Goal: Communication & Community: Answer question/provide support

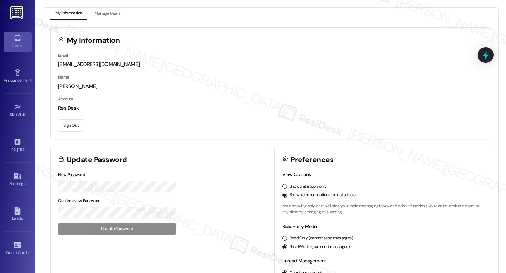
click at [7, 47] on div "Inbox" at bounding box center [17, 45] width 35 height 7
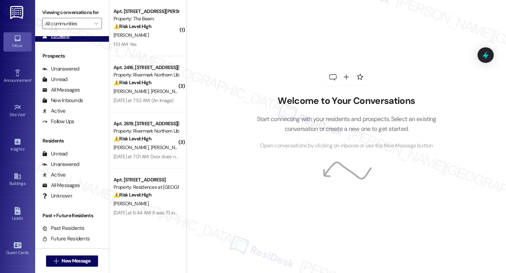
scroll to position [70, 0]
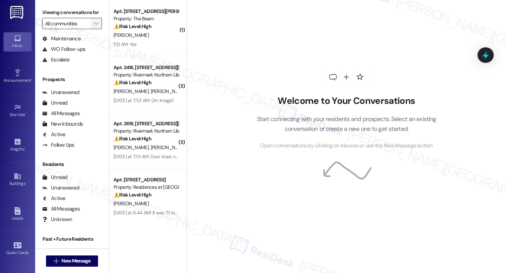
click at [94, 26] on icon "" at bounding box center [96, 24] width 4 height 6
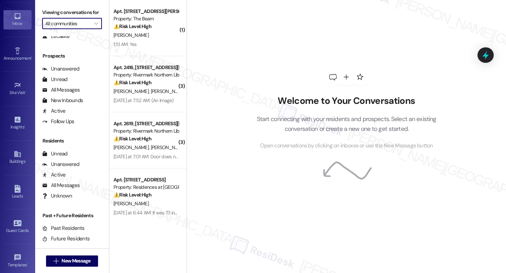
scroll to position [0, 0]
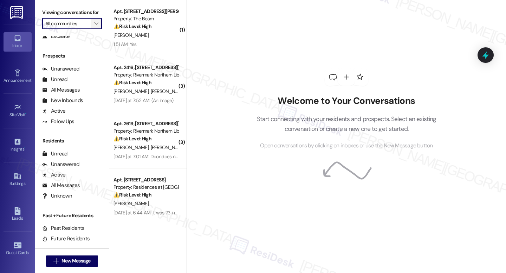
click at [93, 29] on span "" at bounding box center [96, 23] width 7 height 11
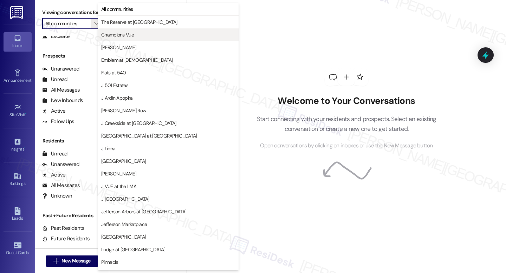
click at [125, 36] on span "Champions Vue" at bounding box center [117, 34] width 33 height 7
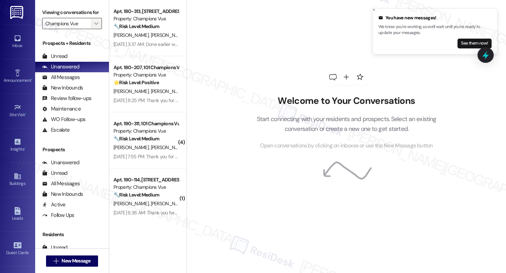
click at [93, 29] on span "" at bounding box center [96, 23] width 7 height 11
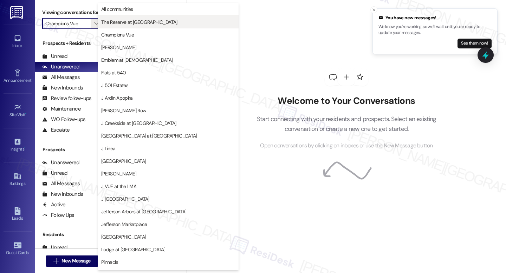
click at [121, 22] on span "The Reserve at [GEOGRAPHIC_DATA]" at bounding box center [139, 22] width 76 height 7
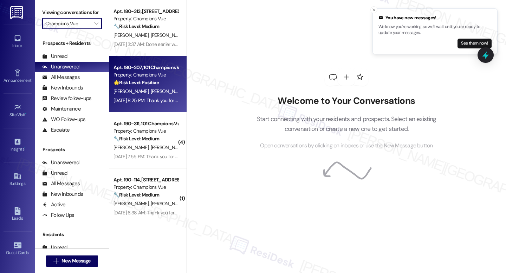
type input "The Reserve at [GEOGRAPHIC_DATA]"
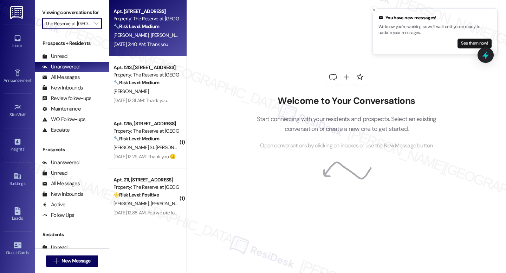
click at [140, 38] on div "K. Cole J. Cole" at bounding box center [146, 35] width 66 height 9
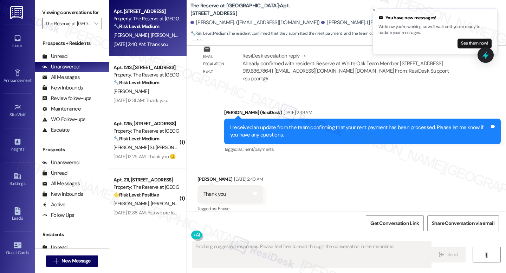
scroll to position [1130, 0]
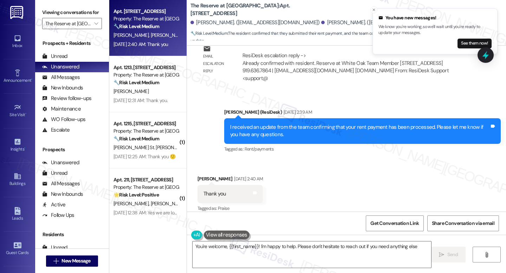
type textarea "You're welcome, {{first_name}}! I'm happy to help. Please don't hesitate to rea…"
click at [290, 247] on textarea "You're welcome, {{first_name}}! I'm happy to help. Please don't hesitate to rea…" at bounding box center [312, 255] width 239 height 26
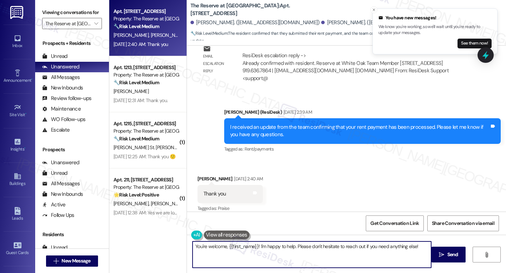
click at [290, 247] on textarea "You're welcome, {{first_name}}! I'm happy to help. Please don't hesitate to rea…" at bounding box center [312, 255] width 239 height 26
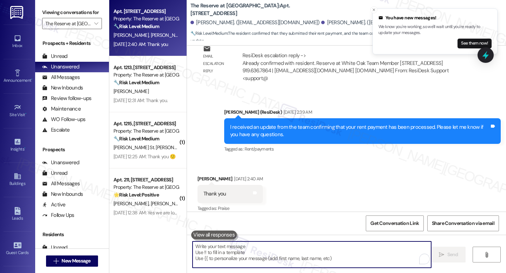
click at [235, 246] on textarea "To enrich screen reader interactions, please activate Accessibility in Grammarl…" at bounding box center [312, 255] width 239 height 26
type textarea "You're welcome, {{first_name}}! I'm happy to help. Please don't hesitate to rea…"
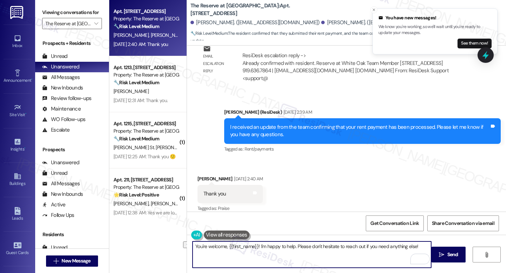
click at [249, 258] on textarea "You're welcome, {{first_name}}! I'm happy to help. Please don't hesitate to rea…" at bounding box center [312, 255] width 239 height 26
click at [348, 255] on textarea "You're welcome, {{first_name}}! I'm happy to help. Please don't hesitate to rea…" at bounding box center [312, 255] width 239 height 26
click at [452, 254] on span "Send" at bounding box center [452, 254] width 11 height 7
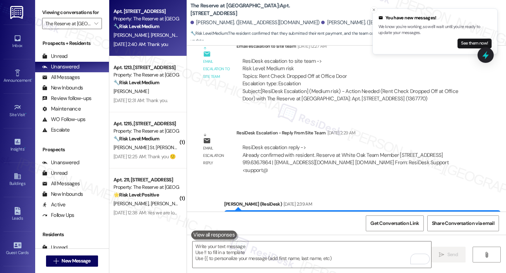
scroll to position [1179, 0]
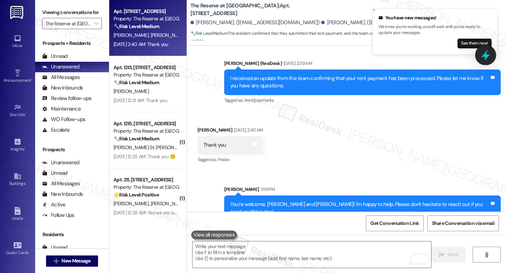
click at [482, 58] on icon at bounding box center [486, 55] width 12 height 12
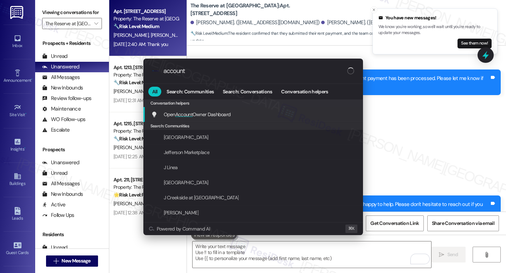
type input "account"
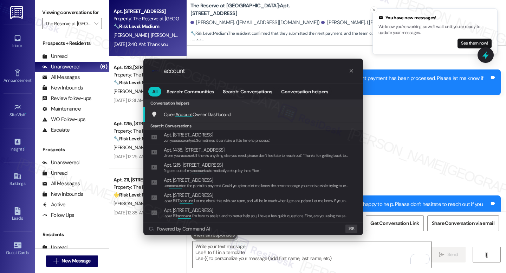
click at [222, 112] on span "Open Account Owner Dashboard" at bounding box center [197, 114] width 67 height 6
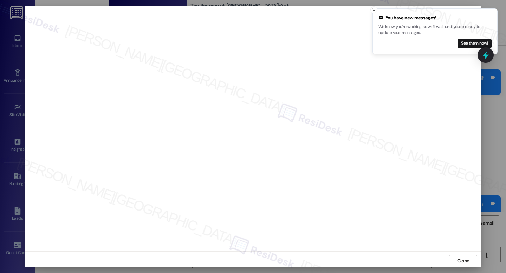
click at [0, 273] on com-1password-button at bounding box center [0, 273] width 0 height 0
click at [372, 8] on icon "Close toast" at bounding box center [374, 10] width 4 height 4
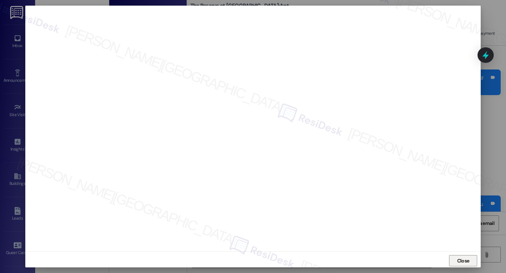
click at [474, 260] on button "Close" at bounding box center [463, 260] width 28 height 11
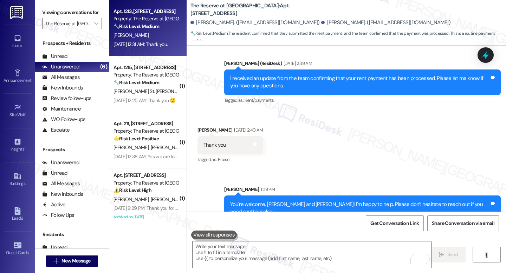
click at [142, 37] on div "[PERSON_NAME]" at bounding box center [146, 35] width 66 height 9
type textarea "Fetching suggested responses. Please feel free to read through the conversation…"
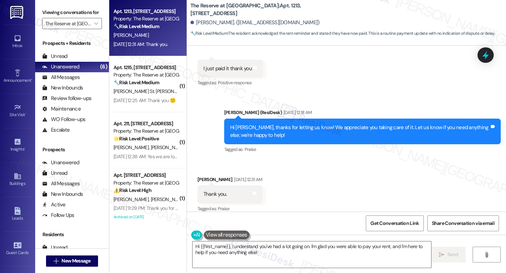
scroll to position [1490, 0]
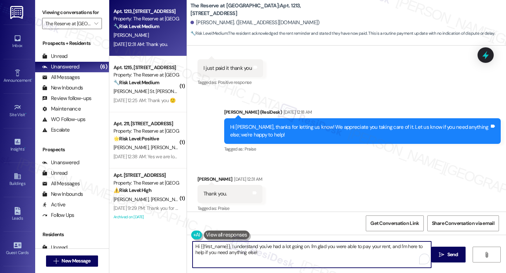
drag, startPoint x: 255, startPoint y: 253, endPoint x: 193, endPoint y: 242, distance: 63.2
click at [193, 242] on textarea "Hi {{first_name}}, I understand you've had a lot going on. I'm glad you were ab…" at bounding box center [312, 255] width 239 height 26
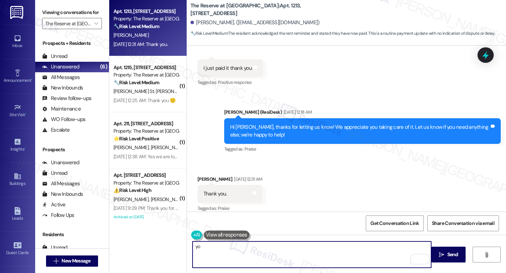
type textarea "y"
type textarea "You're very much welcome."
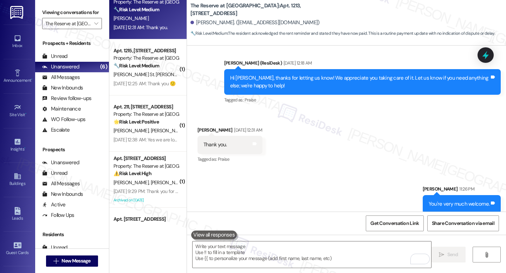
scroll to position [16, 0]
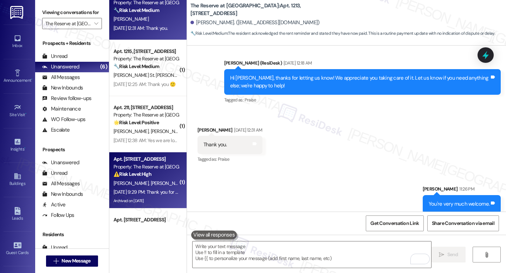
click at [148, 165] on div "Property: The Reserve at [GEOGRAPHIC_DATA]" at bounding box center [145, 166] width 65 height 7
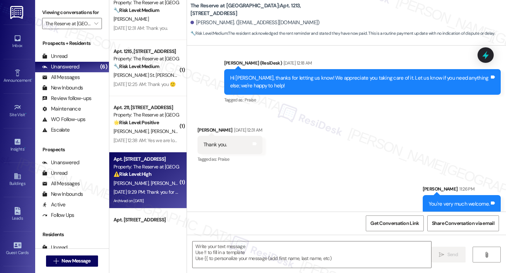
type textarea "Fetching suggested responses. Please feel free to read through the conversation…"
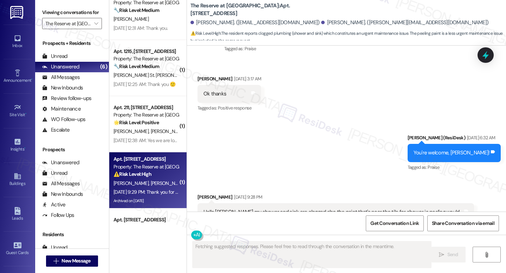
scroll to position [5467, 0]
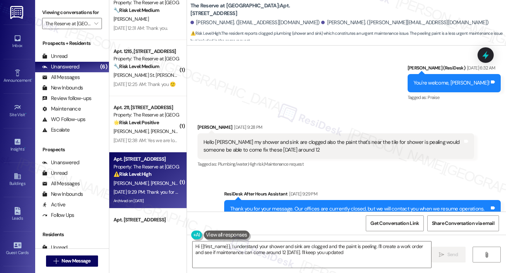
type textarea "Hi {{first_name}}, I understand your shower and sink are clogged and the paint …"
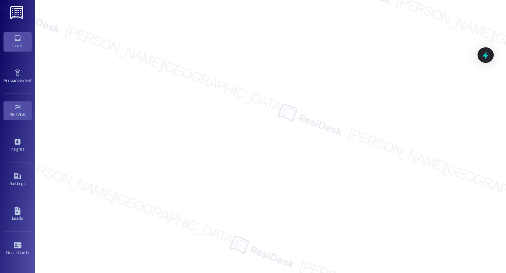
click at [16, 43] on div "Inbox" at bounding box center [17, 45] width 35 height 7
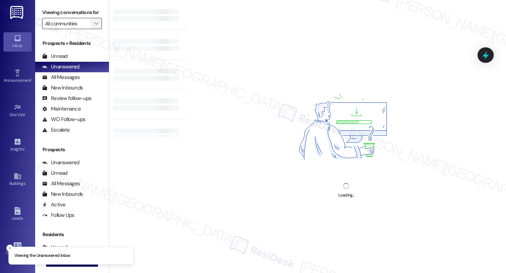
click at [94, 29] on span "" at bounding box center [96, 23] width 7 height 11
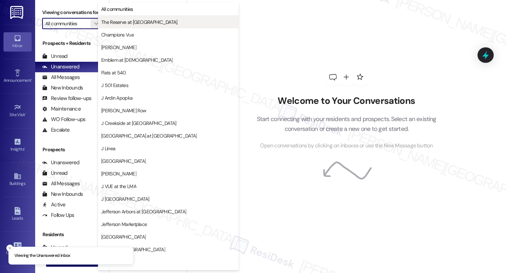
click at [112, 27] on div "All communities The Reserve at White Oak Champions Vue EDE Emblem at Christiana…" at bounding box center [168, 60] width 141 height 114
click at [111, 27] on button "The Reserve at [PERSON_NAME][GEOGRAPHIC_DATA]" at bounding box center [168, 22] width 141 height 13
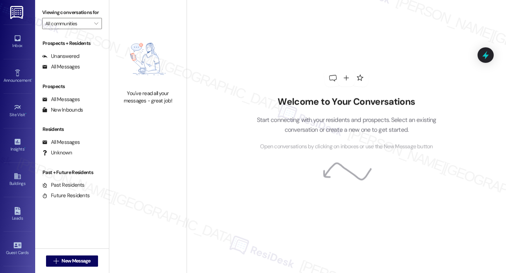
type input "The Reserve at [PERSON_NAME][GEOGRAPHIC_DATA]"
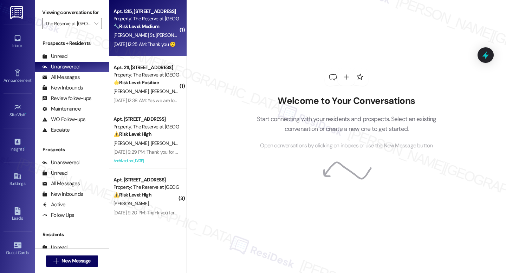
click at [144, 37] on div "J. St. Pierre" at bounding box center [146, 35] width 66 height 9
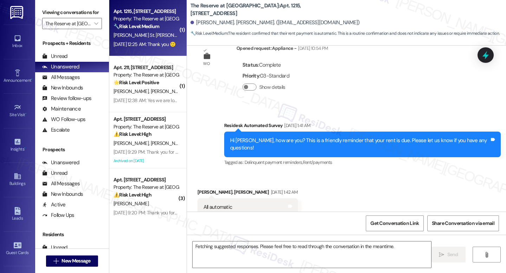
scroll to position [700, 0]
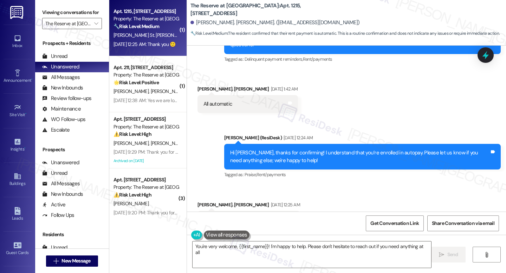
type textarea "You're very welcome, {{first_name}}! I'm happy to help. Please don't hesitate t…"
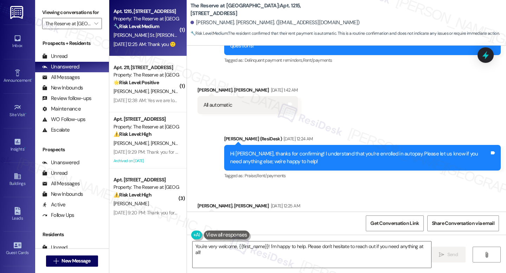
scroll to position [701, 0]
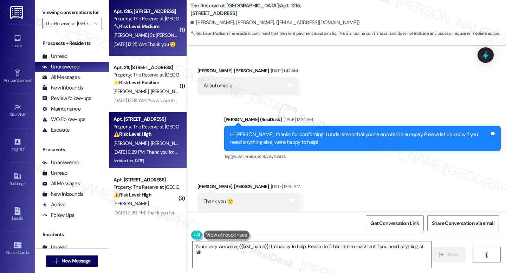
click at [156, 141] on span "[PERSON_NAME]" at bounding box center [167, 143] width 35 height 6
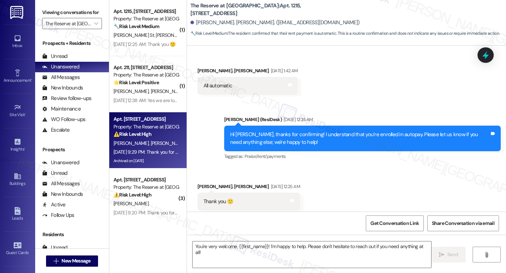
type textarea "Fetching suggested responses. Please feel free to read through the conversation…"
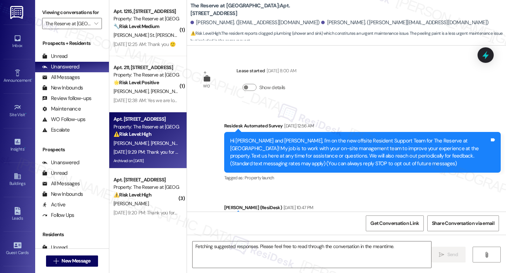
scroll to position [5467, 0]
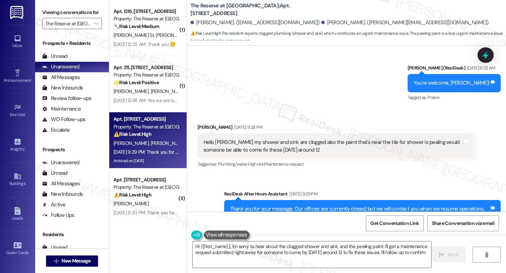
type textarea "Hi {{first_name}}, I'm sorry to hear about the clogged shower and sink, and the…"
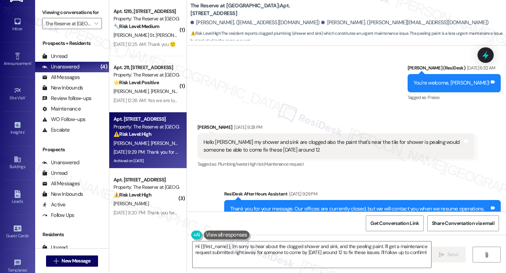
scroll to position [96, 0]
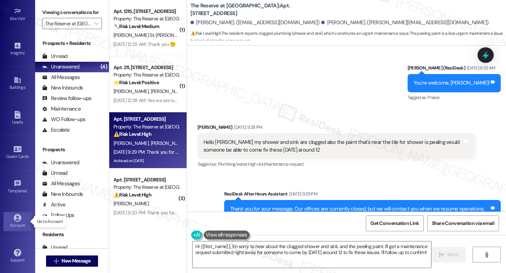
click at [18, 227] on div "Account" at bounding box center [17, 225] width 35 height 7
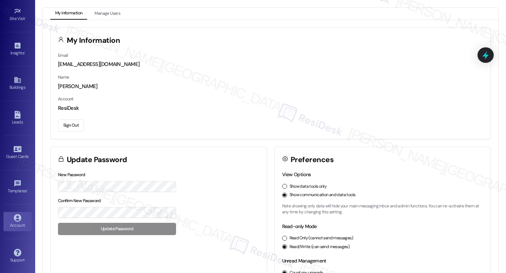
click at [73, 130] on button "Sign Out" at bounding box center [71, 125] width 26 height 12
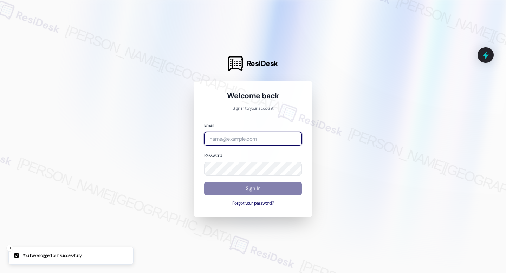
click at [232, 138] on input "email" at bounding box center [253, 139] width 98 height 14
click at [259, 141] on input "email" at bounding box center [253, 139] width 98 height 14
type input "automated-surveys-jag-raven.forrosuelo@jag.com"
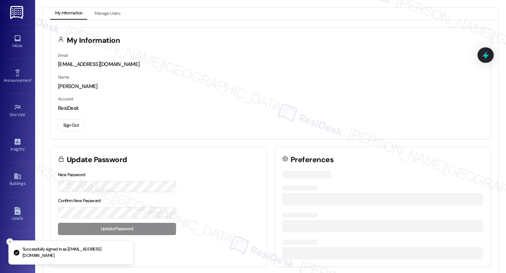
drag, startPoint x: 276, startPoint y: 159, endPoint x: 250, endPoint y: 192, distance: 42.3
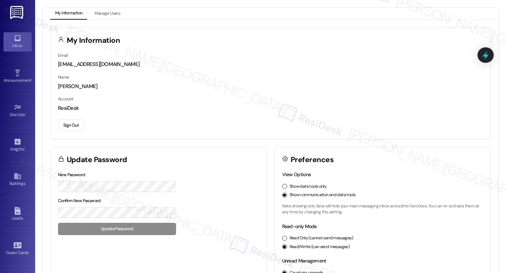
click at [14, 48] on div "Inbox" at bounding box center [17, 45] width 35 height 7
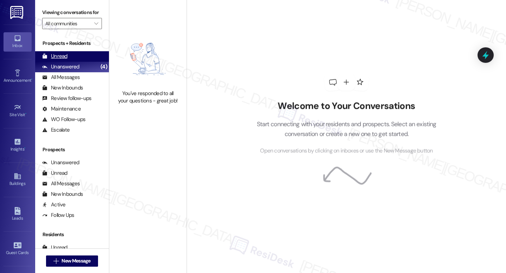
click at [52, 60] on div "Unread" at bounding box center [54, 56] width 25 height 7
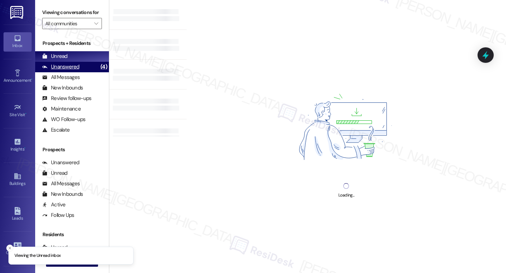
click at [61, 71] on div "Unanswered" at bounding box center [60, 66] width 37 height 7
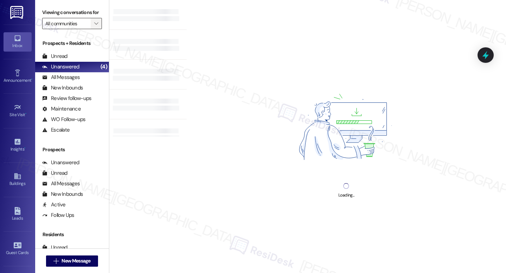
click at [95, 29] on span "" at bounding box center [96, 23] width 7 height 11
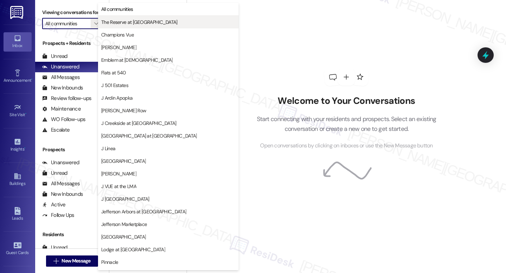
click at [117, 26] on button "The Reserve at [GEOGRAPHIC_DATA]" at bounding box center [168, 22] width 141 height 13
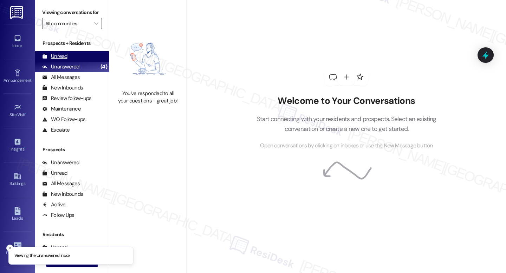
type input "The Reserve at [GEOGRAPHIC_DATA]"
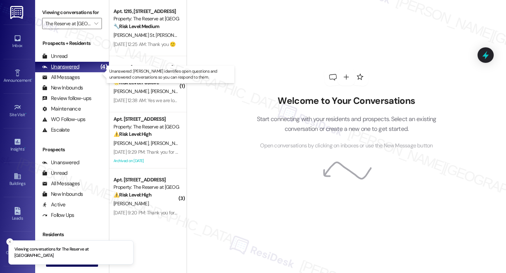
click at [86, 72] on div "Unanswered (4)" at bounding box center [72, 67] width 74 height 11
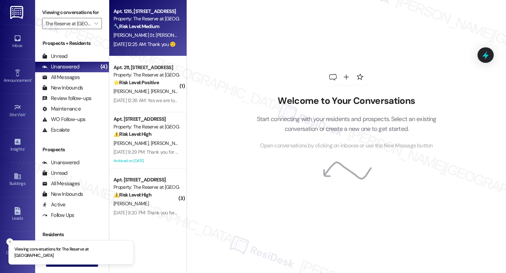
scroll to position [1, 0]
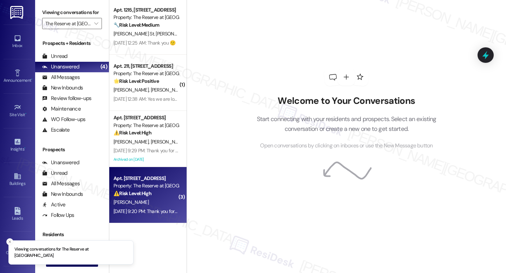
click at [144, 185] on div "Property: The Reserve at [GEOGRAPHIC_DATA]" at bounding box center [145, 185] width 65 height 7
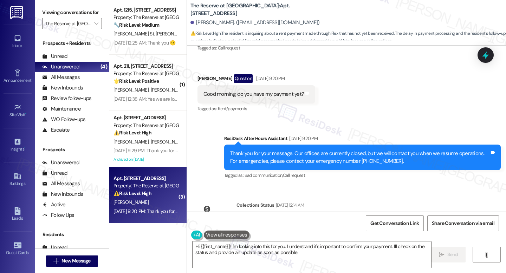
scroll to position [2217, 0]
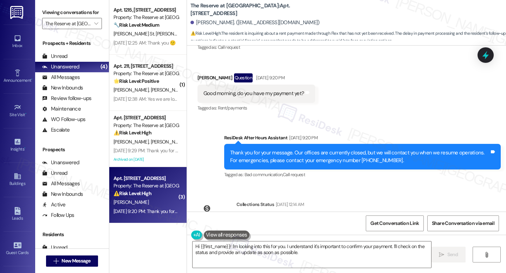
click at [238, 90] on div "Good morning, do you have my payment yet?" at bounding box center [253, 93] width 100 height 7
copy div "Good morning, do you have my payment yet? Tags and notes"
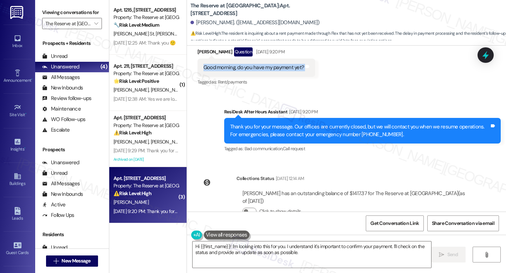
scroll to position [2248, 0]
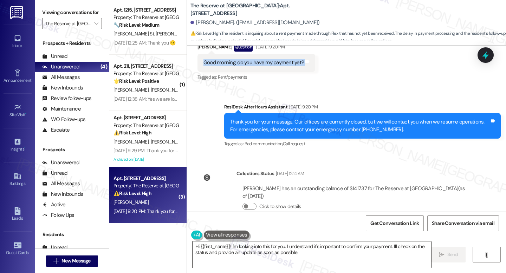
click at [228, 259] on textarea "Hi {{first_name}}! I'm looking into this for you. I understand it's important t…" at bounding box center [312, 255] width 239 height 26
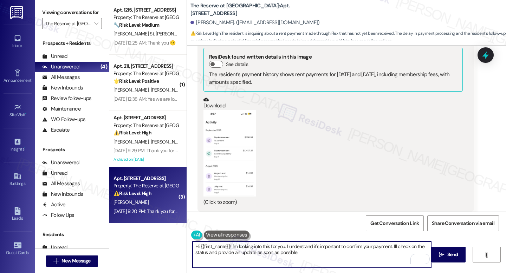
scroll to position [1996, 0]
click at [227, 129] on button "Zoom image" at bounding box center [229, 154] width 53 height 87
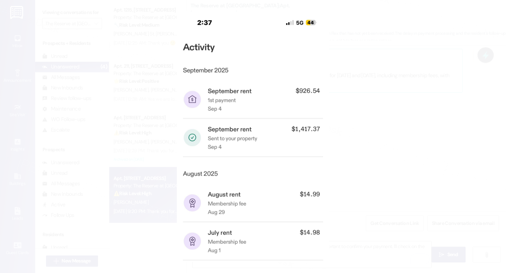
click at [227, 129] on button "Unzoom image" at bounding box center [253, 136] width 506 height 273
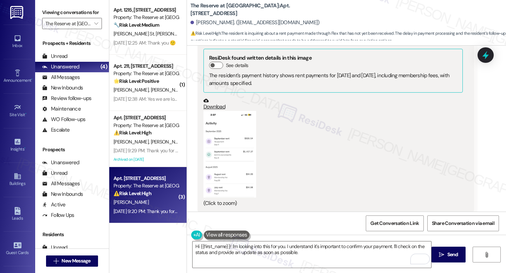
click at [227, 129] on button "Zoom image" at bounding box center [229, 154] width 53 height 87
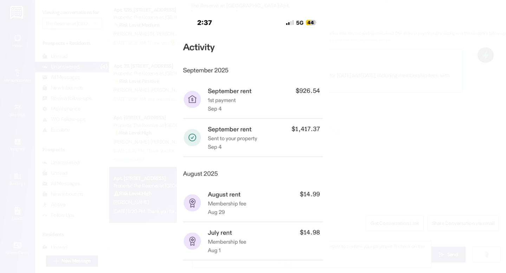
click at [384, 113] on button "Unzoom image" at bounding box center [253, 136] width 506 height 273
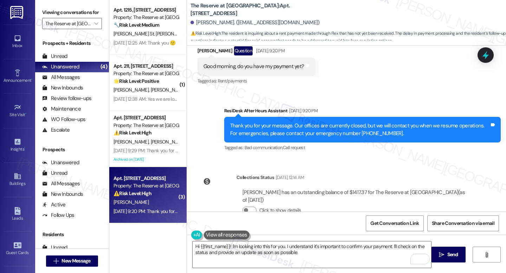
scroll to position [2248, 0]
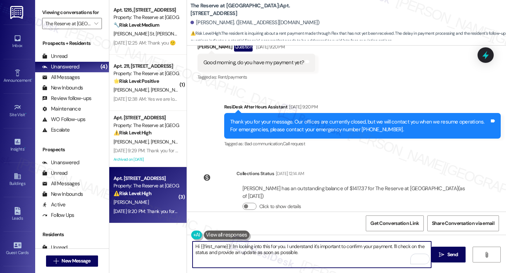
click at [305, 253] on textarea "Hi {{first_name}}! I'm looking into this for you. I understand it's important t…" at bounding box center [312, 255] width 239 height 26
drag, startPoint x: 196, startPoint y: 245, endPoint x: 189, endPoint y: 246, distance: 6.7
click at [193, 246] on textarea "Hi {{first_name}}! I'm looking into this for you. I understand it's important t…" at bounding box center [312, 255] width 239 height 26
drag, startPoint x: 323, startPoint y: 249, endPoint x: 342, endPoint y: 251, distance: 19.1
click at [342, 251] on textarea "Good morning {{first_name}}! I'm looking into this for you. I understand it's i…" at bounding box center [312, 255] width 239 height 26
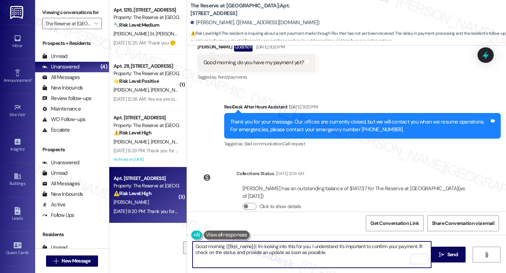
click at [274, 248] on textarea "Good morning {{first_name}}! I'm looking into this for you. I understand it's i…" at bounding box center [312, 255] width 239 height 26
drag, startPoint x: 254, startPoint y: 247, endPoint x: 345, endPoint y: 253, distance: 91.2
click at [345, 253] on textarea "Good morning {{first_name}}! I'm looking into this for you. I understand it's i…" at bounding box center [312, 255] width 239 height 26
paste textarea "thank you for sharing your screenshot and reaching out about your payment"
click at [415, 246] on textarea "Good morning {{first_name}}! Thank you for sharing your screenshot and reaching…" at bounding box center [312, 255] width 239 height 26
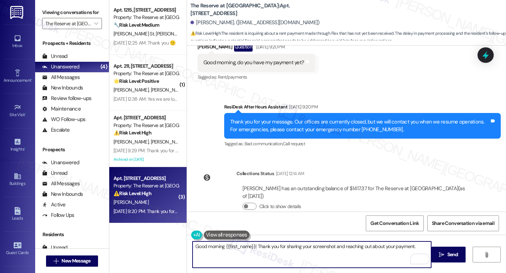
click at [417, 248] on textarea "Good morning {{first_name}}! Thank you for sharing your screenshot and reaching…" at bounding box center [312, 255] width 239 height 26
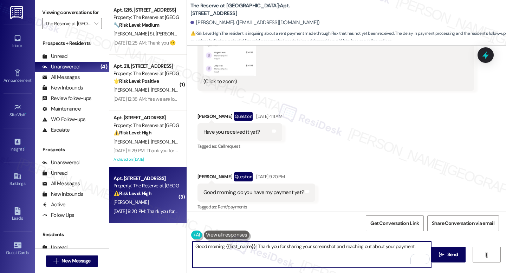
scroll to position [2078, 0]
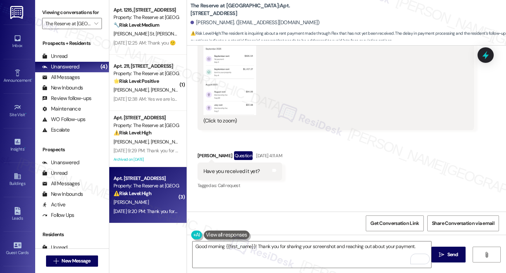
click at [225, 93] on button "Zoom image" at bounding box center [229, 71] width 53 height 87
click at [238, 91] on button "Zoom image" at bounding box center [229, 71] width 53 height 87
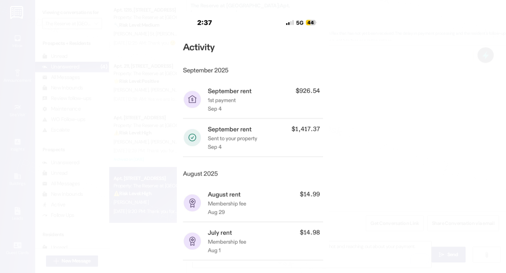
click at [344, 148] on button "Unzoom image" at bounding box center [253, 136] width 506 height 273
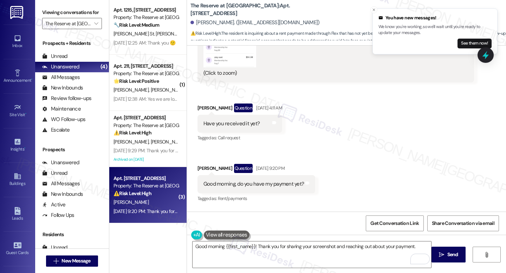
scroll to position [2076, 0]
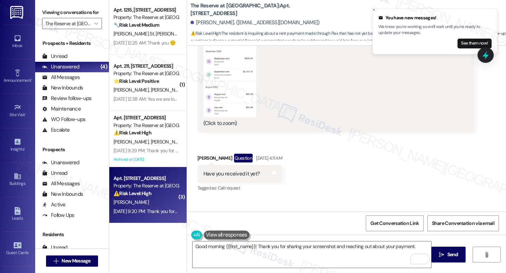
click at [229, 107] on button "Zoom image" at bounding box center [229, 74] width 53 height 87
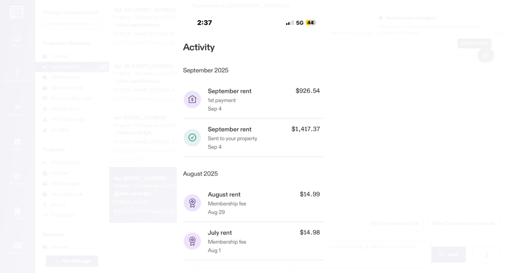
click at [229, 107] on button "Unzoom image" at bounding box center [253, 136] width 506 height 273
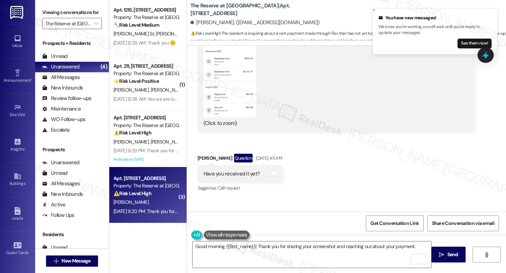
click at [228, 107] on button "Zoom image" at bounding box center [229, 74] width 53 height 87
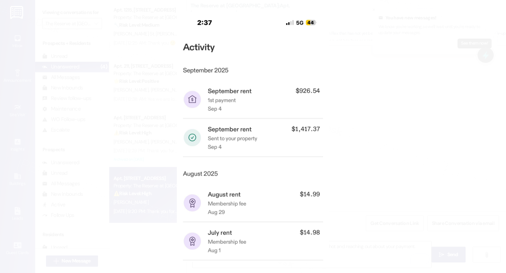
click at [388, 139] on button "Unzoom image" at bounding box center [253, 136] width 506 height 273
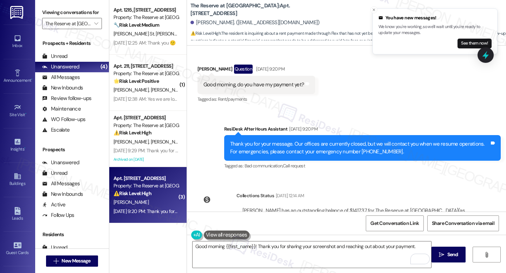
scroll to position [2248, 0]
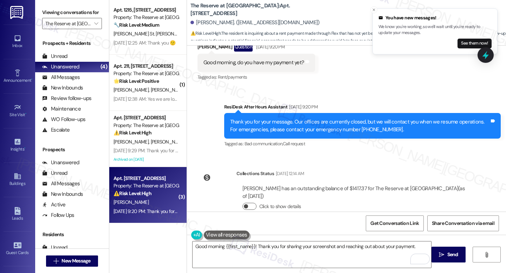
click at [249, 203] on button "Click to show details" at bounding box center [249, 206] width 14 height 7
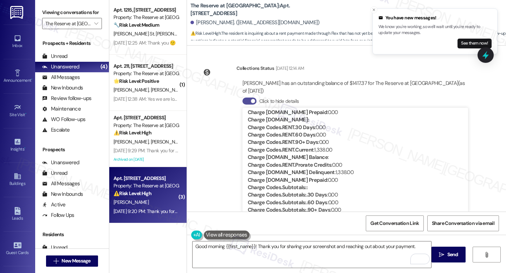
scroll to position [225, 0]
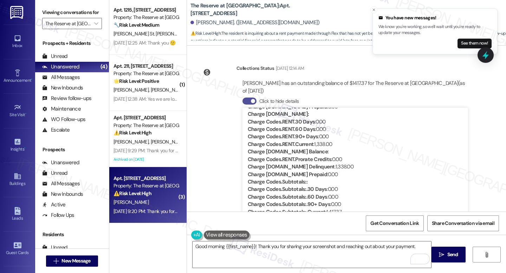
click at [251, 99] on span "button" at bounding box center [253, 101] width 4 height 4
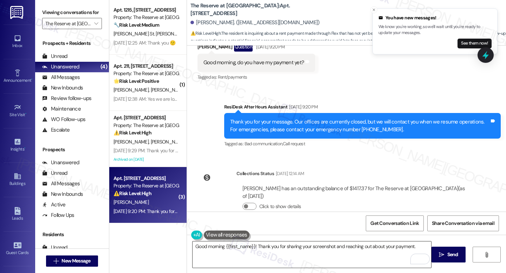
click at [418, 244] on textarea "Good morning {{first_name}}! Thank you for sharing your screenshot and reaching…" at bounding box center [312, 255] width 239 height 26
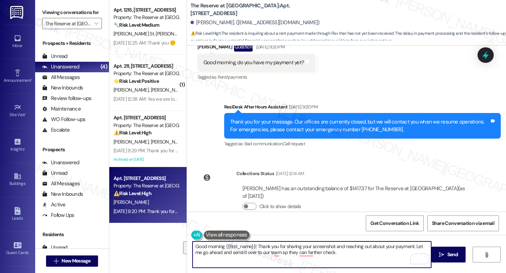
click at [333, 255] on textarea "Good morning {{first_name}}! Thank you for sharing your screenshot and reaching…" at bounding box center [312, 255] width 239 height 26
drag, startPoint x: 334, startPoint y: 255, endPoint x: 255, endPoint y: 247, distance: 78.8
click at [255, 247] on textarea "Good morning {{first_name}}! Thank you for sharing your screenshot and reaching…" at bounding box center [312, 255] width 239 height 26
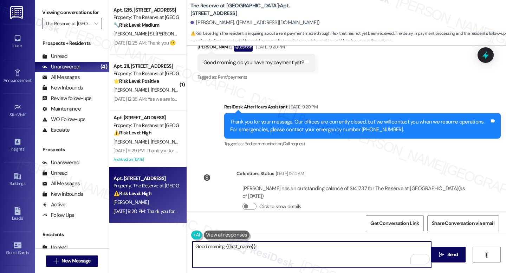
paste textarea "Thank you for sharing your screenshot and reaching out about your payment. I’ll…"
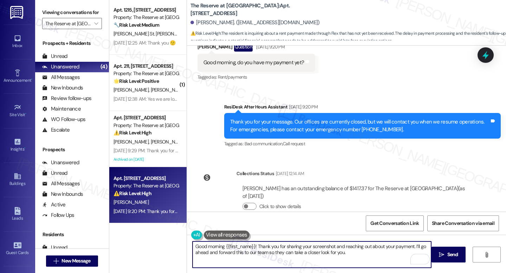
click at [364, 251] on textarea "Good morning {{first_name}}! Thank you for sharing your screenshot and reaching…" at bounding box center [312, 255] width 239 height 26
type textarea "Good morning {{first_name}}! Thank you for sharing your screenshot and reaching…"
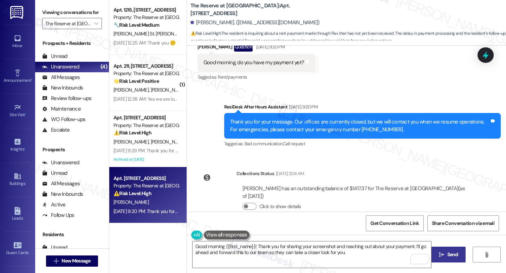
click at [455, 258] on span "Send" at bounding box center [452, 254] width 11 height 7
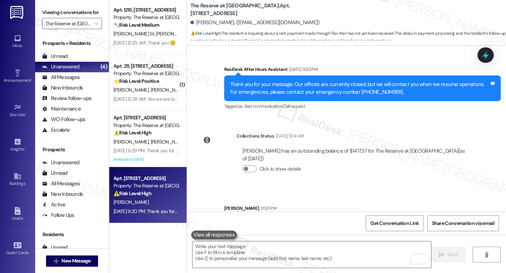
scroll to position [2304, 0]
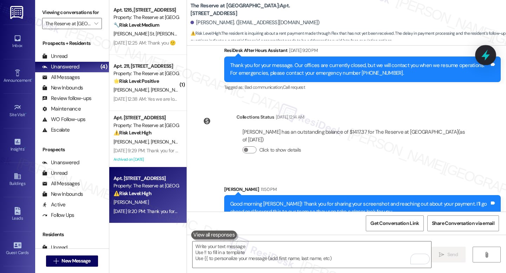
click at [490, 53] on icon at bounding box center [486, 55] width 12 height 12
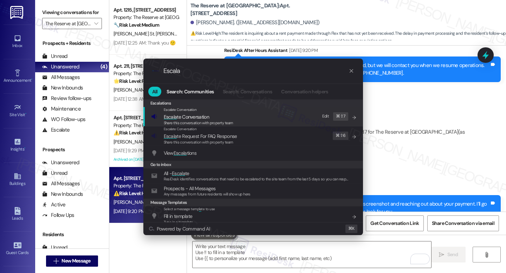
type input "Escala"
click at [212, 118] on span "Escala te Conversation" at bounding box center [199, 117] width 70 height 8
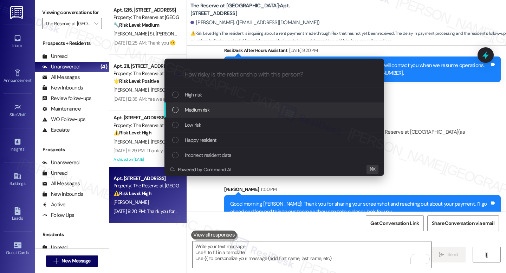
click at [196, 113] on span "Medium risk" at bounding box center [197, 110] width 25 height 8
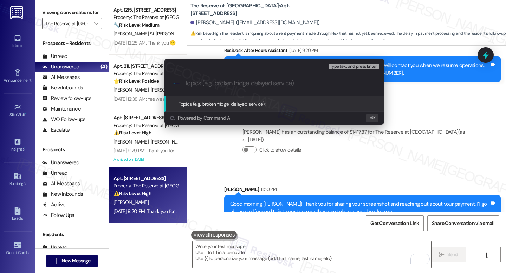
click at [214, 92] on div ".cls-1{fill:#0a055f;}.cls-2{fill:#0cc4c4;} resideskLogoBlueOrange" at bounding box center [274, 83] width 220 height 25
click at [203, 83] on input "Topics (e.g. broken fridge, delayed service)" at bounding box center [279, 83] width 191 height 7
type input "T"
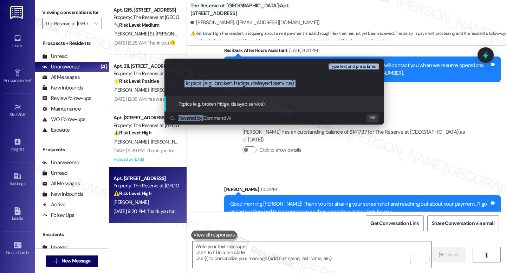
drag, startPoint x: 204, startPoint y: 65, endPoint x: 230, endPoint y: 95, distance: 39.6
click at [204, 119] on div "Escalate Conversation Medium risk Topics (e.g. broken fridge, delayed service) …" at bounding box center [274, 92] width 220 height 66
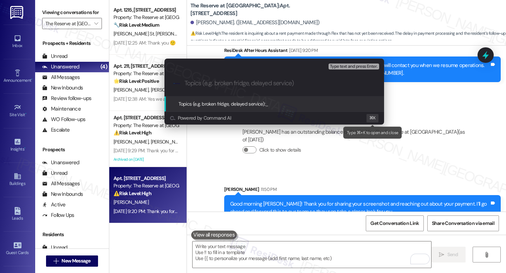
click at [328, 161] on div "Escalate Conversation Medium risk Topics (e.g. broken fridge, delayed service) …" at bounding box center [253, 136] width 506 height 273
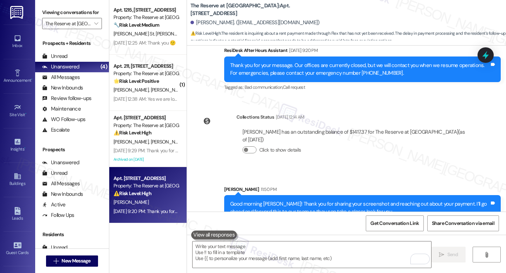
click at [487, 57] on icon at bounding box center [485, 55] width 6 height 8
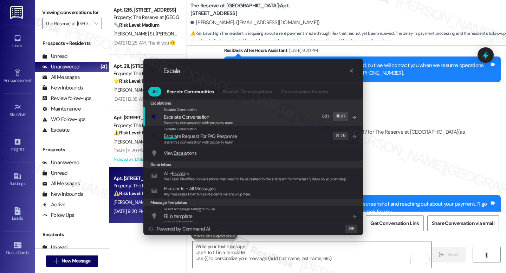
type input "Escala"
click at [219, 121] on span "Share this conversation with property team" at bounding box center [199, 123] width 70 height 5
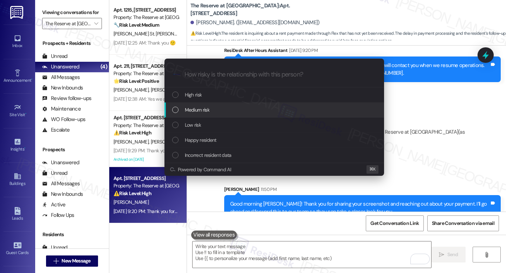
click at [196, 114] on div "Medium risk" at bounding box center [274, 110] width 220 height 15
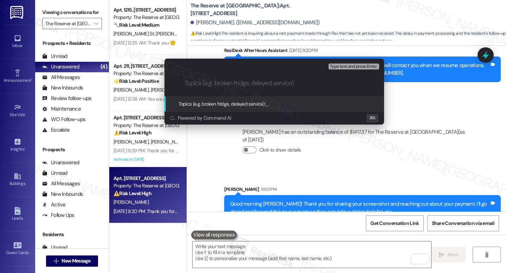
click at [195, 85] on input "Topics (e.g. broken fridge, delayed service)" at bounding box center [279, 83] width 191 height 7
type input "K"
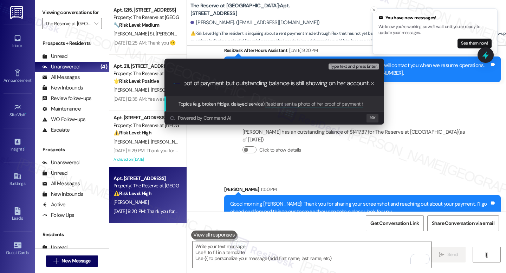
scroll to position [0, 87]
type input "Resident sent a photo of her proof of payment but outstanding balance is still …"
click at [227, 89] on div ".cls-1{fill:#0a055f;}.cls-2{fill:#0cc4c4;} resideskLogoBlueOrange Resident sent…" at bounding box center [274, 83] width 220 height 25
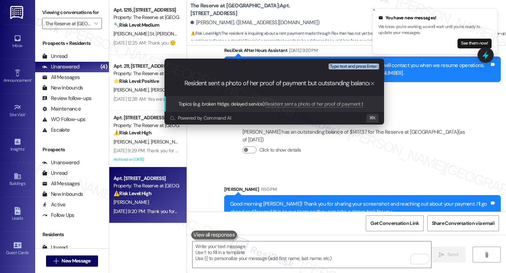
click at [227, 89] on div ".cls-1{fill:#0a055f;}.cls-2{fill:#0cc4c4;} resideskLogoBlueOrange Resident sent…" at bounding box center [274, 83] width 220 height 25
click at [369, 86] on div "Resident sent a photo of her proof of payment but outstanding balance is still …" at bounding box center [279, 83] width 191 height 7
click at [371, 85] on icon "progress bar" at bounding box center [373, 84] width 4 height 4
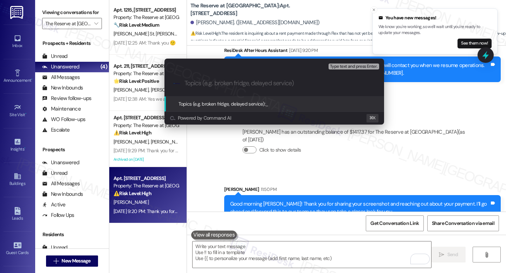
click at [330, 87] on input "Topics (e.g. broken fridge, delayed service)" at bounding box center [279, 83] width 191 height 7
paste input "Resident provided proof of payment, but an outstanding balance still appears on…"
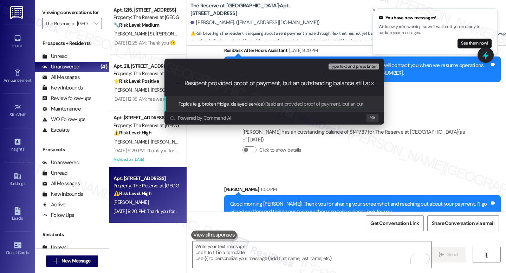
scroll to position [0, 66]
type input "Resident provided proof of payment, but an outstanding balance still appears on…"
click at [340, 67] on span "Type text and press Enter." at bounding box center [353, 66] width 47 height 5
click at [344, 67] on span "Type text and press Enter." at bounding box center [353, 66] width 47 height 5
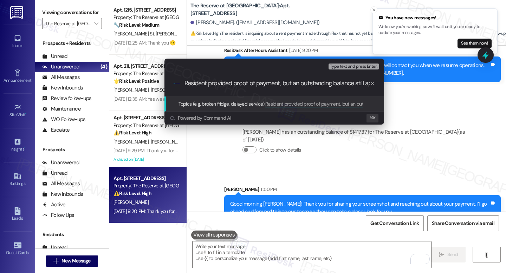
click at [351, 70] on div "Type text and press Enter." at bounding box center [355, 66] width 52 height 9
click at [354, 66] on span "Type text and press Enter." at bounding box center [353, 66] width 47 height 5
click at [352, 80] on input "Resident provided proof of payment, but an outstanding balance still appears on…" at bounding box center [276, 83] width 185 height 7
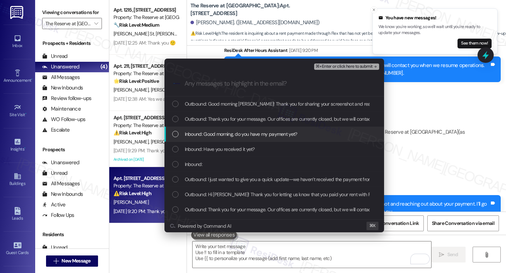
click at [247, 136] on span "Inbound: Good morning, do you have my payment yet?" at bounding box center [241, 134] width 112 height 8
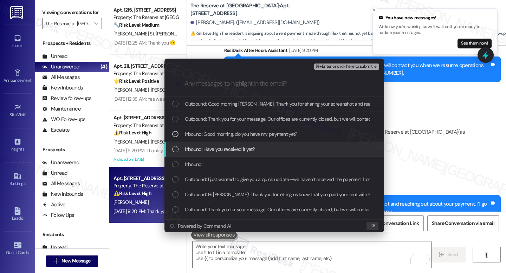
click at [252, 152] on span "Inbound: Have you received it yet?" at bounding box center [220, 149] width 70 height 8
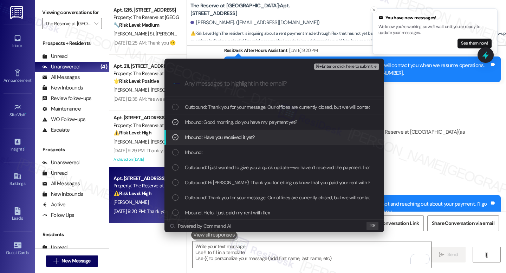
scroll to position [20, 0]
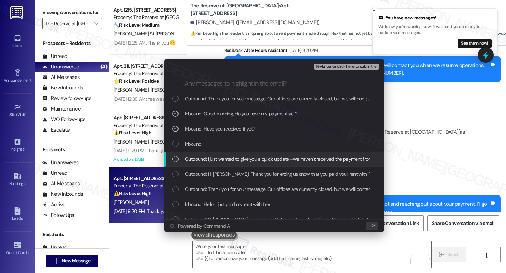
click at [249, 162] on span "Outbound: I just wanted to give you a quick update—we haven’t received the paym…" at bounding box center [351, 159] width 332 height 8
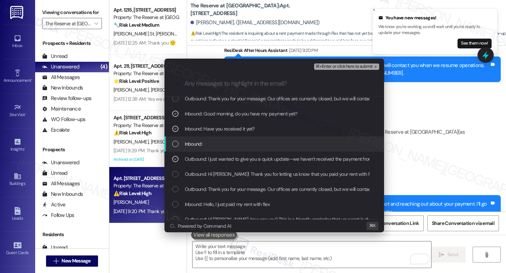
click at [195, 147] on span "Inbound:" at bounding box center [194, 144] width 18 height 8
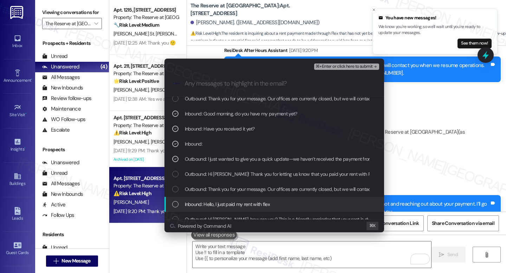
click at [240, 199] on div "Inbound: Hello, I just paid my rent with flex" at bounding box center [274, 204] width 220 height 15
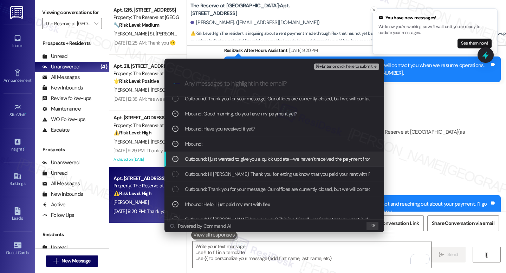
click at [241, 163] on div "Outbound: I just wanted to give you a quick update—we haven’t received the paym…" at bounding box center [274, 159] width 220 height 15
click at [242, 164] on div "Outbound: I just wanted to give you a quick update—we haven’t received the paym…" at bounding box center [274, 159] width 220 height 15
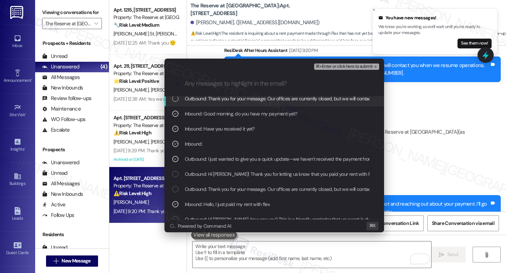
click at [335, 70] on div "⌘+Enter or click here to submit" at bounding box center [347, 66] width 66 height 9
click at [335, 67] on span "⌘+Enter or click here to submit" at bounding box center [344, 66] width 57 height 5
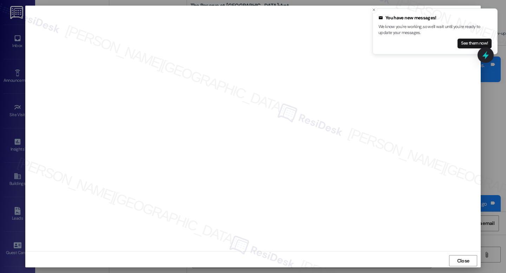
click at [459, 262] on span "Close" at bounding box center [463, 261] width 12 height 7
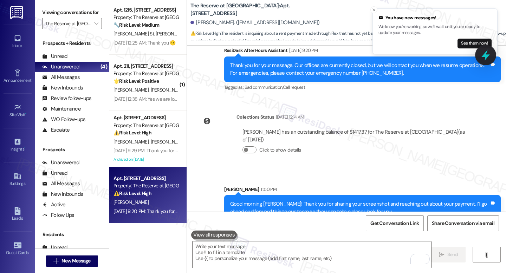
click at [489, 55] on icon at bounding box center [485, 55] width 8 height 11
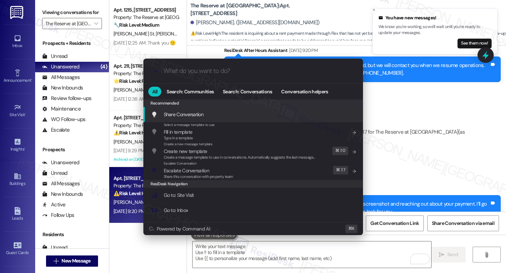
click at [441, 143] on div ".cls-1{fill:#0a055f;}.cls-2{fill:#0cc4c4;} resideskLogoBlueOrange All Search: C…" at bounding box center [253, 136] width 506 height 273
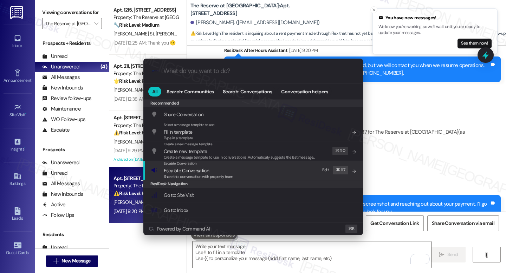
click at [212, 170] on span "Escalate Conversation" at bounding box center [199, 171] width 70 height 8
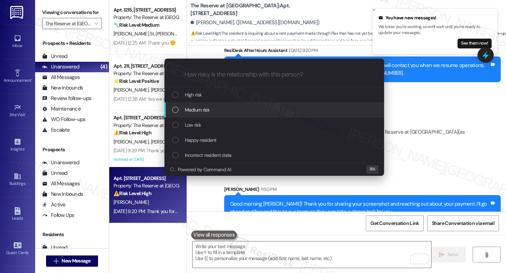
click at [197, 106] on span "Medium risk" at bounding box center [197, 110] width 25 height 8
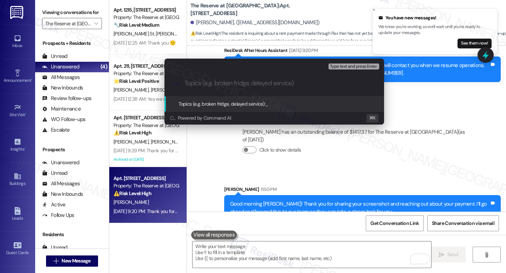
paste input "Resident provided proof of payment, but an outstanding balance still appears on…"
type input "Resident provided proof of payment, but an outstanding balance still appears on…"
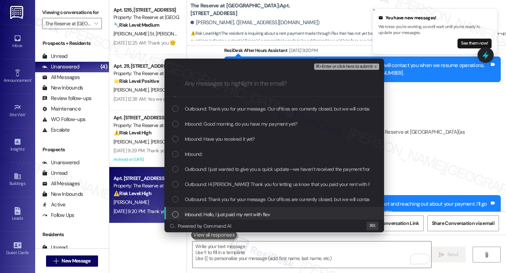
scroll to position [20, 0]
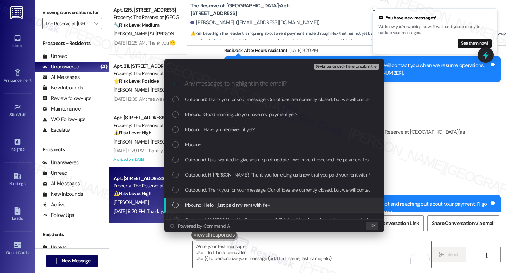
click at [228, 205] on span "Inbound: Hello, I just paid my rent with flex" at bounding box center [227, 205] width 85 height 8
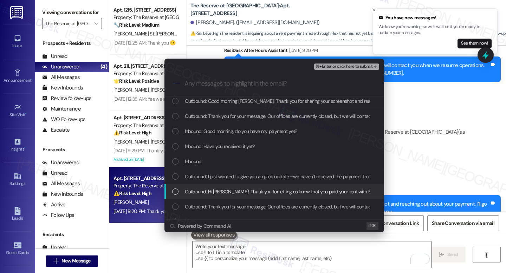
scroll to position [2, 0]
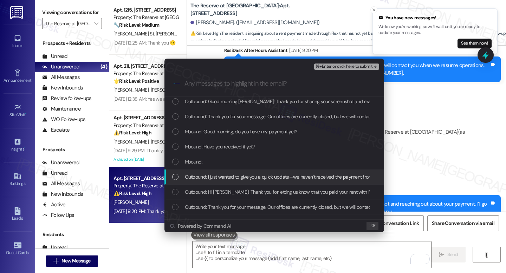
click at [233, 184] on div "Outbound: I just wanted to give you a quick update—we haven’t received the paym…" at bounding box center [274, 177] width 220 height 15
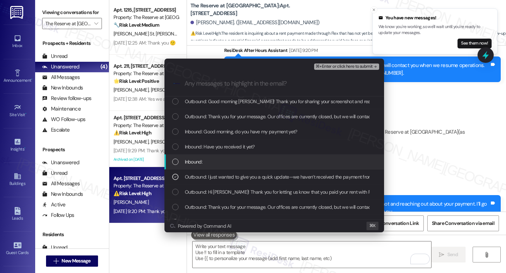
click at [199, 164] on span "Inbound:" at bounding box center [194, 162] width 18 height 8
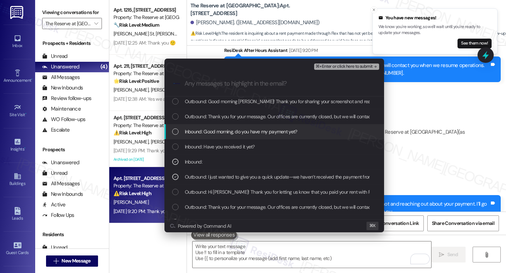
click at [197, 137] on div "Inbound: Good morning, do you have my payment yet?" at bounding box center [274, 131] width 220 height 15
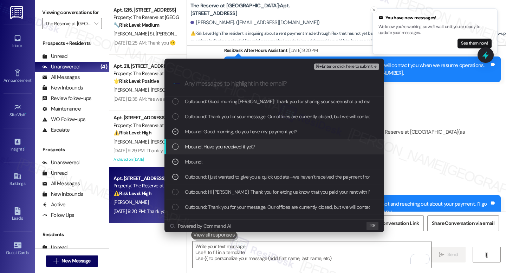
click at [199, 143] on span "Inbound: Have you received it yet?" at bounding box center [220, 147] width 70 height 8
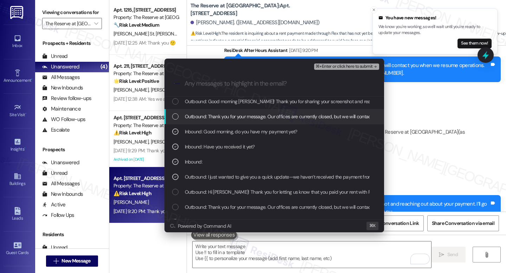
click at [201, 121] on div "Outbound: Thank you for your message. Our offices are currently closed, but we …" at bounding box center [274, 116] width 220 height 15
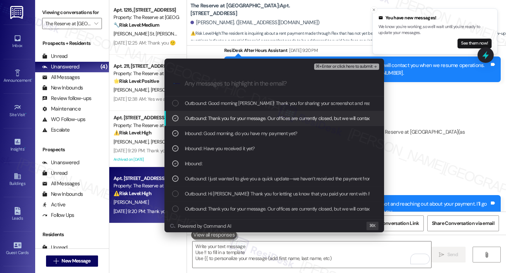
scroll to position [0, 0]
click at [207, 122] on span "Outbound: Thank you for your message. Our offices are currently closed, but we …" at bounding box center [393, 119] width 416 height 8
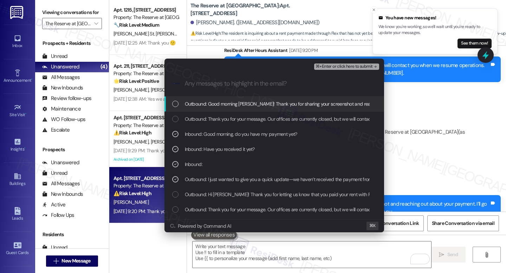
click at [330, 68] on span "⌘+Enter or click here to submit" at bounding box center [344, 66] width 57 height 5
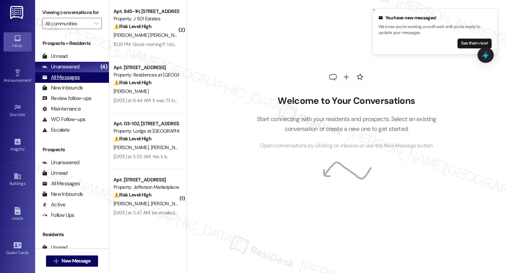
click at [86, 83] on div "All Messages (undefined)" at bounding box center [72, 77] width 74 height 11
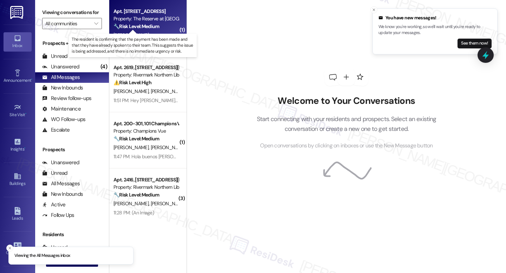
click at [136, 24] on strong "🔧 Risk Level: Medium" at bounding box center [136, 26] width 46 height 6
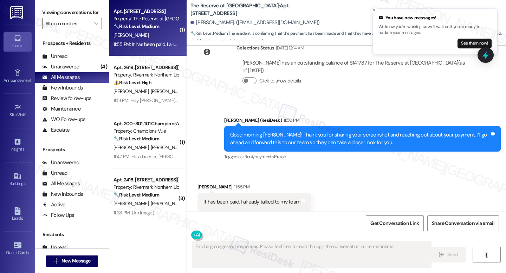
scroll to position [2374, 0]
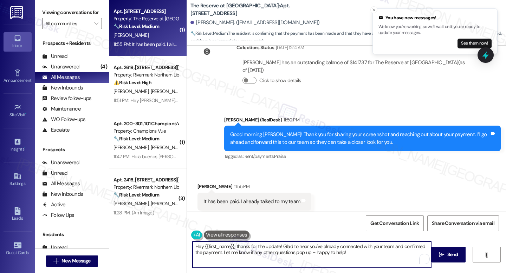
click at [344, 249] on textarea "Hey {{first_name}}, thanks for the update! Glad to hear you've already connecte…" at bounding box center [312, 255] width 239 height 26
click at [348, 253] on textarea "Hey {{first_name}}, thanks for the update! Glad to hear you've already connecte…" at bounding box center [312, 255] width 239 height 26
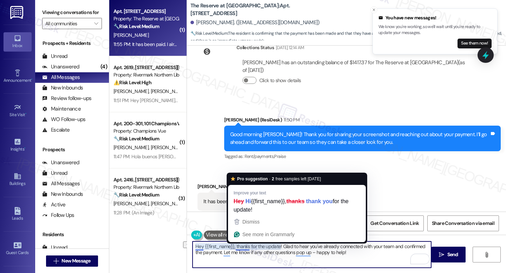
drag, startPoint x: 234, startPoint y: 247, endPoint x: 190, endPoint y: 242, distance: 44.6
click at [193, 242] on textarea "Hey {{first_name}}, thanks for the update! Glad to hear you've already connecte…" at bounding box center [312, 255] width 239 height 26
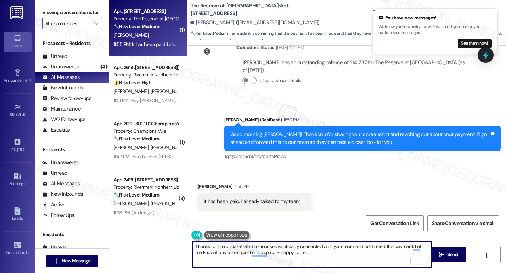
click at [306, 260] on textarea "Thanks for the update! Glad to hear you've already connected with your team and…" at bounding box center [312, 255] width 239 height 26
type textarea "Thanks for the update! Glad to hear you've already connected with your team and…"
click at [446, 255] on span "Send" at bounding box center [453, 254] width 14 height 7
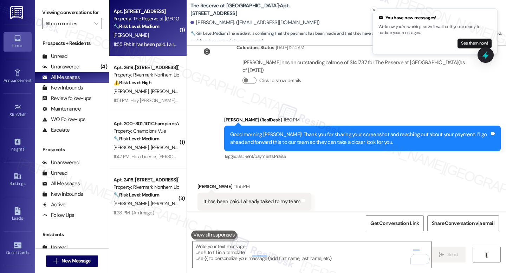
scroll to position [2373, 0]
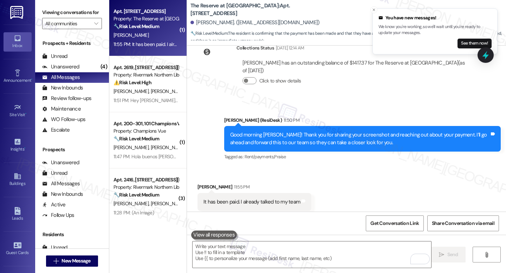
click at [375, 8] on icon "Close toast" at bounding box center [374, 10] width 4 height 4
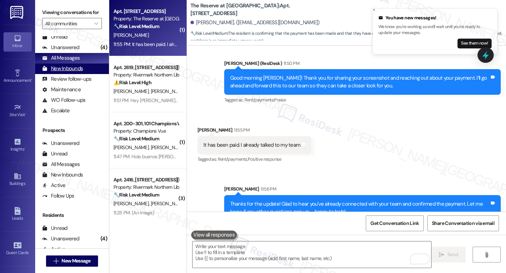
scroll to position [0, 0]
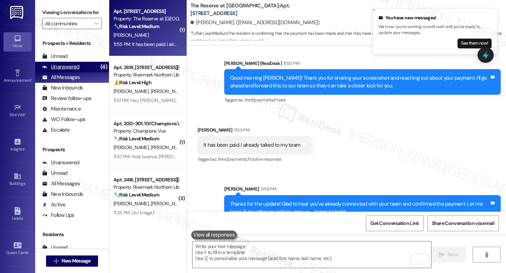
click at [84, 72] on div "Unanswered (4)" at bounding box center [72, 67] width 74 height 11
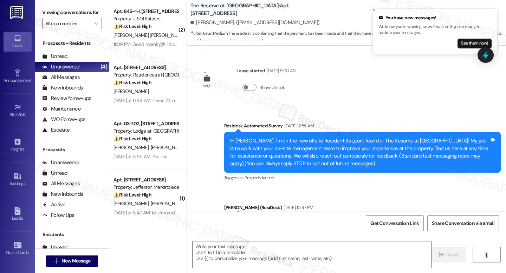
scroll to position [2373, 0]
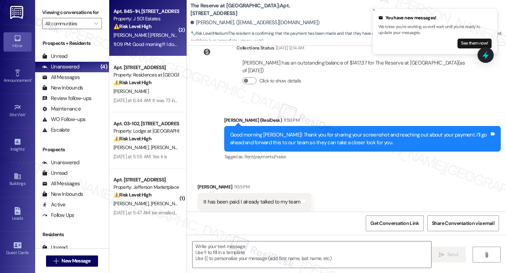
click at [139, 29] on strong "⚠️ Risk Level: High" at bounding box center [132, 26] width 38 height 6
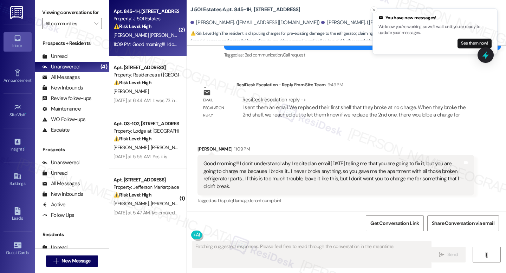
scroll to position [847, 0]
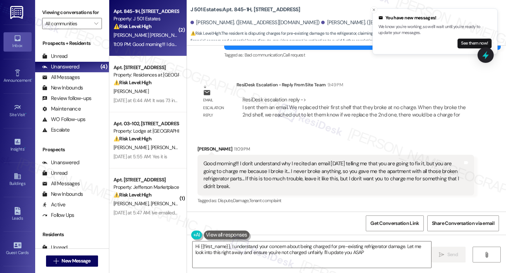
type textarea "Hi {{first_name}}, I understand your concern about being charged for pre-existi…"
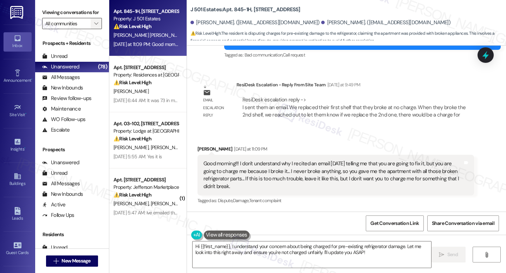
click at [91, 29] on button "" at bounding box center [96, 23] width 11 height 11
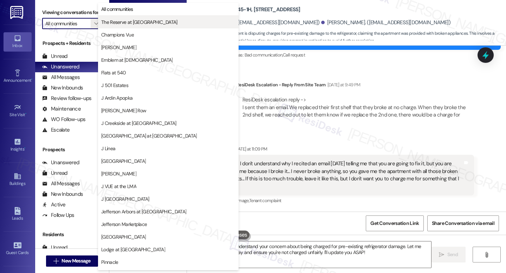
click at [134, 25] on span "The Reserve at [PERSON_NAME][GEOGRAPHIC_DATA]" at bounding box center [139, 22] width 76 height 7
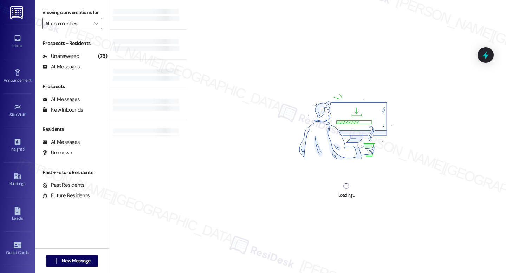
type input "The Reserve at [PERSON_NAME][GEOGRAPHIC_DATA]"
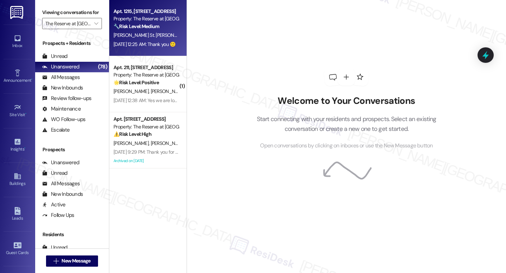
click at [123, 19] on div "Property: The Reserve at White Oak" at bounding box center [145, 18] width 65 height 7
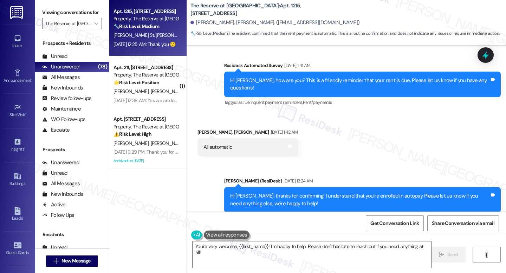
scroll to position [700, 0]
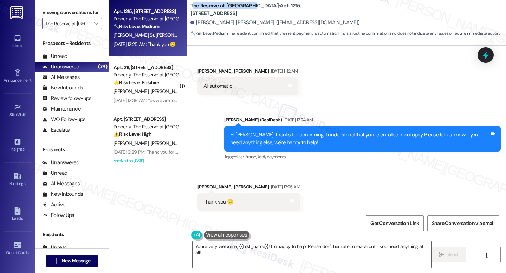
drag, startPoint x: 187, startPoint y: 9, endPoint x: 245, endPoint y: 8, distance: 58.0
click at [245, 8] on b "The Reserve at White Oak: Apt. 1215, 1100 Deer Harbor Drive" at bounding box center [260, 9] width 141 height 15
copy b "The Reserve at [PERSON_NAME][GEOGRAPHIC_DATA]"
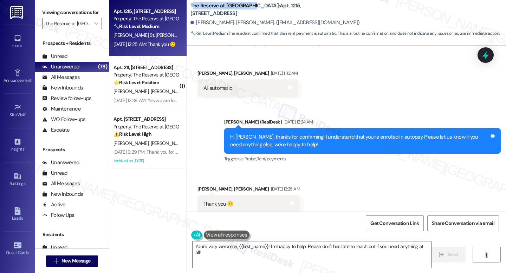
scroll to position [701, 0]
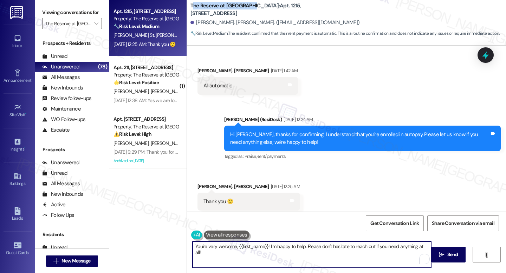
click at [414, 267] on textarea "You're very welcome, {{first_name}}! I'm happy to help. Please don't hesitate t…" at bounding box center [312, 255] width 239 height 26
click at [450, 254] on span "Send" at bounding box center [452, 254] width 11 height 7
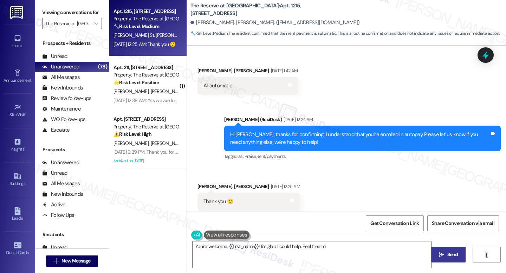
scroll to position [700, 0]
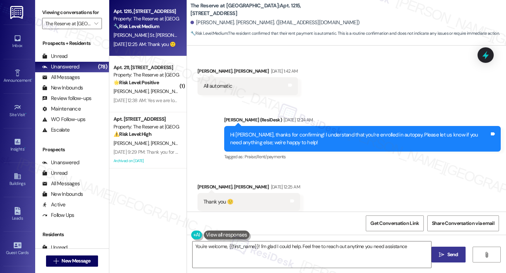
type textarea "You're welcome, {{first_name}}! I'm glad I could help. Feel free to reach out a…"
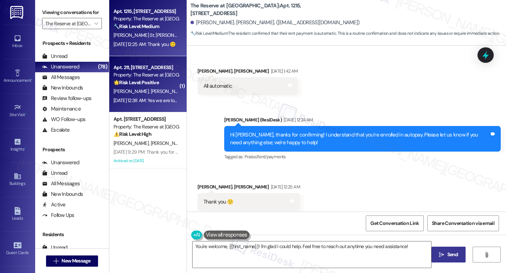
click at [156, 84] on div "🌟 Risk Level: Positive The resident is indicating they are looking to renew the…" at bounding box center [145, 82] width 65 height 7
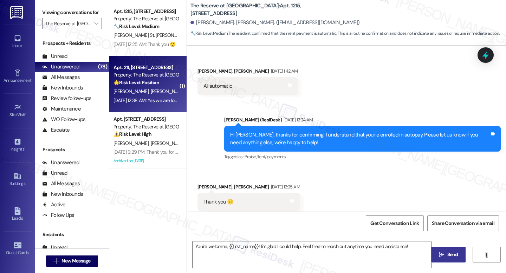
type textarea "Fetching suggested responses. Please feel free to read through the conversation…"
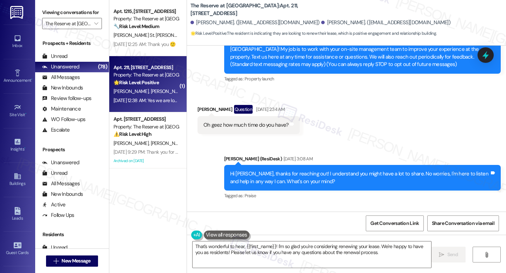
scroll to position [0, 0]
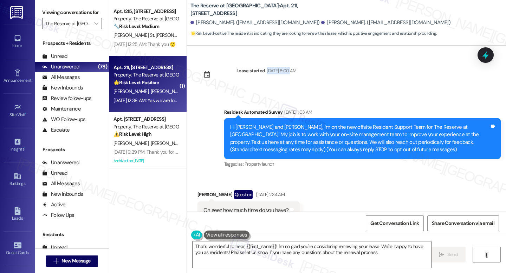
drag, startPoint x: 263, startPoint y: 70, endPoint x: 287, endPoint y: 69, distance: 23.6
click at [287, 69] on div "Oct 09, 2024 at 8:00 AM" at bounding box center [280, 70] width 31 height 7
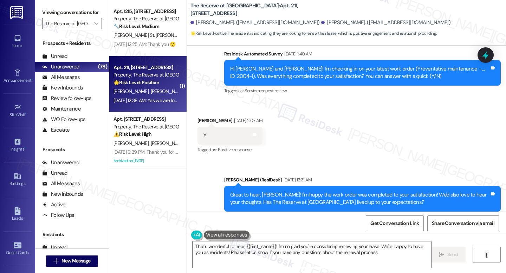
scroll to position [1850, 0]
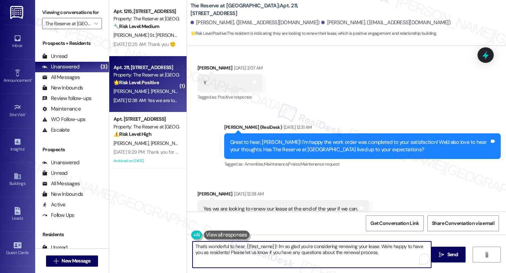
click at [382, 256] on textarea "That's wonderful to hear, {{first_name}}! I'm so glad you're considering renewi…" at bounding box center [312, 255] width 239 height 26
click at [379, 253] on textarea "That's wonderful to hear, {{first_name}}! I'm so glad you're considering renewi…" at bounding box center [312, 255] width 239 height 26
drag, startPoint x: 378, startPoint y: 253, endPoint x: 220, endPoint y: 254, distance: 158.5
click at [220, 254] on textarea "That's wonderful to hear, {{first_name}}! I'm so glad you're considering renewi…" at bounding box center [312, 255] width 239 height 26
click at [223, 253] on textarea "That's wonderful to hear, {{first_name}}! I'm so glad you're considering renewi…" at bounding box center [312, 255] width 239 height 26
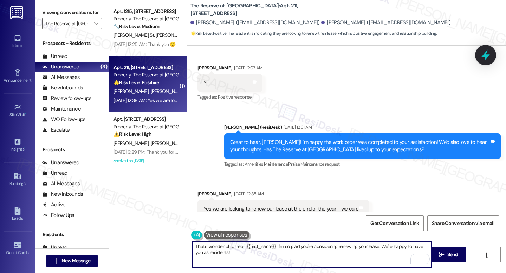
type textarea "That's wonderful to hear, {{first_name}}! I'm so glad you're considering renewi…"
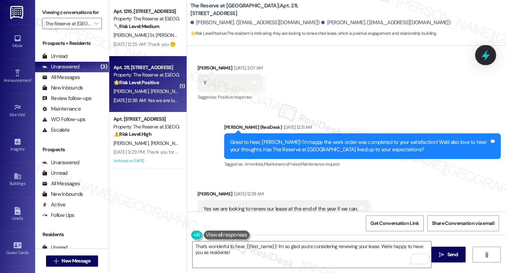
click at [482, 61] on icon at bounding box center [486, 55] width 12 height 12
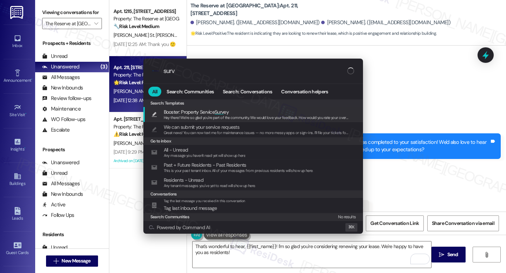
type input "surve"
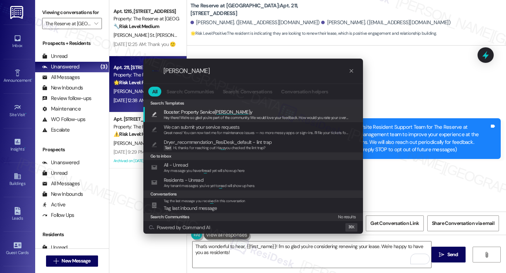
scroll to position [1850, 0]
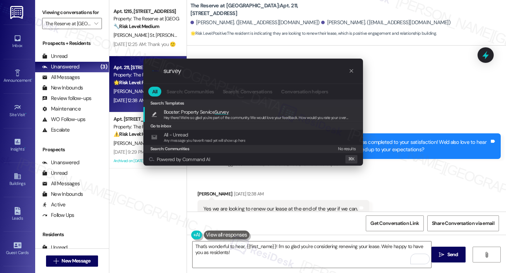
type input "survey"
click at [261, 117] on span "Hey there! We’re so glad you’re part of the community. We would love your feedb…" at bounding box center [297, 117] width 267 height 5
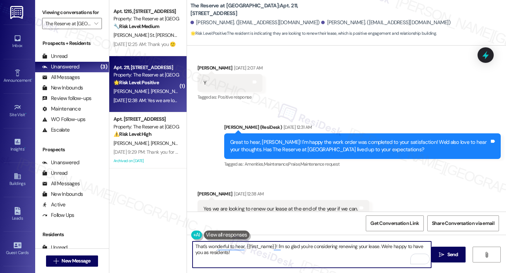
click at [334, 258] on textarea "Hey there! We’re so glad you’re part of the community. We would love your feedb…" at bounding box center [312, 255] width 239 height 26
drag, startPoint x: 305, startPoint y: 248, endPoint x: 330, endPoint y: 262, distance: 28.9
click at [330, 262] on textarea "Hey there! We’re so glad you’re part of the community. We would love your feedb…" at bounding box center [312, 255] width 239 height 26
type textarea "Hey there! We’re so glad you’re part of the community. We would love your feedb…"
click at [321, 252] on textarea "Hey there! We’re so glad you’re part of the community. We would love your feedb…" at bounding box center [312, 255] width 239 height 26
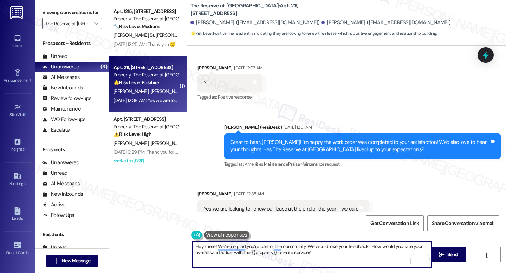
click at [254, 249] on textarea "Hey there! We’re so glad you’re part of the community. We would love your feedb…" at bounding box center [312, 255] width 239 height 26
drag, startPoint x: 254, startPoint y: 249, endPoint x: 275, endPoint y: 255, distance: 22.8
click at [258, 250] on textarea "Hey there! We’re so glad you’re part of the community. We would love your feedb…" at bounding box center [312, 255] width 239 height 26
click at [276, 255] on textarea "Hey there! We’re so glad you’re part of the community. We would love your feedb…" at bounding box center [312, 255] width 239 height 26
drag, startPoint x: 295, startPoint y: 249, endPoint x: 299, endPoint y: 251, distance: 4.0
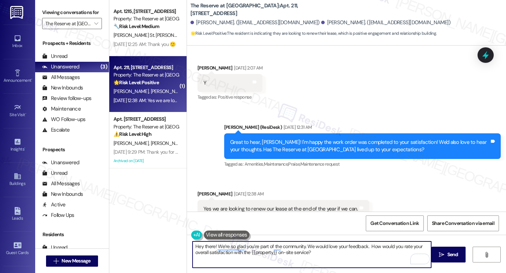
click at [295, 249] on textarea "Hey there! We’re so glad you’re part of the community. We would love your feedb…" at bounding box center [312, 255] width 239 height 26
click at [299, 251] on textarea "Hey there! We’re so glad you’re part of the community. We would love your feedb…" at bounding box center [312, 255] width 239 height 26
click at [299, 250] on textarea "Hey there! We’re so glad you’re part of the community. We would love your feedb…" at bounding box center [312, 255] width 239 height 26
click at [292, 248] on textarea "Hey there! We’re so glad you’re part of the community. We would love your feedb…" at bounding box center [312, 255] width 239 height 26
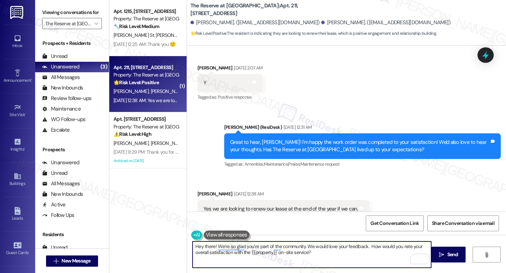
click at [292, 248] on textarea "Hey there! We’re so glad you’re part of the community. We would love your feedb…" at bounding box center [312, 255] width 239 height 26
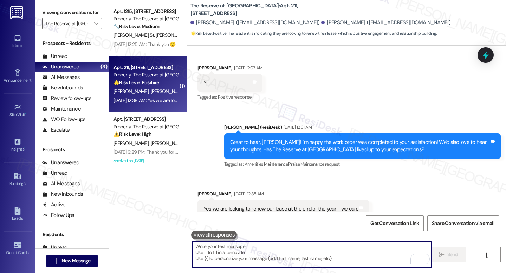
click at [206, 239] on button at bounding box center [214, 235] width 46 height 9
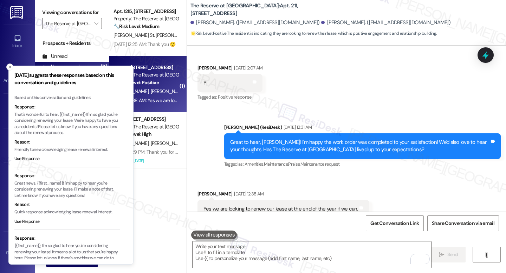
click at [51, 126] on p "That's wonderful to hear, {{first_name}}! I'm so glad you're considering renewi…" at bounding box center [66, 124] width 105 height 25
click at [60, 119] on p "That's wonderful to hear, {{first_name}}! I'm so glad you're considering renewi…" at bounding box center [66, 124] width 105 height 25
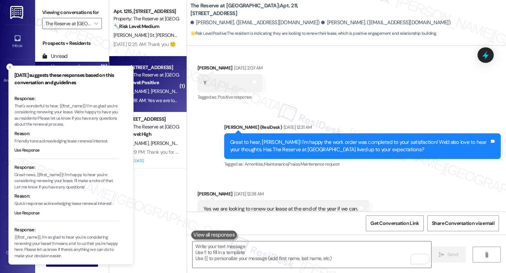
scroll to position [0, 0]
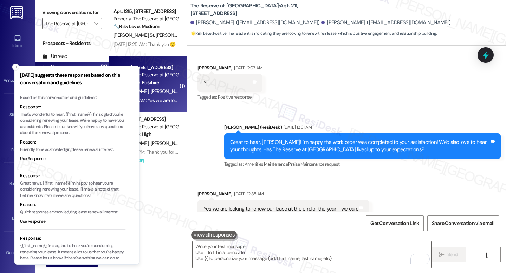
drag, startPoint x: 14, startPoint y: 113, endPoint x: 76, endPoint y: 133, distance: 65.3
click at [63, 134] on li "Friday suggests these responses based on this conversation and guidelines Based…" at bounding box center [76, 165] width 125 height 199
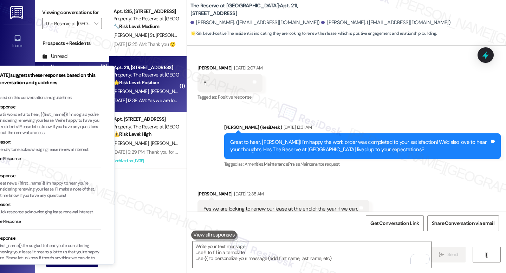
drag, startPoint x: 84, startPoint y: 132, endPoint x: 67, endPoint y: 135, distance: 16.3
click at [67, 135] on p "That's wonderful to hear, {{first_name}}! I'm so glad you're considering renewi…" at bounding box center [47, 124] width 105 height 25
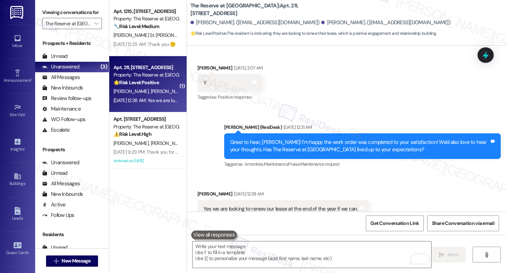
click at [219, 236] on button at bounding box center [214, 235] width 46 height 9
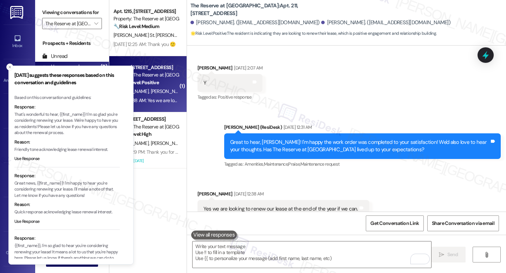
click at [25, 123] on p "That's wonderful to hear, {{first_name}}! I'm so glad you're considering renewi…" at bounding box center [66, 124] width 105 height 25
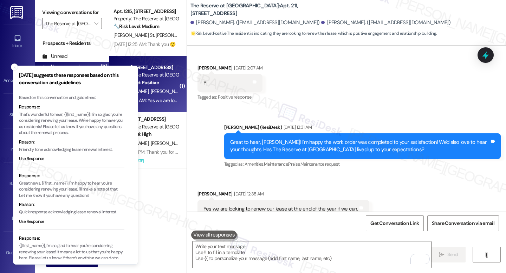
drag, startPoint x: 15, startPoint y: 114, endPoint x: 35, endPoint y: 118, distance: 20.5
click at [35, 118] on p "That's wonderful to hear, {{first_name}}! I'm so glad you're considering renewi…" at bounding box center [71, 124] width 105 height 25
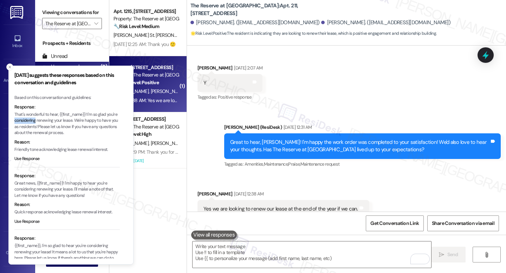
click at [35, 119] on p "That's wonderful to hear, {{first_name}}! I'm so glad you're considering renewi…" at bounding box center [66, 124] width 105 height 25
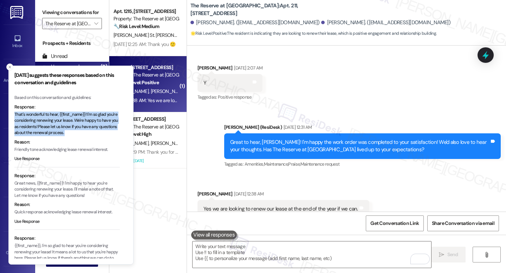
click at [35, 119] on p "That's wonderful to hear, {{first_name}}! I'm so glad you're considering renewi…" at bounding box center [66, 124] width 105 height 25
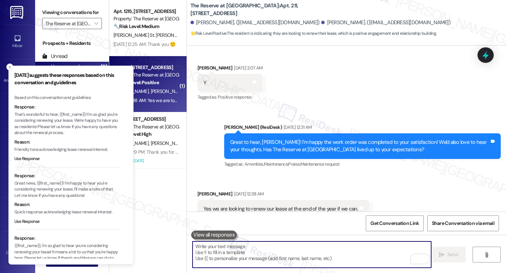
click at [232, 247] on textarea "To enrich screen reader interactions, please activate Accessibility in Grammarl…" at bounding box center [312, 255] width 239 height 26
paste textarea "That's wonderful to hear, {{first_name}}! I'm so glad you're considering renewi…"
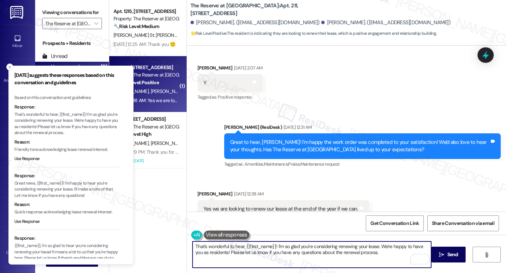
type textarea "That's wonderful to hear, {{first_name}}! I'm so glad you're considering renewi…"
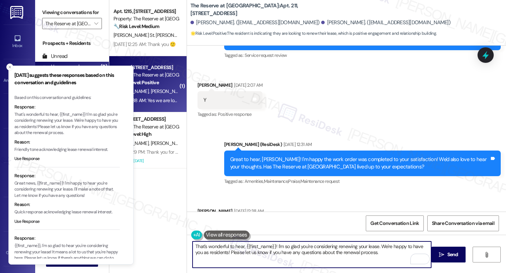
scroll to position [1850, 0]
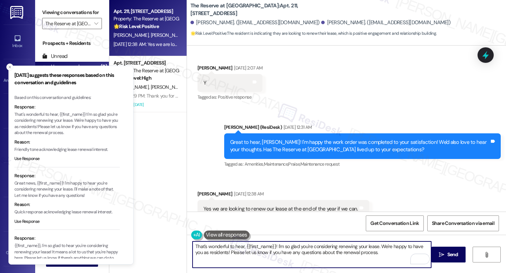
click at [308, 256] on textarea "That's wonderful to hear, {{first_name}}! I'm so glad you're considering renewi…" at bounding box center [312, 255] width 239 height 26
click at [393, 259] on textarea "That's wonderful to hear, {{first_name}}! I'm so glad you're considering renewi…" at bounding box center [312, 255] width 239 height 26
click at [455, 258] on span "Send" at bounding box center [452, 254] width 11 height 7
click at [251, 255] on textarea "That's wonderful to hear, {{first_name}}! I'm so glad you're considering renewi…" at bounding box center [312, 255] width 239 height 26
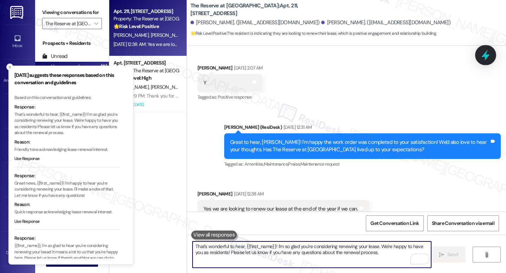
click at [486, 55] on icon at bounding box center [485, 55] width 8 height 11
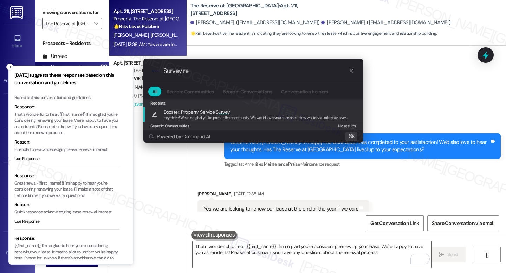
type input "Survey re"
click at [214, 117] on span "Hey there! We’re so glad you’re part of the community. We would love your feedb…" at bounding box center [297, 117] width 267 height 5
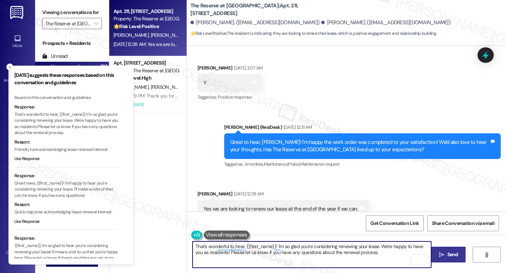
click at [415, 175] on div "Received via SMS Erica Vega Sep 05, 2025 at 12:38 AM Yes we are looking to rene…" at bounding box center [346, 204] width 319 height 59
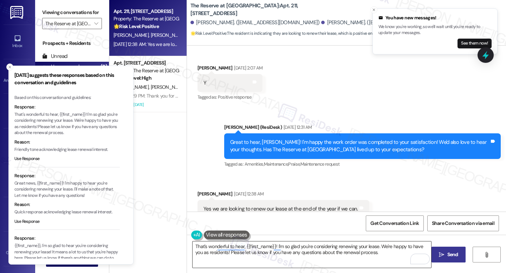
click at [256, 249] on textarea "Hey there! We’re so glad you’re part of the community. We would love your feedb…" at bounding box center [312, 255] width 239 height 26
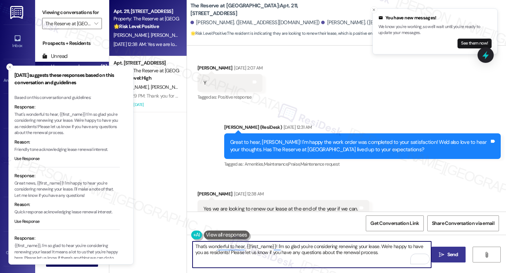
click at [256, 248] on textarea "Hey there! We’re so glad you’re part of the community. We would love your feedb…" at bounding box center [312, 255] width 239 height 26
type textarea "Hey there! We’re so glad you’re part of the community. We would love your feedb…"
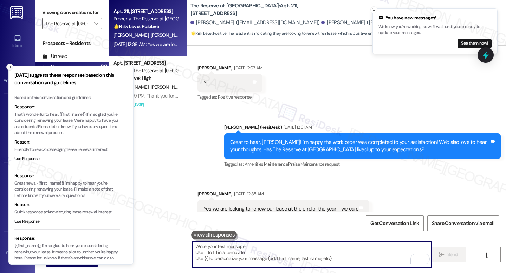
click at [10, 66] on icon "Close toast" at bounding box center [10, 67] width 4 height 4
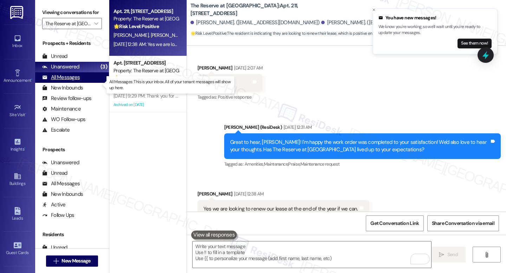
click at [69, 81] on div "All Messages" at bounding box center [61, 77] width 38 height 7
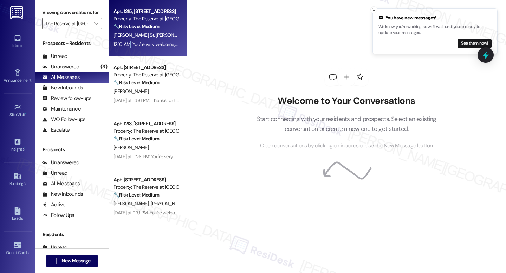
click at [127, 43] on div "12:10 AM: You're very welcome, Jean! I'm happy to help. Please don't hesitate t…" at bounding box center [242, 44] width 259 height 6
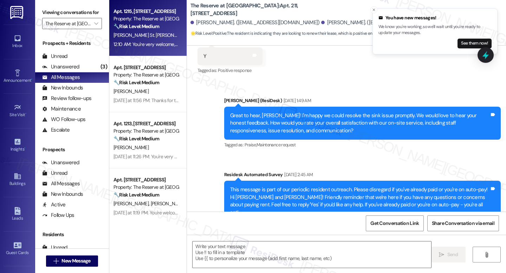
click at [140, 39] on div "J. St. Pierre" at bounding box center [146, 35] width 66 height 9
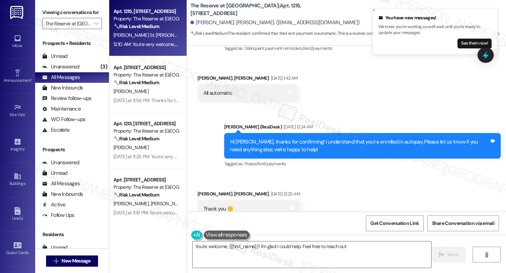
scroll to position [700, 0]
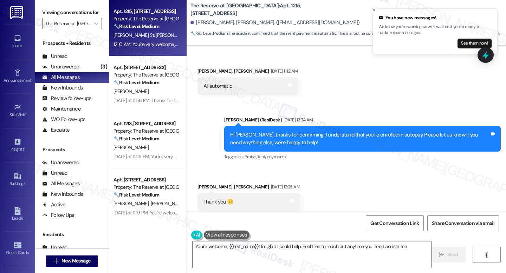
type textarea "You're welcome, {{first_name}}! I'm glad I could help. Feel free to reach out a…"
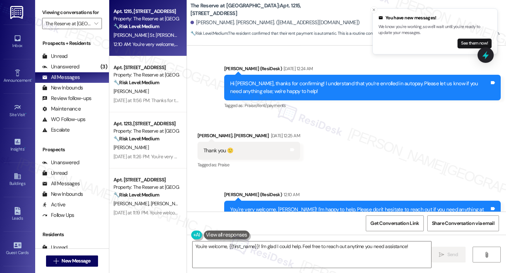
scroll to position [760, 0]
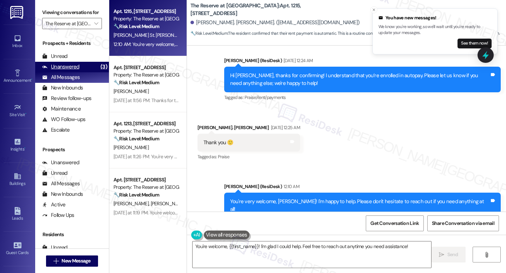
click at [91, 72] on div "Unanswered (3)" at bounding box center [72, 67] width 74 height 11
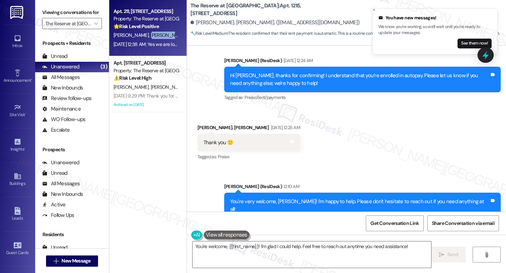
click at [129, 39] on div "E. Vega D. Bennett" at bounding box center [146, 35] width 66 height 9
type textarea "You're welcome, {{first_name}}! I'm glad I could help. Feel free to reach out a…"
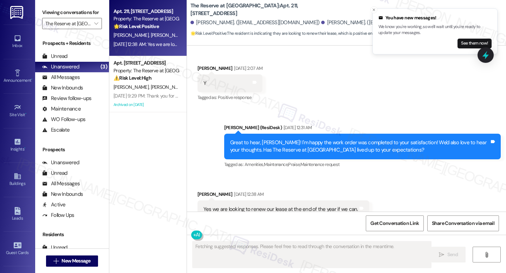
scroll to position [1850, 0]
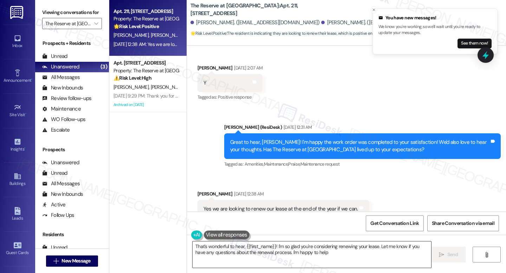
type textarea "That's wonderful to hear, {{first_name}}! I'm so glad you're considering renewi…"
click at [334, 252] on textarea "That's wonderful to hear, {{first_name}}! I'm so glad you're considering renewi…" at bounding box center [312, 255] width 239 height 26
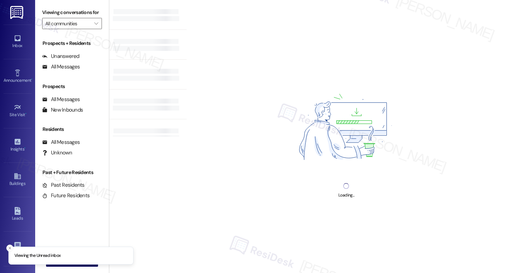
type input "The Reserve at [PERSON_NAME][GEOGRAPHIC_DATA]"
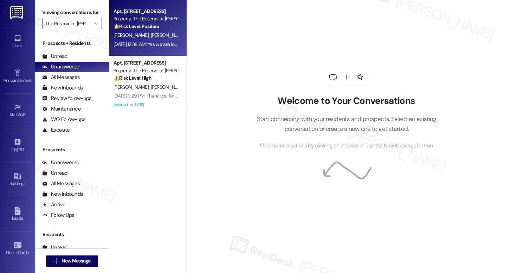
click at [143, 44] on div "[DATE] 12:38 AM: Yes we are looking to renew our lease at the end of the year i…" at bounding box center [201, 44] width 176 height 6
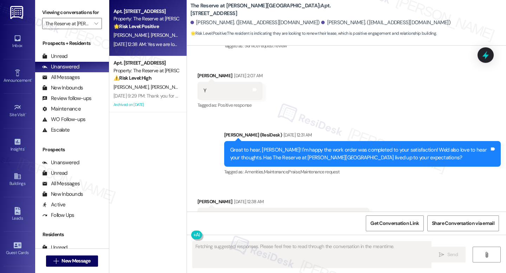
scroll to position [1850, 0]
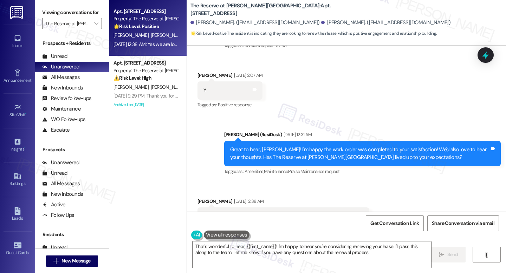
type textarea "That's wonderful to hear, {{first_name}}! I'm happy to hear you're considering …"
click at [364, 261] on textarea "That's wonderful to hear, {{first_name}}! I'm happy to hear you're considering …" at bounding box center [312, 255] width 239 height 26
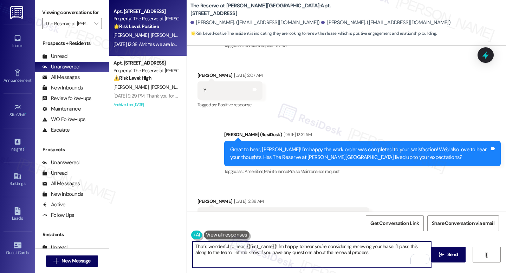
click at [372, 258] on textarea "That's wonderful to hear, {{first_name}}! I'm happy to hear you're considering …" at bounding box center [312, 255] width 239 height 26
click at [458, 254] on span "Send" at bounding box center [453, 254] width 14 height 7
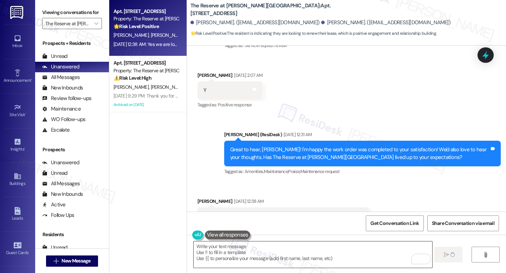
scroll to position [1850, 0]
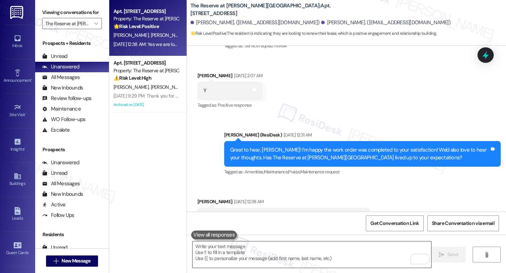
click at [324, 252] on textarea "To enrich screen reader interactions, please activate Accessibility in Grammarl…" at bounding box center [312, 255] width 239 height 26
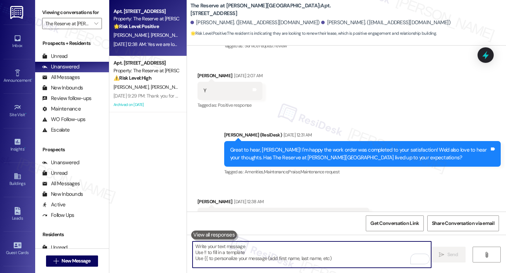
paste textarea "Hey there! We’re so glad you’re part of the community. We would love your feedb…"
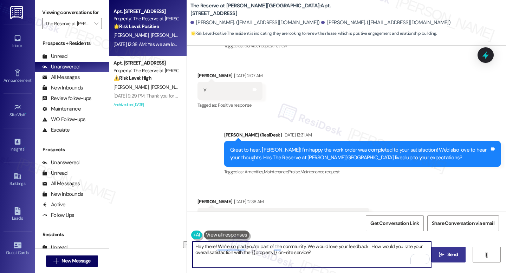
drag, startPoint x: 214, startPoint y: 247, endPoint x: 191, endPoint y: 245, distance: 22.7
click at [193, 245] on textarea "Hey there! We’re so glad you’re part of the community. We would love your feedb…" at bounding box center [312, 255] width 239 height 26
click at [316, 252] on textarea "We’re so glad you’re part of the community. We would love your feedback. How wo…" at bounding box center [312, 255] width 239 height 26
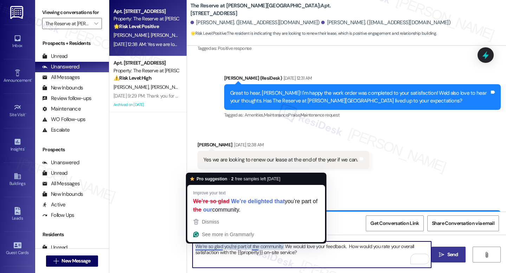
click at [193, 247] on textarea "We’re so glad you’re part of the community. We would love your feedback. How wo…" at bounding box center [312, 255] width 239 height 26
click at [193, 246] on textarea "We’re so glad you’re part of the community. We would love your feedback. How wo…" at bounding box center [312, 255] width 239 height 26
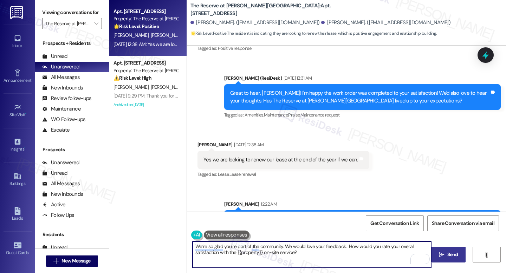
click at [340, 259] on textarea "We’re so glad you’re part of the community. We would love your feedback. How wo…" at bounding box center [312, 255] width 239 height 26
type textarea "We’re so glad you’re part of the community. We would love your feedback. How wo…"
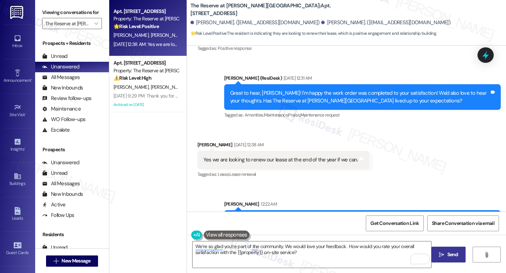
drag, startPoint x: 226, startPoint y: 188, endPoint x: 421, endPoint y: 203, distance: 195.3
click at [421, 210] on div "That's wonderful to hear, Damian and Erica! I'm happy to hear you're considerin…" at bounding box center [362, 223] width 277 height 26
copy div "That's wonderful to hear, Damian and Erica! I'm happy to hear you're considerin…"
click at [278, 252] on textarea "We’re so glad you’re part of the community. We would love your feedback. How wo…" at bounding box center [312, 255] width 239 height 26
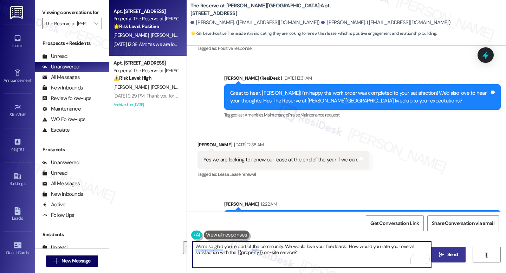
click at [258, 258] on textarea "We’re so glad you’re part of the community. We would love your feedback. How wo…" at bounding box center [312, 255] width 239 height 26
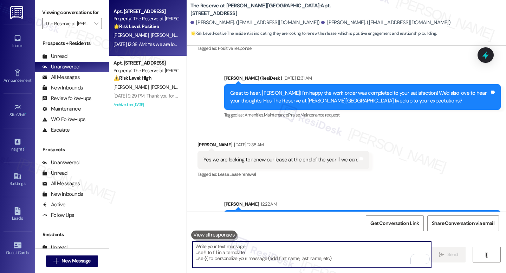
paste textarea "By the way, we’d also love your feedback — how would you rate your overall sati…"
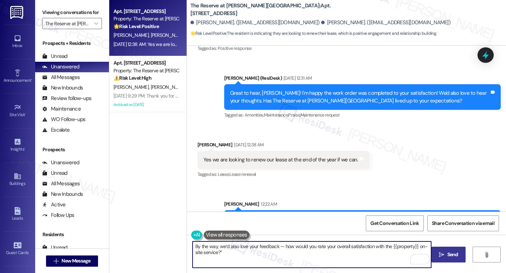
click at [282, 248] on textarea "By the way, we’d also love your feedback — how would you rate your overall sati…" at bounding box center [312, 255] width 239 height 26
click at [306, 256] on textarea "By the way, we’d also love your feedback, how would you rate your overall satis…" at bounding box center [312, 255] width 239 height 26
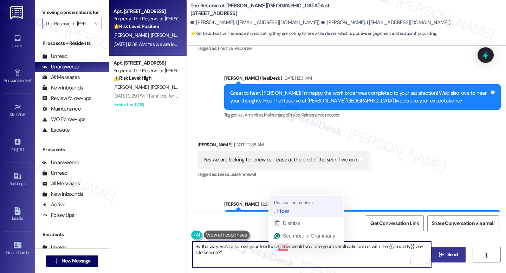
type textarea "By the way, we’d also love your feedback. How would you rate your overall satis…"
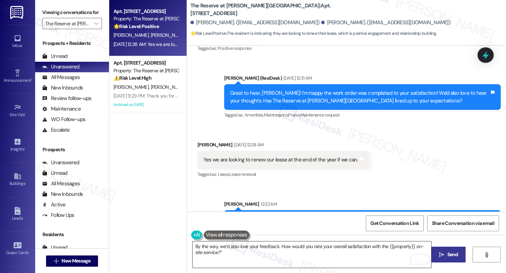
click at [300, 260] on textarea "By the way, we’d also love your feedback. How would you rate your overall satis…" at bounding box center [312, 255] width 239 height 26
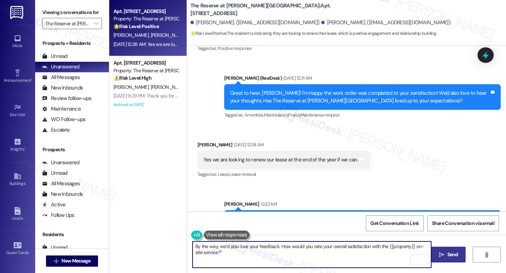
click at [444, 255] on span " Send" at bounding box center [448, 254] width 22 height 7
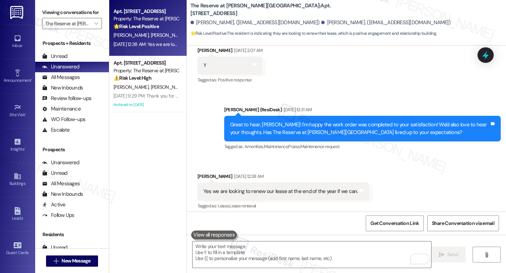
scroll to position [1963, 0]
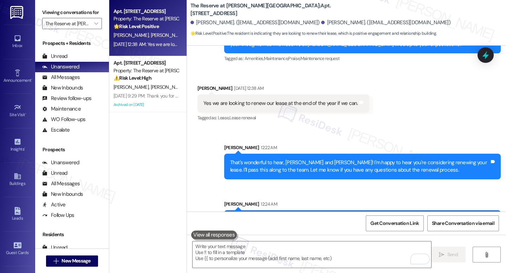
click at [413, 69] on div "Received via SMS Erica Vega Sep 05, 2025 at 12:38 AM Yes we are looking to rene…" at bounding box center [346, 98] width 319 height 59
click at [491, 52] on div at bounding box center [485, 55] width 21 height 20
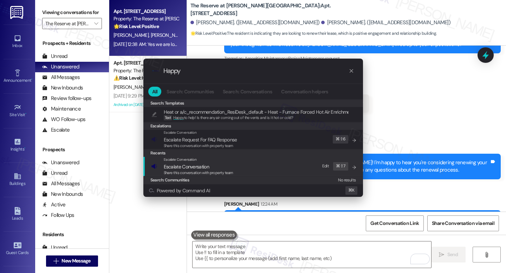
type input "Happy"
click at [222, 165] on span "Escalate Conversation" at bounding box center [199, 167] width 70 height 8
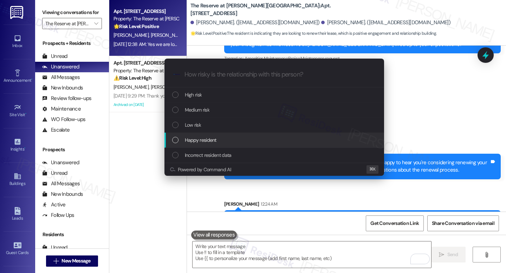
click at [208, 142] on span "Happy resident" at bounding box center [201, 140] width 32 height 8
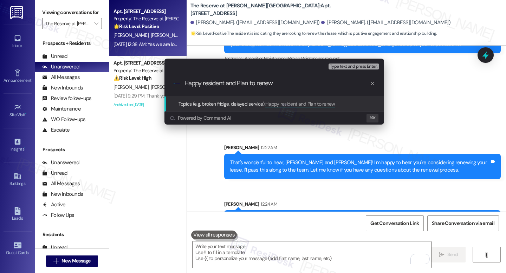
scroll to position [0, 0]
drag, startPoint x: 239, startPoint y: 83, endPoint x: 281, endPoint y: 84, distance: 42.2
click at [281, 84] on input "Happy resident and Plan to renew" at bounding box center [276, 83] width 185 height 7
type input "Happy resident and plan to renew"
click at [354, 66] on span "Type text and press Enter." at bounding box center [353, 66] width 47 height 5
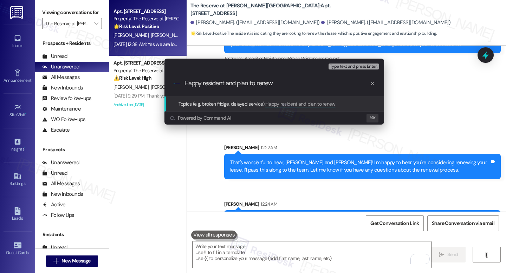
click at [305, 94] on div ".cls-1{fill:#0a055f;}.cls-2{fill:#0cc4c4;} resideskLogoBlueOrange Happy residen…" at bounding box center [274, 83] width 220 height 25
click at [304, 87] on input "Happy resident and plan to renew" at bounding box center [276, 83] width 185 height 7
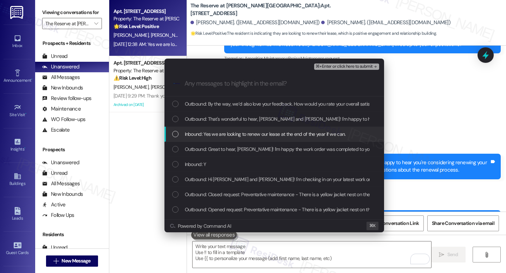
click at [253, 134] on span "Inbound: Yes we are looking to renew our lease at the end of the year if we can." at bounding box center [265, 134] width 161 height 8
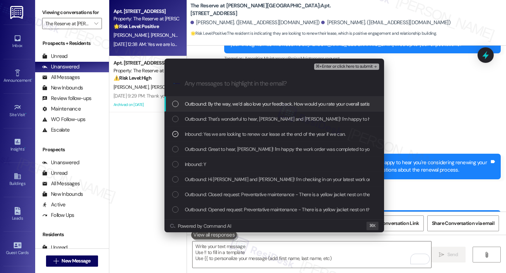
click at [289, 83] on input "Any messages to highlight in the email?" at bounding box center [279, 83] width 191 height 7
click at [339, 71] on div "⌘+Enter or click here to submit" at bounding box center [347, 66] width 66 height 9
click at [339, 68] on span "⌘+Enter or click here to submit" at bounding box center [344, 66] width 57 height 5
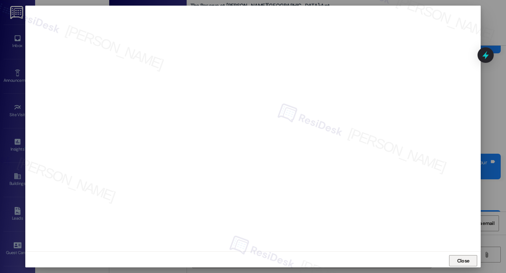
click at [463, 262] on span "Close" at bounding box center [463, 261] width 12 height 7
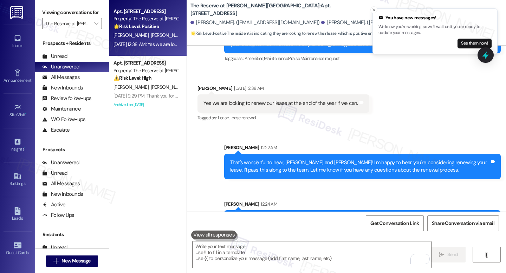
click at [482, 56] on icon at bounding box center [485, 55] width 9 height 9
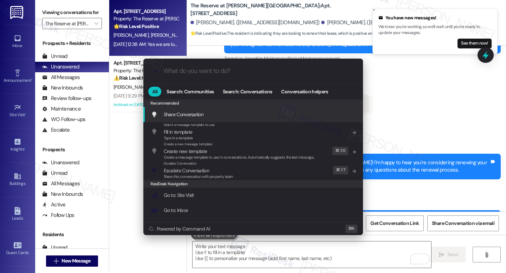
click at [243, 73] on input "What do you want to do?" at bounding box center [258, 70] width 191 height 7
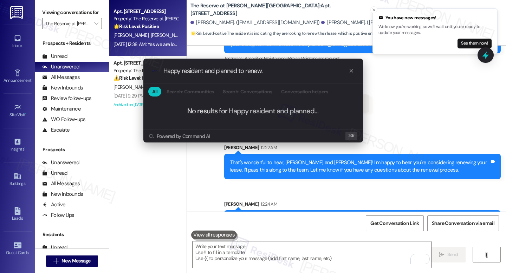
type input "Happy resident and planned to renew."
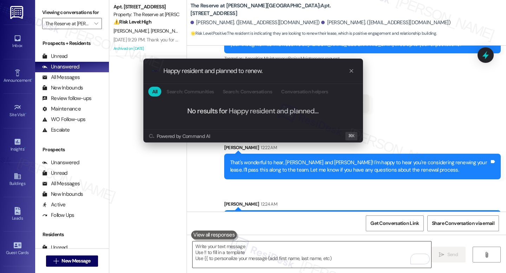
click at [245, 250] on div ".cls-1{fill:#0a055f;}.cls-2{fill:#0cc4c4;} resideskLogoBlueOrange Happy residen…" at bounding box center [253, 136] width 506 height 273
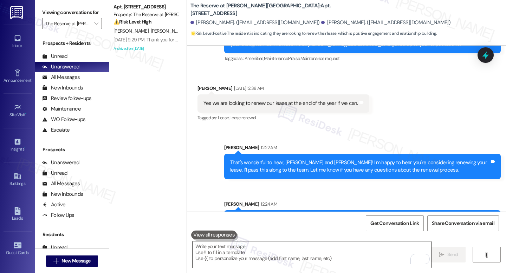
click at [244, 250] on textarea "To enrich screen reader interactions, please activate Accessibility in Grammarl…" at bounding box center [312, 255] width 239 height 26
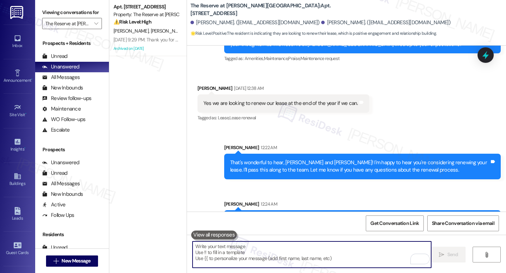
click at [489, 51] on icon at bounding box center [485, 55] width 9 height 9
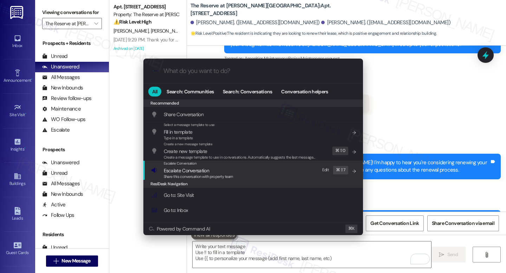
click at [209, 169] on span "Escalate Conversation" at bounding box center [199, 171] width 70 height 8
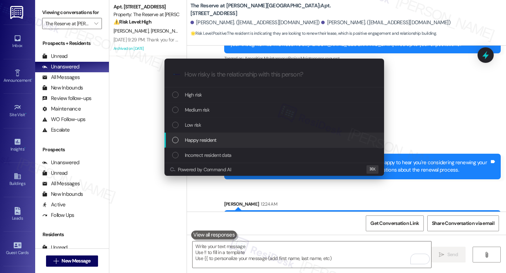
click at [210, 145] on div "Happy resident" at bounding box center [274, 140] width 220 height 15
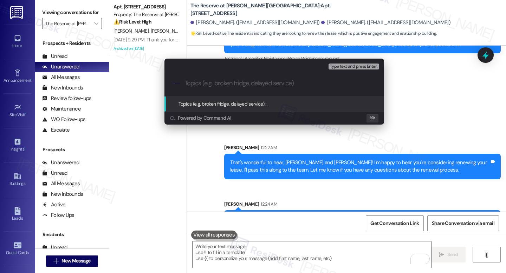
paste input "Happy resident with plans to renew their lease."
type input "Happy resident with plans to renew their lease."
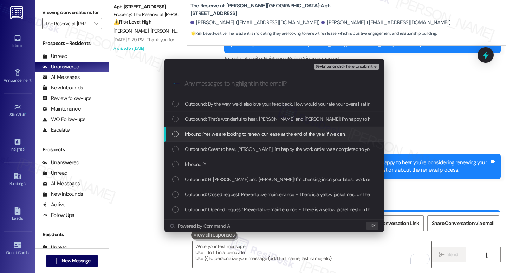
click at [212, 131] on span "Inbound: Yes we are looking to renew our lease at the end of the year if we can." at bounding box center [265, 134] width 161 height 8
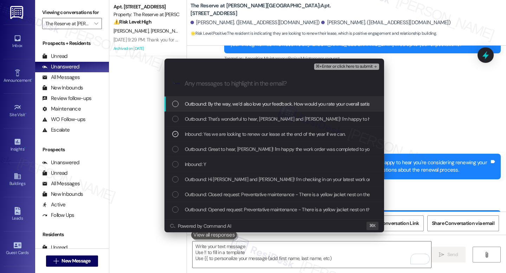
click at [336, 66] on span "⌘+Enter or click here to submit" at bounding box center [344, 66] width 57 height 5
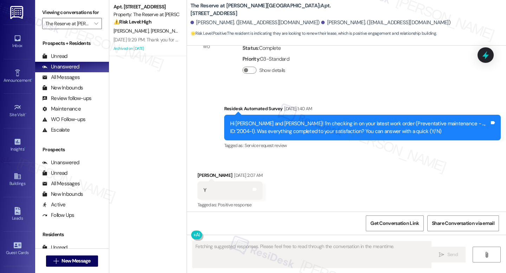
scroll to position [1850, 0]
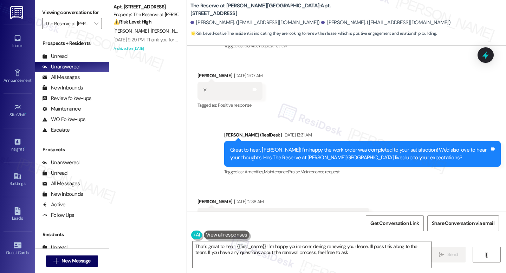
type textarea "That's great to hear, {{first_name}}! I'm happy you're considering renewing you…"
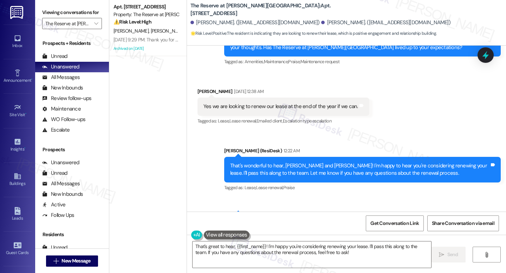
scroll to position [1974, 0]
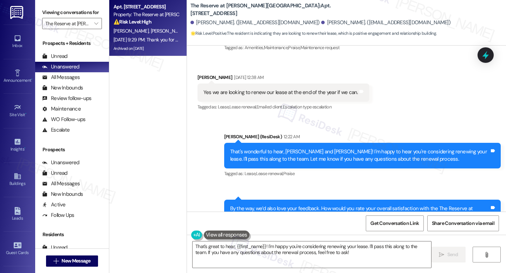
click at [167, 26] on div "Apt. 924, 1100 Deer Harbor Drive Property: The Reserve at White Oak ⚠️ Risk Lev…" at bounding box center [146, 14] width 66 height 24
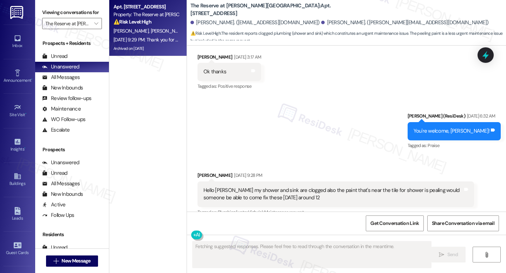
scroll to position [5467, 0]
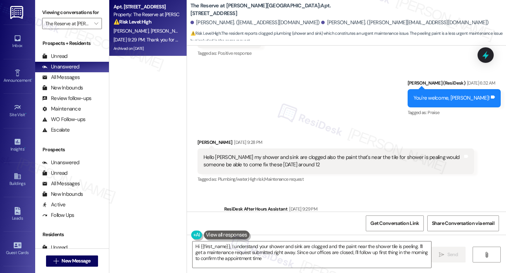
type textarea "Hi {{first_name}}, I understand your shower and sink are clogged and the paint …"
click at [85, 29] on input "The Reserve at [PERSON_NAME][GEOGRAPHIC_DATA]" at bounding box center [67, 23] width 45 height 11
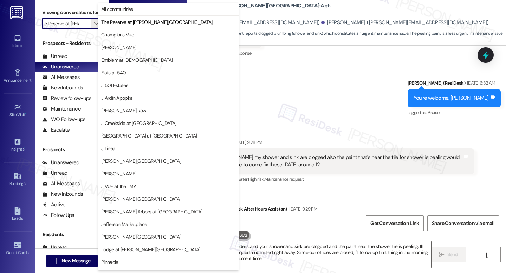
click at [73, 71] on div "Unanswered" at bounding box center [60, 66] width 37 height 7
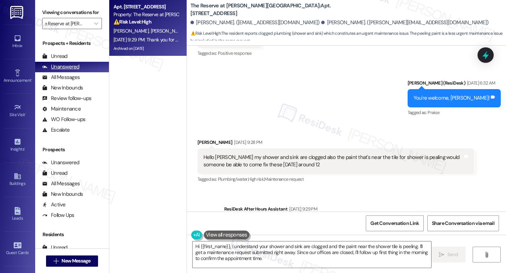
scroll to position [0, 0]
click at [93, 29] on span "" at bounding box center [96, 23] width 7 height 11
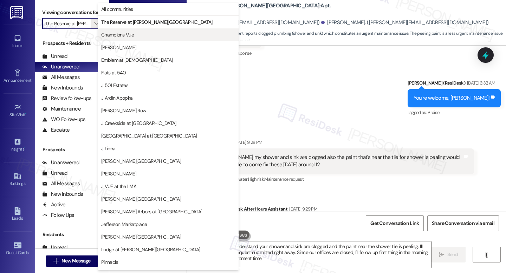
click at [119, 38] on span "Champions Vue" at bounding box center [117, 34] width 33 height 7
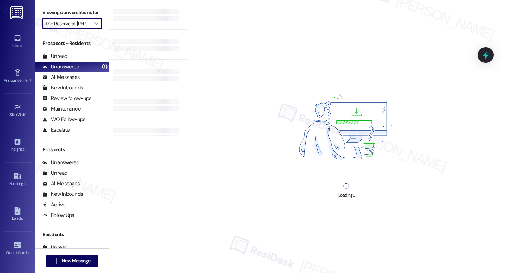
type input "Champions Vue"
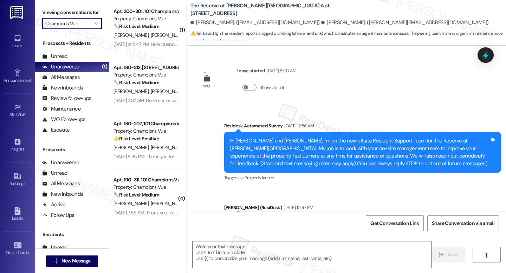
scroll to position [5467, 0]
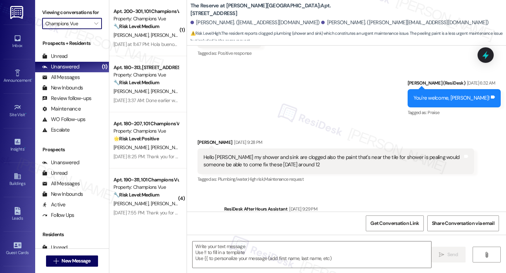
type textarea "Fetching suggested responses. Please feel free to read through the conversation…"
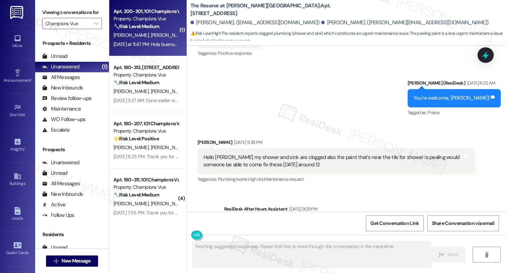
click at [150, 37] on span "[PERSON_NAME][GEOGRAPHIC_DATA]" at bounding box center [190, 35] width 80 height 6
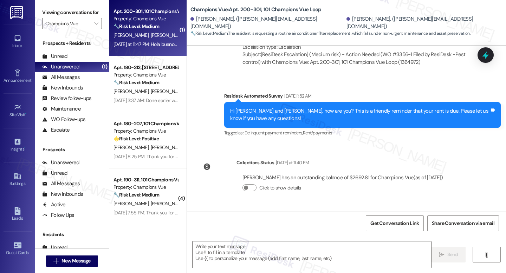
scroll to position [7017, 0]
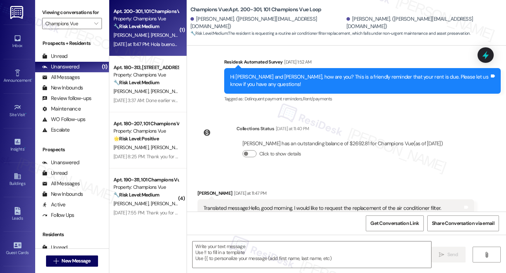
type textarea "Fetching suggested responses. Please feel free to read through the conversation…"
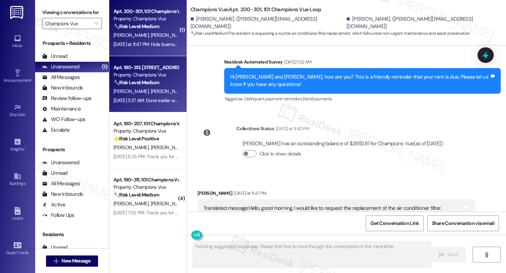
click at [151, 92] on span "[PERSON_NAME]" at bounding box center [167, 91] width 35 height 6
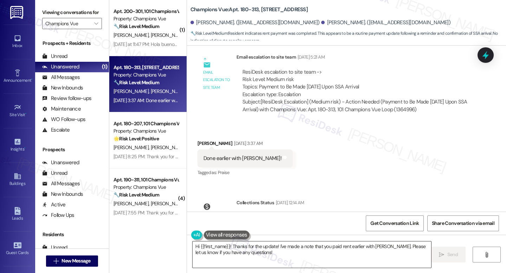
scroll to position [4098, 0]
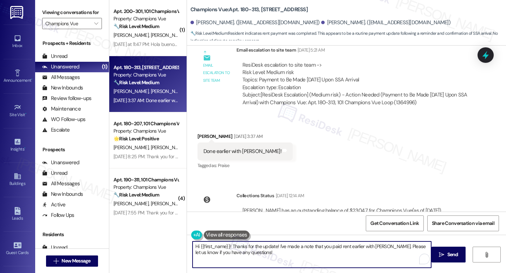
click at [254, 255] on textarea "Hi {{first_name}}! Thanks for the update! I've made a note that you paid rent e…" at bounding box center [312, 255] width 239 height 26
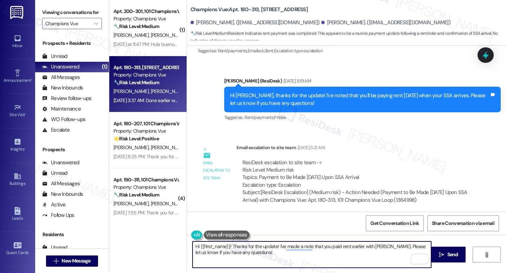
scroll to position [3999, 0]
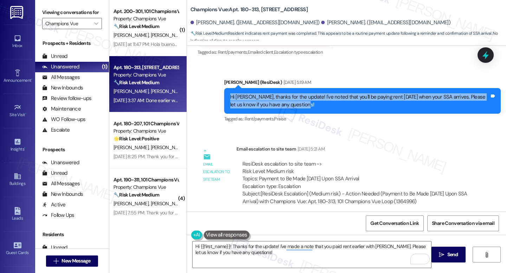
drag, startPoint x: 297, startPoint y: 77, endPoint x: 226, endPoint y: 71, distance: 71.9
click at [229, 93] on div "Hi Marianne, thanks for the update! I've noted that you'll be paying rent on Fr…" at bounding box center [359, 100] width 261 height 15
copy div "Hi Marianne, thanks for the update! I've noted that you'll be paying rent on Fr…"
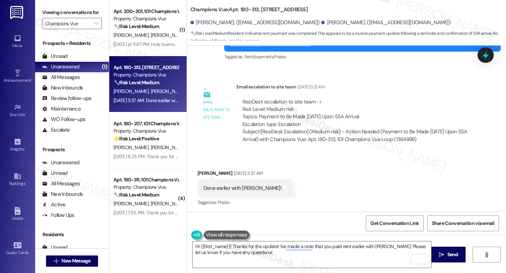
scroll to position [4066, 0]
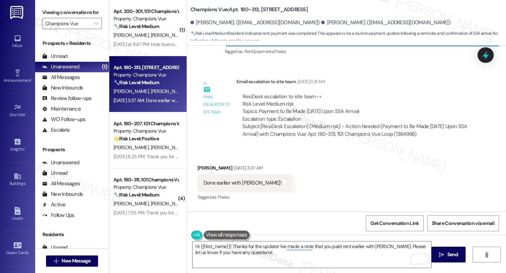
click at [216, 180] on div "Done earlier with Colton!" at bounding box center [242, 183] width 78 height 7
copy div "Done earlier with Colton! Tags and notes"
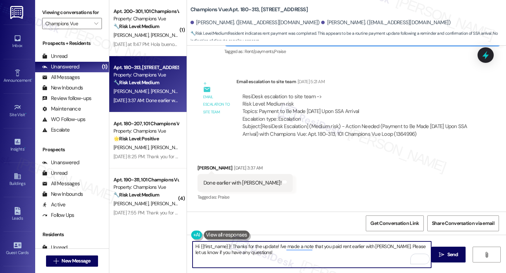
click at [228, 252] on textarea "Hi {{first_name}}! Thanks for the update! I've made a note that you paid rent e…" at bounding box center [312, 255] width 239 height 26
paste textarea "That’s fantastic, Marianne! I really appreciate the update, and it’s great to h…"
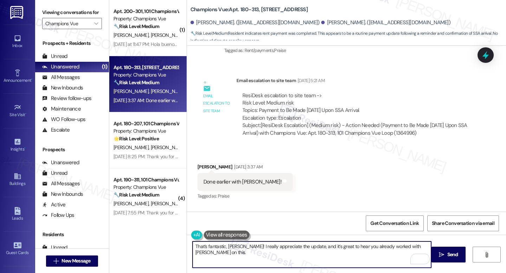
scroll to position [4098, 0]
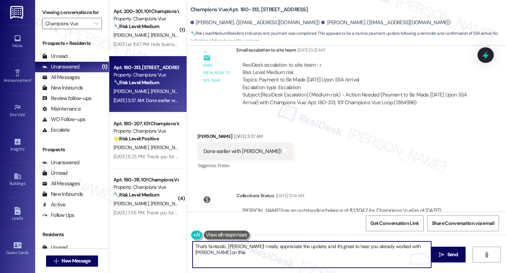
click at [242, 251] on textarea "That’s fantastic, Marianne! I really appreciate the update, and it’s great to h…" at bounding box center [312, 255] width 239 height 26
click at [255, 255] on textarea "That’s fantastic, Marianne! I really appreciate the update, and it’s great to h…" at bounding box center [312, 255] width 239 height 26
paste textarea "’ve already worked with Colton on this. I’ll go ahead and share this with the t…"
type textarea "That’s fantastic, Marianne! I really appreciate the update, and it’s great to h…"
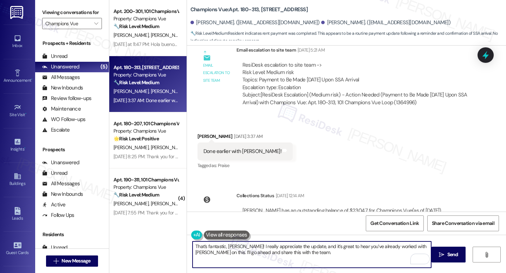
click at [305, 253] on textarea "That’s fantastic, Marianne! I really appreciate the update, and it’s great to h…" at bounding box center [312, 255] width 239 height 26
click at [325, 255] on textarea "That’s fantastic, Marianne! I really appreciate the update, and it’s great to h…" at bounding box center [312, 255] width 239 height 26
click at [452, 248] on button " Send" at bounding box center [448, 255] width 34 height 16
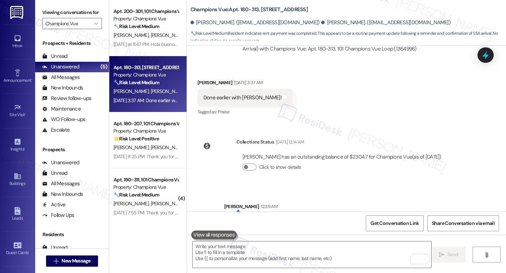
scroll to position [4155, 0]
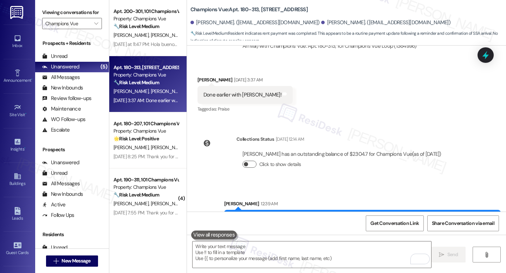
click at [251, 161] on button "Click to show details" at bounding box center [249, 164] width 14 height 7
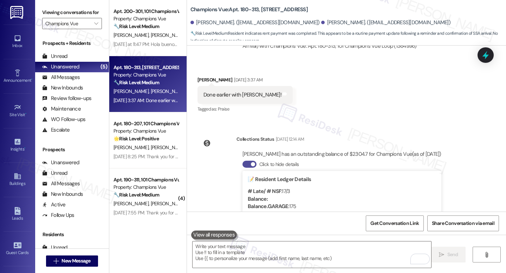
click at [251, 161] on button "Click to hide details" at bounding box center [249, 164] width 14 height 7
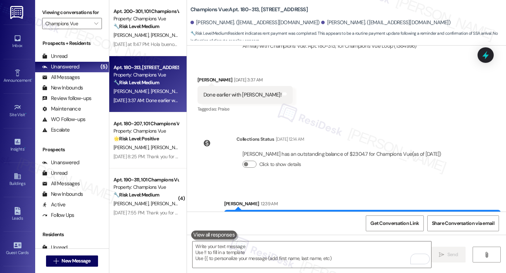
click at [491, 48] on div at bounding box center [486, 54] width 16 height 15
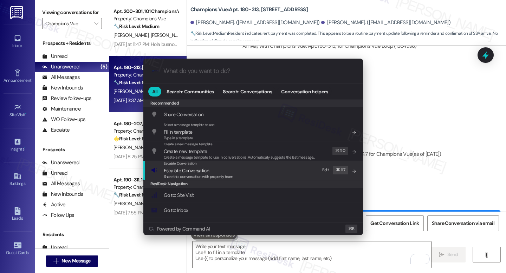
click at [243, 167] on div "Escalate Conversation Escalate Conversation Share this conversation with proper…" at bounding box center [254, 170] width 206 height 19
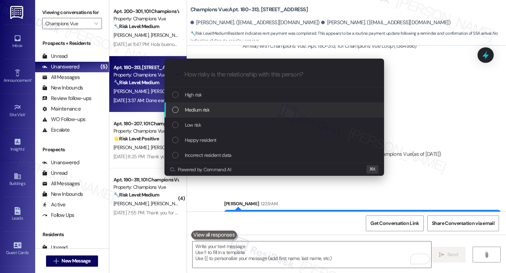
click at [215, 108] on div "Medium risk" at bounding box center [275, 110] width 206 height 8
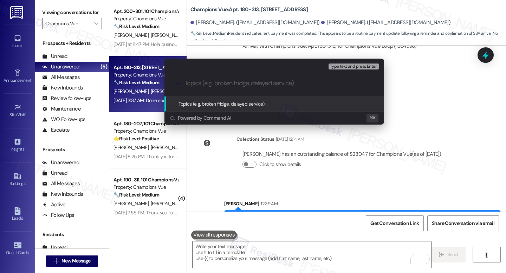
click at [218, 89] on div ".cls-1{fill:#0a055f;}.cls-2{fill:#0cc4c4;} resideskLogoBlueOrange" at bounding box center [274, 83] width 220 height 25
drag, startPoint x: 218, startPoint y: 89, endPoint x: 232, endPoint y: 94, distance: 14.9
click at [232, 94] on div ".cls-1{fill:#0a055f;}.cls-2{fill:#0cc4c4;} resideskLogoBlueOrange" at bounding box center [274, 83] width 220 height 25
click at [236, 90] on div ".cls-1{fill:#0a055f;}.cls-2{fill:#0cc4c4;} resideskLogoBlueOrange" at bounding box center [274, 83] width 220 height 25
click at [238, 87] on input "Topics (e.g. broken fridge, delayed service)" at bounding box center [279, 83] width 191 height 7
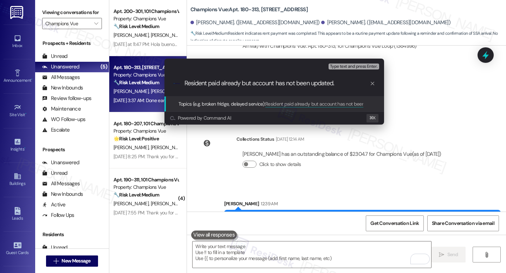
click at [266, 92] on div ".cls-1{fill:#0a055f;}.cls-2{fill:#0cc4c4;} resideskLogoBlueOrange Resident paid…" at bounding box center [274, 83] width 220 height 25
click at [266, 89] on div ".cls-1{fill:#0a055f;}.cls-2{fill:#0cc4c4;} resideskLogoBlueOrange Resident paid…" at bounding box center [274, 83] width 220 height 25
click at [271, 83] on input "Resident paid already but account has not been updated." at bounding box center [276, 83] width 185 height 7
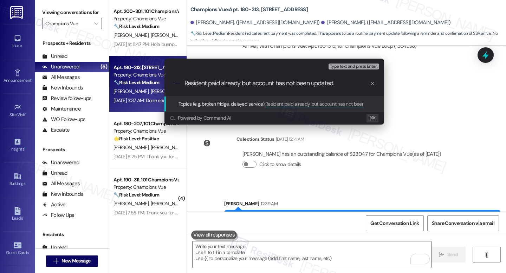
click at [271, 83] on input "Resident paid already but account has not been updated." at bounding box center [276, 83] width 185 height 7
paste input "has paid, but their account has not yet been updated."
type input "Resident has paid, but their account has not yet been updated."
click at [349, 69] on span "Type text and press Enter." at bounding box center [353, 66] width 47 height 5
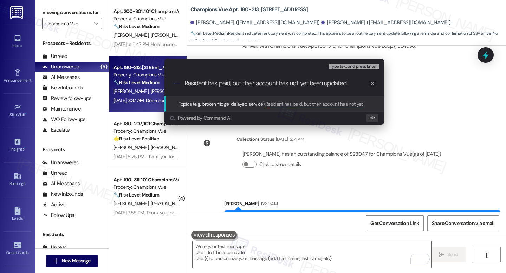
click at [353, 67] on span "Type text and press Enter." at bounding box center [353, 66] width 47 height 5
click at [363, 66] on span "Type text and press Enter." at bounding box center [353, 66] width 47 height 5
click at [360, 83] on input "Resident has paid, but their account has not yet been updated." at bounding box center [276, 83] width 185 height 7
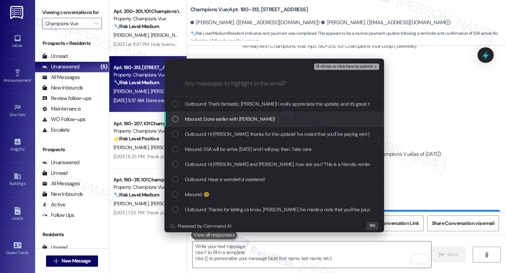
click at [227, 121] on span "Inbound: Done earlier with Colton!" at bounding box center [230, 119] width 90 height 8
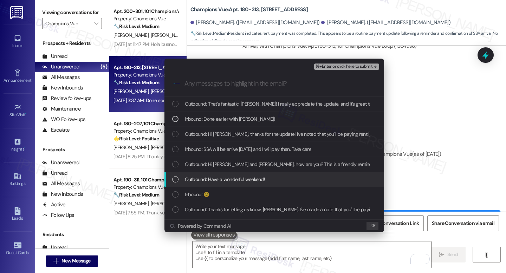
scroll to position [6, 0]
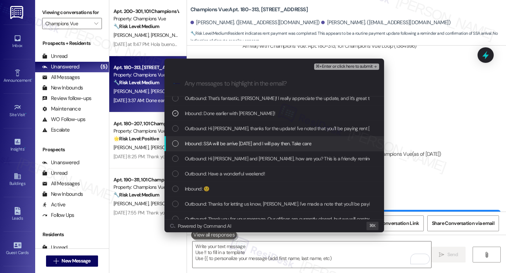
click at [238, 144] on span "Inbound: SSA will be arrive Friday and I will pay then. Take care" at bounding box center [248, 144] width 127 height 8
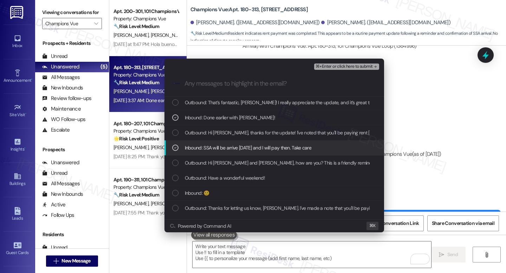
scroll to position [0, 0]
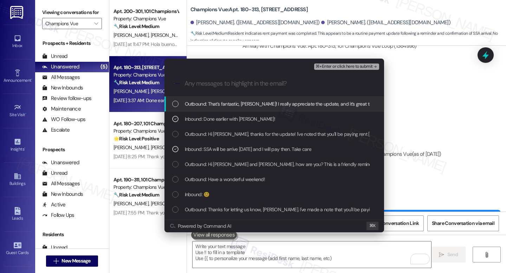
click at [336, 65] on span "⌘+Enter or click here to submit" at bounding box center [344, 66] width 57 height 5
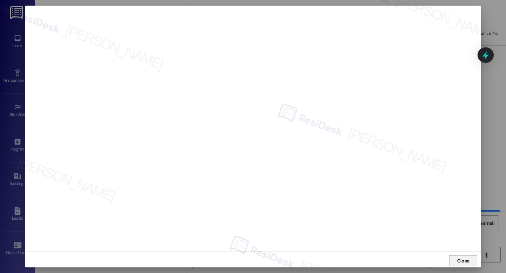
click at [469, 262] on button "Close" at bounding box center [463, 260] width 28 height 11
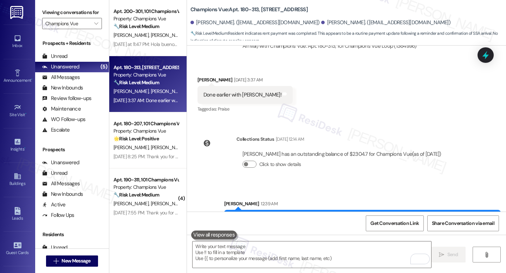
click at [488, 59] on icon at bounding box center [485, 55] width 9 height 9
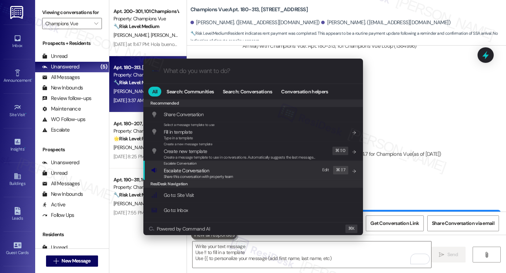
click at [209, 176] on span "Share this conversation with property team" at bounding box center [199, 176] width 70 height 5
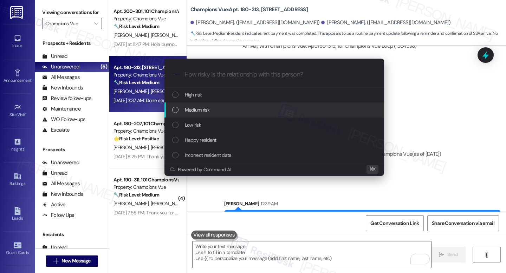
click at [203, 115] on div "Medium risk" at bounding box center [274, 110] width 220 height 15
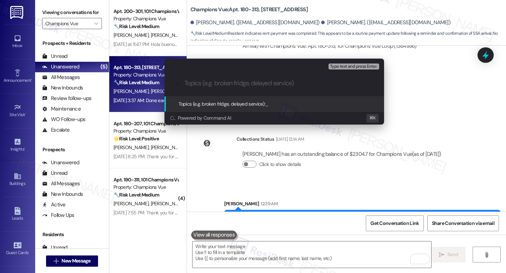
paste input "Resident has paid, but their account has not yet been updated."
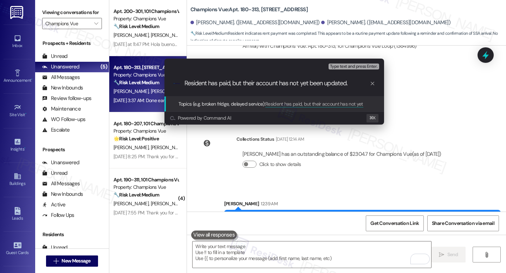
type input "Resident has paid, but their account has not yet been updated."
click at [349, 67] on span "Type text and press Enter." at bounding box center [353, 66] width 47 height 5
click at [351, 67] on span "Type text and press Enter." at bounding box center [353, 66] width 47 height 5
click at [353, 65] on span "Type text and press Enter." at bounding box center [353, 66] width 47 height 5
drag, startPoint x: 353, startPoint y: 66, endPoint x: 352, endPoint y: 78, distance: 12.7
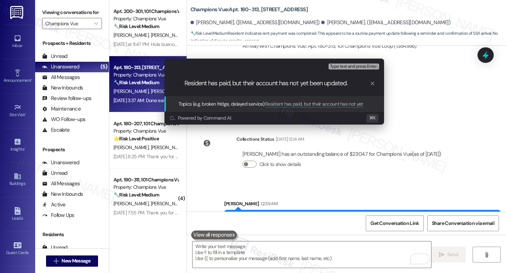
click at [353, 66] on span "Type text and press Enter." at bounding box center [353, 66] width 47 height 5
click at [353, 78] on div ".cls-1{fill:#0a055f;}.cls-2{fill:#0cc4c4;} resideskLogoBlueOrange Resident has …" at bounding box center [274, 83] width 220 height 25
click at [362, 82] on input "Resident has paid, but their account has not yet been updated." at bounding box center [276, 83] width 185 height 7
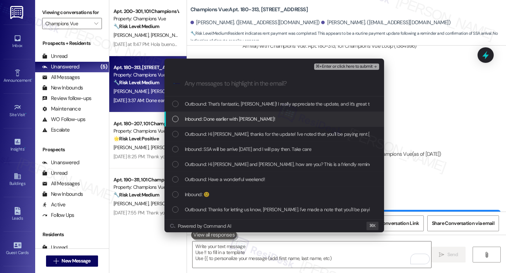
click at [228, 123] on div "Inbound: Done earlier with Colton!" at bounding box center [274, 119] width 220 height 15
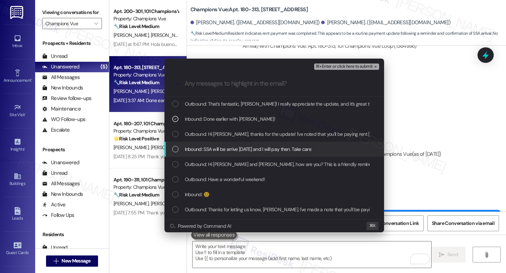
click at [225, 147] on span "Inbound: SSA will be arrive Friday and I will pay then. Take care" at bounding box center [248, 149] width 127 height 8
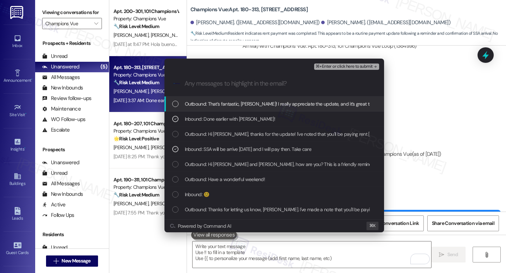
click at [331, 64] on span "⌘+Enter or click here to submit" at bounding box center [344, 66] width 57 height 5
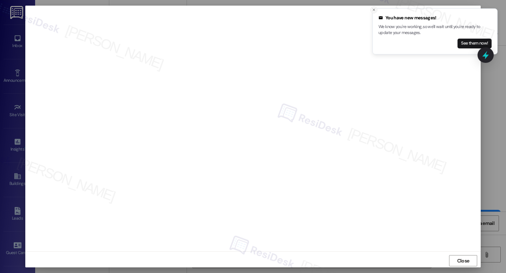
click at [374, 10] on icon "Close toast" at bounding box center [374, 10] width 4 height 4
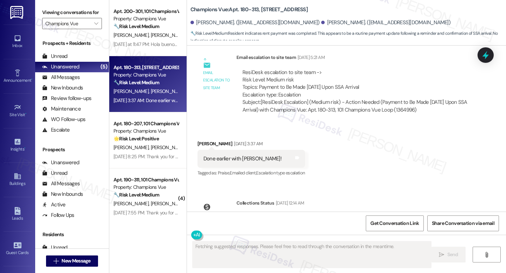
scroll to position [4165, 0]
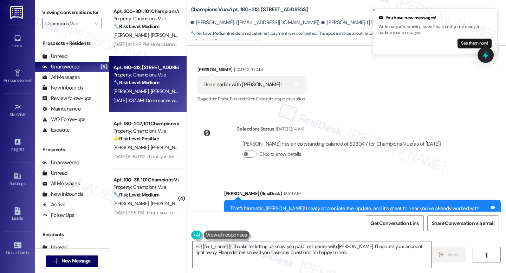
type textarea "Hi {{first_name}}! Thanks for letting us know you paid rent earlier with Colton…"
click at [321, 205] on div "That’s fantastic, [PERSON_NAME]! I really appreciate the update, and it’s great…" at bounding box center [359, 212] width 259 height 15
click at [313, 205] on div "That’s fantastic, [PERSON_NAME]! I really appreciate the update, and it’s great…" at bounding box center [359, 212] width 259 height 15
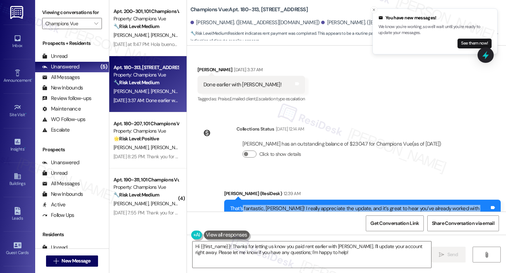
drag, startPoint x: 325, startPoint y: 186, endPoint x: 239, endPoint y: 177, distance: 86.2
click at [239, 205] on div "That’s fantastic, [PERSON_NAME]! I really appreciate the update, and it’s great…" at bounding box center [359, 212] width 259 height 15
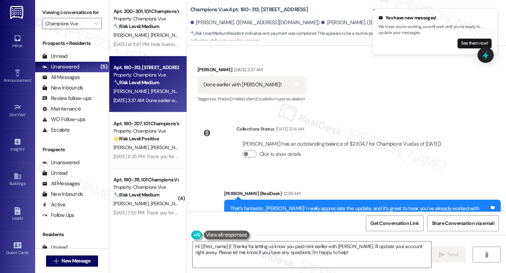
click at [245, 227] on span "Praise" at bounding box center [251, 230] width 12 height 6
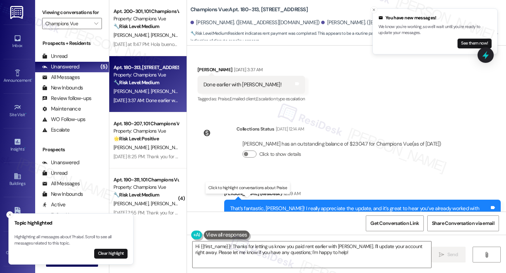
click at [245, 227] on span "Praise" at bounding box center [251, 230] width 12 height 6
click at [118, 255] on button "Clear highlight" at bounding box center [110, 254] width 33 height 10
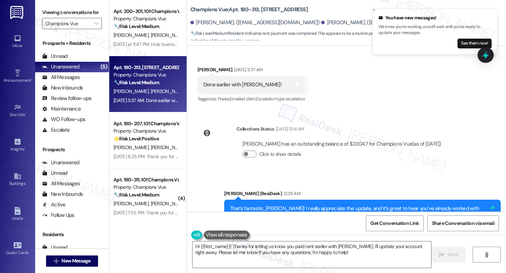
click at [490, 205] on icon at bounding box center [492, 207] width 5 height 5
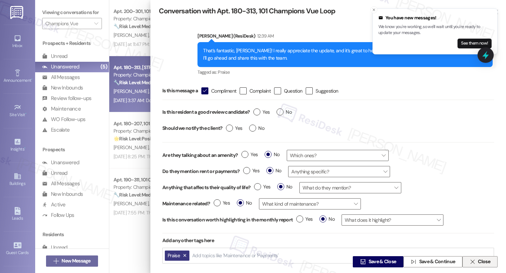
click at [486, 264] on span "Close" at bounding box center [484, 262] width 12 height 7
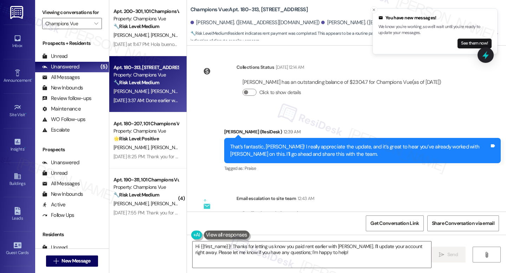
scroll to position [4252, 0]
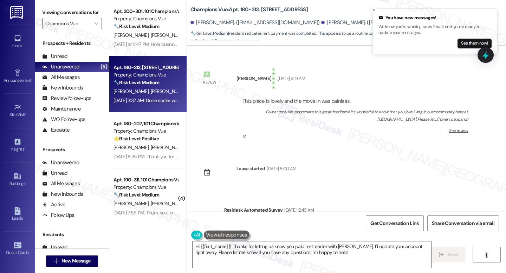
scroll to position [4252, 0]
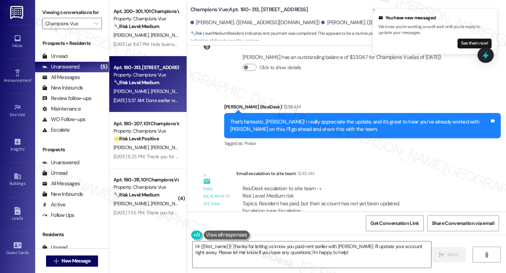
click at [394, 185] on div "ResiDesk escalation to site team -> Risk Level: Medium risk Topics: Resident ha…" at bounding box center [355, 200] width 226 height 30
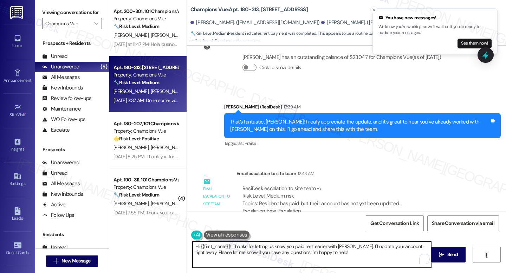
drag, startPoint x: 329, startPoint y: 258, endPoint x: 290, endPoint y: 256, distance: 38.3
click at [290, 256] on textarea "Hi {{first_name}}! Thanks for letting us know you paid rent earlier with [PERSO…" at bounding box center [312, 255] width 239 height 26
click at [288, 255] on textarea "Hi {{first_name}}! Thanks for letting us know you paid rent earlier with [PERSO…" at bounding box center [312, 255] width 239 height 26
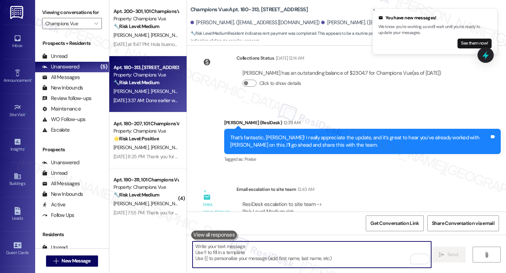
scroll to position [4231, 0]
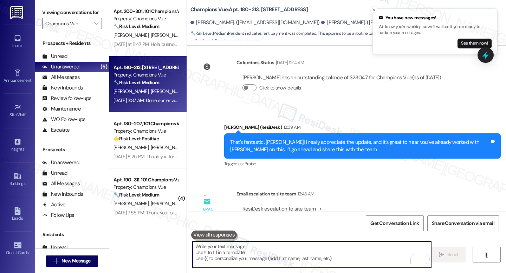
click at [288, 247] on textarea "To enrich screen reader interactions, please activate Accessibility in Grammarl…" at bounding box center [312, 255] width 239 height 26
paste textarea "In the meantime, please don’t hesitate to let me know if there’s anything else …"
type textarea "In the meantime, please don’t hesitate to let me know if there’s anything else …"
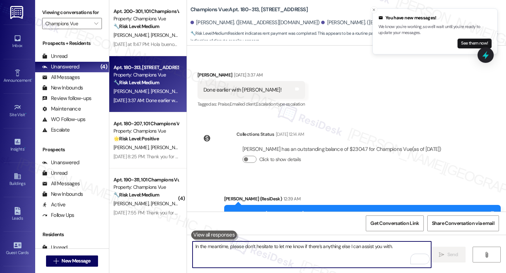
scroll to position [4300, 0]
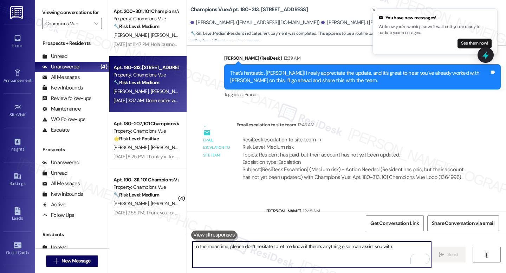
click at [230, 192] on div "Sent via SMS [PERSON_NAME] 12:45 AM In the meantime, please don’t hesitate to l…" at bounding box center [346, 216] width 319 height 49
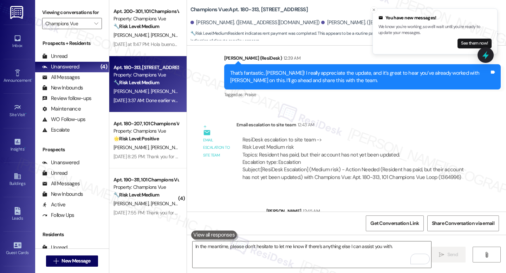
click at [370, 6] on div "Champions Vue: Apt. 180-313, 101 Champions Vue Loop [PERSON_NAME]. ([EMAIL_ADDR…" at bounding box center [348, 21] width 316 height 39
click at [372, 8] on icon "Close toast" at bounding box center [374, 10] width 4 height 4
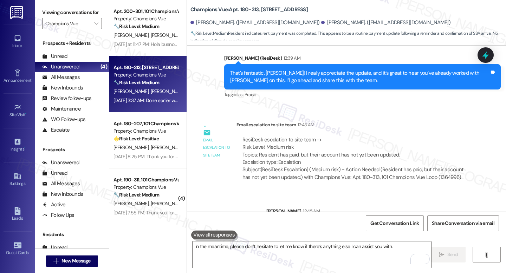
click at [209, 80] on div "Review [PERSON_NAME] [DATE] 9:19 AM This place is lovely and the move in was pa…" at bounding box center [346, 129] width 319 height 166
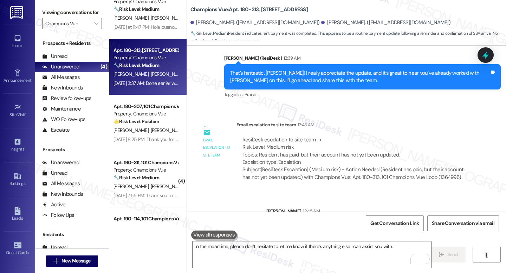
scroll to position [17, 0]
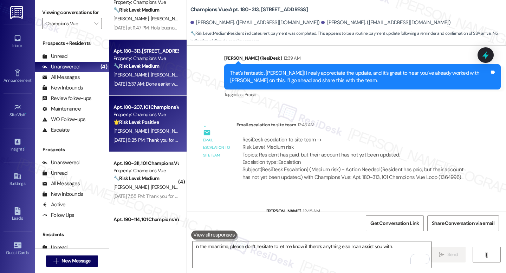
click at [155, 117] on div "Property: Champions Vue" at bounding box center [145, 114] width 65 height 7
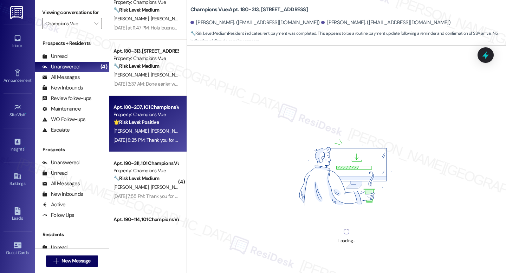
click at [155, 117] on div "Property: Champions Vue" at bounding box center [145, 114] width 65 height 7
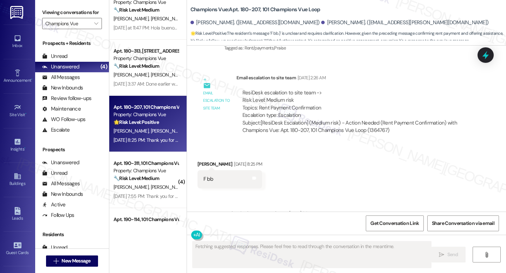
scroll to position [2992, 0]
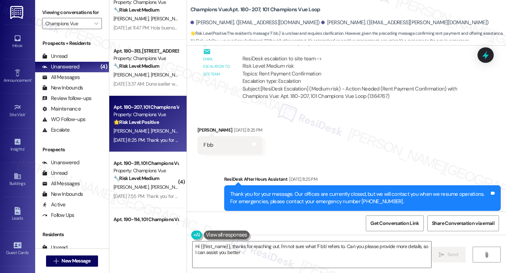
type textarea "Hi {{first_name}}, thanks for reaching out. I'm not sure what 'F bb' refers to.…"
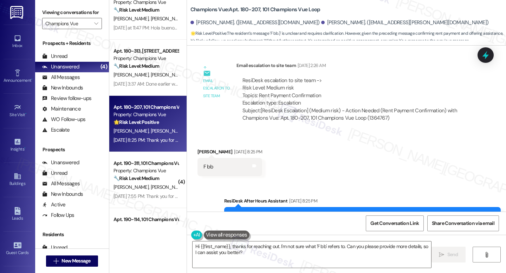
scroll to position [2969, 0]
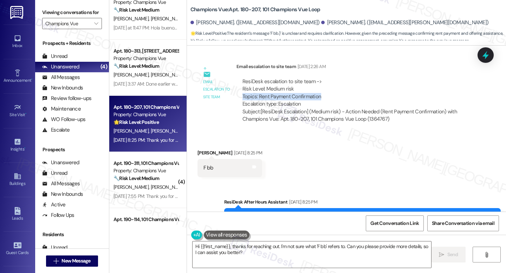
drag, startPoint x: 239, startPoint y: 81, endPoint x: 316, endPoint y: 83, distance: 77.0
click at [316, 83] on div "ResiDesk escalation to site team -> Risk Level: Medium risk Topics: Rent Paymen…" at bounding box center [355, 93] width 226 height 30
copy div "Topics: Rent Payment Confirmation"
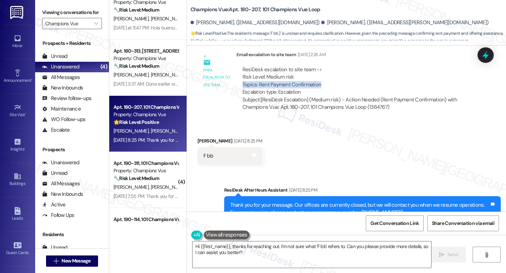
scroll to position [2992, 0]
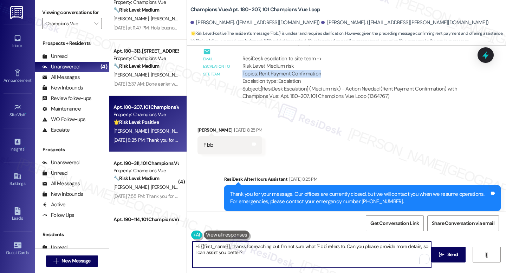
click at [250, 254] on textarea "Hi {{first_name}}, thanks for reaching out. I'm not sure what 'F bb' refers to.…" at bounding box center [312, 255] width 239 height 26
click at [229, 248] on textarea "Hi {{first_name}}, thanks for reaching out. I'm not sure what 'F bb' refers to.…" at bounding box center [312, 255] width 239 height 26
click at [262, 253] on textarea "Hi {{first_name}}, thanks for reaching out. I'm not sure what 'F bb' refers to.…" at bounding box center [312, 255] width 239 height 26
click at [263, 252] on textarea "Hi {{first_name}}, thanks for reaching out. I'm not sure what 'F bb' refers to.…" at bounding box center [312, 255] width 239 height 26
click at [452, 252] on span "Send" at bounding box center [452, 254] width 11 height 7
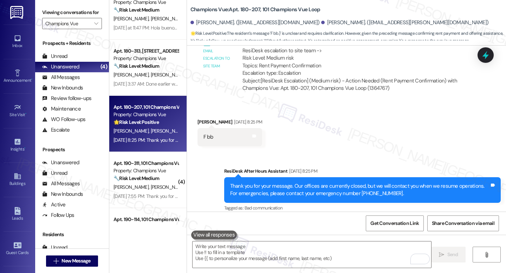
scroll to position [3048, 0]
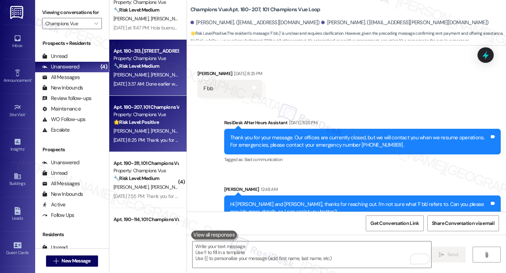
click at [151, 86] on div "[DATE] 3:37 AM: Done earlier with [PERSON_NAME]! [DATE] 3:37 AM: Done earlier w…" at bounding box center [165, 84] width 104 height 6
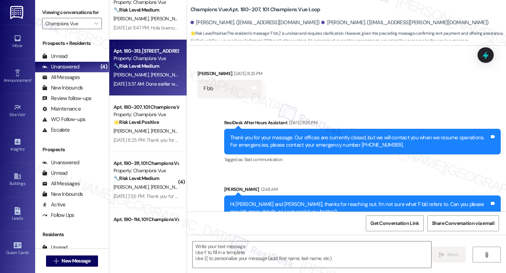
type textarea "Fetching suggested responses. Please feel free to read through the conversation…"
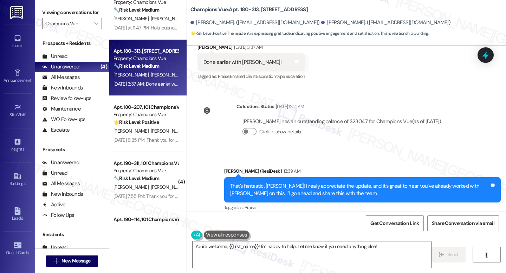
scroll to position [4370, 0]
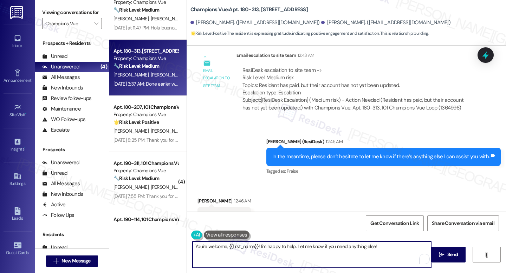
click at [215, 246] on textarea "You're welcome, {{first_name}}! I'm happy to help. Let me know if you need anyt…" at bounding box center [312, 255] width 239 height 26
drag, startPoint x: 250, startPoint y: 248, endPoint x: 283, endPoint y: 251, distance: 33.1
click at [284, 251] on textarea "You're welcome, {{first_name}}! I'm happy to help. Let me know if you need anyt…" at bounding box center [312, 255] width 239 height 26
click at [247, 253] on textarea "You're welcome, {{first_name}}! I'm happy to help. Let me know if you need anyt…" at bounding box center [312, 255] width 239 height 26
drag, startPoint x: 287, startPoint y: 247, endPoint x: 384, endPoint y: 246, distance: 97.0
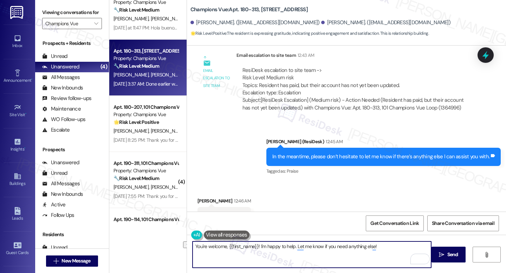
click at [384, 246] on textarea "You're welcome, {{first_name}}! I'm happy to help. Let me know if you need anyt…" at bounding box center [312, 255] width 239 height 26
click at [204, 247] on textarea "You're welcome, {{first_name}}!" at bounding box center [312, 255] width 239 height 26
click at [313, 246] on textarea "You're very much welcome, {{first_name}}!" at bounding box center [312, 255] width 239 height 26
type textarea "You're very much welcome, {{first_name}}!"
click at [446, 251] on span "Send" at bounding box center [453, 254] width 14 height 7
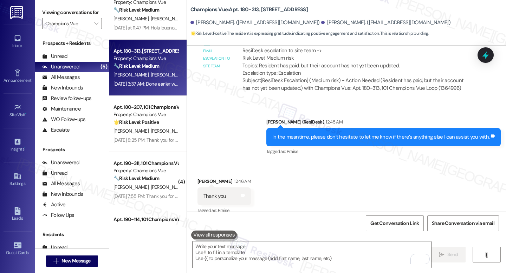
scroll to position [4419, 0]
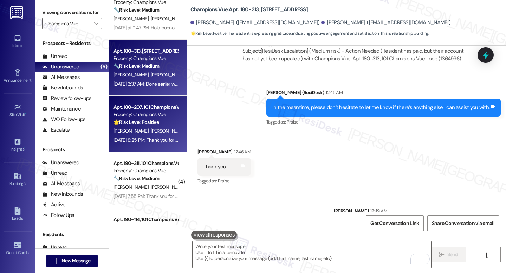
click at [142, 106] on div "Apt. 180-207, 101 Champions Vue Loop" at bounding box center [145, 107] width 65 height 7
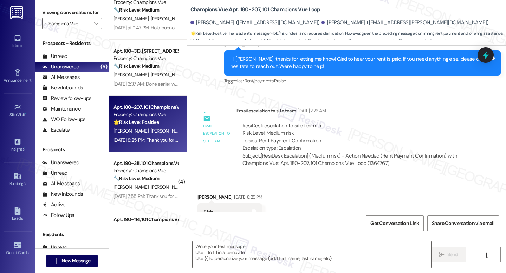
type textarea "Fetching suggested responses. Please feel free to read through the conversation…"
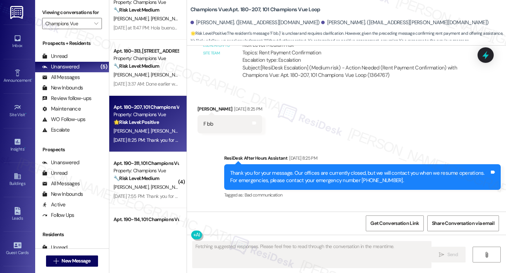
scroll to position [3058, 0]
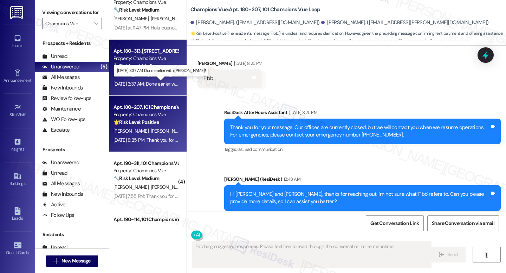
click at [151, 84] on div "[DATE] 3:37 AM: Done earlier with [PERSON_NAME]! [DATE] 3:37 AM: Done earlier w…" at bounding box center [165, 84] width 104 height 6
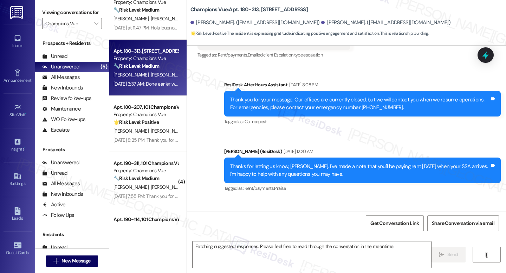
scroll to position [4370, 0]
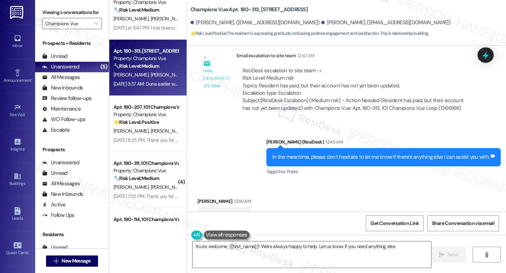
type textarea "You're welcome, {{first_name}}! We're always happy to help. Let us know if you …"
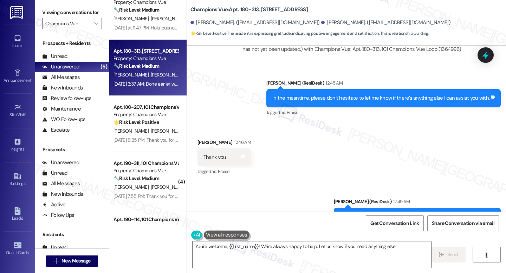
scroll to position [4429, 0]
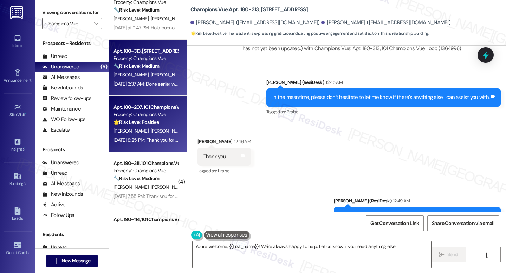
click at [170, 119] on div "🌟 Risk Level: Positive The resident's message 'F bb.}' is unclear and requires …" at bounding box center [145, 122] width 65 height 7
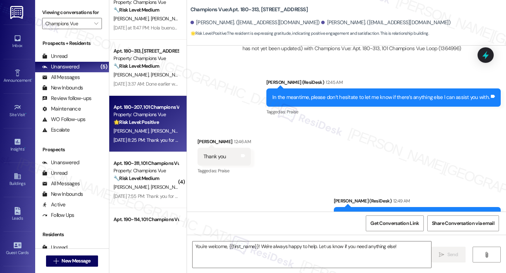
type textarea "Fetching suggested responses. Please feel free to read through the conversation…"
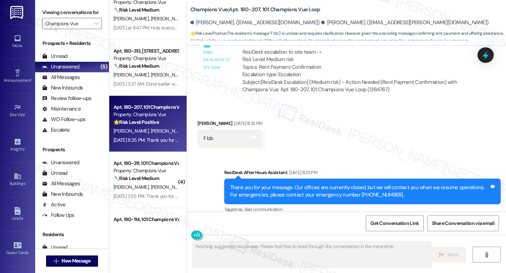
scroll to position [3058, 0]
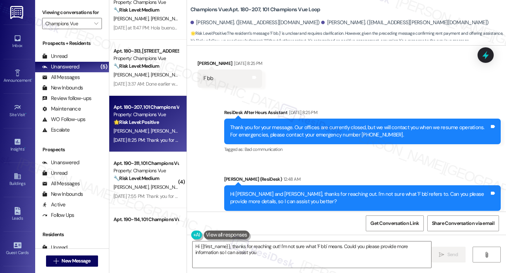
type textarea "Hi {{first_name}}, thanks for reaching out! I'm not sure what 'F bb' means. Cou…"
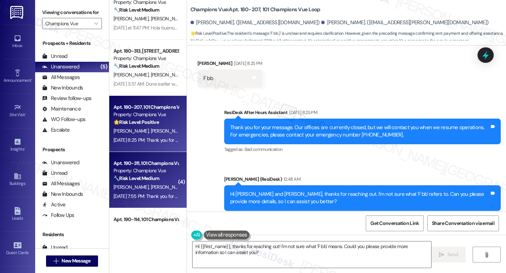
click at [148, 168] on div "Property: Champions Vue" at bounding box center [145, 170] width 65 height 7
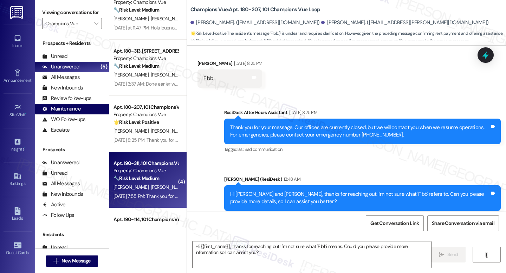
type textarea "Fetching suggested responses. Please feel free to read through the conversation…"
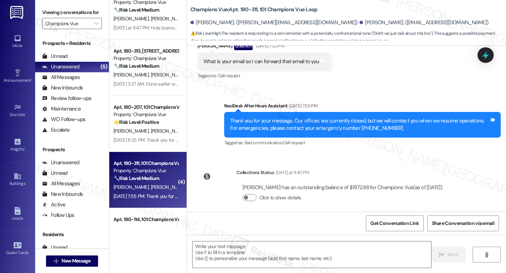
scroll to position [2697, 0]
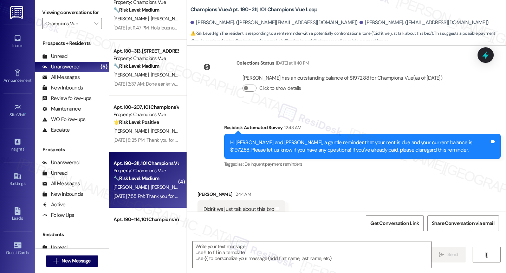
type textarea "Fetching suggested responses. Please feel free to read through the conversation…"
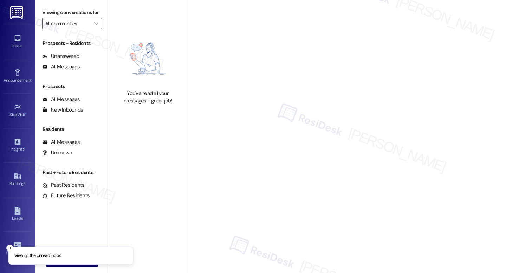
type input "Champions Vue"
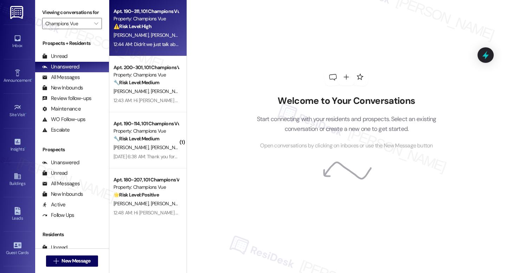
click at [150, 38] on span "[PERSON_NAME]" at bounding box center [167, 35] width 35 height 6
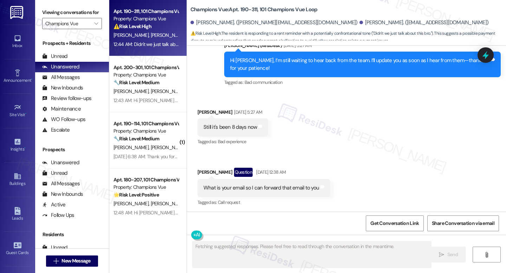
scroll to position [2697, 0]
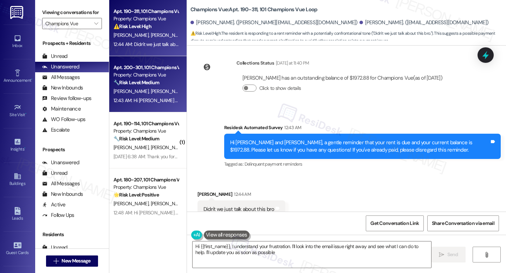
type textarea "Hi {{first_name}}, I understand your frustration. I'll look into the email issu…"
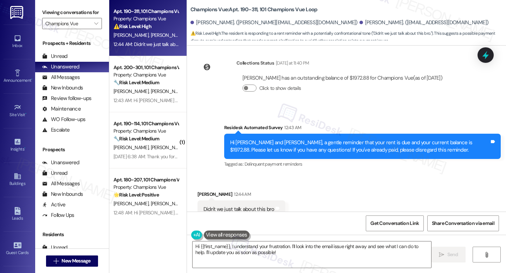
scroll to position [2697, 0]
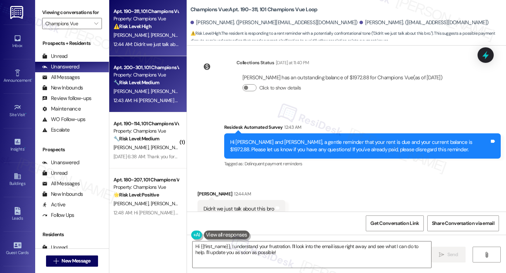
click at [151, 76] on div "Property: Champions Vue" at bounding box center [145, 74] width 65 height 7
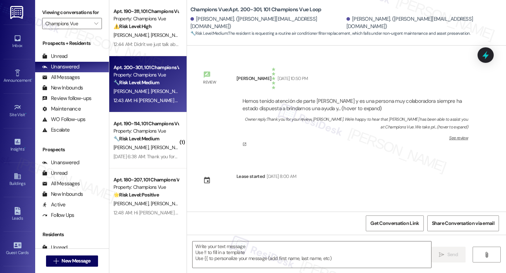
scroll to position [7084, 0]
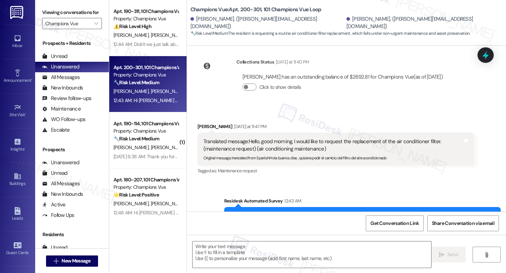
type textarea "Fetching suggested responses. Please feel free to read through the conversation…"
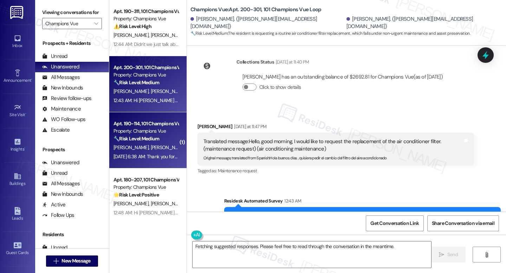
click at [159, 128] on div "Property: Champions Vue" at bounding box center [145, 131] width 65 height 7
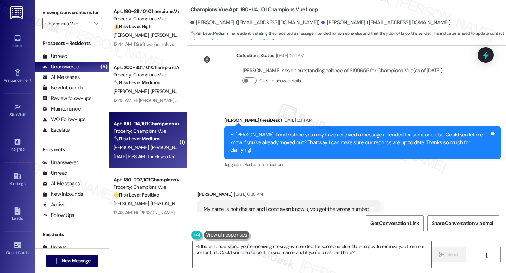
scroll to position [852, 0]
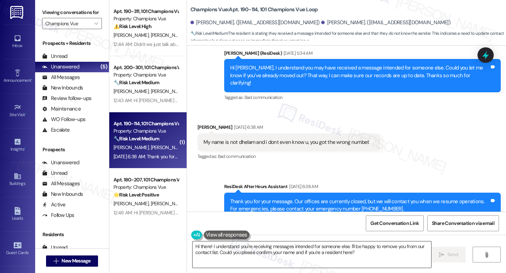
click at [357, 252] on textarea "Hi there! I understand you're receiving messages intended for someone else. I'l…" at bounding box center [312, 255] width 239 height 26
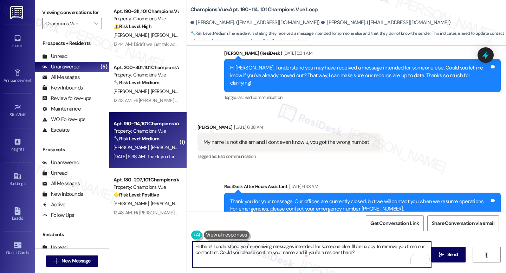
click at [364, 255] on textarea "Hi there! I understand you're receiving messages intended for someone else. I'l…" at bounding box center [312, 255] width 239 height 26
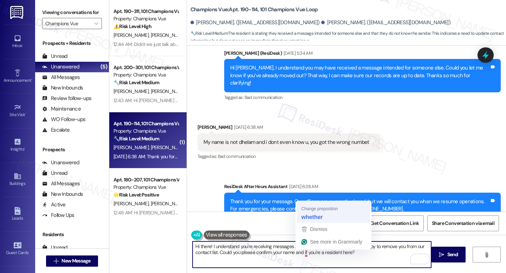
type textarea "Hi there! I understand you're receiving messages intended for someone else. I'l…"
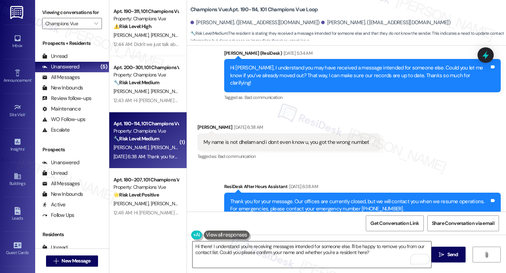
click at [351, 256] on textarea "Hi there! I understand you're receiving messages intended for someone else. I'l…" at bounding box center [312, 255] width 239 height 26
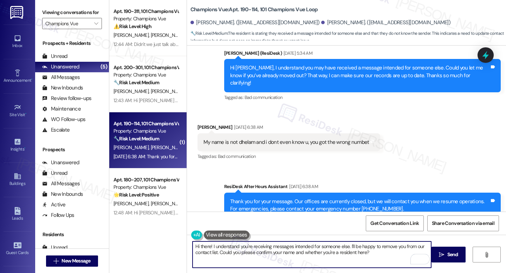
click at [374, 252] on textarea "Hi there! I understand you're receiving messages intended for someone else. I'l…" at bounding box center [312, 255] width 239 height 26
click at [444, 254] on span " Send" at bounding box center [448, 254] width 22 height 7
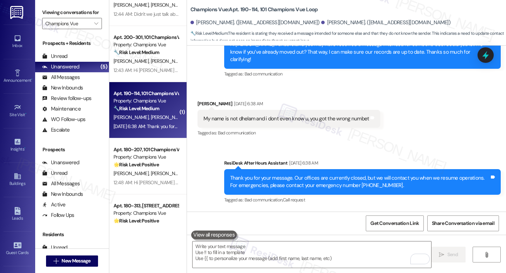
scroll to position [909, 0]
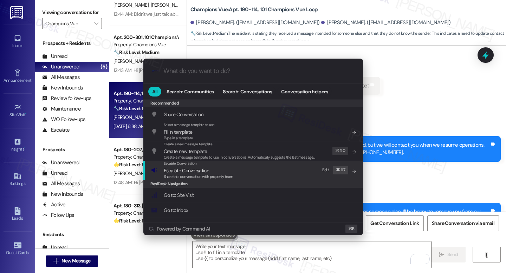
click at [203, 168] on span "Escalate Conversation" at bounding box center [186, 171] width 45 height 6
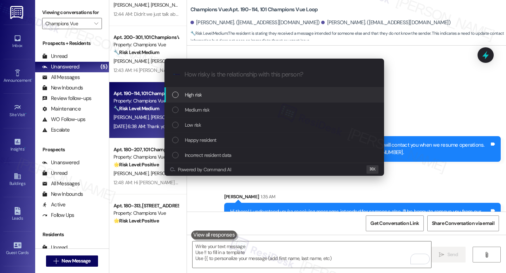
click at [205, 74] on input "How risky is the relationship with this person?" at bounding box center [279, 74] width 191 height 7
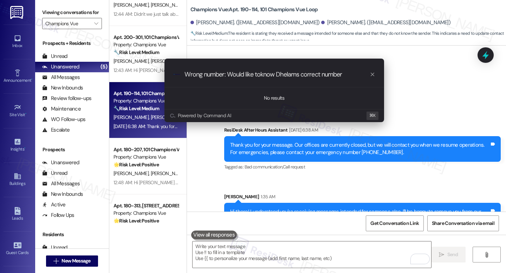
type input "Wrong number: Would like toknow Dhelams correct number."
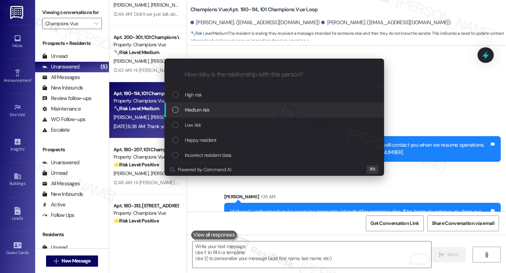
click at [216, 108] on div "Medium risk" at bounding box center [275, 110] width 206 height 8
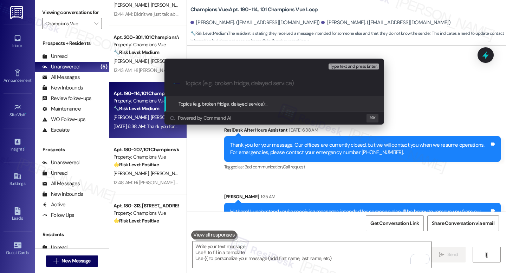
click at [256, 82] on input "Topics (e.g. broken fridge, delayed service)" at bounding box center [279, 83] width 191 height 7
paste input "Wrong number listed. Please provide [PERSON_NAME] correct contact number."
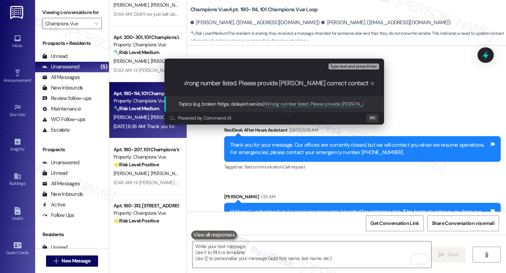
type input "Wrong number listed. Please provide [PERSON_NAME] correct contact number."
click at [370, 66] on span "Type text and press Enter." at bounding box center [353, 66] width 47 height 5
click at [369, 66] on span "Type text and press Enter." at bounding box center [353, 66] width 47 height 5
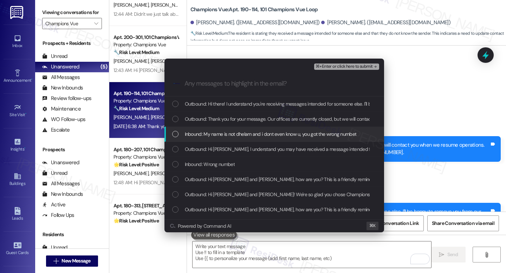
click at [177, 136] on div "List of options" at bounding box center [175, 134] width 6 height 6
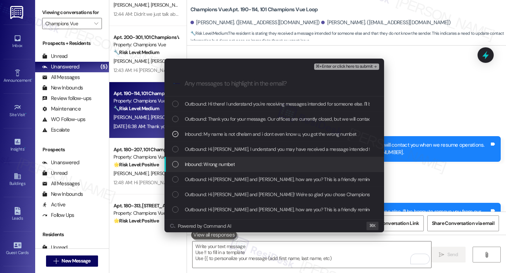
click at [178, 162] on div "Inbound: Wrong numbet" at bounding box center [275, 165] width 206 height 8
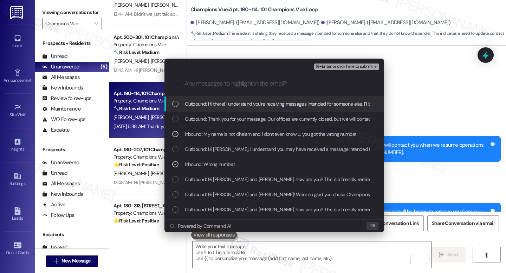
click at [332, 67] on span "⌘+Enter or click here to submit" at bounding box center [344, 66] width 57 height 5
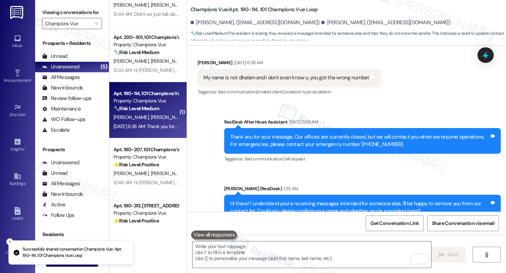
scroll to position [919, 0]
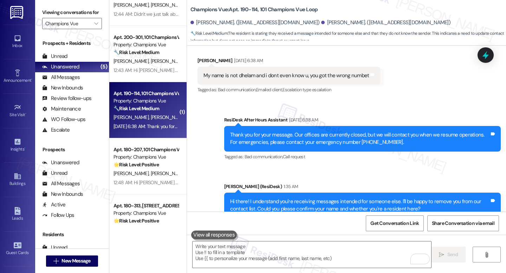
click at [332, 8] on div "Champions Vue: Apt. 190-114, 101 Champions Vue Loop [PERSON_NAME]. ([EMAIL_ADDR…" at bounding box center [348, 21] width 316 height 39
drag, startPoint x: 188, startPoint y: 7, endPoint x: 314, endPoint y: 9, distance: 126.2
click at [309, 8] on b "Champions Vue: Apt. 190-114, 101 Champions Vue Loop" at bounding box center [254, 9] width 128 height 7
drag, startPoint x: 239, startPoint y: 11, endPoint x: 185, endPoint y: 9, distance: 53.8
click at [187, 9] on div "Champions Vue: Apt. 190-114, 101 Champions Vue Loop [PERSON_NAME]. ([EMAIL_ADDR…" at bounding box center [346, 21] width 319 height 39
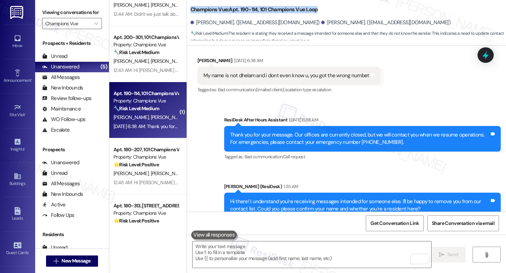
copy b "Champions Vue: Apt. 190-114, 101 Champions Vue Loop"
click at [401, 226] on span "Get Conversation Link" at bounding box center [394, 223] width 48 height 7
click at [405, 225] on span "Get Conversation Link" at bounding box center [394, 223] width 48 height 7
click at [329, 25] on div "[PERSON_NAME]. ([EMAIL_ADDRESS][DOMAIN_NAME])" at bounding box center [385, 22] width 129 height 7
click at [301, 178] on div "Sent via SMS [PERSON_NAME] (ResiDesk) 1:35 AM Hi there! I understand you're rec…" at bounding box center [362, 206] width 287 height 56
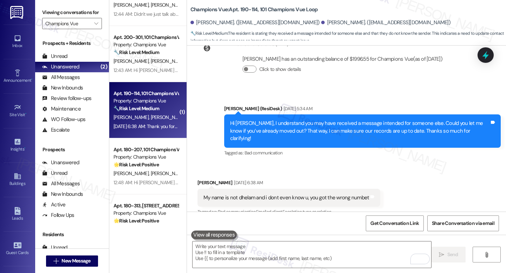
scroll to position [768, 0]
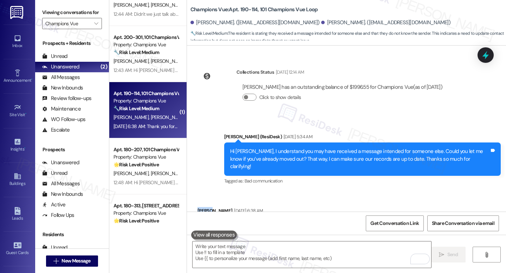
drag, startPoint x: 194, startPoint y: 190, endPoint x: 208, endPoint y: 189, distance: 14.4
click at [208, 207] on div "[PERSON_NAME] [DATE] 6:38 AM" at bounding box center [288, 212] width 183 height 10
copy div "Dhelam"
drag, startPoint x: 193, startPoint y: 22, endPoint x: 227, endPoint y: 22, distance: 34.4
click at [227, 22] on div "[PERSON_NAME]. ([EMAIL_ADDRESS][DOMAIN_NAME])" at bounding box center [254, 22] width 129 height 7
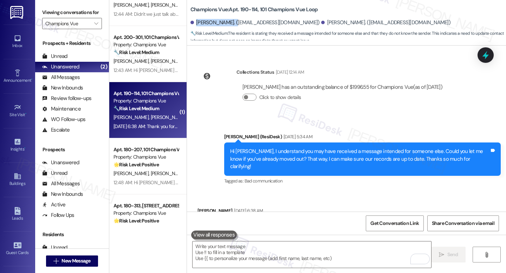
copy div "[PERSON_NAME]."
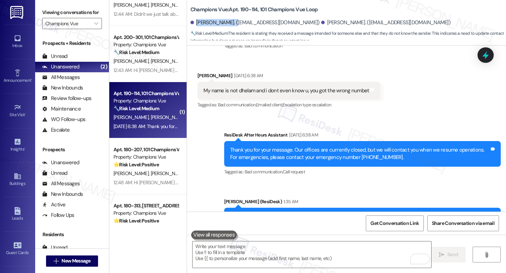
scroll to position [919, 0]
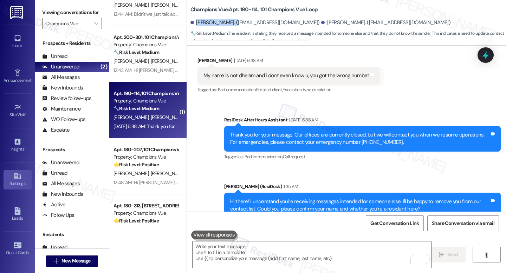
click at [18, 183] on div "Buildings" at bounding box center [17, 183] width 35 height 7
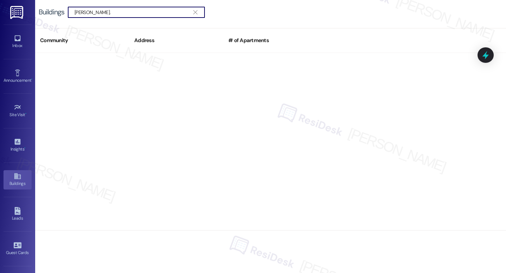
type input "[PERSON_NAME]."
click at [194, 13] on icon "" at bounding box center [195, 12] width 4 height 6
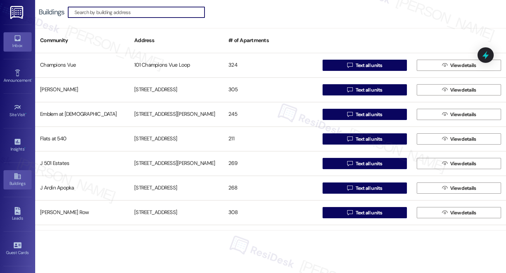
click at [26, 40] on link "Inbox" at bounding box center [18, 41] width 28 height 19
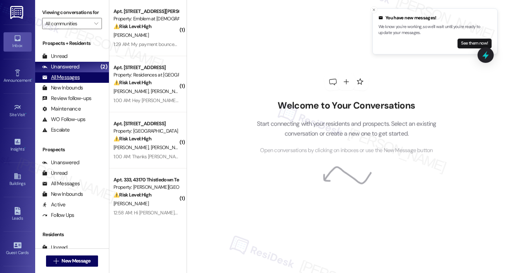
click at [80, 83] on div "All Messages (undefined)" at bounding box center [72, 77] width 74 height 11
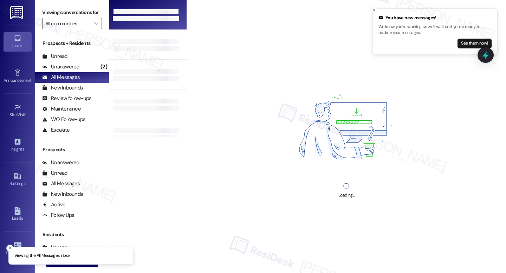
click at [140, 27] on div at bounding box center [147, 15] width 77 height 30
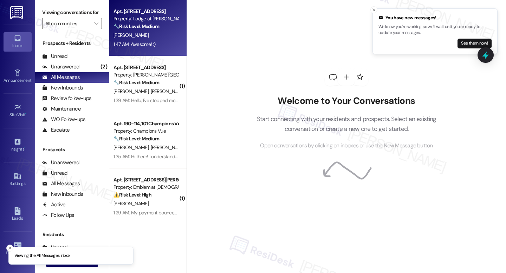
click at [150, 23] on div "🔧 Risk Level: Medium The resident acknowledges the rent reminder but states the…" at bounding box center [145, 26] width 65 height 7
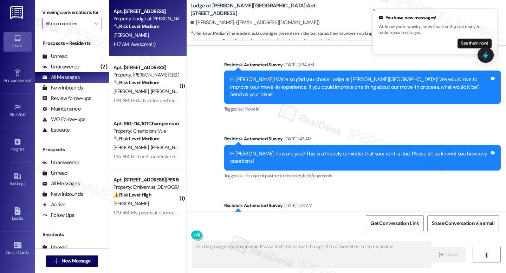
scroll to position [1772, 0]
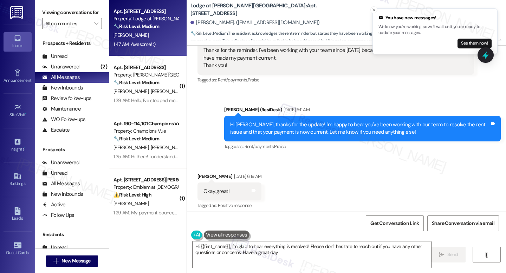
type textarea "Hi {{first_name}}, I'm glad to hear everything is resolved! Please don't hesita…"
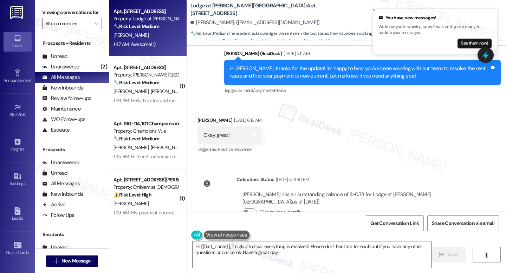
scroll to position [1896, 0]
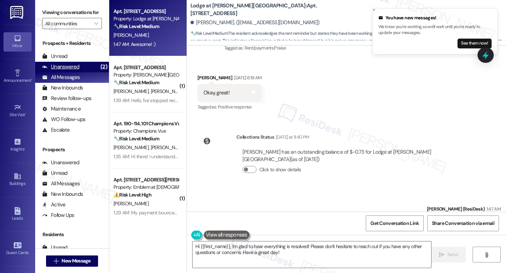
click at [75, 71] on div "Unanswered" at bounding box center [60, 66] width 37 height 7
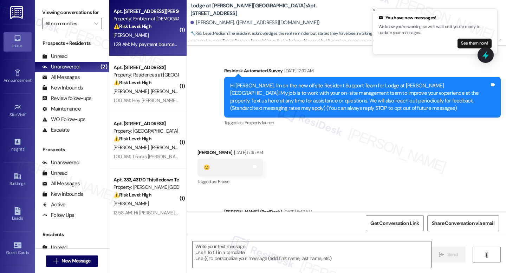
click at [129, 20] on div "Property: Emblem at [DEMOGRAPHIC_DATA]" at bounding box center [145, 18] width 65 height 7
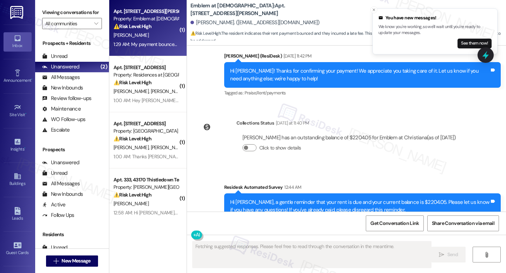
scroll to position [3300, 0]
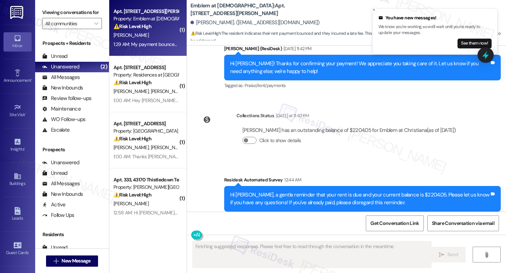
click at [129, 20] on div "Property: Emblem at [DEMOGRAPHIC_DATA]" at bounding box center [145, 18] width 65 height 7
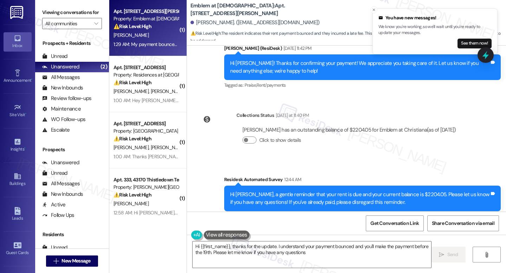
type textarea "Hi {{first_name}}, thanks for the update. I understand your payment bounced and…"
click at [91, 29] on button "" at bounding box center [96, 23] width 11 height 11
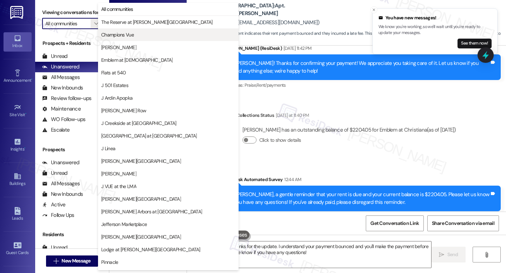
click at [123, 34] on span "Champions Vue" at bounding box center [117, 34] width 33 height 7
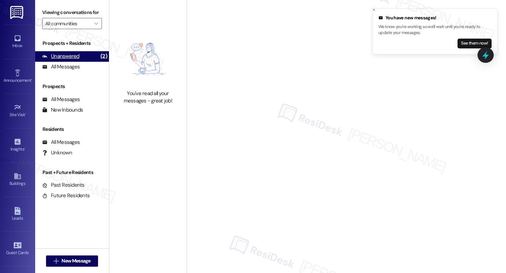
type input "Champions Vue"
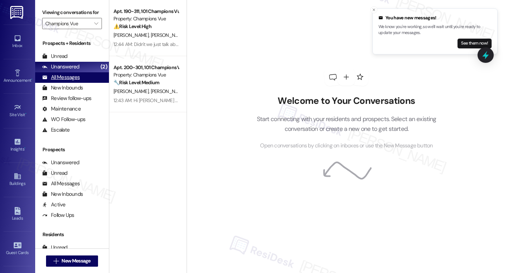
click at [79, 83] on div "All Messages (undefined)" at bounding box center [72, 77] width 74 height 11
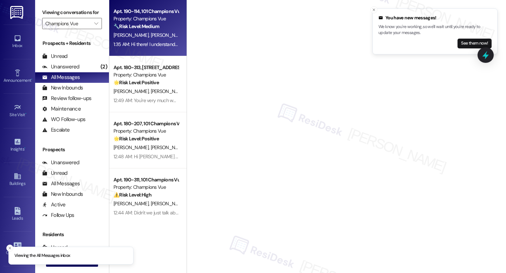
click at [150, 34] on span "[PERSON_NAME]" at bounding box center [167, 35] width 35 height 6
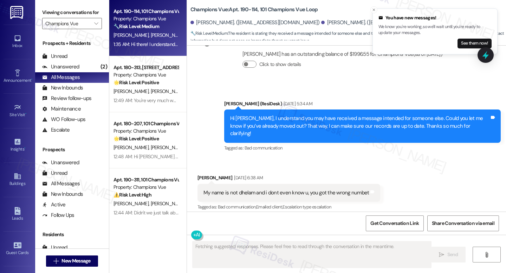
scroll to position [1013, 0]
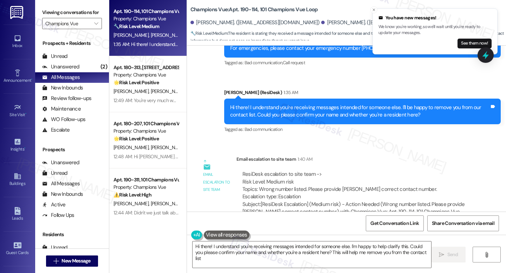
type textarea "Hi there! I understand you're receiving messages intended for someone else. I'm…"
click at [20, 174] on icon at bounding box center [18, 177] width 8 height 8
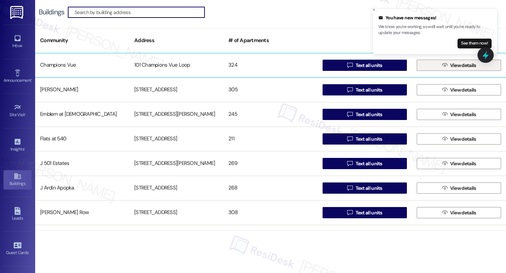
click at [460, 64] on span "View details" at bounding box center [463, 65] width 26 height 7
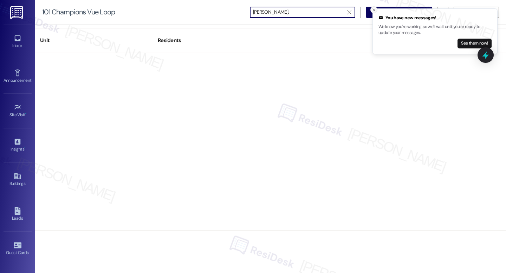
type input "[PERSON_NAME]."
click at [372, 11] on icon "Close toast" at bounding box center [374, 10] width 4 height 4
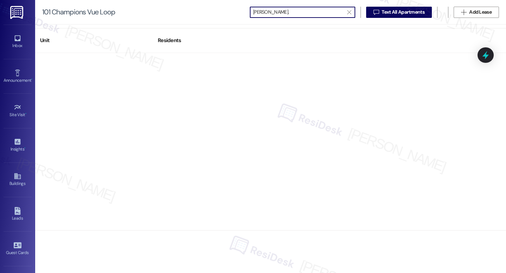
click at [293, 12] on input "[PERSON_NAME]." at bounding box center [298, 12] width 91 height 10
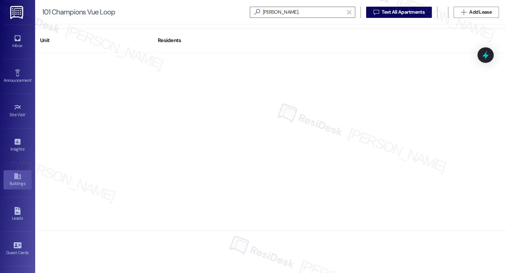
click at [15, 187] on link "Buildings" at bounding box center [18, 179] width 28 height 19
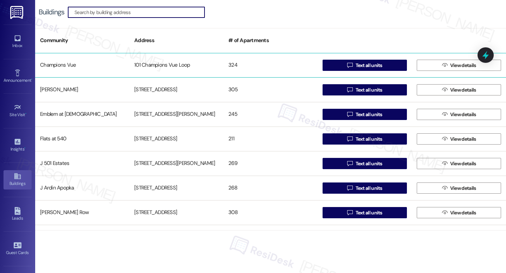
click at [45, 65] on div "Champions Vue" at bounding box center [82, 65] width 94 height 14
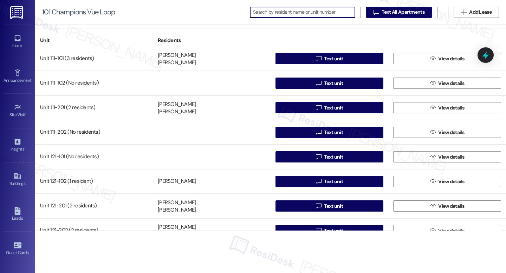
scroll to position [7, 0]
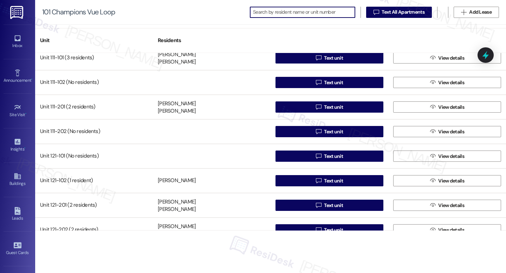
click at [317, 12] on input at bounding box center [304, 12] width 102 height 10
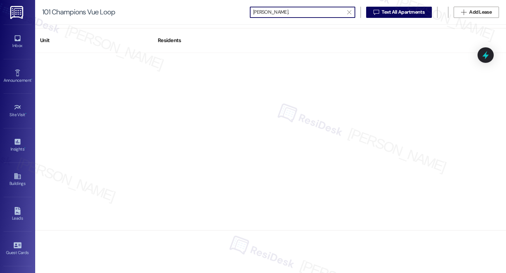
scroll to position [0, 0]
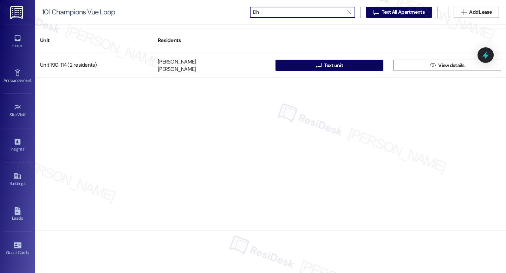
type input "D"
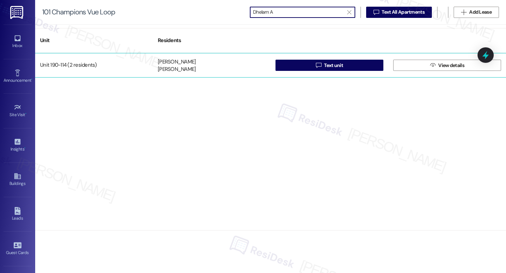
type input "Dhelam A"
click at [150, 65] on div "Unit 190-114 (2 residents)" at bounding box center [94, 65] width 118 height 14
click at [154, 64] on div "[PERSON_NAME] Dhelam [PERSON_NAME]" at bounding box center [212, 65] width 118 height 14
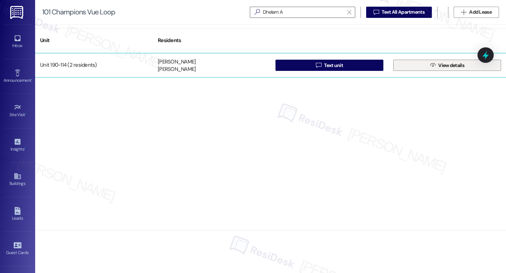
click at [441, 67] on span "View details" at bounding box center [451, 65] width 26 height 7
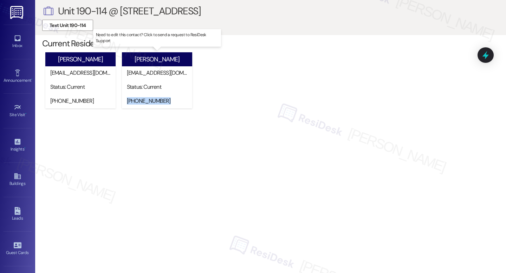
drag, startPoint x: 167, startPoint y: 100, endPoint x: 126, endPoint y: 102, distance: 40.8
click at [126, 102] on div "[PHONE_NUMBER]" at bounding box center [158, 102] width 67 height 14
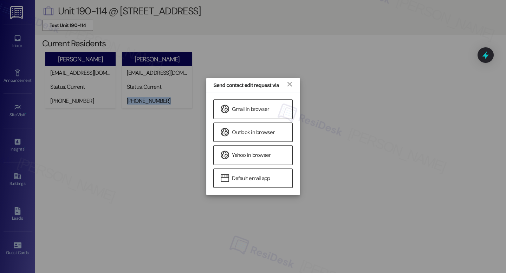
copy div "[PHONE_NUMBER]"
click at [144, 122] on div "Send contact edit request via × Gmail in browser Outlook in browser Yahoo in br…" at bounding box center [253, 136] width 506 height 273
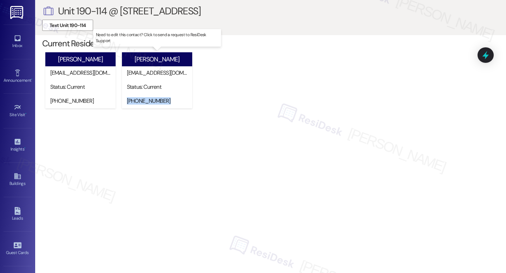
drag, startPoint x: 126, startPoint y: 103, endPoint x: 165, endPoint y: 104, distance: 38.7
click at [165, 104] on div "[PHONE_NUMBER]" at bounding box center [159, 100] width 64 height 7
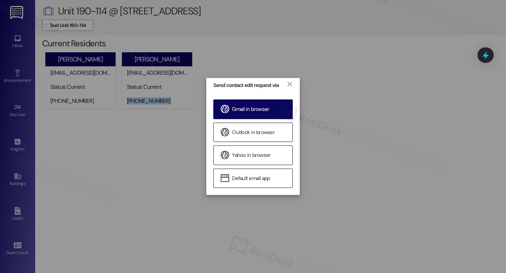
copy div "[PHONE_NUMBER]"
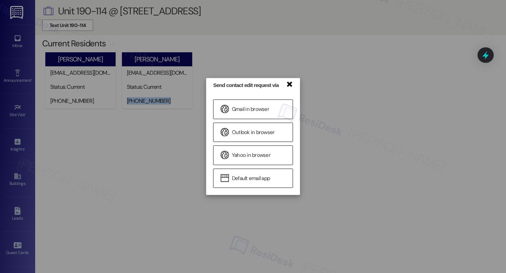
click at [288, 82] on link "×" at bounding box center [289, 83] width 7 height 7
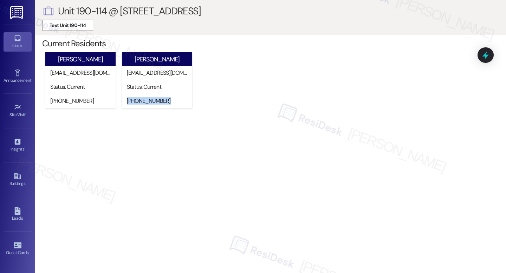
click at [15, 49] on div "Inbox" at bounding box center [17, 45] width 35 height 7
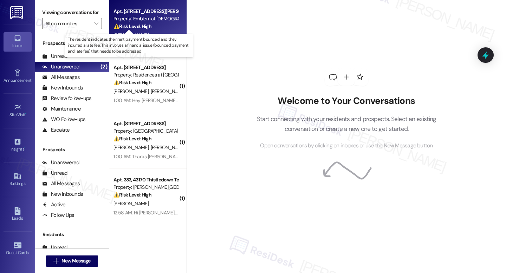
click at [127, 28] on strong "⚠️ Risk Level: High" at bounding box center [132, 26] width 38 height 6
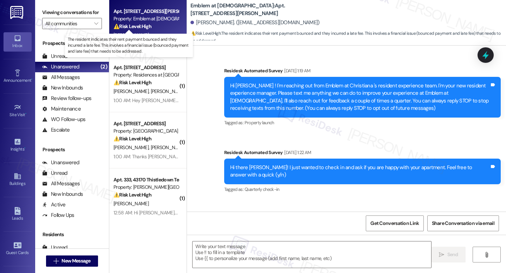
click at [127, 28] on strong "⚠️ Risk Level: High" at bounding box center [132, 26] width 38 height 6
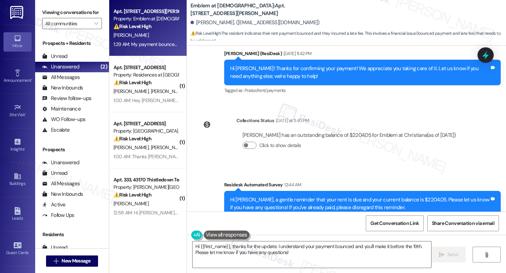
scroll to position [3301, 0]
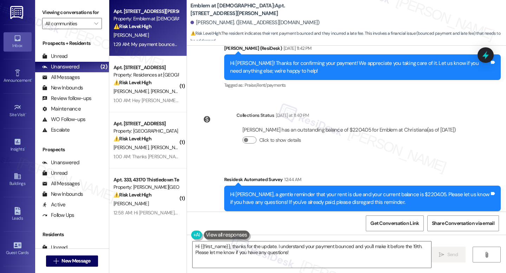
click at [293, 265] on div "My payment bounced. I understand thats why I now have a late fee. Ill be sure t…" at bounding box center [332, 272] width 259 height 15
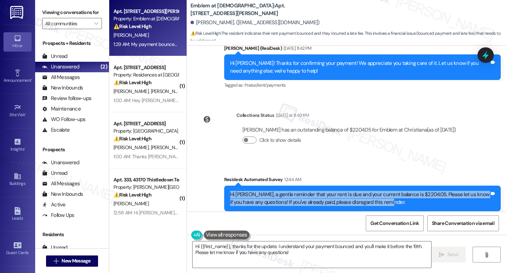
drag, startPoint x: 228, startPoint y: 104, endPoint x: 404, endPoint y: 115, distance: 176.4
click at [404, 191] on div "Hi [PERSON_NAME], a gentle reminder that your rent is due and your current bala…" at bounding box center [359, 198] width 259 height 15
copy div "Hi [PERSON_NAME], a gentle reminder that your rent is due and your current bala…"
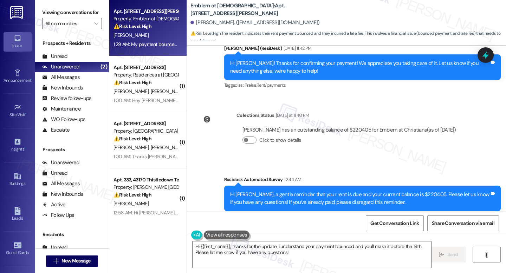
drag, startPoint x: 231, startPoint y: 188, endPoint x: 196, endPoint y: 180, distance: 36.3
click at [197, 260] on div "My payment bounced. I understand thats why I now have a late fee. Ill be sure t…" at bounding box center [335, 273] width 277 height 26
copy div "My payment bounced. I understand thats why I now have a late fee. Ill be sure t…"
click at [304, 259] on textarea "Hi {{first_name}}, thanks for the update. I understand your payment bounced and…" at bounding box center [312, 255] width 239 height 26
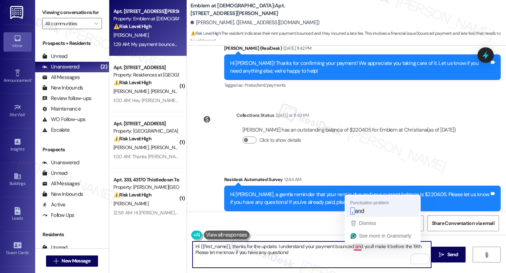
type textarea "Hi {{first_name}}, thanks for the update. I understand your payment bounced, an…"
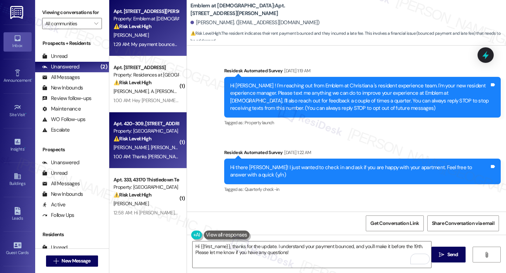
scroll to position [3301, 0]
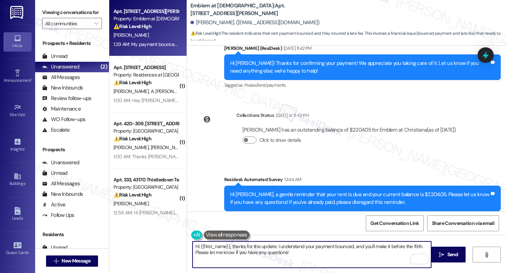
click at [251, 254] on textarea "Hi {{first_name}}, thanks for the update. I understand your payment bounced, an…" at bounding box center [312, 255] width 239 height 26
paste textarea "Thanks for the update, [PERSON_NAME]! Glad you’re aware of the late fee and pla…"
click at [331, 252] on textarea "Thanks for the update, [PERSON_NAME]! Glad you’re aware of the late fee and pla…" at bounding box center [312, 255] width 239 height 26
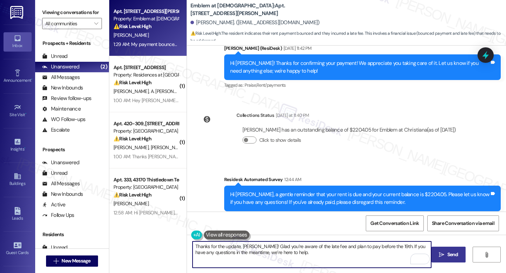
type textarea "Thanks for the update, [PERSON_NAME]! Glad you’re aware of the late fee and pla…"
click at [450, 253] on span "Send" at bounding box center [452, 254] width 11 height 7
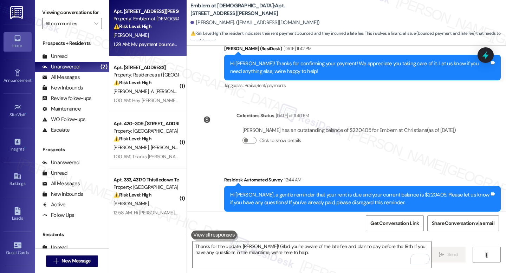
scroll to position [3357, 0]
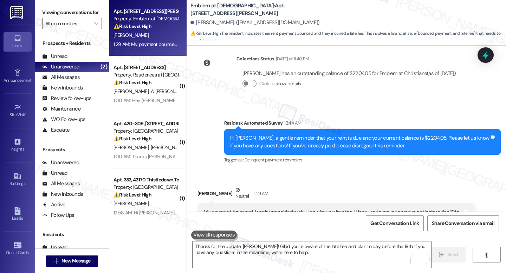
click at [311, 229] on div "Tagged as: Rent/payments , Click to highlight conversations about Rent/payments…" at bounding box center [335, 234] width 277 height 10
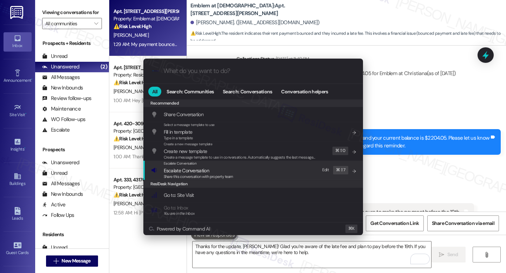
click at [231, 176] on span "Share this conversation with property team" at bounding box center [199, 176] width 70 height 5
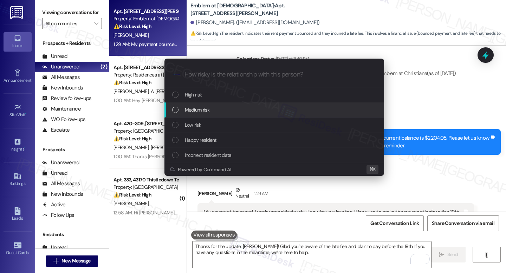
click at [179, 105] on div "Medium risk" at bounding box center [274, 110] width 220 height 15
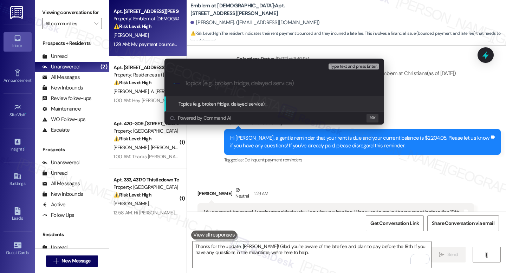
paste input "Resident Payment Promise for September 19"
type input "Resident Payment Promise for September 19"
click at [371, 70] on div "Type text and press Enter." at bounding box center [355, 66] width 52 height 9
click at [355, 66] on span "Type text and press Enter." at bounding box center [353, 66] width 47 height 5
click at [323, 80] on input "Resident Payment Promise for September 19" at bounding box center [276, 83] width 185 height 7
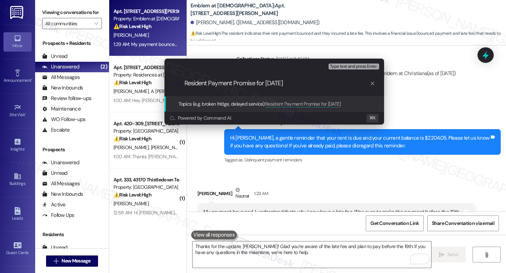
click at [340, 69] on span "Type text and press Enter." at bounding box center [353, 66] width 47 height 5
click at [324, 81] on input "Resident Payment Promise for September 19" at bounding box center [276, 83] width 185 height 7
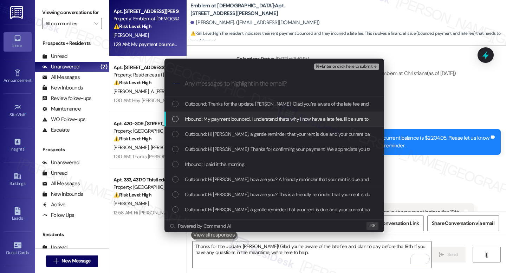
click at [246, 124] on div "Inbound: My payment bounced. I understand thats why I now have a late fee. Ill …" at bounding box center [274, 119] width 220 height 15
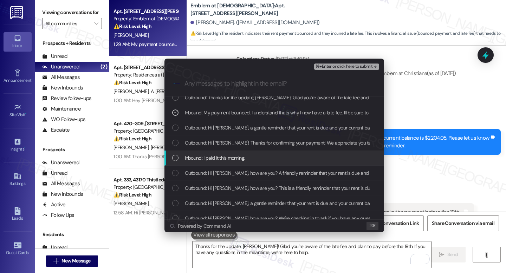
scroll to position [0, 0]
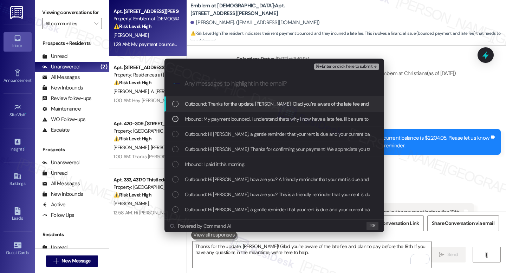
click at [342, 65] on span "⌘+Enter or click here to submit" at bounding box center [344, 66] width 57 height 5
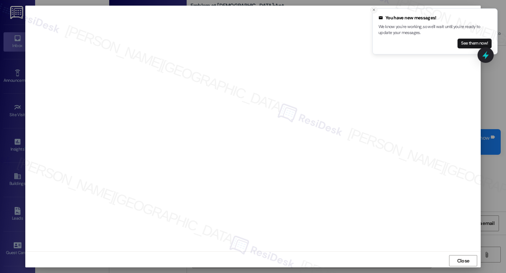
click at [374, 9] on icon "Close toast" at bounding box center [374, 10] width 4 height 4
click at [463, 267] on div "Close" at bounding box center [252, 261] width 455 height 19
click at [463, 264] on span "Close" at bounding box center [463, 261] width 12 height 7
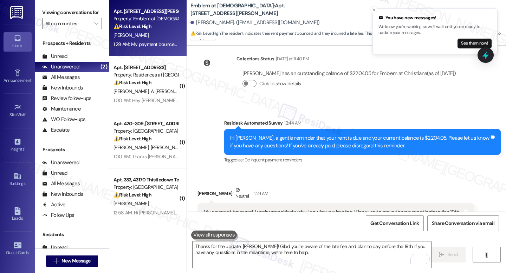
click at [329, 245] on div "Sent via SMS Sarah 2:11 AM Thanks for the update, Danielle! Glad you’re aware o…" at bounding box center [346, 273] width 319 height 57
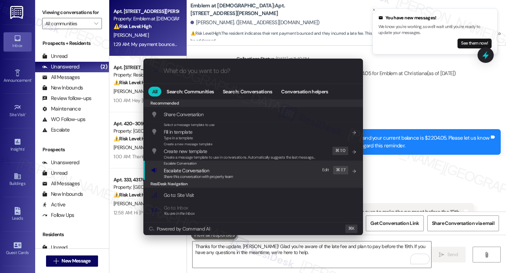
click at [242, 167] on div "Escalate Conversation Escalate Conversation Share this conversation with proper…" at bounding box center [254, 170] width 206 height 19
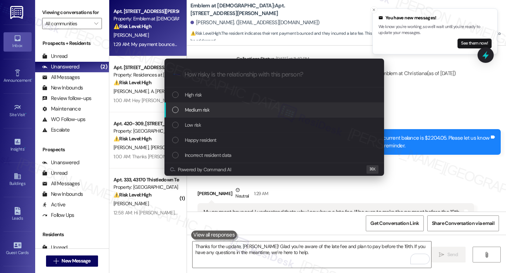
click at [206, 108] on span "Medium risk" at bounding box center [197, 110] width 25 height 8
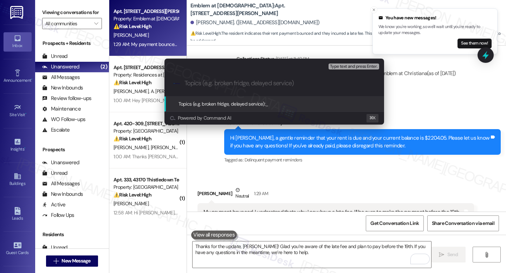
paste input "Resident Payment Promise for September 19"
click at [306, 84] on input "Resident Payment Promise for September 19" at bounding box center [276, 83] width 185 height 7
click at [253, 80] on input "Resident Payment Promise for September 19" at bounding box center [276, 83] width 185 height 7
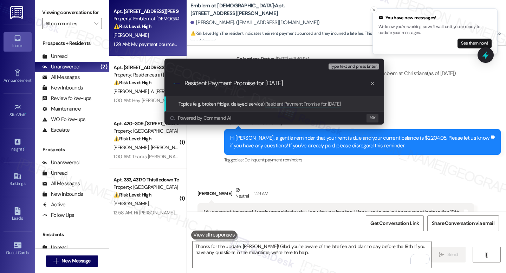
paste input "Intends to Pay on"
type input "Resident Intends to Pay on September 19"
click at [351, 68] on span "Type text and press Enter." at bounding box center [353, 66] width 47 height 5
click at [351, 66] on span "Type text and press Enter." at bounding box center [353, 66] width 47 height 5
click at [337, 79] on div ".cls-1{fill:#0a055f;}.cls-2{fill:#0cc4c4;} resideskLogoBlueOrange Resident Inte…" at bounding box center [274, 83] width 220 height 25
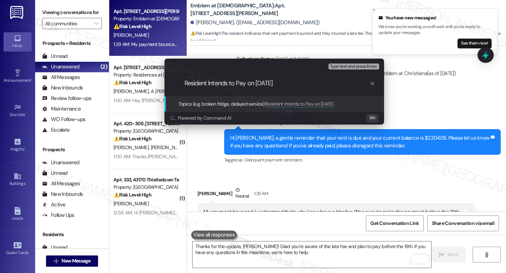
click at [335, 82] on input "Resident Intends to Pay on September 19" at bounding box center [276, 83] width 185 height 7
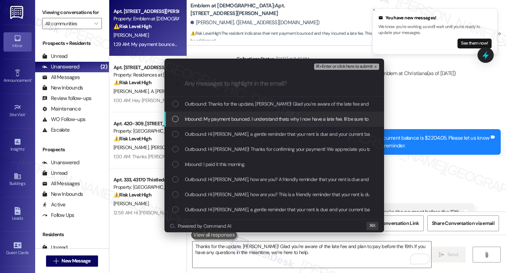
click at [265, 118] on span "Inbound: My payment bounced. I understand thats why I now have a late fee. Ill …" at bounding box center [327, 119] width 284 height 8
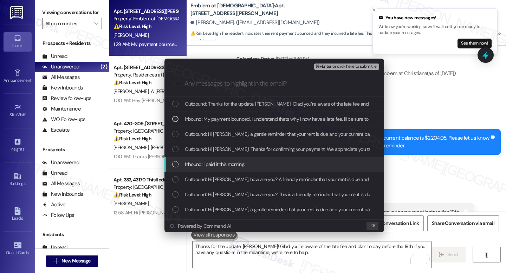
click at [242, 164] on span "Inbound: I paid it this morning." at bounding box center [215, 165] width 60 height 8
click at [223, 164] on span "Inbound: I paid it this morning." at bounding box center [215, 165] width 60 height 8
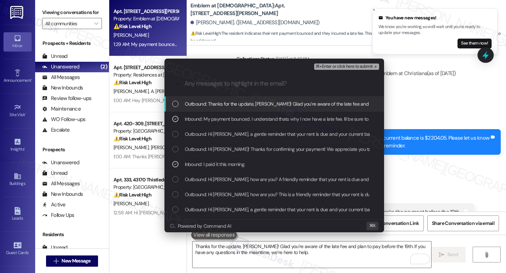
click at [349, 65] on span "⌘+Enter or click here to submit" at bounding box center [344, 66] width 57 height 5
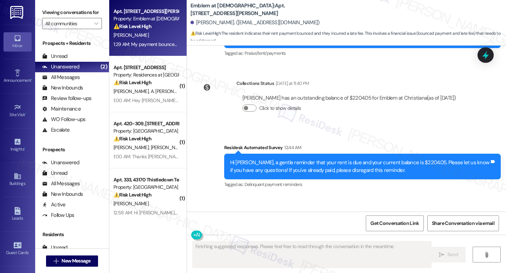
scroll to position [3367, 0]
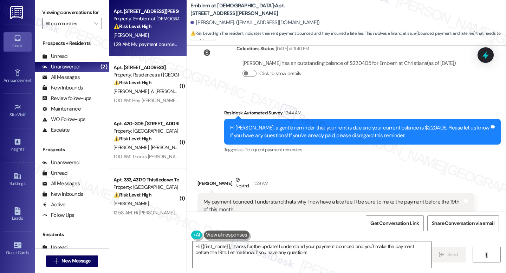
type textarea "Hi {{first_name}}, thanks for the update! I understand your payment bounced and…"
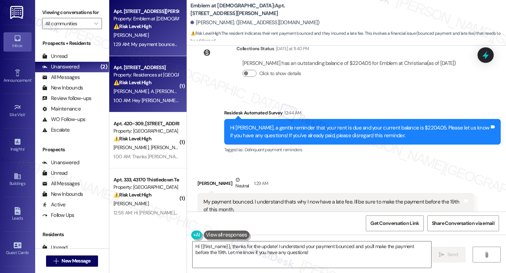
click at [156, 70] on div "Apt. [STREET_ADDRESS]" at bounding box center [145, 67] width 65 height 7
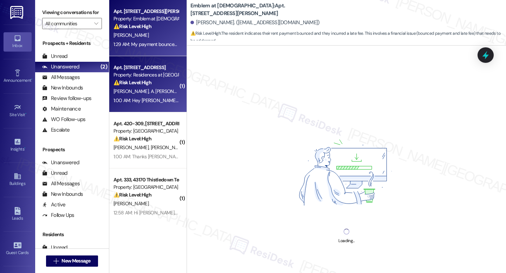
click at [149, 37] on div "[PERSON_NAME]" at bounding box center [146, 35] width 66 height 9
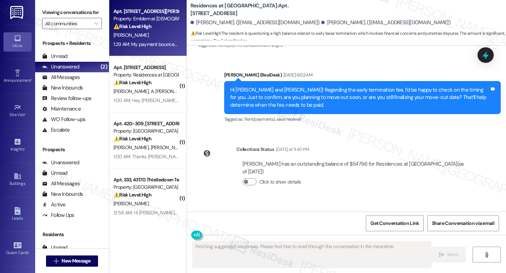
scroll to position [2899, 0]
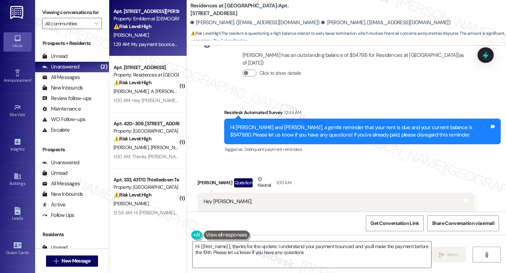
type textarea "Hi {{first_name}}, thanks for the update. I understand your payment bounced and…"
click at [340, 251] on textarea "Hi {{first_name}}, thanks for the update. I understand your payment bounced and…" at bounding box center [312, 255] width 239 height 26
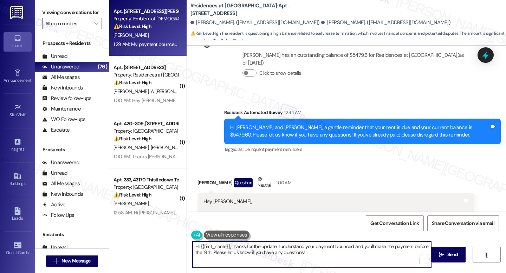
click at [340, 251] on textarea "Hi {{first_name}}, thanks for the update. I understand your payment bounced and…" at bounding box center [312, 255] width 239 height 26
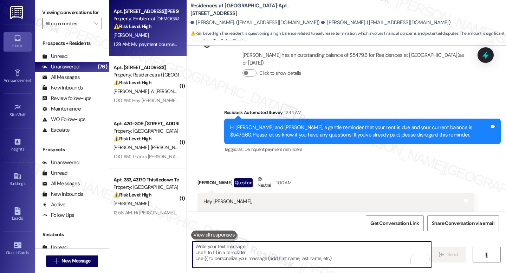
click at [303, 234] on div "Tagged as: Rent/payments , Click to highlight conversations about Rent/payments…" at bounding box center [335, 239] width 277 height 10
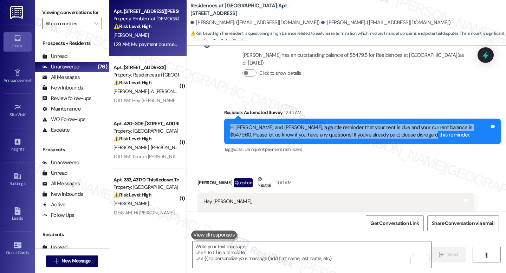
drag, startPoint x: 227, startPoint y: 88, endPoint x: 408, endPoint y: 95, distance: 181.8
click at [408, 124] on div "Hi Ashley and Jacob, a gentle reminder that your rent is due and your current b…" at bounding box center [359, 131] width 259 height 15
copy div "Hi Ashley and Jacob, a gentle reminder that your rent is due and your current b…"
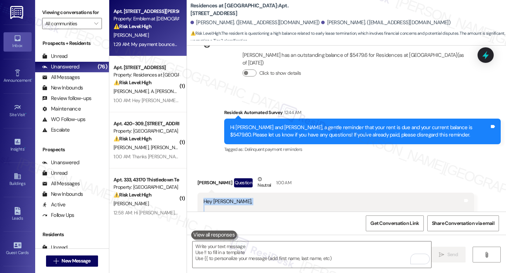
drag, startPoint x: 201, startPoint y: 164, endPoint x: 390, endPoint y: 193, distance: 191.3
click at [390, 193] on div "Hey Jay, This is the same message that we received previously. We had paid our …" at bounding box center [335, 213] width 277 height 41
copy div "Hey Jay, This is the same message that we received previously. We had paid our …"
click at [211, 198] on div "Hey Jay, This is the same message that we received previously. We had paid our …" at bounding box center [332, 213] width 259 height 30
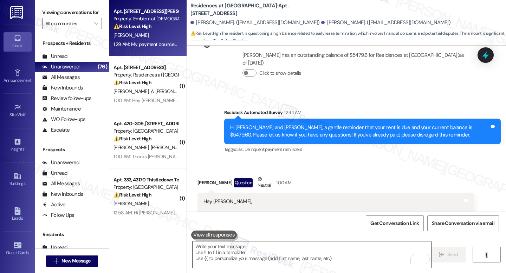
click at [236, 254] on textarea "To enrich screen reader interactions, please activate Accessibility in Grammarl…" at bounding box center [312, 255] width 239 height 26
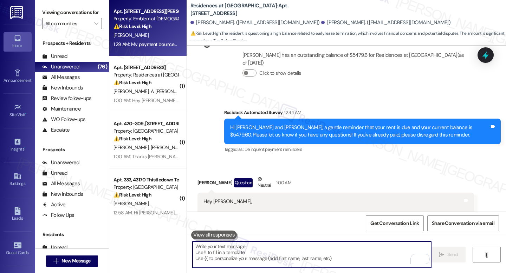
paste textarea "Thank you for your message, and I apologize for any confusion. Since you’ve alr…"
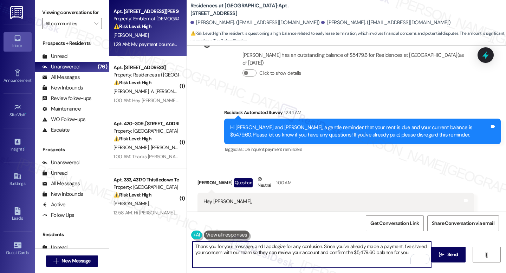
click at [193, 249] on textarea "Thank you for your message, and I apologize for any confusion. Since you’ve alr…" at bounding box center [312, 255] width 239 height 26
click at [316, 265] on textarea "Hi [PERSON_NAME], thank you for your message, and I apologize for any confusion…" at bounding box center [312, 255] width 239 height 26
type textarea "Hi [PERSON_NAME], thank you for your message, and I apologize for any confusion…"
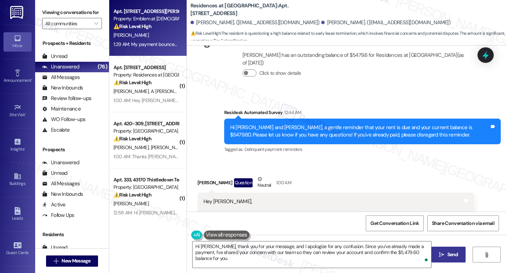
click at [442, 255] on icon "" at bounding box center [441, 255] width 5 height 6
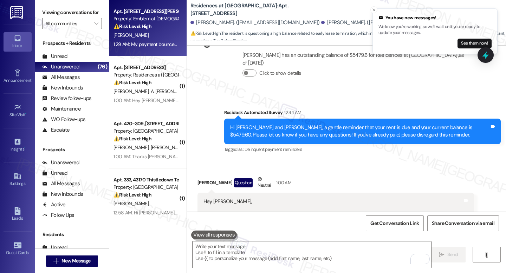
click at [316, 176] on div "Ashley Guzman Martinez Question Neutral 1:00 AM" at bounding box center [335, 184] width 277 height 17
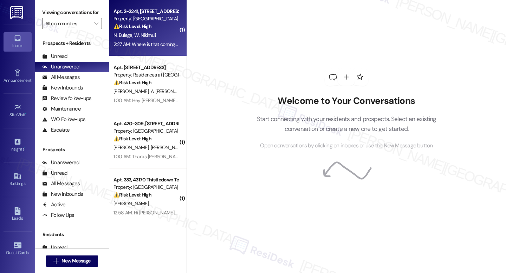
click at [144, 34] on span "W. Nikimuli" at bounding box center [144, 35] width 21 height 6
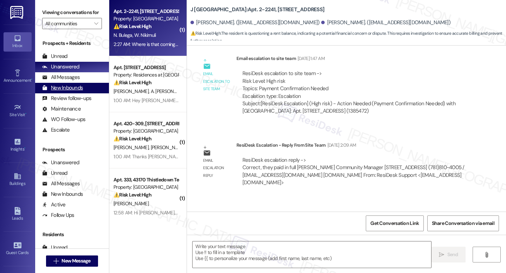
type textarea "Fetching suggested responses. Please feel free to read through the conversation…"
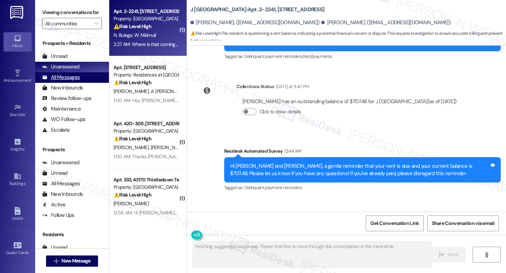
scroll to position [2586, 0]
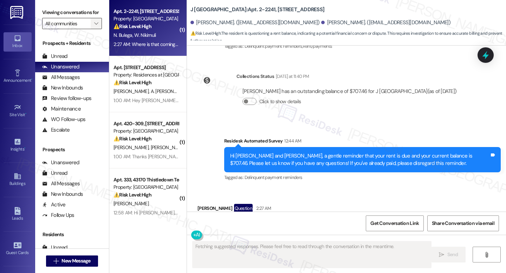
click at [91, 29] on button "" at bounding box center [96, 23] width 11 height 11
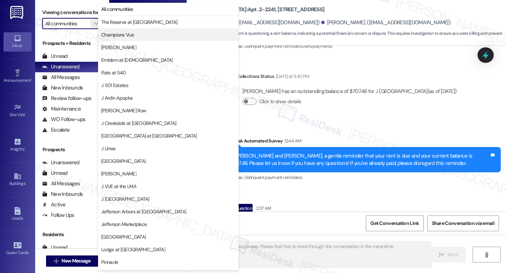
click at [136, 36] on span "Champions Vue" at bounding box center [168, 34] width 134 height 7
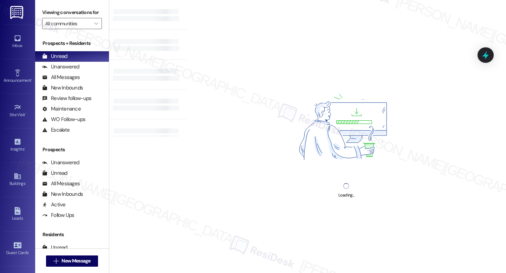
type input "Champions Vue"
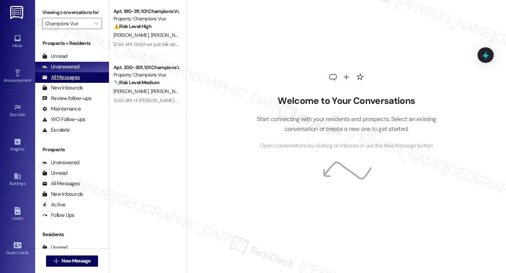
click at [78, 80] on div "All Messages (undefined)" at bounding box center [72, 77] width 74 height 11
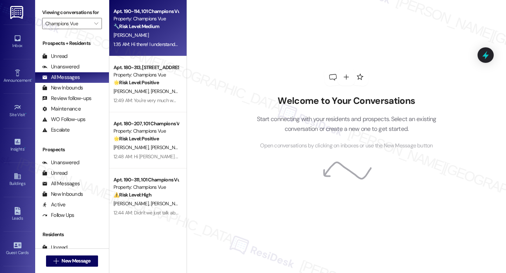
click at [135, 36] on div "[PERSON_NAME]" at bounding box center [146, 35] width 66 height 9
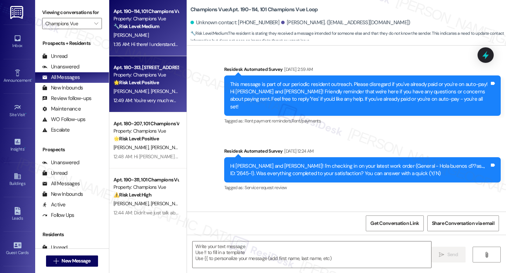
type textarea "Fetching suggested responses. Please feel free to read through the conversation…"
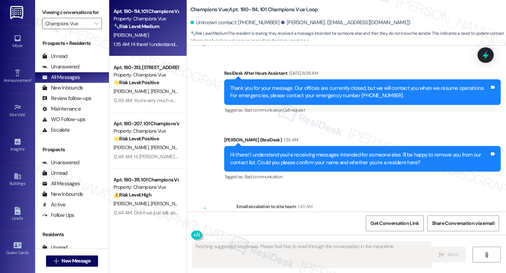
scroll to position [972, 0]
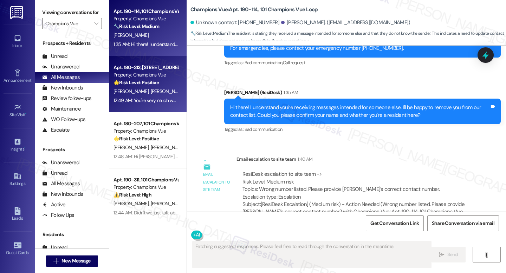
click at [137, 67] on div "Apt. 180-313, [STREET_ADDRESS]" at bounding box center [145, 67] width 65 height 7
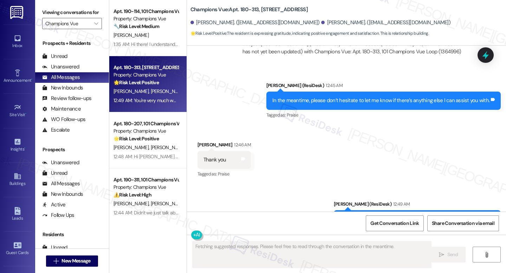
scroll to position [4429, 0]
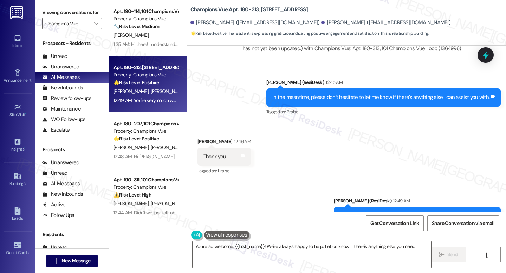
type textarea "You're so welcome, {{first_name}}! We're always happy to help. Let us know if t…"
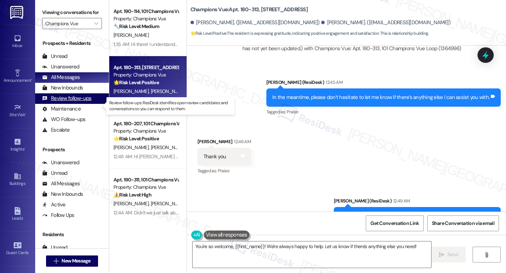
click at [80, 101] on div "Review follow-ups (undefined)" at bounding box center [72, 98] width 74 height 11
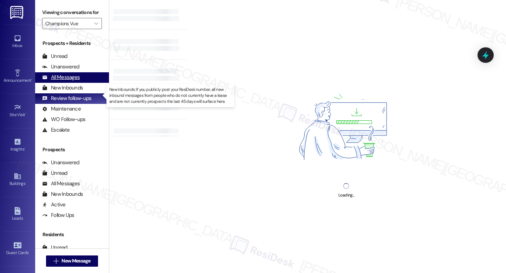
click at [80, 83] on div "All Messages (undefined)" at bounding box center [72, 77] width 74 height 11
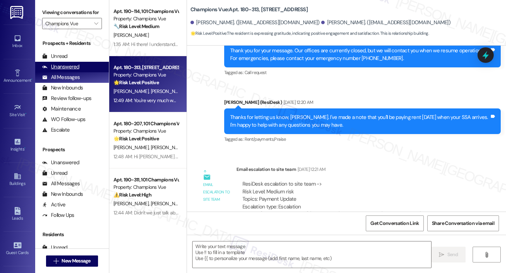
type textarea "Fetching suggested responses. Please feel free to read through the conversation…"
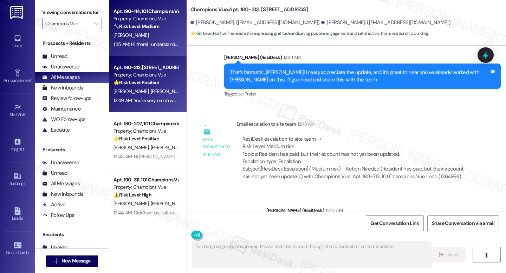
scroll to position [4370, 0]
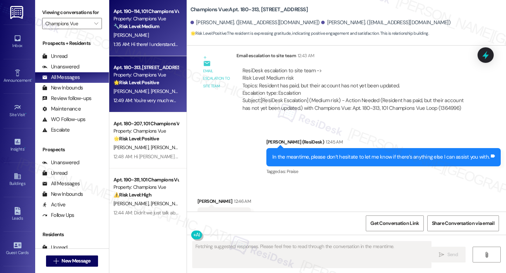
click at [132, 38] on div "[PERSON_NAME]" at bounding box center [146, 35] width 66 height 9
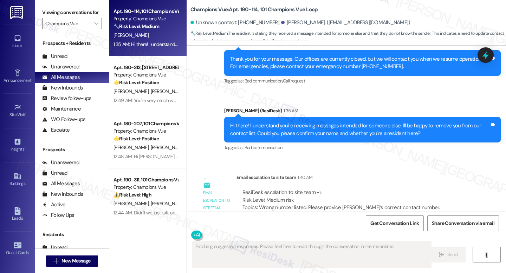
scroll to position [972, 0]
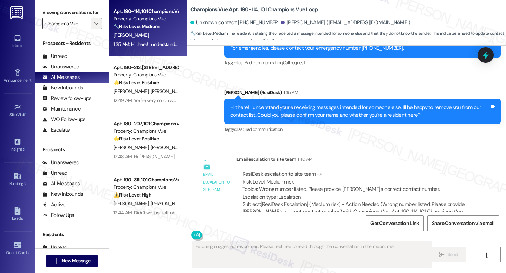
click at [95, 29] on span "" at bounding box center [96, 23] width 7 height 11
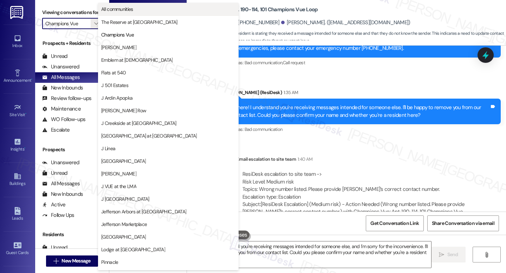
type textarea "Hi there! I understand you're receiving messages intended for someone else, and…"
click at [122, 13] on button "All communities" at bounding box center [168, 9] width 141 height 13
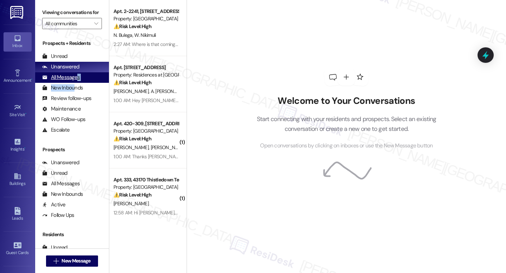
drag, startPoint x: 75, startPoint y: 94, endPoint x: 77, endPoint y: 83, distance: 11.4
click at [77, 83] on div "Prospects + Residents Unread (0) Unread: Any message you haven't read yet will …" at bounding box center [72, 88] width 74 height 96
click at [76, 81] on div "All Messages" at bounding box center [61, 77] width 38 height 7
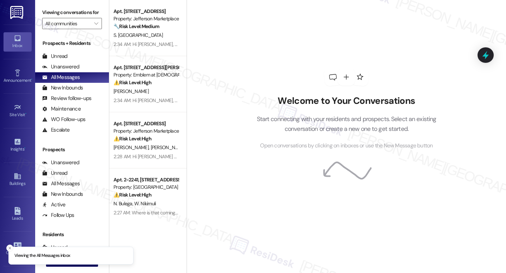
click at [142, 19] on div "Property: Jefferson Marketplace" at bounding box center [145, 18] width 65 height 7
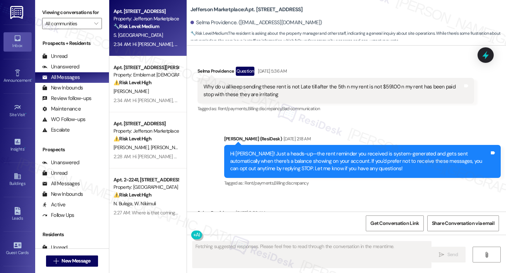
scroll to position [5985, 0]
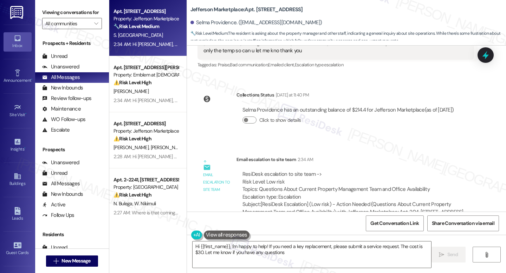
type textarea "Hi {{first_name}}, I'm happy to help! If you need a key replacement, please sub…"
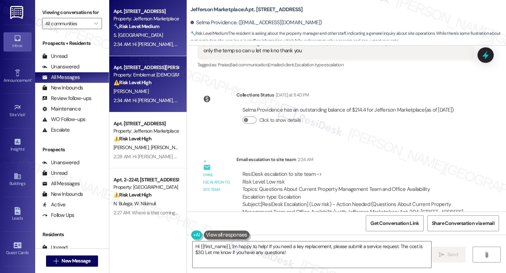
click at [126, 63] on div "Apt. 1000-[STREET_ADDRESS][PERSON_NAME] Property: Emblem at [DEMOGRAPHIC_DATA] …" at bounding box center [147, 84] width 77 height 56
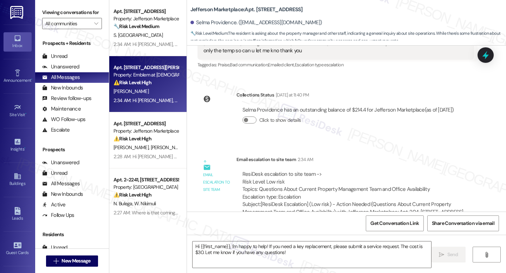
type textarea "Fetching suggested responses. Please feel free to read through the conversation…"
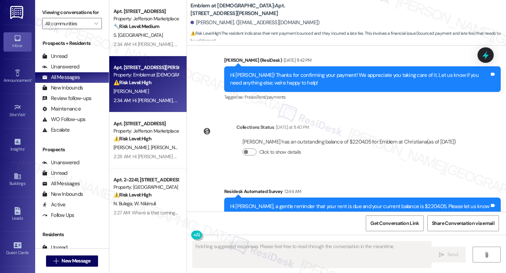
scroll to position [3300, 0]
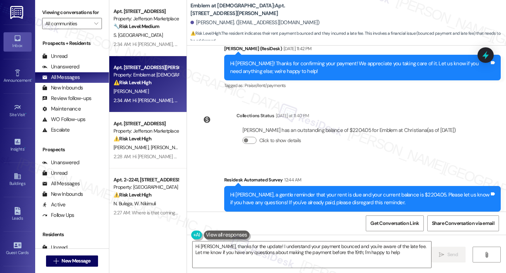
type textarea "Hi [PERSON_NAME], thanks for the update! I understand your payment bounced and …"
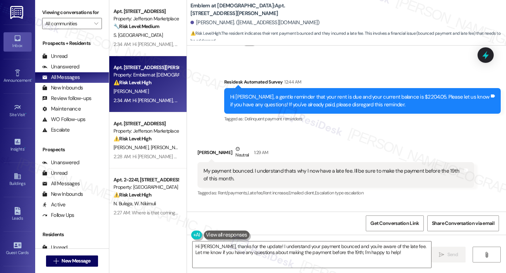
scroll to position [3521, 0]
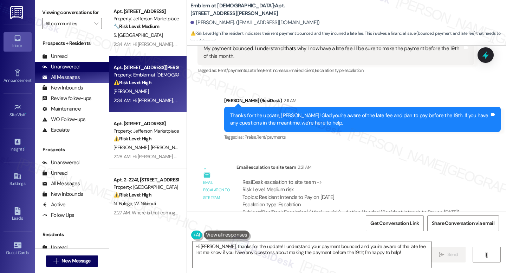
click at [87, 72] on div "Unanswered (0)" at bounding box center [72, 67] width 74 height 11
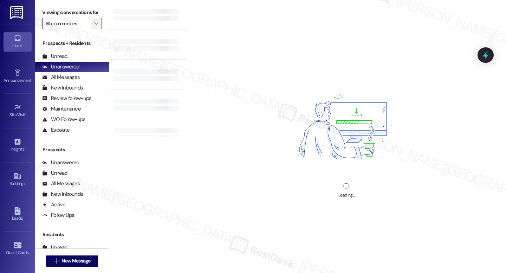
click at [91, 29] on button "" at bounding box center [96, 23] width 11 height 11
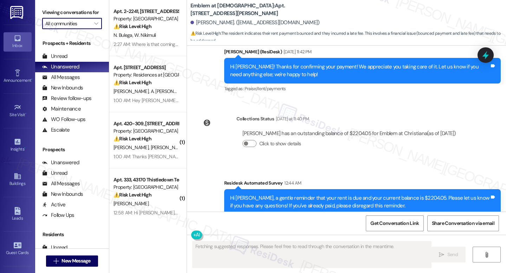
scroll to position [3300, 0]
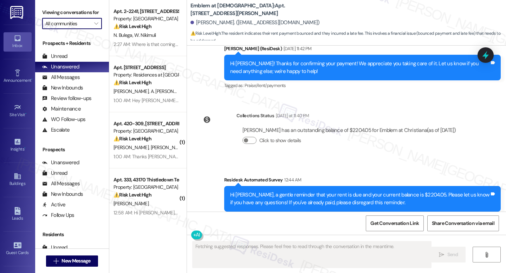
click at [80, 29] on input "All communities" at bounding box center [67, 23] width 45 height 11
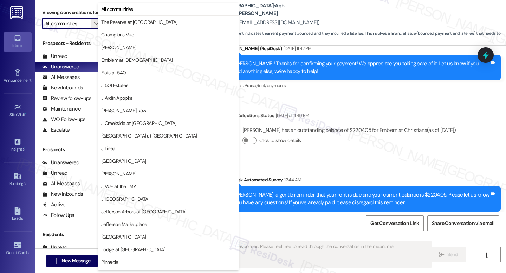
click at [86, 29] on input "All communities" at bounding box center [67, 23] width 45 height 11
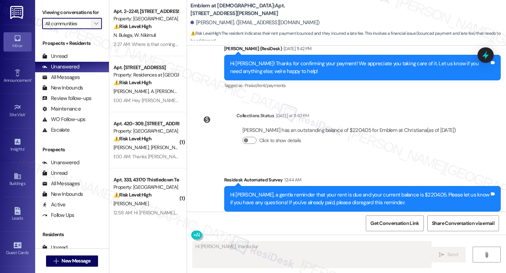
click at [93, 29] on span "" at bounding box center [96, 23] width 7 height 11
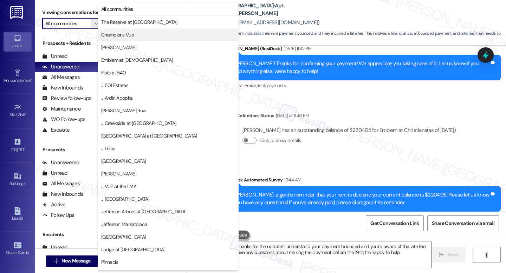
type textarea "Hi [PERSON_NAME], thanks for the update! I understand your payment bounced and …"
click at [116, 37] on span "Champions Vue" at bounding box center [117, 34] width 33 height 7
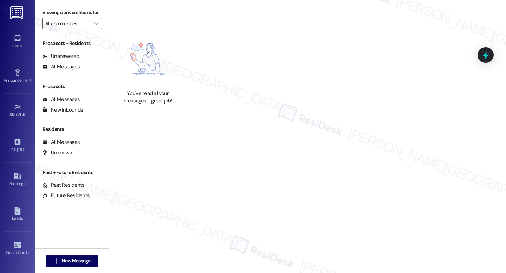
type input "Champions Vue"
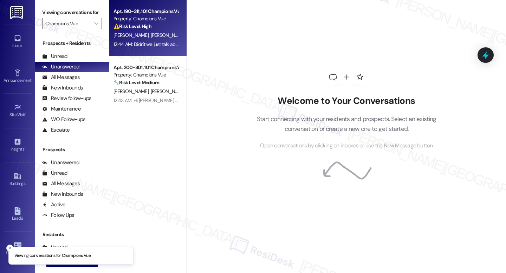
click at [133, 47] on div "12:44 AM: Didn't we just talk about this bro 12:44 AM: Didn't we just talk abou…" at bounding box center [155, 44] width 85 height 6
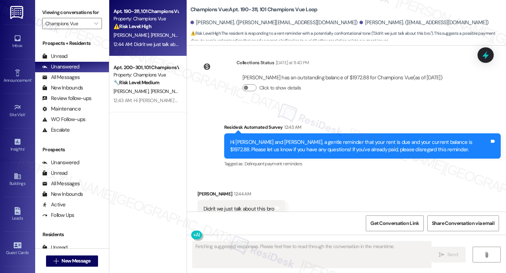
scroll to position [2696, 0]
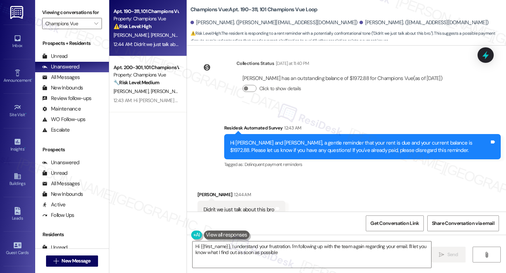
type textarea "Hi {{first_name}}, I understand your frustration. I'm following up with the tea…"
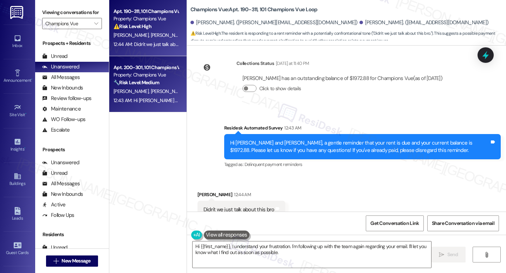
click at [156, 91] on div "[PERSON_NAME] [PERSON_NAME]" at bounding box center [146, 91] width 66 height 9
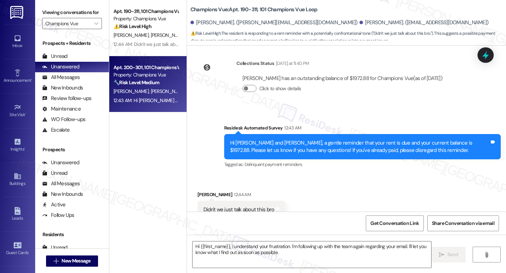
type textarea "Fetching suggested responses. Please feel free to read through the conversation…"
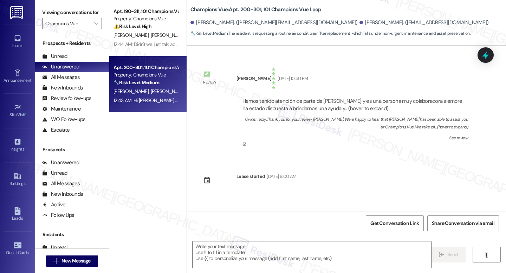
scroll to position [7084, 0]
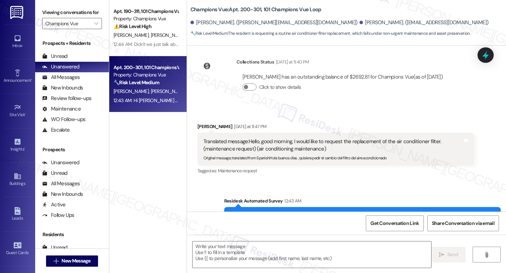
type textarea "Fetching suggested responses. Please feel free to read through the conversation…"
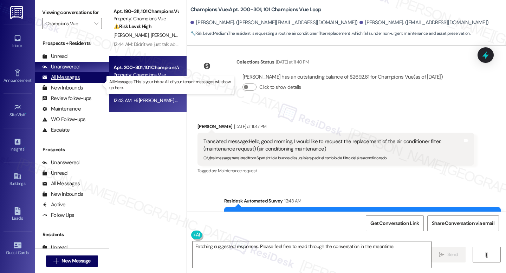
click at [76, 81] on div "All Messages" at bounding box center [61, 77] width 38 height 7
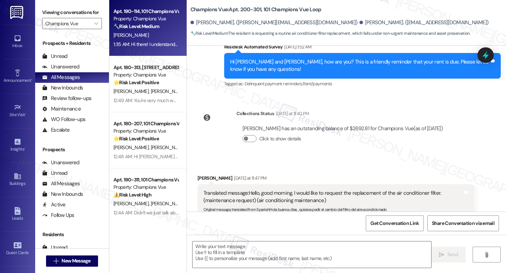
click at [141, 34] on div "[PERSON_NAME]" at bounding box center [146, 35] width 66 height 9
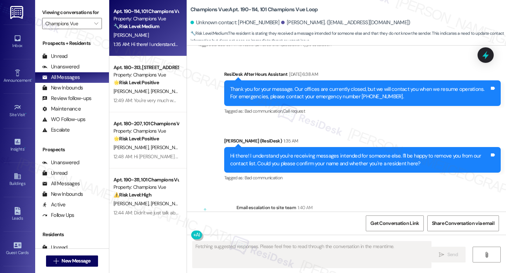
scroll to position [972, 0]
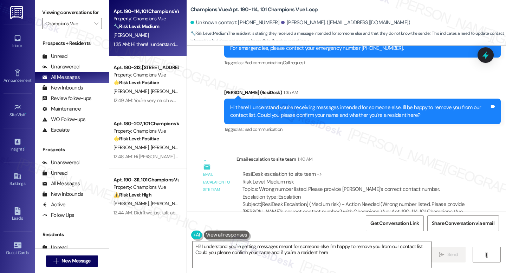
type textarea "Hi! I understand you're getting messages meant for someone else. I'm happy to r…"
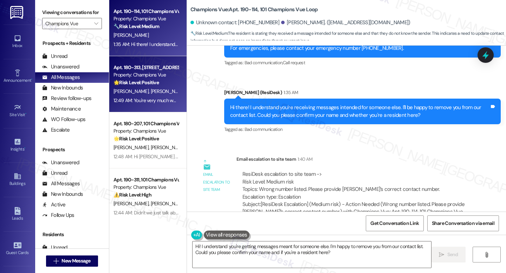
click at [142, 71] on div "Apt. 180-313, [STREET_ADDRESS]" at bounding box center [145, 67] width 65 height 7
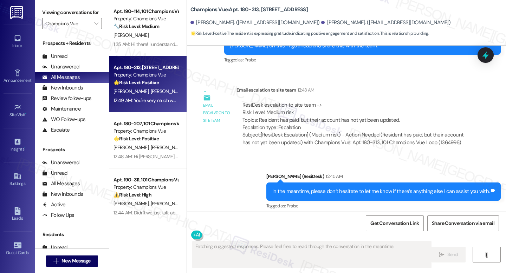
scroll to position [4370, 0]
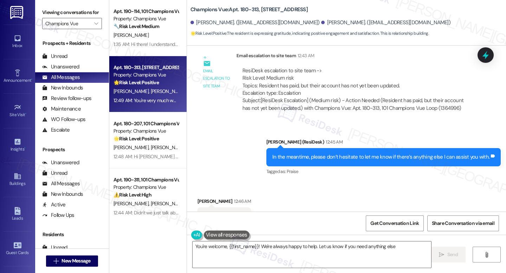
type textarea "You're welcome, {{first_name}}! We're always happy to help. Let us know if you …"
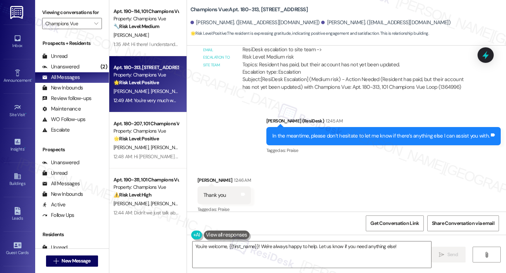
scroll to position [4429, 0]
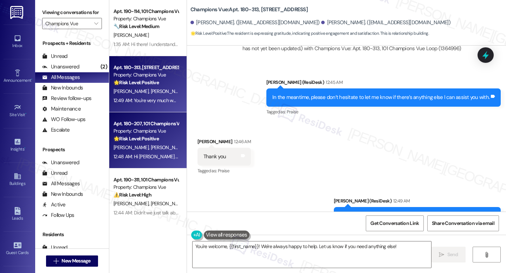
click at [137, 116] on div "Apt. 180-207, 101 Champions Vue Loop Property: Champions Vue 🌟 Risk Level: Posi…" at bounding box center [147, 140] width 77 height 56
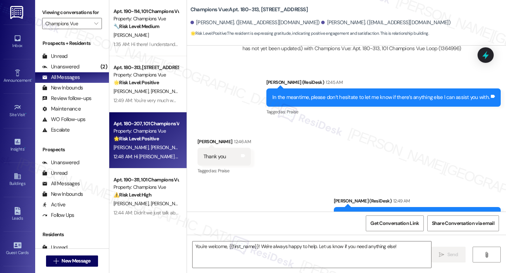
type textarea "Fetching suggested responses. Please feel free to read through the conversation…"
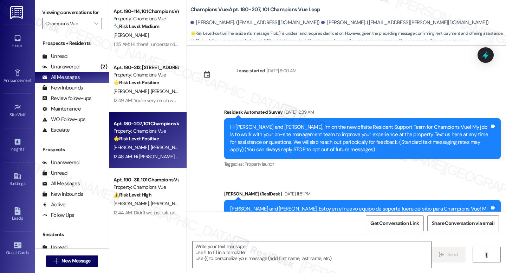
scroll to position [3058, 0]
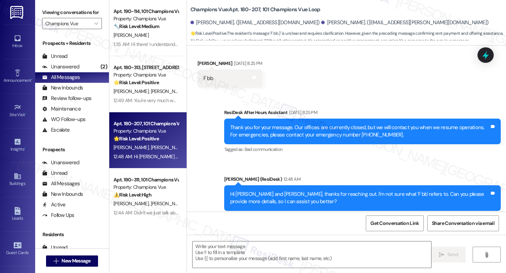
type textarea "Fetching suggested responses. Please feel free to read through the conversation…"
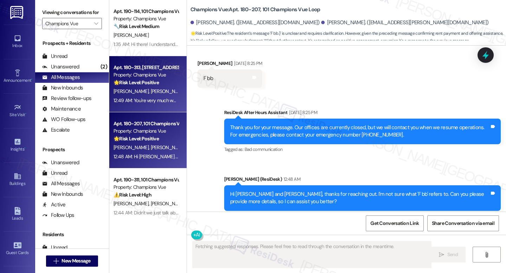
click at [165, 77] on div "Property: Champions Vue" at bounding box center [145, 74] width 65 height 7
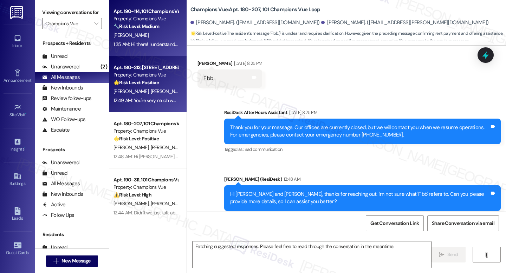
click at [151, 36] on div "[PERSON_NAME]" at bounding box center [146, 35] width 66 height 9
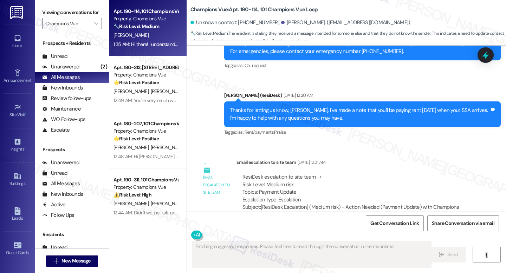
scroll to position [972, 0]
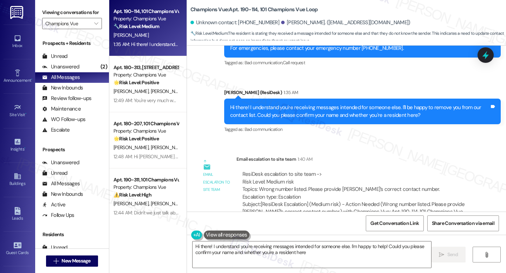
type textarea "Hi there! I understand you're receiving messages intended for someone else. I'm…"
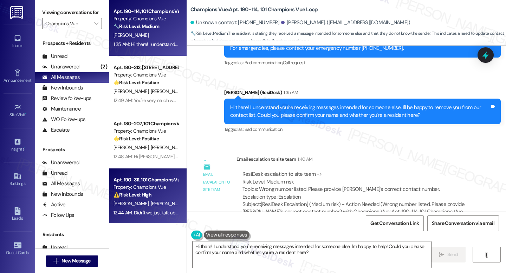
click at [137, 183] on div "Apt. 190-311, 101 Champions Vue Loop" at bounding box center [145, 179] width 65 height 7
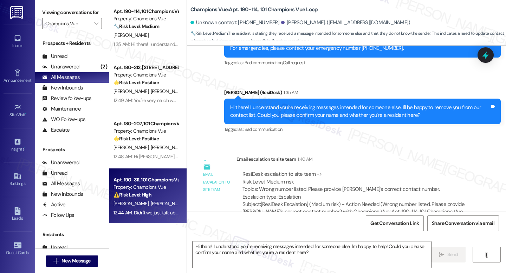
type textarea "Fetching suggested responses. Please feel free to read through the conversation…"
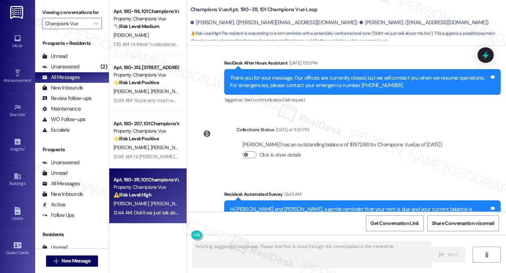
scroll to position [2697, 0]
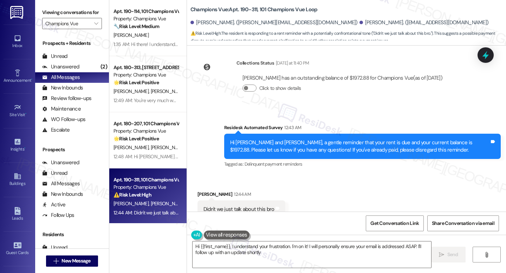
type textarea "Hi {{first_name}}, I understand your frustration. I'm on it! I will personally …"
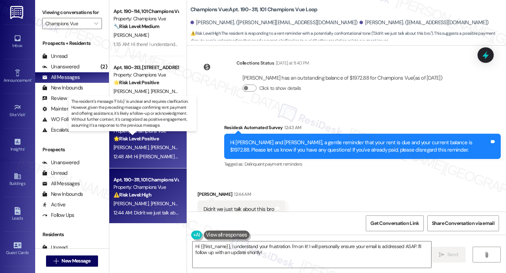
click at [154, 140] on strong "🌟 Risk Level: Positive" at bounding box center [135, 139] width 45 height 6
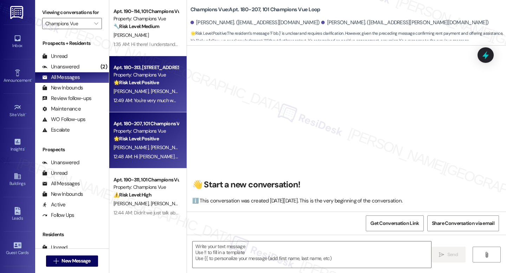
click at [153, 91] on span "[PERSON_NAME]" at bounding box center [167, 91] width 35 height 6
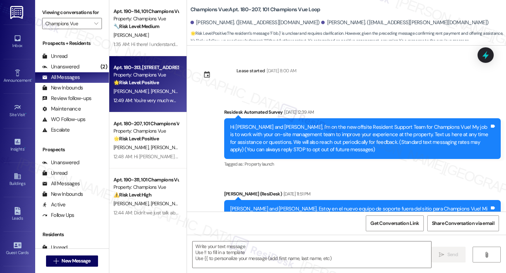
scroll to position [3058, 0]
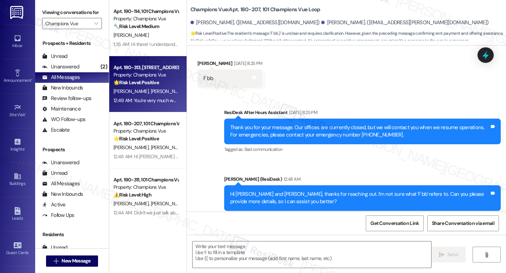
type textarea "Fetching suggested responses. Please feel free to read through the conversation…"
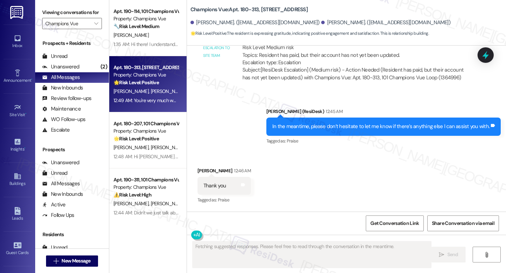
scroll to position [4429, 0]
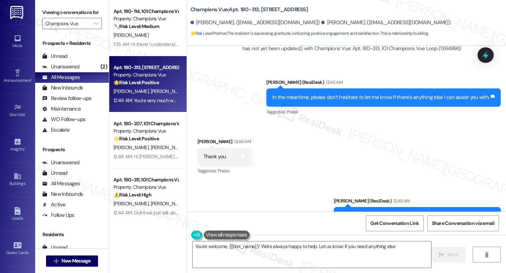
type textarea "You're welcome, {{first_name}}! We're always happy to help. Let us know if you …"
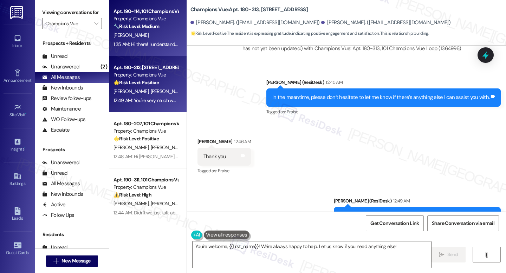
click at [135, 39] on div "[PERSON_NAME]" at bounding box center [146, 35] width 66 height 9
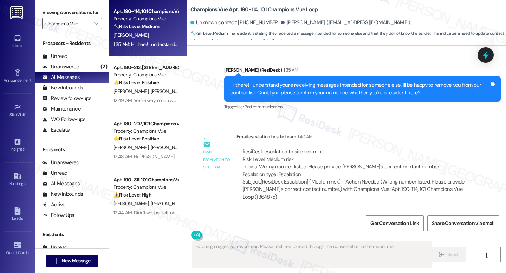
scroll to position [972, 0]
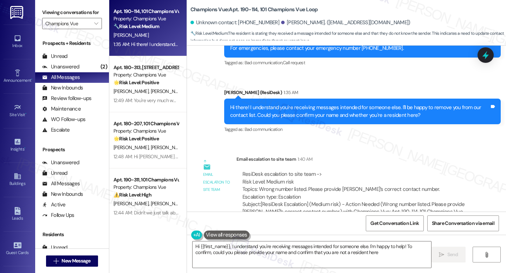
type textarea "Hi {{first_name}}, I understand you're receiving messages intended for someone …"
click at [53, 71] on div "Unanswered" at bounding box center [60, 66] width 37 height 7
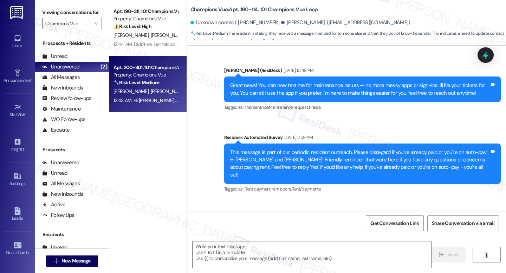
type textarea "Fetching suggested responses. Please feel free to read through the conversation…"
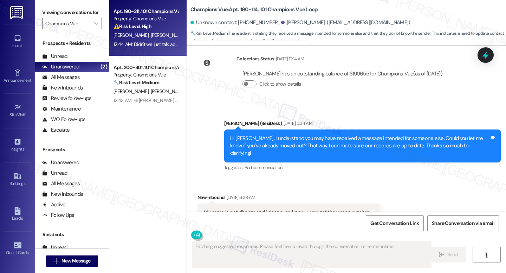
click at [136, 46] on div "12:44 AM: Didn't we just talk about this bro 12:44 AM: Didn't we just talk abou…" at bounding box center [155, 44] width 85 height 6
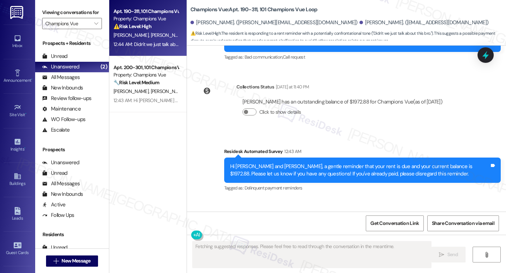
scroll to position [2697, 0]
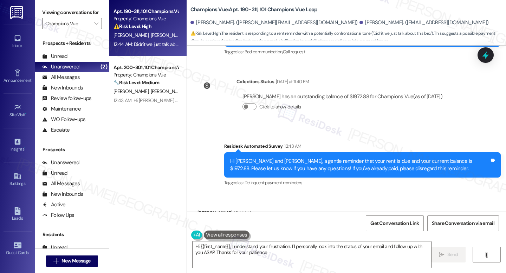
type textarea "Hi {{first_name}}, I understand your frustration. I'll personally look into the…"
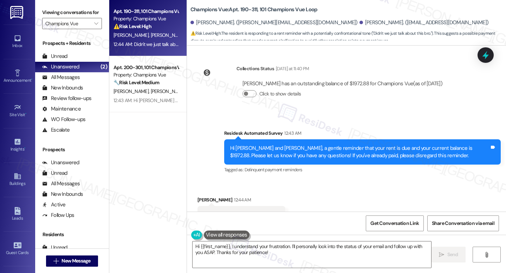
scroll to position [2697, 0]
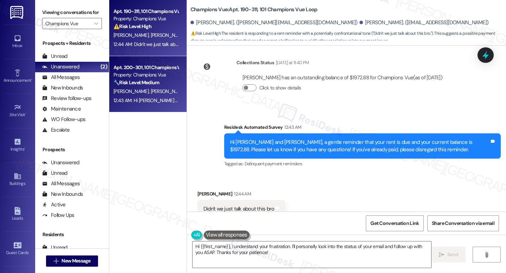
click at [180, 100] on div "Apt. 200-301, 101 Champions Vue Loop Property: Champions Vue 🔧 Risk Level: Medi…" at bounding box center [147, 84] width 77 height 56
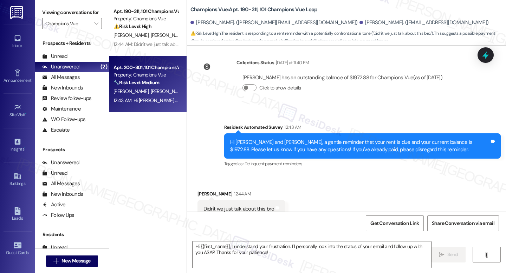
type textarea "Fetching suggested responses. Please feel free to read through the conversation…"
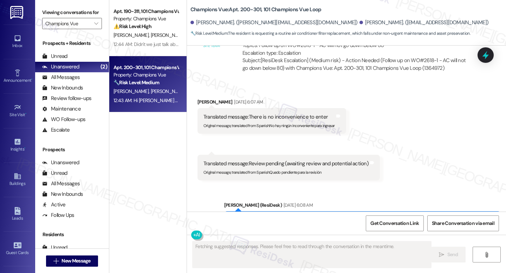
scroll to position [7084, 0]
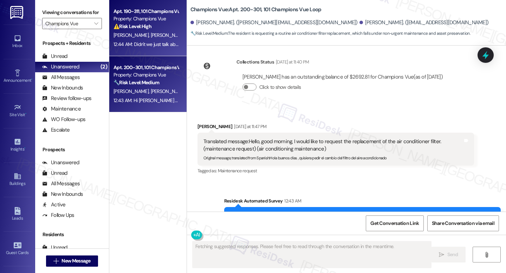
click at [151, 44] on div "12:44 AM: Didn't we just talk about this bro 12:44 AM: Didn't we just talk abou…" at bounding box center [155, 44] width 85 height 6
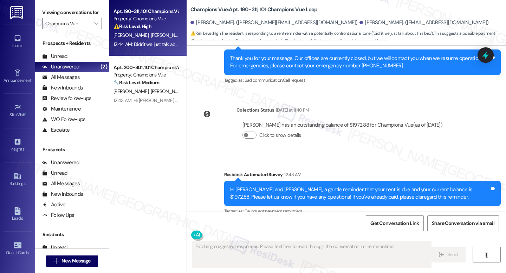
scroll to position [2697, 0]
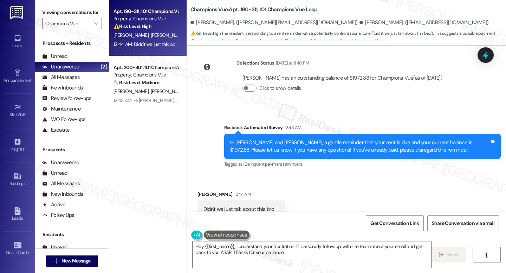
type textarea "Hey {{first_name}}, I understand your frustration. I'll personally follow up wi…"
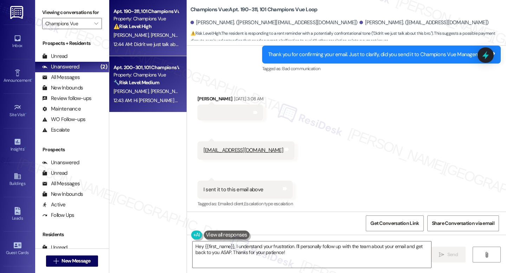
scroll to position [1799, 0]
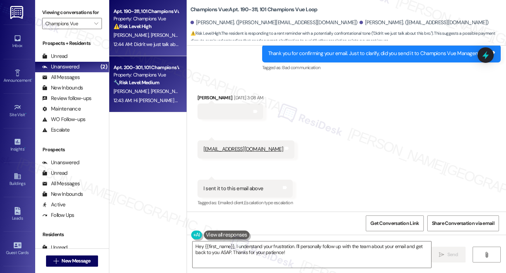
click at [164, 86] on div "🔧 Risk Level: Medium The resident is requesting a routine air conditioner filte…" at bounding box center [145, 82] width 65 height 7
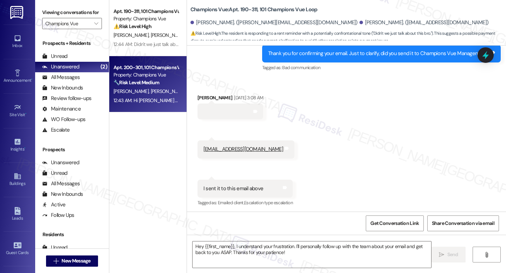
click at [164, 86] on div "🔧 Risk Level: Medium The resident is requesting a routine air conditioner filte…" at bounding box center [145, 82] width 65 height 7
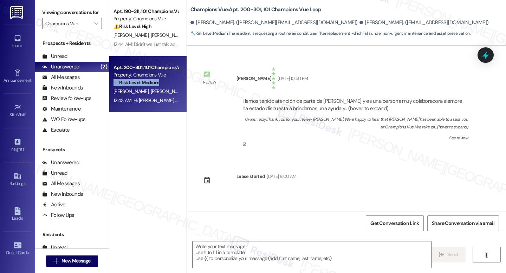
type textarea "Fetching suggested responses. Please feel free to read through the conversation…"
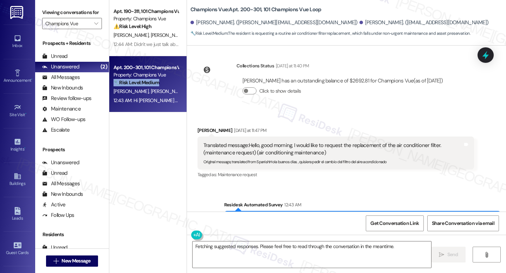
scroll to position [7084, 0]
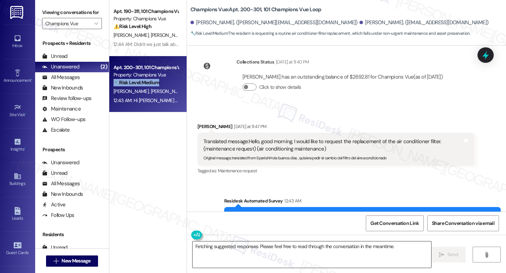
click at [284, 250] on textarea "Fetching suggested responses. Please feel free to read through the conversation…" at bounding box center [312, 255] width 239 height 26
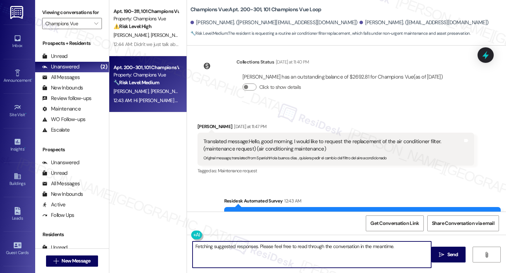
click at [284, 250] on textarea "Fetching suggested responses. Please feel free to read through the conversation…" at bounding box center [312, 255] width 239 height 26
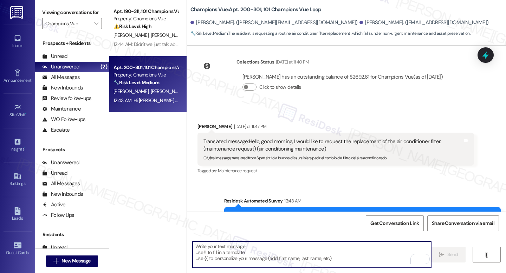
click at [285, 250] on textarea "To enrich screen reader interactions, please activate Accessibility in Grammarl…" at bounding box center [312, 255] width 239 height 26
click at [249, 138] on div "Translated message: Hello, good morning, I would like to request the replacemen…" at bounding box center [332, 145] width 259 height 15
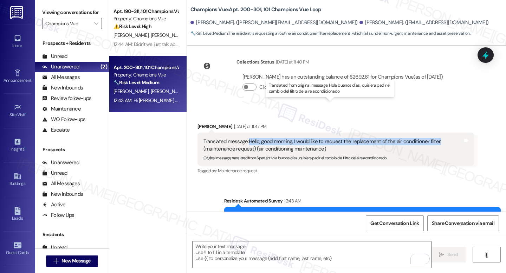
drag, startPoint x: 246, startPoint y: 103, endPoint x: 436, endPoint y: 103, distance: 190.8
click at [436, 138] on div "Translated message: Hello, good morning, I would like to request the replacemen…" at bounding box center [332, 145] width 259 height 15
copy div "Hello, good morning, I would like to request the replacement of the air conditi…"
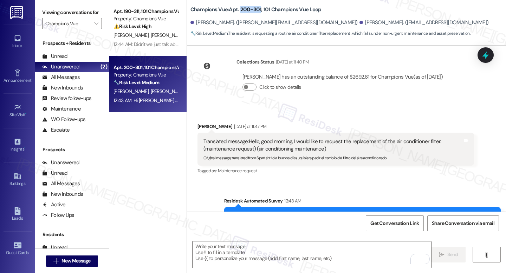
drag, startPoint x: 237, startPoint y: 9, endPoint x: 256, endPoint y: 7, distance: 19.8
click at [256, 7] on b "Champions Vue: Apt. 200-301, 101 Champions Vue Loop" at bounding box center [255, 9] width 131 height 7
copy b "200-301"
drag, startPoint x: 197, startPoint y: 89, endPoint x: 223, endPoint y: 91, distance: 26.8
click at [223, 118] on div "Received via SMS [PERSON_NAME] [DATE] at 11:47 PM Translated message: Hello, go…" at bounding box center [335, 150] width 287 height 64
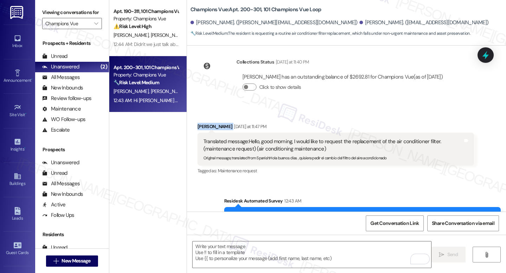
copy div "[PERSON_NAME]"
drag, startPoint x: 237, startPoint y: 9, endPoint x: 257, endPoint y: 6, distance: 20.2
click at [257, 6] on b "Champions Vue: Apt. 200-301, 101 Champions Vue Loop" at bounding box center [255, 9] width 131 height 7
copy b "200-301"
drag, startPoint x: 193, startPoint y: 88, endPoint x: 224, endPoint y: 87, distance: 31.3
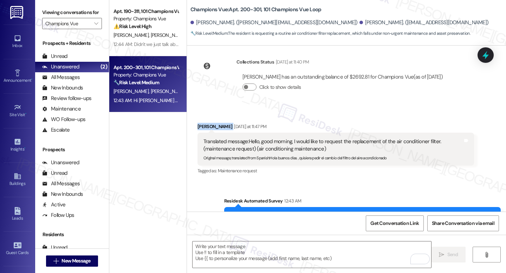
click at [224, 118] on div "Received via SMS [PERSON_NAME] [DATE] at 11:47 PM Translated message: Hello, go…" at bounding box center [335, 150] width 287 height 64
copy div "[PERSON_NAME]"
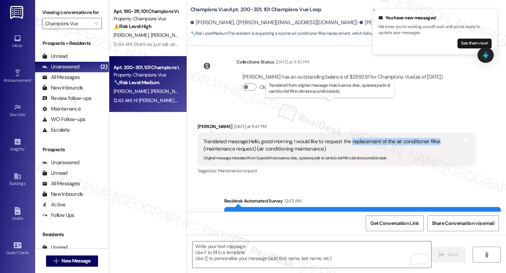
drag, startPoint x: 348, startPoint y: 106, endPoint x: 433, endPoint y: 105, distance: 85.0
click at [433, 138] on div "Translated message: Hello, good morning, I would like to request the replacemen…" at bounding box center [332, 145] width 259 height 15
copy div "replacement of the air conditioner filter"
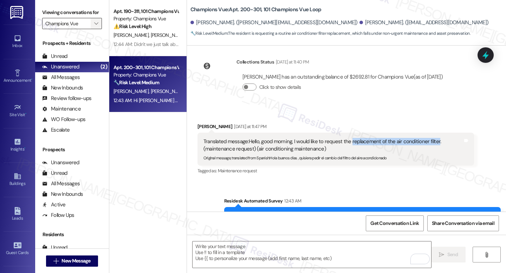
click at [91, 29] on button "" at bounding box center [96, 23] width 11 height 11
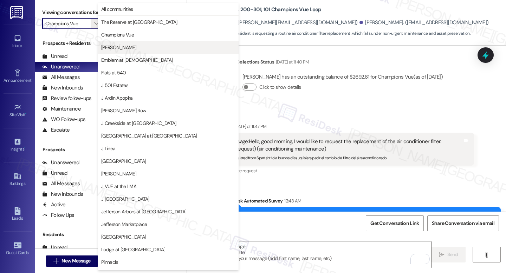
click at [119, 46] on span "[PERSON_NAME]" at bounding box center [168, 47] width 134 height 7
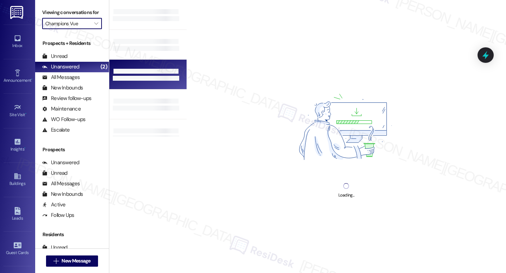
type input "[PERSON_NAME]"
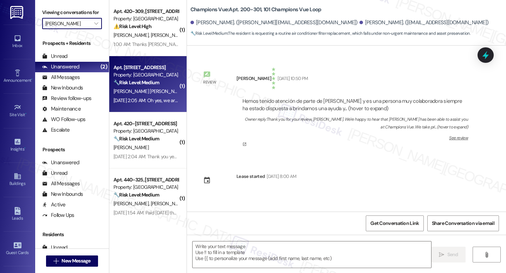
type textarea "Fetching suggested responses. Please feel free to read through the conversation…"
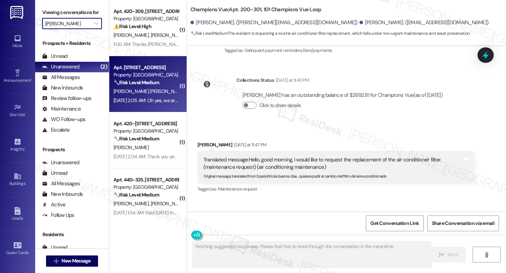
scroll to position [7016, 0]
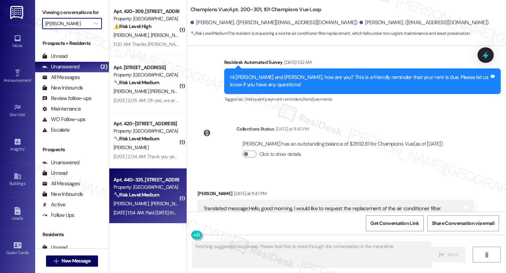
click at [148, 192] on strong "🔧 Risk Level: Medium" at bounding box center [136, 195] width 46 height 6
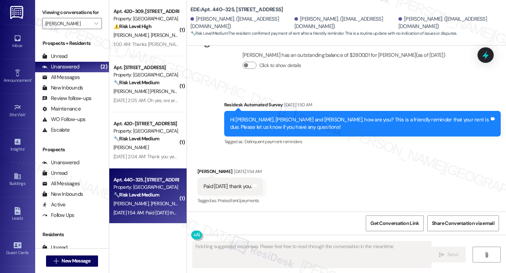
scroll to position [1595, 0]
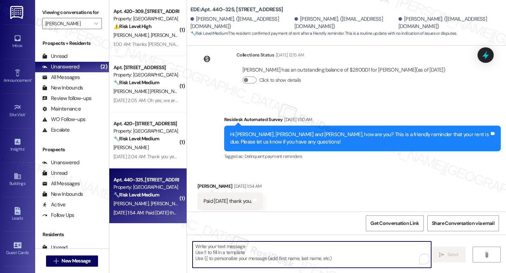
drag, startPoint x: 275, startPoint y: 243, endPoint x: 272, endPoint y: 250, distance: 7.7
click at [274, 244] on textarea "To enrich screen reader interactions, please activate Accessibility in Grammarl…" at bounding box center [312, 255] width 239 height 26
click at [272, 250] on textarea "To enrich screen reader interactions, please activate Accessibility in Grammarl…" at bounding box center [312, 255] width 239 height 26
click at [255, 131] on div "Hi Juan, Kaylee and Manuel, how are you? This is a friendly reminder that your …" at bounding box center [359, 138] width 259 height 15
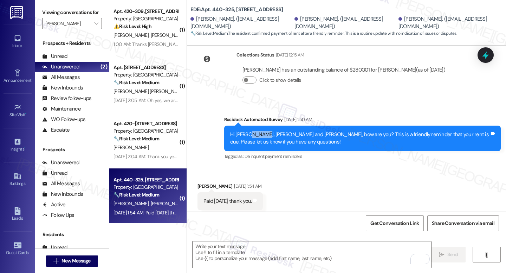
click at [255, 131] on div "Hi Juan, Kaylee and Manuel, how are you? This is a friendly reminder that your …" at bounding box center [359, 138] width 259 height 15
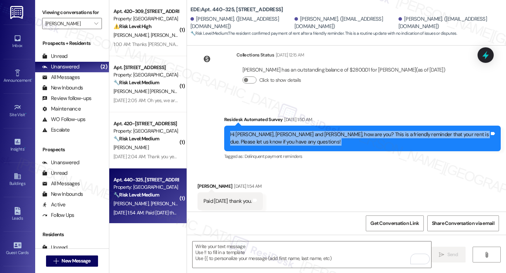
click at [255, 131] on div "Hi Juan, Kaylee and Manuel, how are you? This is a friendly reminder that your …" at bounding box center [359, 138] width 259 height 15
copy div "Hi Juan, Kaylee and Manuel, how are you? This is a friendly reminder that your …"
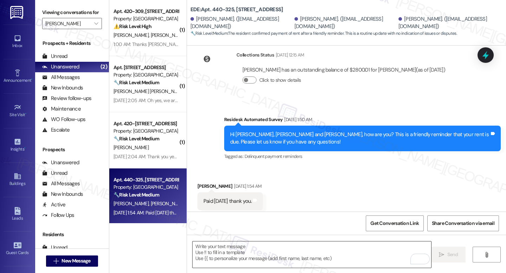
click at [295, 254] on textarea "To enrich screen reader interactions, please activate Accessibility in Grammarl…" at bounding box center [312, 255] width 239 height 26
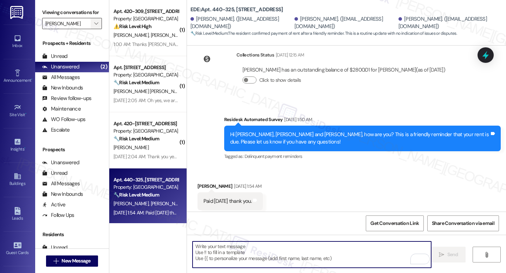
click at [96, 29] on button "" at bounding box center [96, 23] width 11 height 11
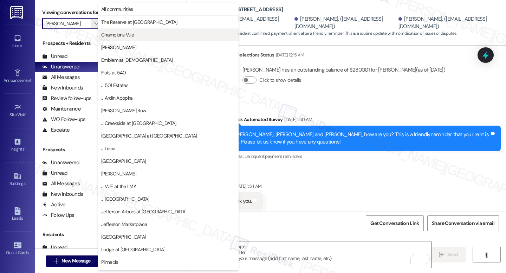
click at [131, 37] on span "Champions Vue" at bounding box center [117, 34] width 33 height 7
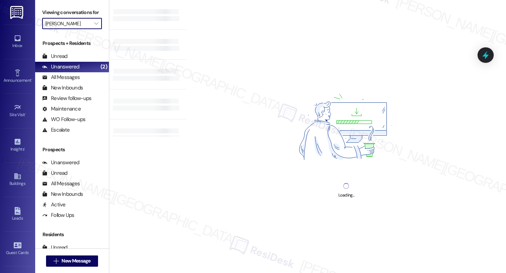
type input "Champions Vue"
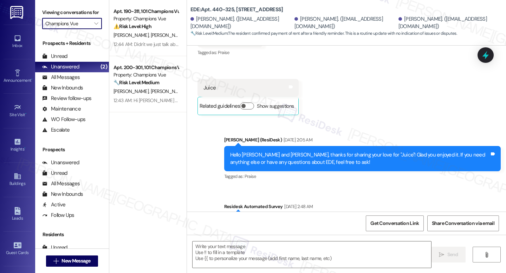
type textarea "Fetching suggested responses. Please feel free to read through the conversation…"
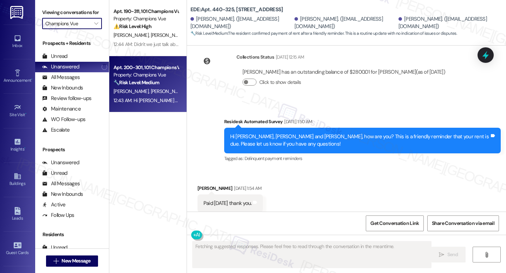
scroll to position [1594, 0]
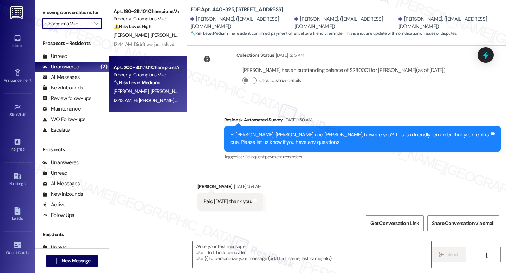
click at [150, 89] on span "C. Zarate" at bounding box center [167, 91] width 35 height 6
type textarea "Fetching suggested responses. Please feel free to read through the conversation…"
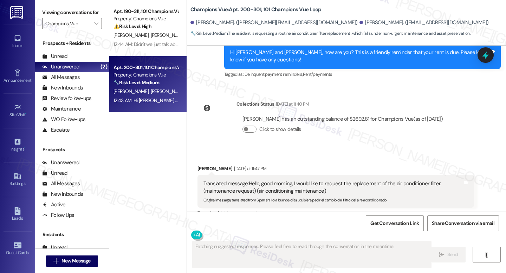
type textarea "Fetching suggested responses. Please feel free to read through the conversation…"
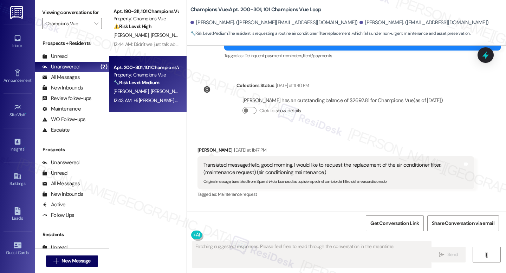
scroll to position [7084, 0]
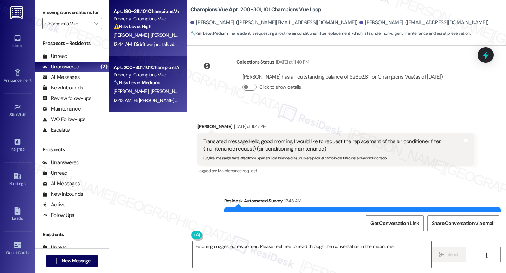
click at [150, 34] on span "J. Ramirez" at bounding box center [167, 35] width 35 height 6
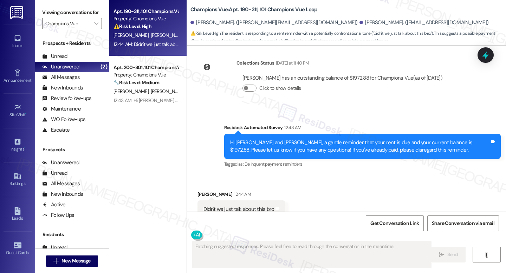
scroll to position [2697, 0]
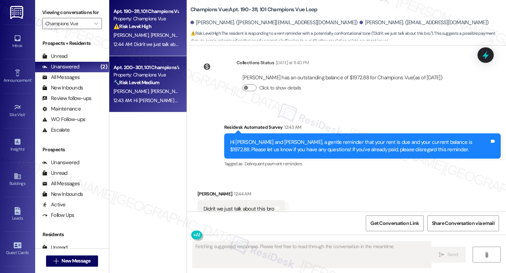
click at [150, 90] on span "C. Zarate" at bounding box center [167, 91] width 35 height 6
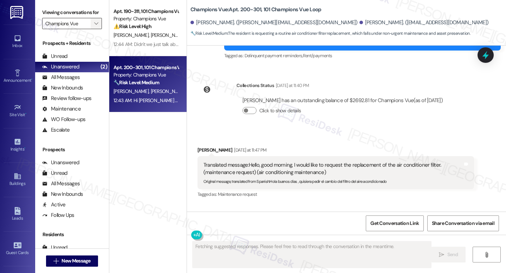
scroll to position [7016, 0]
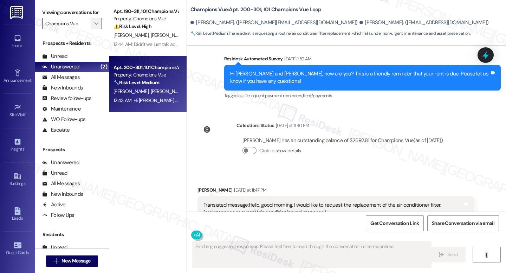
click at [91, 29] on button "" at bounding box center [96, 23] width 11 height 11
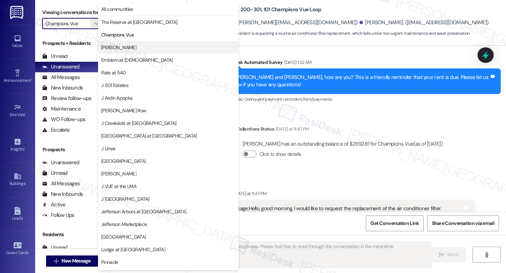
click at [124, 51] on span "[PERSON_NAME]" at bounding box center [168, 47] width 134 height 7
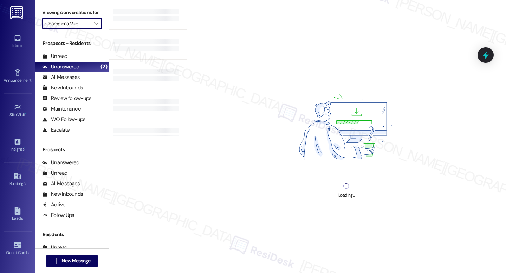
type input "[PERSON_NAME]"
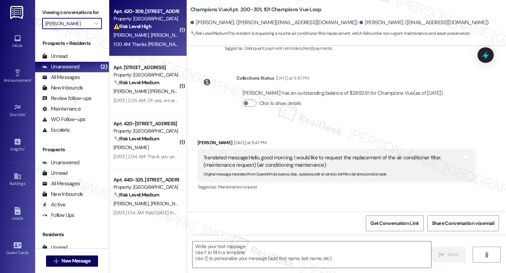
scroll to position [7016, 0]
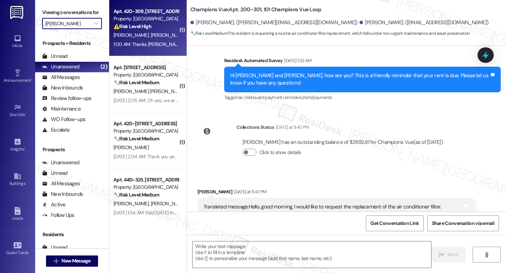
type textarea "Fetching suggested responses. Please feel free to read through the conversation…"
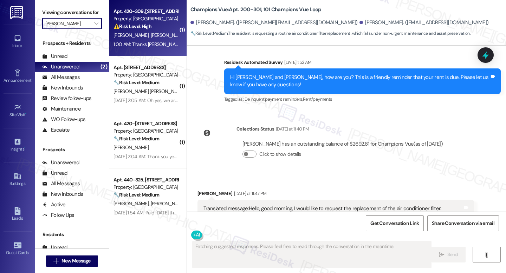
click at [151, 45] on div "1:00 AM: Thanks Jay, I worked out some balance snafus with Joelle regarding FLE…" at bounding box center [437, 44] width 648 height 6
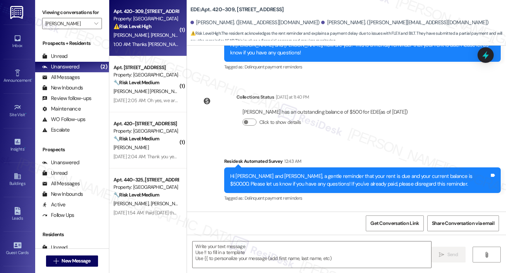
scroll to position [228, 0]
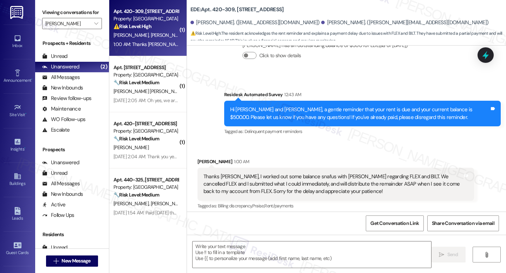
type textarea "Fetching suggested responses. Please feel free to read through the conversation…"
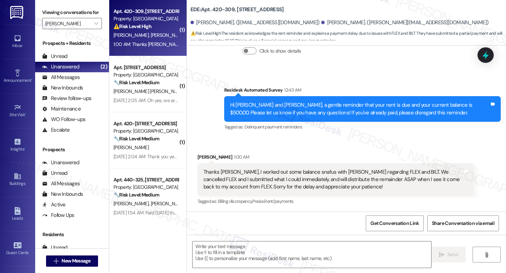
scroll to position [228, 0]
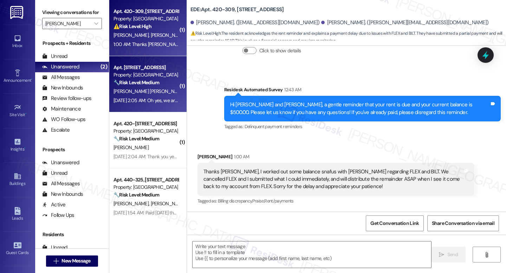
click at [158, 104] on div "Sep 04, 2025 at 2:05 AM: Oh yes, we are going to pay it. It’s just that this mo…" at bounding box center [146, 100] width 66 height 9
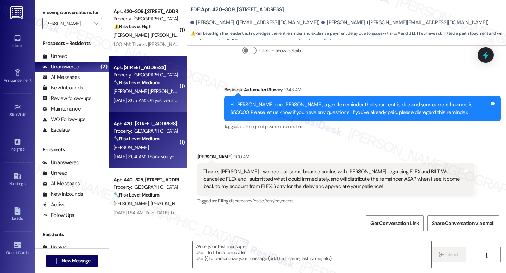
type textarea "Fetching suggested responses. Please feel free to read through the conversation…"
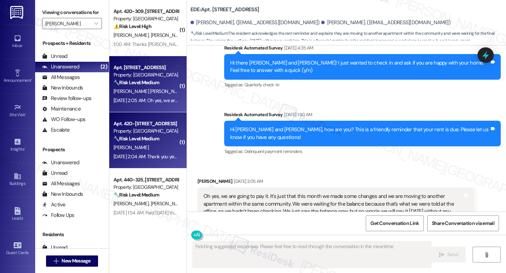
scroll to position [245, 0]
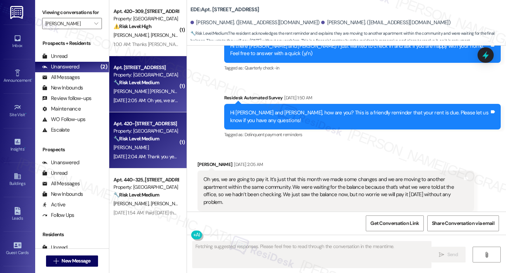
click at [149, 151] on div "D. Durjan" at bounding box center [146, 147] width 66 height 9
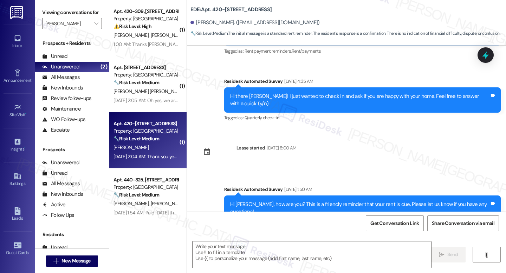
type textarea "Fetching suggested responses. Please feel free to read through the conversation…"
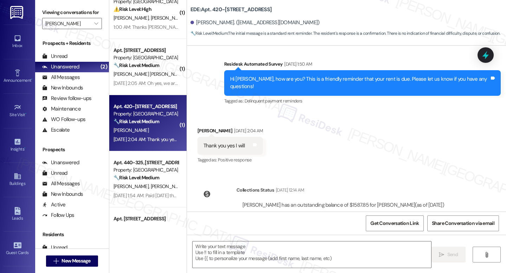
scroll to position [287, 0]
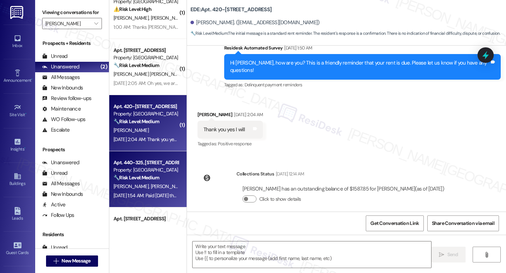
click at [162, 174] on div "Property: [GEOGRAPHIC_DATA]" at bounding box center [145, 170] width 65 height 7
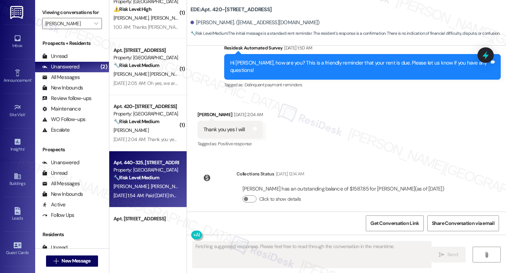
type textarea "Fetching suggested responses. Please feel free to read through the conversation…"
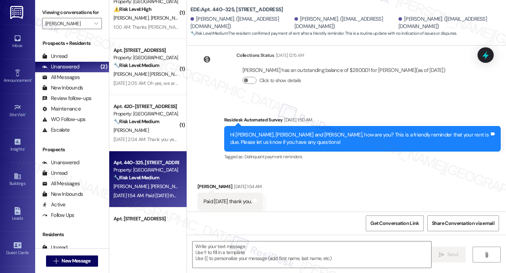
scroll to position [1595, 0]
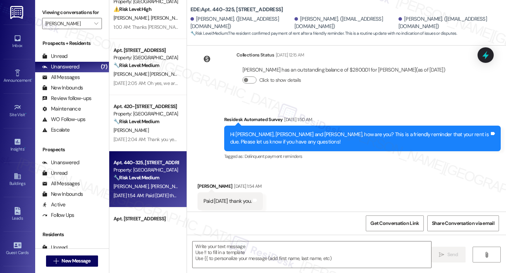
click at [236, 198] on div "Paid today thank you." at bounding box center [227, 201] width 48 height 7
copy div "Paid today thank you. Tags and notes"
click at [100, 28] on div "Viewing conversations for EDE " at bounding box center [72, 18] width 74 height 36
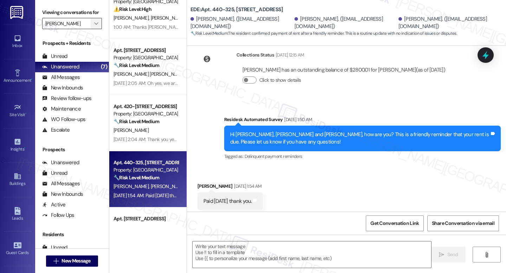
click at [94, 26] on icon "" at bounding box center [96, 24] width 4 height 6
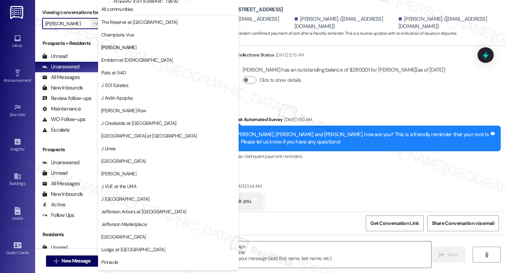
click at [343, 181] on div "Received via SMS Kaylee Pearson Sep 04, 2025 at 1:54 AM Paid today thank you. T…" at bounding box center [346, 196] width 319 height 59
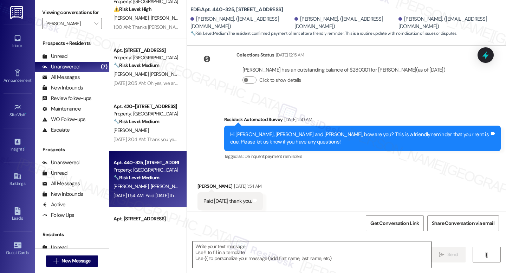
click at [230, 255] on textarea at bounding box center [312, 255] width 239 height 26
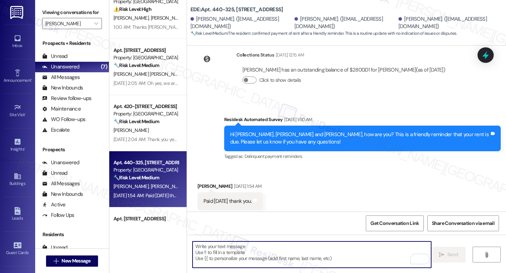
paste textarea "Thank you for the update, Juan, Kaylee, and Manuel! We appreciate you letting u…"
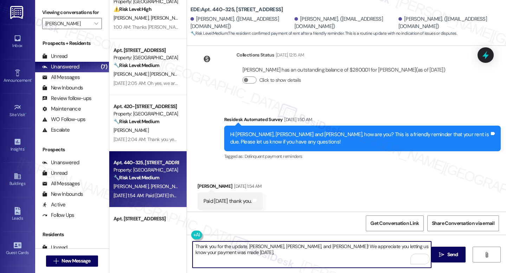
click at [257, 247] on textarea "Thank you for the update, Juan, Kaylee, and Manuel! We appreciate you letting u…" at bounding box center [312, 255] width 239 height 26
click at [283, 246] on textarea "Thank you for the update, Kaylee, and Manuel! We appreciate you letting us know…" at bounding box center [312, 255] width 239 height 26
click at [319, 259] on textarea "Thank you for the update, Kaylee! We appreciate you letting us know your paymen…" at bounding box center [312, 255] width 239 height 26
click at [413, 248] on textarea "Thank you for the update, Kaylee! We appreciate you letting us know your paymen…" at bounding box center [312, 255] width 239 height 26
click at [414, 249] on textarea "Thank you for the update, Kaylee! We appreciate you letting us know your paymen…" at bounding box center [312, 255] width 239 height 26
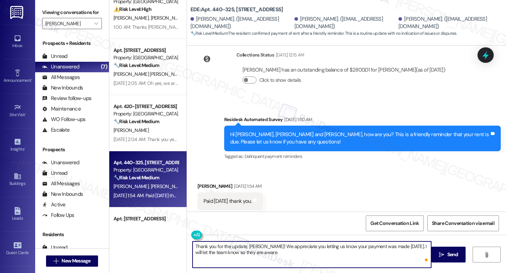
type textarea "Thank you for the update, Kaylee! We appreciate you letting us know your paymen…"
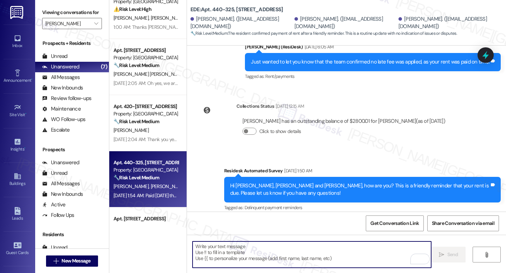
scroll to position [1540, 0]
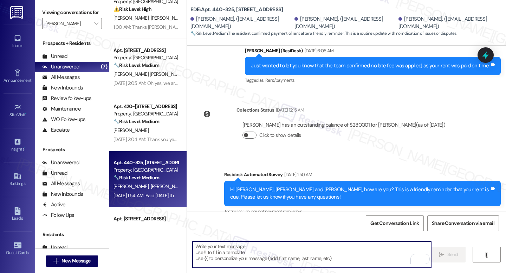
click at [247, 132] on button "Click to show details" at bounding box center [249, 135] width 14 height 7
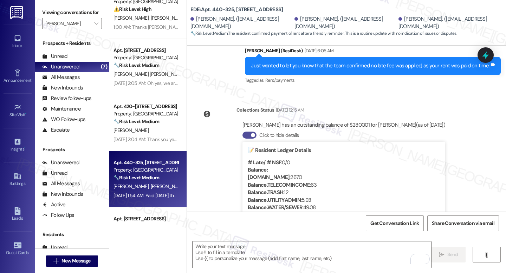
click at [247, 132] on button "Click to hide details" at bounding box center [249, 135] width 14 height 7
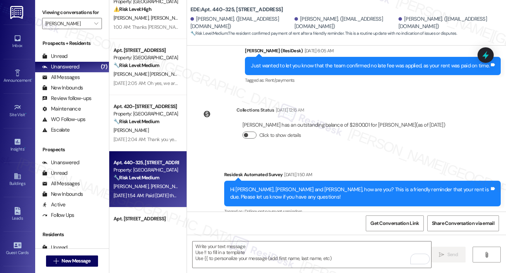
scroll to position [1595, 0]
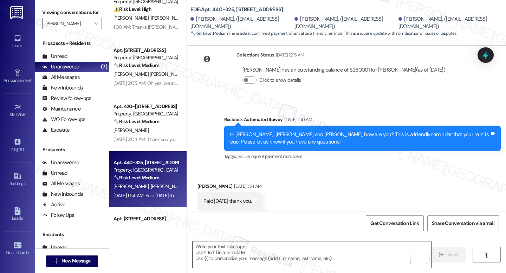
click at [275, 252] on textarea "To enrich screen reader interactions, please activate Accessibility in Grammarl…" at bounding box center [312, 255] width 239 height 26
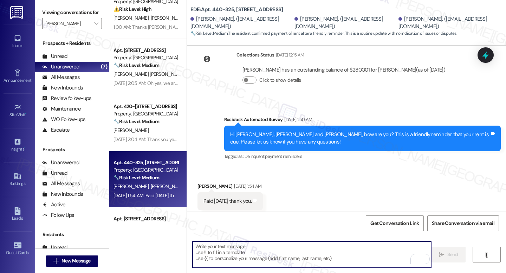
paste textarea "Thank you for the update, Kaylee! My apologies for the delayed response. We app…"
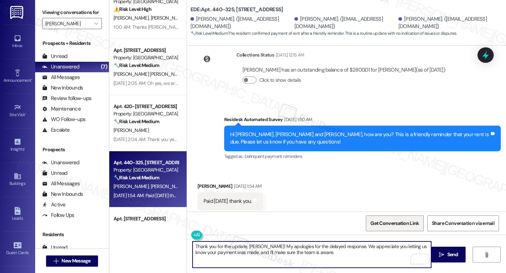
click at [404, 222] on span "Get Conversation Link" at bounding box center [394, 223] width 48 height 7
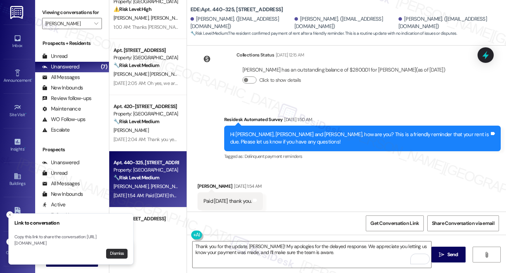
click at [115, 254] on button "Dismiss" at bounding box center [116, 254] width 21 height 10
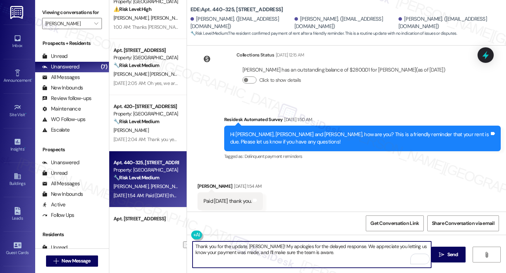
drag, startPoint x: 232, startPoint y: 255, endPoint x: 355, endPoint y: 264, distance: 123.7
click at [355, 264] on textarea "Thank you for the update, Kaylee! My apologies for the delayed response. We app…" at bounding box center [312, 255] width 239 height 26
click at [280, 250] on textarea "Thank you for the update, Kaylee! My apologies for the delayed response. We app…" at bounding box center [312, 255] width 239 height 26
click at [278, 252] on textarea "Thank you for the update, Kaylee! My apologies for the delayed response. We app…" at bounding box center [312, 255] width 239 height 26
paste textarea "In the meantime, if there’s anything else I can assist you with, please feel fr…"
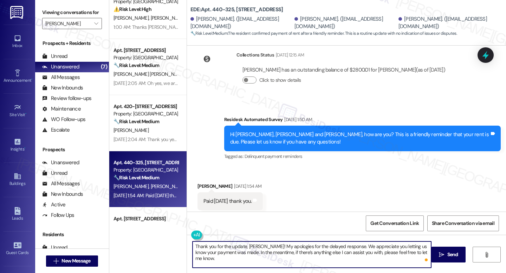
click at [257, 256] on textarea "Thank you for the update, Kaylee! My apologies for the delayed response. We app…" at bounding box center [312, 255] width 239 height 26
type textarea "Thank you for the update, Kaylee! My apologies for the delayed response. We app…"
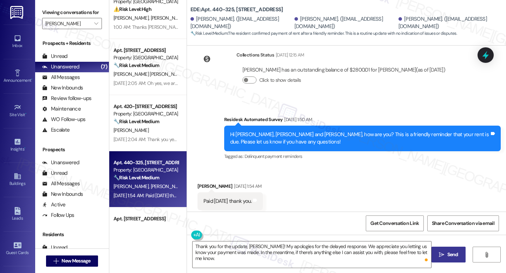
click at [448, 252] on span "Send" at bounding box center [452, 254] width 11 height 7
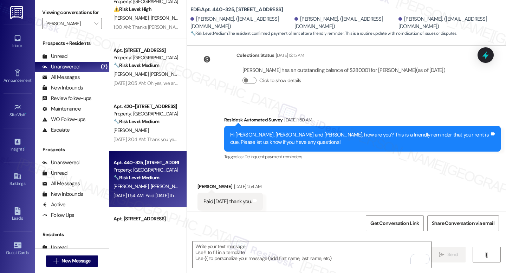
scroll to position [1651, 0]
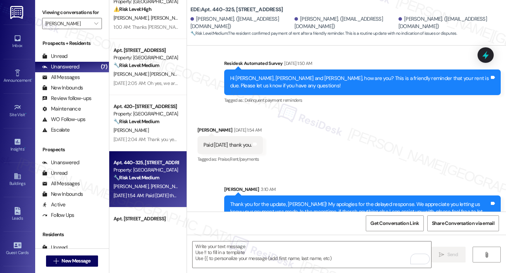
click at [245, 201] on div "Thank you for the update, Kaylee! My apologies for the delayed response. We app…" at bounding box center [359, 212] width 259 height 22
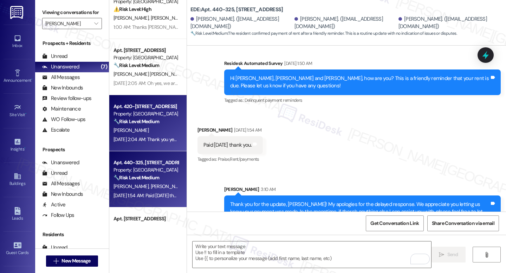
click at [163, 146] on div "Apt. 420-103, 400 East 7th Street Property: EDE 🔧 Risk Level: Medium The initia…" at bounding box center [147, 123] width 77 height 56
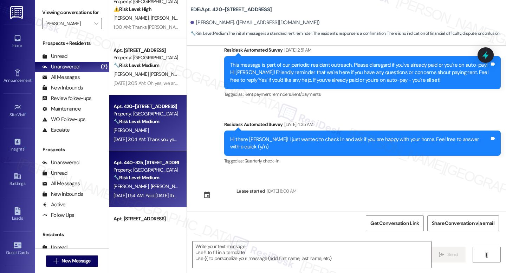
type textarea "Fetching suggested responses. Please feel free to read through the conversation…"
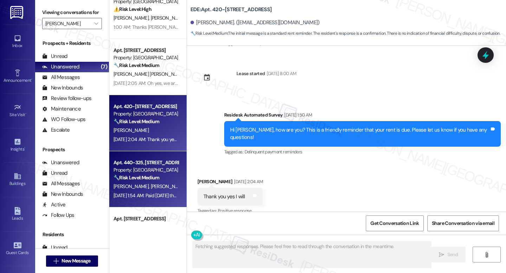
scroll to position [222, 0]
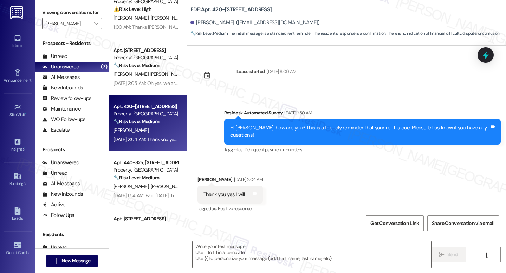
click at [278, 121] on div "Hi Danielle, how are you? This is a friendly reminder that your rent is due. Pl…" at bounding box center [362, 132] width 277 height 26
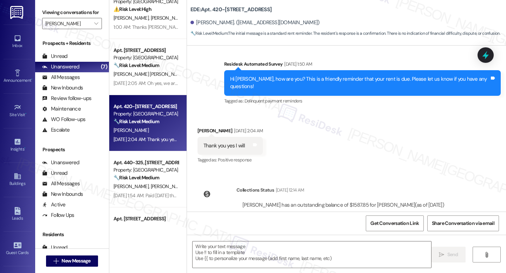
scroll to position [287, 0]
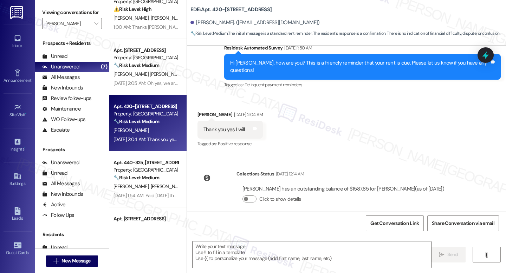
click at [293, 67] on div "Hi Danielle, how are you? This is a friendly reminder that your rent is due. Pl…" at bounding box center [362, 67] width 277 height 26
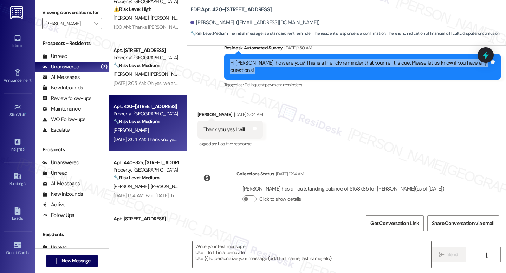
click at [293, 67] on div "Hi Danielle, how are you? This is a friendly reminder that your rent is due. Pl…" at bounding box center [362, 67] width 277 height 26
copy div "Hi Danielle, how are you? This is a friendly reminder that your rent is due. Pl…"
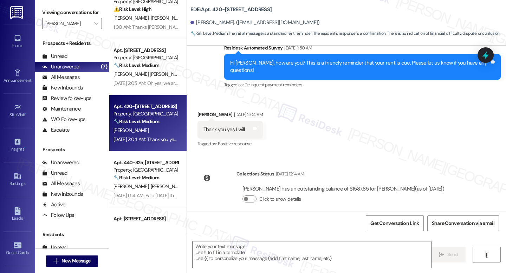
click at [217, 126] on div "Thank you yes I will" at bounding box center [223, 129] width 41 height 7
copy div "Thank you yes I will Tags and notes"
click at [247, 251] on textarea at bounding box center [312, 255] width 239 height 26
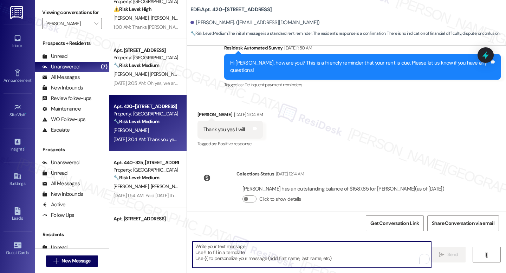
click at [247, 251] on textarea "To enrich screen reader interactions, please activate Accessibility in Grammarl…" at bounding box center [312, 255] width 239 height 26
paste textarea "Hi Danielle, just checking in — were you able to make your rent payment yet? Le…"
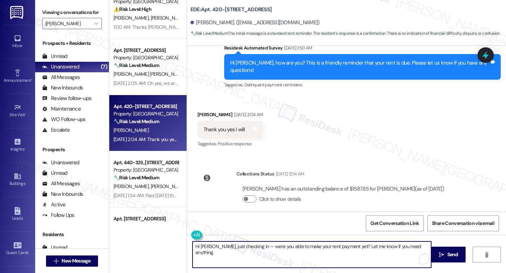
click at [252, 246] on textarea "Hi Danielle, just checking in — were you able to make your rent payment yet? Le…" at bounding box center [312, 255] width 239 height 26
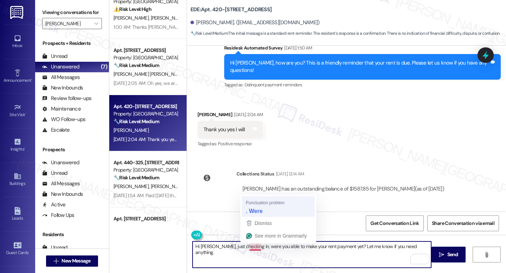
type textarea "Hi Danielle, just checking in. Were you able to make your rent payment yet? Let…"
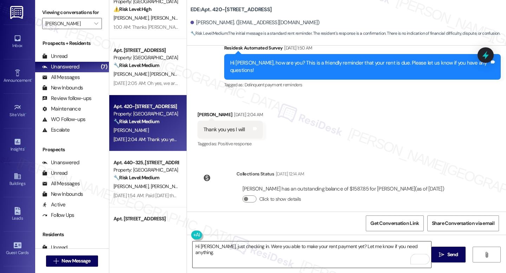
click at [268, 258] on textarea "Hi Danielle, just checking in. Were you able to make your rent payment yet? Let…" at bounding box center [312, 255] width 239 height 26
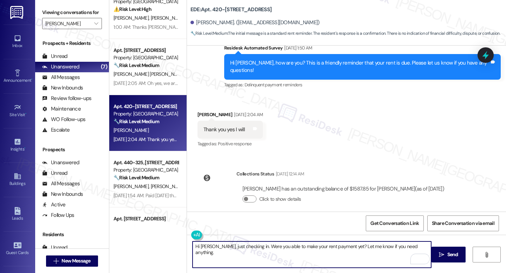
click at [419, 248] on textarea "Hi Danielle, just checking in. Were you able to make your rent payment yet? Let…" at bounding box center [312, 255] width 239 height 26
click at [455, 253] on span "Send" at bounding box center [452, 254] width 11 height 7
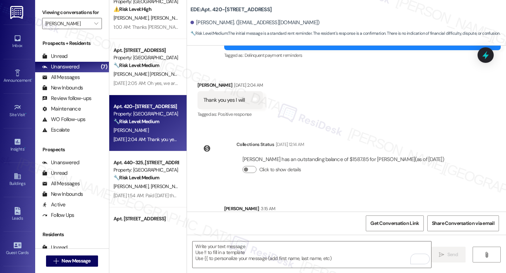
scroll to position [336, 0]
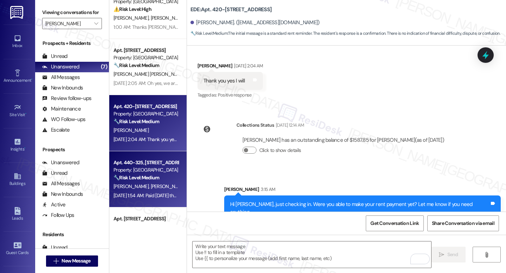
click at [131, 194] on div "Sep 04, 2025 at 1:54 AM: Paid today thank you. Sep 04, 2025 at 1:54 AM: Paid to…" at bounding box center [151, 196] width 77 height 6
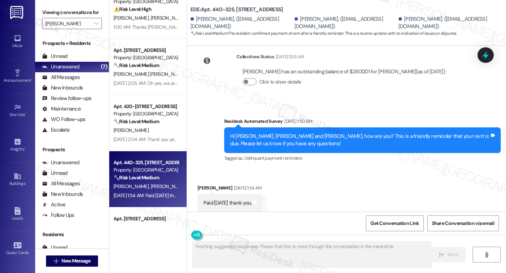
scroll to position [1594, 0]
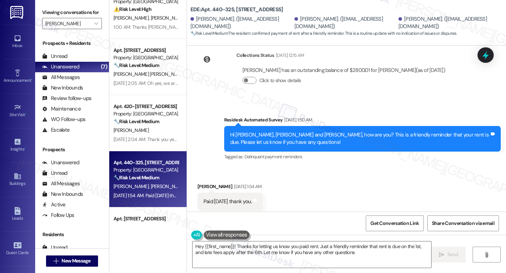
type textarea "Hey {{first_name}}! Thanks for letting us know you paid rent. Just a friendly r…"
click at [314, 257] on textarea "Hey {{first_name}}! Thanks for letting us know you paid rent. Just a friendly r…" at bounding box center [312, 255] width 239 height 26
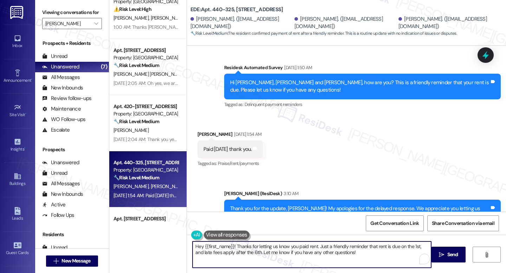
scroll to position [1662, 0]
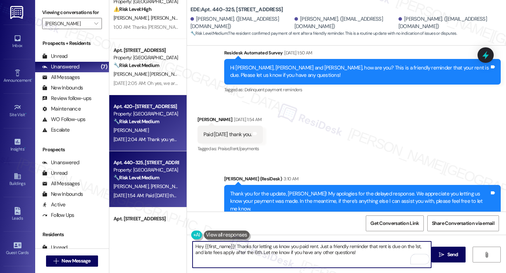
click at [144, 126] on div "D. Durjan" at bounding box center [146, 130] width 66 height 9
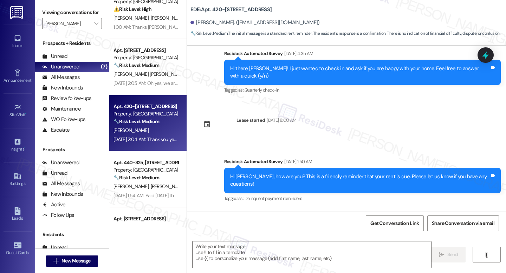
type textarea "Fetching suggested responses. Please feel free to read through the conversation…"
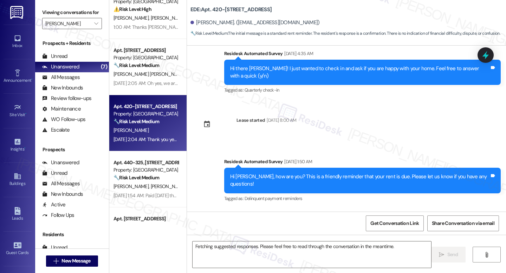
scroll to position [222, 0]
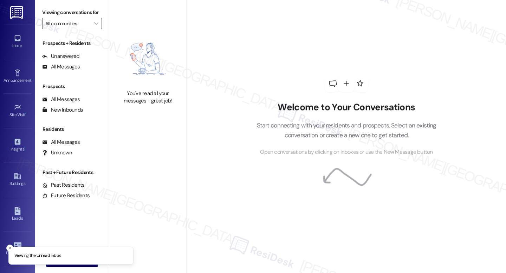
type input "[PERSON_NAME]"
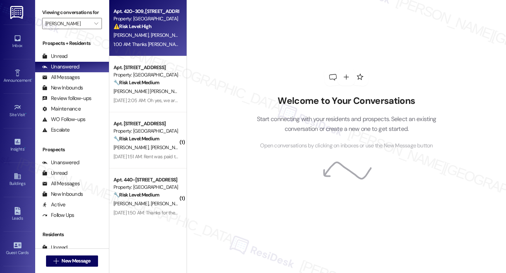
click at [144, 30] on div "⚠️ Risk Level: High The resident acknowledges the rent reminder and explains a …" at bounding box center [145, 26] width 65 height 7
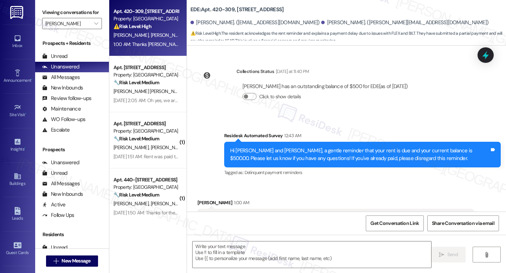
type textarea "Fetching suggested responses. Please feel free to read through the conversation…"
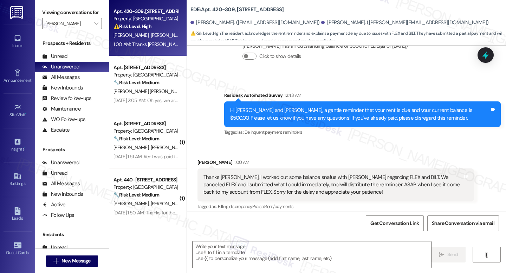
scroll to position [228, 0]
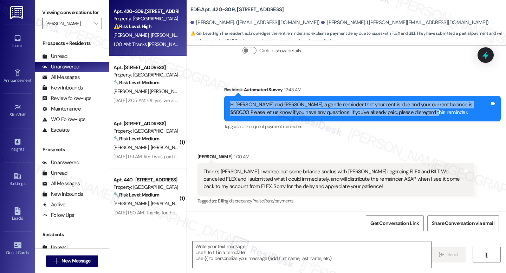
drag, startPoint x: 226, startPoint y: 104, endPoint x: 414, endPoint y: 116, distance: 188.3
click at [414, 116] on div "Hi [PERSON_NAME] and [PERSON_NAME], a gentle reminder that your rent is due and…" at bounding box center [359, 108] width 259 height 15
copy div "Hi [PERSON_NAME] and [PERSON_NAME], a gentle reminder that your rent is due and…"
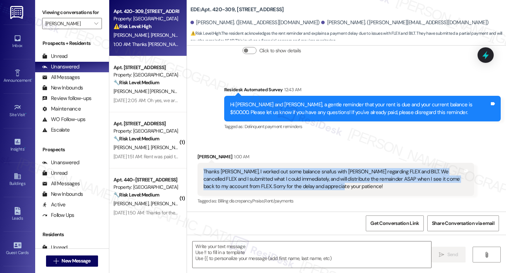
drag, startPoint x: 199, startPoint y: 170, endPoint x: 329, endPoint y: 189, distance: 131.7
click at [329, 189] on div "Thanks [PERSON_NAME], I worked out some balance snafus with [PERSON_NAME] regar…" at bounding box center [333, 179] width 261 height 22
copy div "Thanks [PERSON_NAME], I worked out some balance snafus with [PERSON_NAME] regar…"
click at [337, 177] on div "Thanks [PERSON_NAME], I worked out some balance snafus with [PERSON_NAME] regar…" at bounding box center [332, 179] width 259 height 22
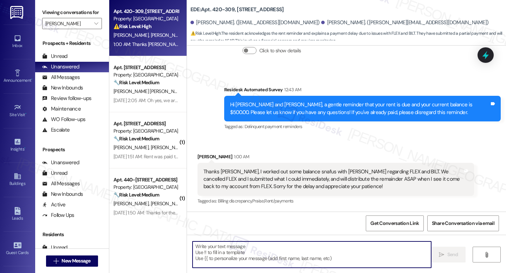
click at [223, 254] on textarea at bounding box center [312, 255] width 239 height 26
paste textarea "Thanks for the update, [PERSON_NAME] and [PERSON_NAME]! To keep our records up …"
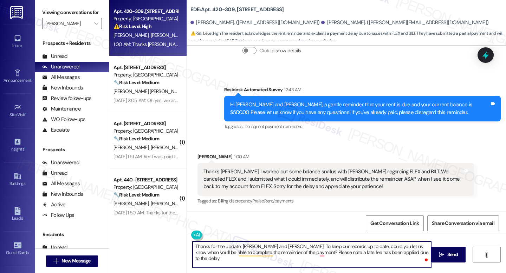
drag, startPoint x: 281, startPoint y: 246, endPoint x: 265, endPoint y: 247, distance: 15.9
click at [265, 247] on textarea "Thanks for the update, [PERSON_NAME] and [PERSON_NAME]! To keep our records up …" at bounding box center [312, 255] width 239 height 26
drag, startPoint x: 280, startPoint y: 247, endPoint x: 297, endPoint y: 267, distance: 26.5
click at [279, 247] on textarea "Thanks for the update, [PERSON_NAME] and [PERSON_NAME]! To keep our records up …" at bounding box center [312, 255] width 239 height 26
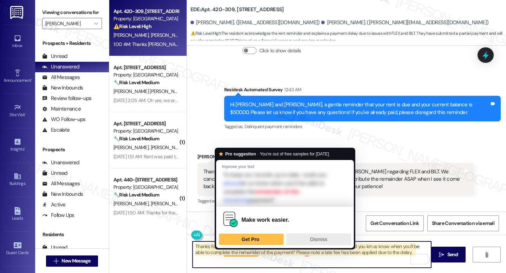
click at [314, 239] on span "Dismiss" at bounding box center [318, 240] width 17 height 6
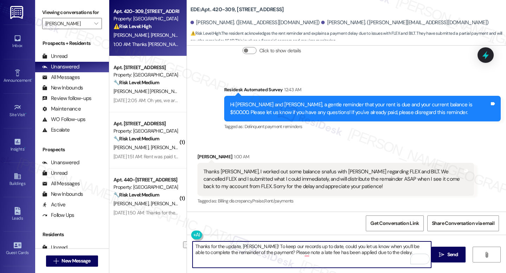
drag, startPoint x: 277, startPoint y: 253, endPoint x: 395, endPoint y: 252, distance: 117.4
click at [395, 252] on textarea "Thanks for the update, Stephen! To keep our records up to date, could you let u…" at bounding box center [312, 255] width 239 height 26
click at [226, 248] on textarea "Thanks for the update, Stephen! To keep our records up to date, could you let u…" at bounding box center [312, 255] width 239 height 26
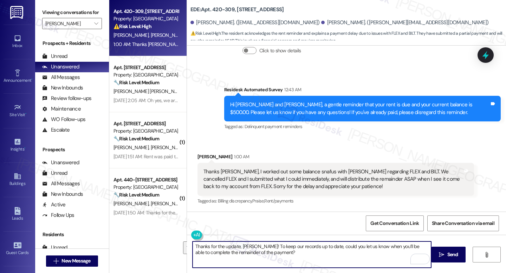
click at [226, 248] on textarea "Thanks for the update, Stephen! To keep our records up to date, could you let u…" at bounding box center [312, 255] width 239 height 26
click at [252, 253] on textarea "Thanks for the update, Stephen! To keep our records up to date, could you let u…" at bounding box center [312, 255] width 239 height 26
click at [264, 251] on textarea "Thanks for the update, Stephen! To keep our records up to date, could you let u…" at bounding box center [312, 255] width 239 height 26
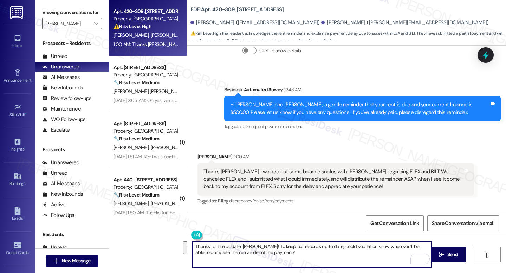
click at [264, 251] on textarea "Thanks for the update, Stephen! To keep our records up to date, could you let u…" at bounding box center [312, 255] width 239 height 26
paste textarea "I really appreciate the update, Stephen! When you get a chance, could you let u…"
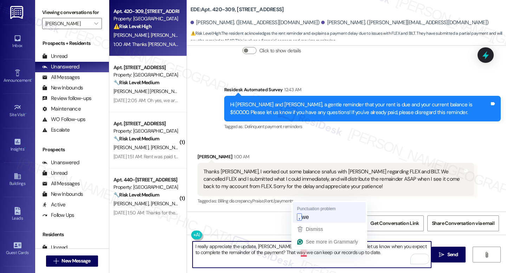
type textarea "I really appreciate the update, Stephen! When you get a chance, could you let u…"
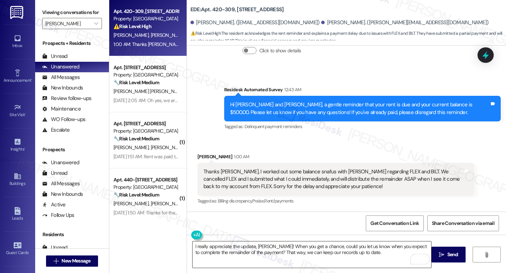
click at [381, 258] on textarea "I really appreciate the update, Stephen! When you get a chance, could you let u…" at bounding box center [312, 255] width 239 height 26
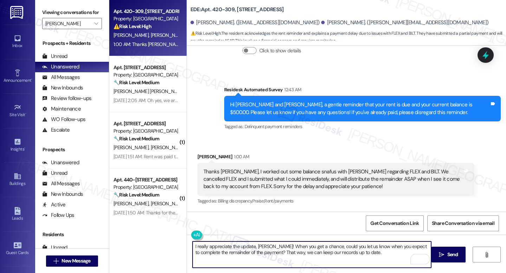
click at [380, 257] on textarea "I really appreciate the update, Stephen! When you get a chance, could you let u…" at bounding box center [312, 255] width 239 height 26
click at [379, 258] on textarea "I really appreciate the update, Stephen! When you get a chance, could you let u…" at bounding box center [312, 255] width 239 height 26
click at [458, 251] on button " Send" at bounding box center [448, 255] width 34 height 16
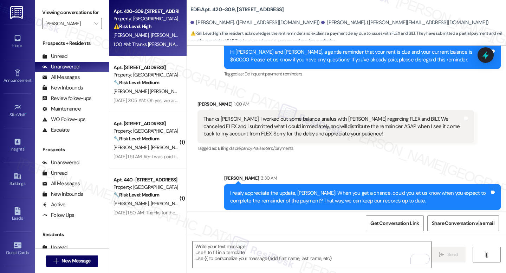
scroll to position [285, 0]
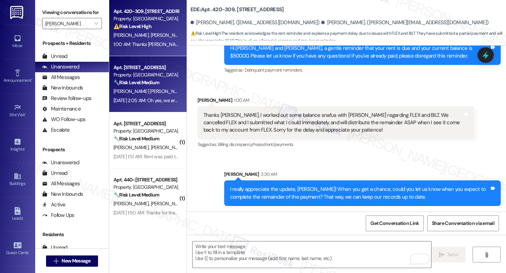
click at [156, 84] on strong "🔧 Risk Level: Medium" at bounding box center [136, 82] width 46 height 6
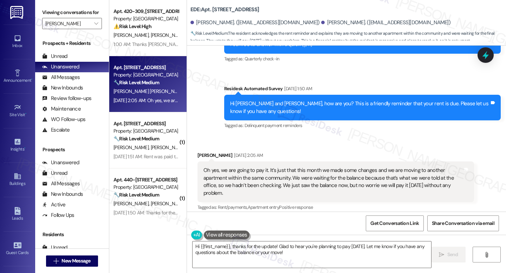
scroll to position [253, 0]
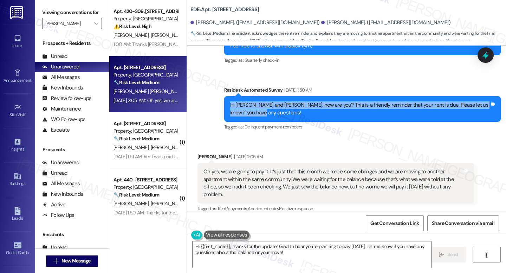
drag, startPoint x: 268, startPoint y: 111, endPoint x: 219, endPoint y: 97, distance: 51.2
click at [219, 97] on div "Survey, sent via SMS Residesk Automated Survey Sep 04, 2025 at 1:50 AM Hi Diego…" at bounding box center [362, 109] width 287 height 56
copy div "Hi Diego and Andrea, how are you? This is a friendly reminder that your rent is…"
drag, startPoint x: 203, startPoint y: 164, endPoint x: 457, endPoint y: 181, distance: 254.6
click at [457, 181] on div "Oh yes, we are going to pay it. It’s just that this month we made some changes …" at bounding box center [333, 183] width 261 height 30
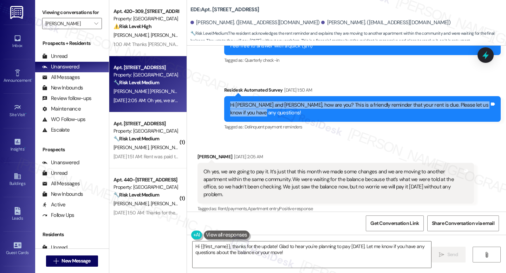
copy div "Oh yes, we are going to pay it. It’s just that this month we made some changes …"
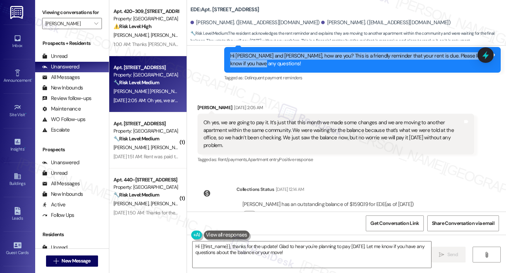
scroll to position [310, 0]
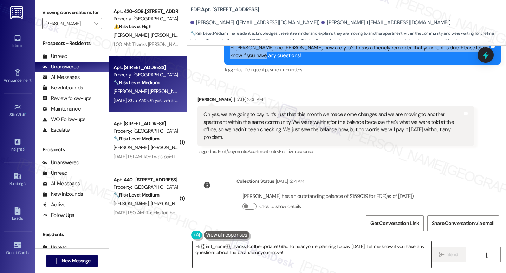
click at [248, 254] on textarea "Hi {{first_name}}, thanks for the update! Glad to hear you're planning to pay t…" at bounding box center [312, 255] width 239 height 26
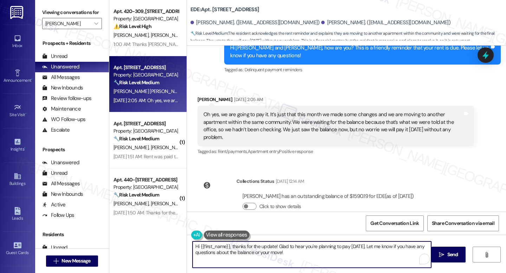
click at [248, 254] on textarea "Hi {{first_name}}, thanks for the update! Glad to hear you're planning to pay t…" at bounding box center [312, 255] width 239 height 26
paste textarea "Diego, I hope everything’s going smoothly with your move! I wanted to check if …"
click at [252, 251] on textarea "Hi Diego, I hope everything’s going smoothly with your move! I wanted to check …" at bounding box center [312, 255] width 239 height 26
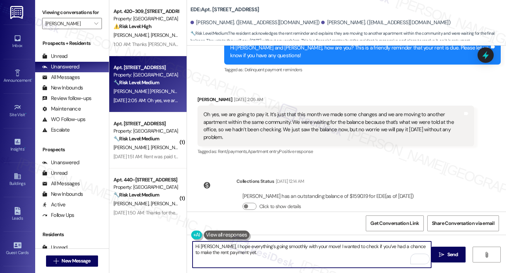
click at [252, 251] on textarea "Hi Diego, I hope everything’s going smoothly with your move! I wanted to check …" at bounding box center [312, 255] width 239 height 26
paste textarea "I just wanted to check in — were you able to make the payment as planned, or di…"
click at [245, 249] on textarea "I just wanted to check in — were you able to make the payment as planned, or di…" at bounding box center [312, 255] width 239 height 26
click at [303, 250] on textarea "I just wanted to check in, were you able to make the payment as planned, or did…" at bounding box center [312, 255] width 239 height 26
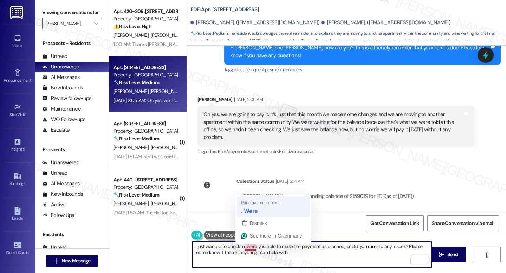
type textarea "I just wanted to check in. Were you able to make the payment as planned, or did…"
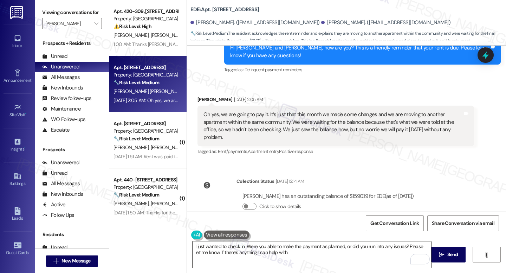
click at [287, 253] on textarea "I just wanted to check in. Were you able to make the payment as planned, or did…" at bounding box center [312, 255] width 239 height 26
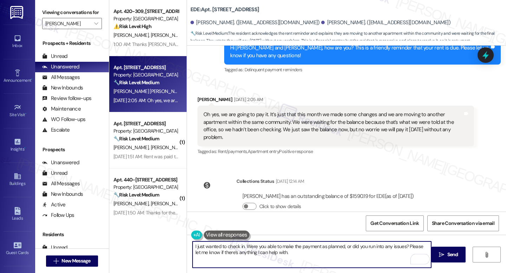
click at [287, 253] on textarea "I just wanted to check in. Were you able to make the payment as planned, or did…" at bounding box center [312, 255] width 239 height 26
click at [445, 260] on button " Send" at bounding box center [448, 255] width 34 height 16
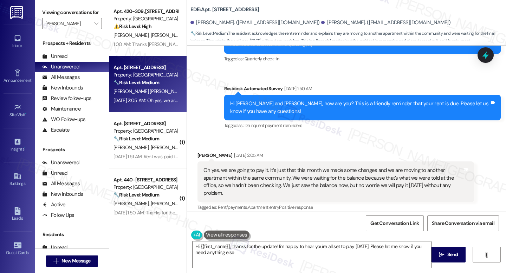
type textarea "Hi {{first_name}}, thanks for the update! I'm happy to hear you're all set to p…"
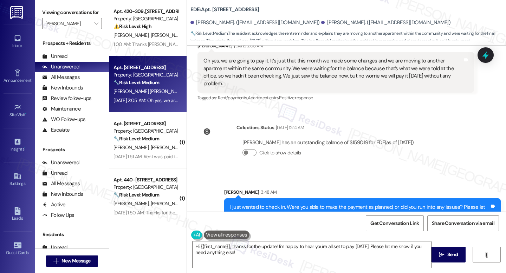
scroll to position [366, 0]
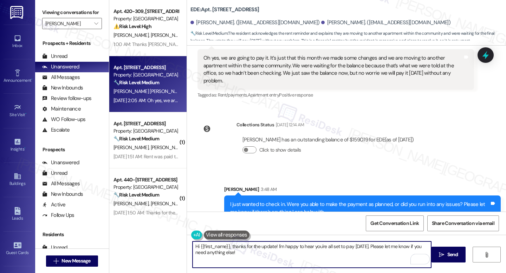
drag, startPoint x: 227, startPoint y: 247, endPoint x: 197, endPoint y: 246, distance: 29.5
click at [197, 246] on textarea "Hi {{first_name}}, thanks for the update! I'm happy to hear you're all set to p…" at bounding box center [312, 255] width 239 height 26
click at [290, 256] on textarea "Hi {{first_name}}, thanks for the update! I'm happy to hear you're all set to p…" at bounding box center [312, 255] width 239 height 26
click at [290, 255] on textarea "Hi {{first_name}}, thanks for the update! I'm happy to hear you're all set to p…" at bounding box center [312, 255] width 239 height 26
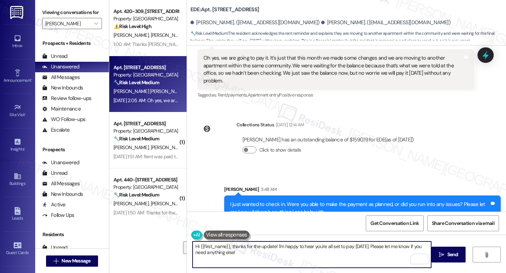
click at [290, 255] on textarea "Hi {{first_name}}, thanks for the update! I'm happy to hear you're all set to p…" at bounding box center [312, 255] width 239 height 26
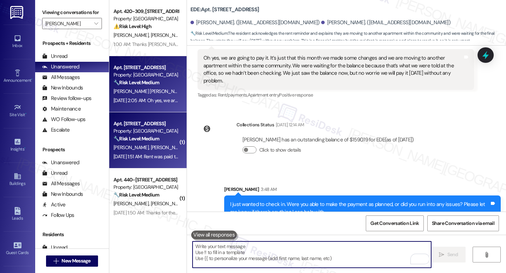
click at [153, 119] on div "Apt. 410-102, 400 East 7th Street Property: EDE 🔧 Risk Level: Medium The reside…" at bounding box center [147, 140] width 77 height 56
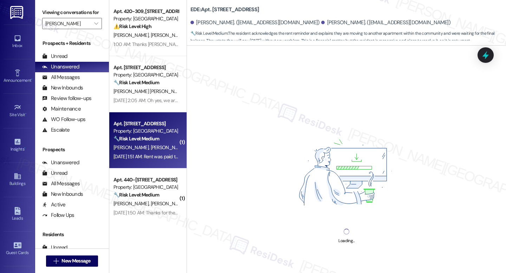
click at [154, 141] on strong "🔧 Risk Level: Medium" at bounding box center [136, 139] width 46 height 6
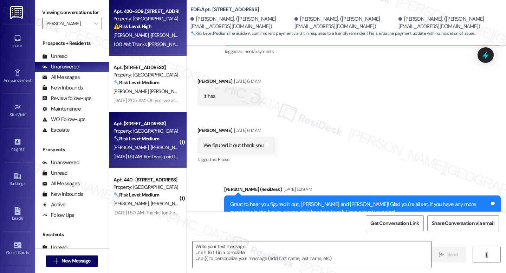
type textarea "Fetching suggested responses. Please feel free to read through the conversation…"
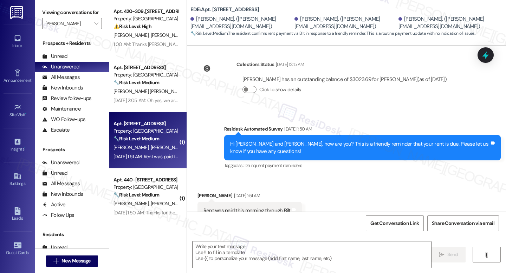
scroll to position [696, 0]
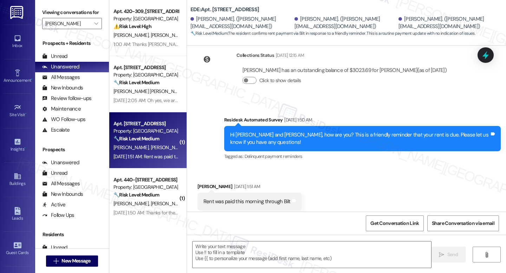
click at [253, 131] on div "Hi Dylan, Amber and Brandon, how are you? This is a friendly reminder that your…" at bounding box center [359, 138] width 259 height 15
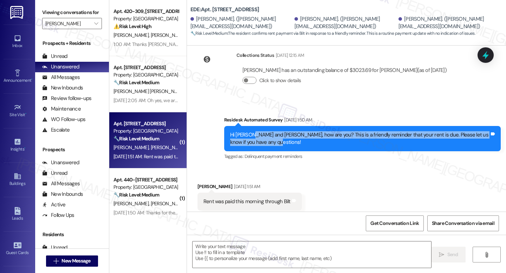
click at [253, 131] on div "Hi Dylan, Amber and Brandon, how are you? This is a friendly reminder that your…" at bounding box center [359, 138] width 259 height 15
copy div "Hi Dylan, Amber and Brandon, how are you? This is a friendly reminder that your…"
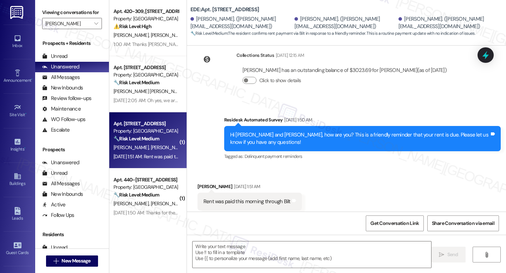
click at [337, 196] on div "Received via SMS Amber Gall Sep 04, 2025 at 1:51 AM Rent was paid this morning …" at bounding box center [346, 196] width 319 height 59
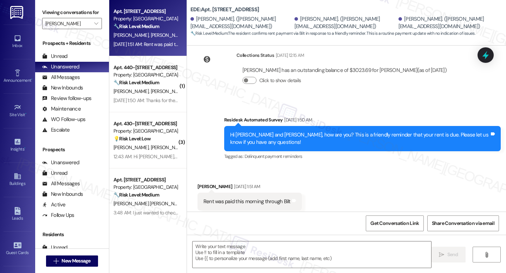
click at [243, 131] on div "Hi Dylan, Amber and Brandon, how are you? This is a friendly reminder that your…" at bounding box center [359, 138] width 259 height 15
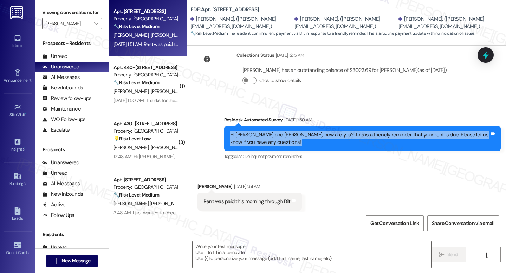
click at [243, 131] on div "Hi Dylan, Amber and Brandon, how are you? This is a friendly reminder that your…" at bounding box center [359, 138] width 259 height 15
copy div "Hi Dylan, Amber and Brandon, how are you? This is a friendly reminder that your…"
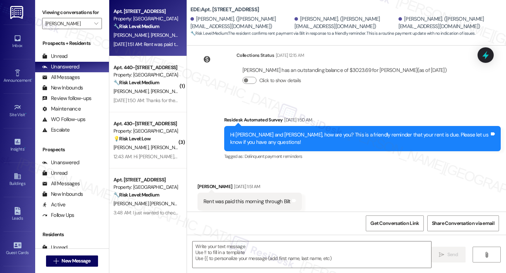
click at [229, 198] on div "Rent was paid this morning through Bilt" at bounding box center [246, 201] width 87 height 7
copy div "Rent was paid this morning through Bilt Tags and notes"
click at [230, 251] on textarea at bounding box center [312, 255] width 239 height 26
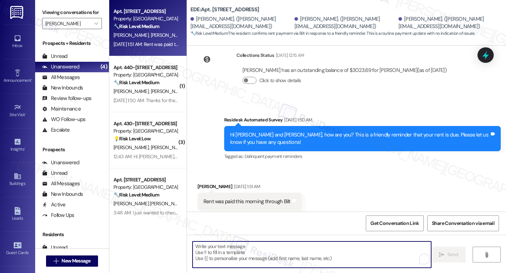
paste textarea "Thank you for the update, Amber! I really appreciate you letting us know your r…"
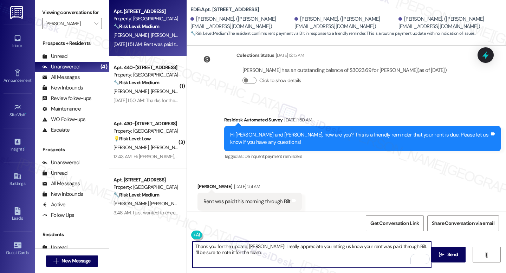
type textarea "Thank you for the update, Amber! I really appreciate you letting us know your r…"
click at [296, 252] on textarea "Thank you for the update, Amber! I really appreciate you letting us know your r…" at bounding box center [312, 255] width 239 height 26
click at [454, 259] on button " Send" at bounding box center [448, 255] width 34 height 16
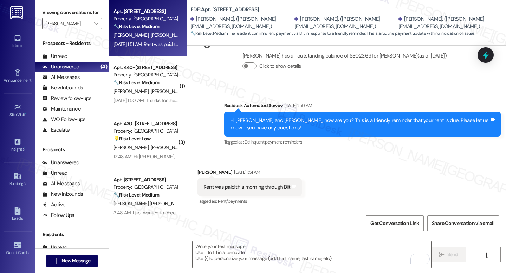
scroll to position [753, 0]
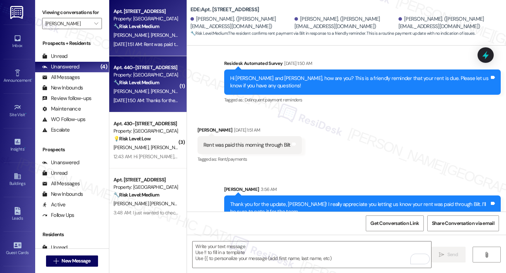
click at [149, 89] on div "M. Turay S. Miller" at bounding box center [146, 91] width 66 height 9
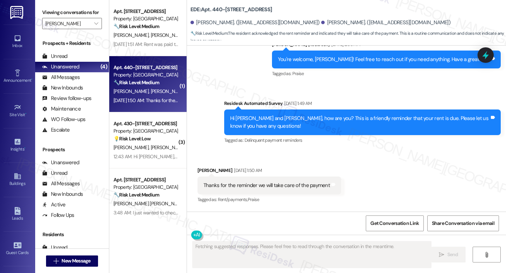
scroll to position [1400, 0]
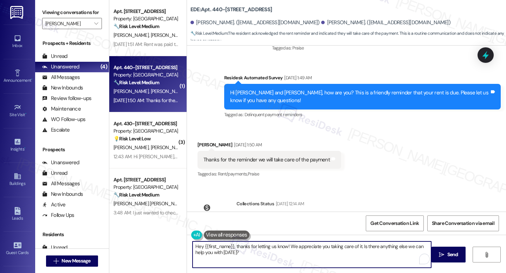
click at [243, 250] on textarea "Hey {{first_name}}, thanks for letting us know! We appreciate you taking care o…" at bounding box center [312, 255] width 239 height 26
click at [242, 250] on textarea "Hey {{first_name}}, thanks for letting us know! We appreciate you taking care o…" at bounding box center [312, 255] width 239 height 26
paste textarea "I just wanted to check in. Were you able to make the payment as planned, or did…"
type textarea "I just wanted to check in. Were you able to make the payment as planned, or did…"
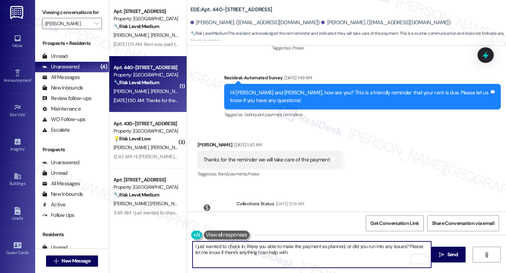
click at [277, 89] on div "Hi Mariama and Steven, how are you? This is a friendly reminder that your rent …" at bounding box center [359, 96] width 259 height 15
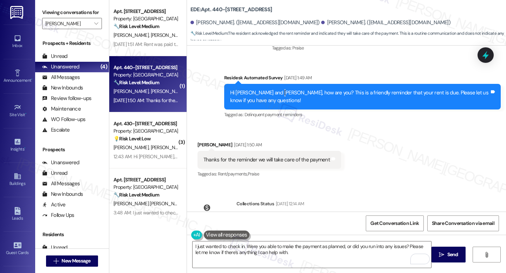
click at [276, 89] on div "Hi Mariama and Steven, how are you? This is a friendly reminder that your rent …" at bounding box center [359, 96] width 259 height 15
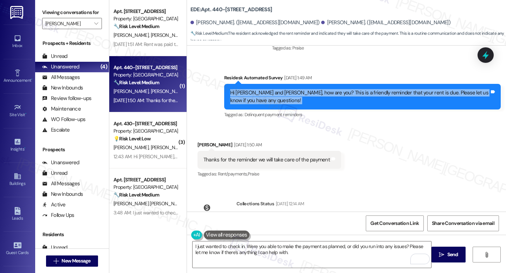
click at [276, 89] on div "Hi Mariama and Steven, how are you? This is a friendly reminder that your rent …" at bounding box center [359, 96] width 259 height 15
copy div "Hi Mariama and Steven, how are you? This is a friendly reminder that your rent …"
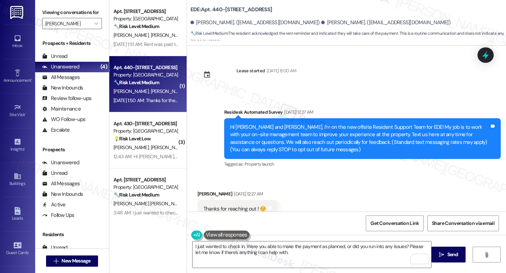
scroll to position [1400, 0]
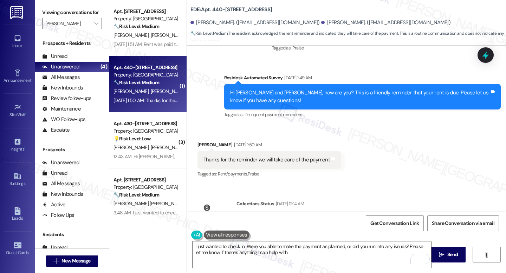
click at [236, 151] on div "Thanks for the reminder we will take care of the payment Tags and notes" at bounding box center [269, 160] width 144 height 18
click at [236, 156] on div "Thanks for the reminder we will take care of the payment" at bounding box center [266, 159] width 126 height 7
copy div "Thanks for the reminder we will take care of the payment Tags and notes"
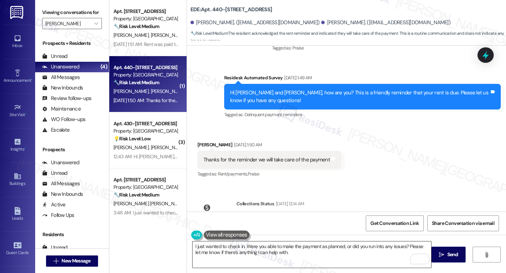
click at [235, 245] on textarea "I just wanted to check in. Were you able to make the payment as planned, or did…" at bounding box center [312, 255] width 239 height 26
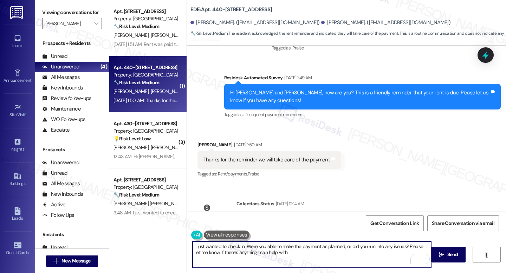
click at [235, 245] on textarea "I just wanted to check in. Were you able to make the payment as planned, or did…" at bounding box center [312, 255] width 239 height 26
click at [249, 249] on textarea "I just wanted to check in. Were you able to make the payment as planned, or did…" at bounding box center [312, 255] width 239 height 26
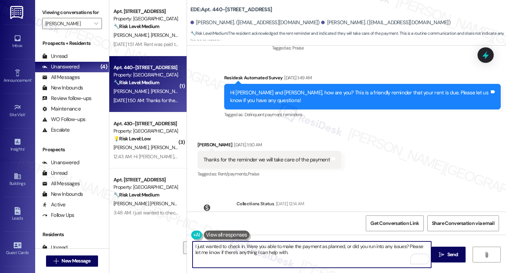
paste textarea "follow up — were you able to make the payment as planned? Please let me know if…"
click at [193, 247] on textarea "I just wanted to follow up — were you able to make the payment as planned? Plea…" at bounding box center [312, 255] width 239 height 26
drag, startPoint x: 275, startPoint y: 247, endPoint x: 265, endPoint y: 247, distance: 9.5
click at [265, 247] on textarea "Hi [PERSON_NAME], I just wanted to follow up — were you able to make the paymen…" at bounding box center [312, 255] width 239 height 26
click at [303, 254] on textarea "Hi [PERSON_NAME], I just wanted to follow up. Were you able to make the payment…" at bounding box center [312, 255] width 239 height 26
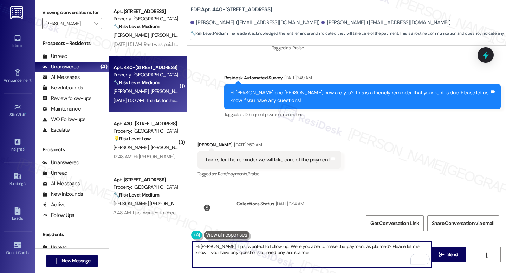
click at [301, 255] on textarea "Hi [PERSON_NAME], I just wanted to follow up. Were you able to make the payment…" at bounding box center [312, 255] width 239 height 26
type textarea "Hi [PERSON_NAME], I just wanted to follow up. Were you able to make the payment…"
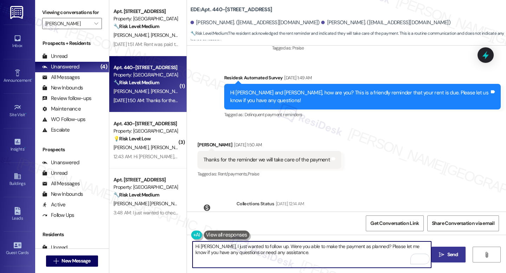
click at [444, 253] on span " Send" at bounding box center [448, 254] width 22 height 7
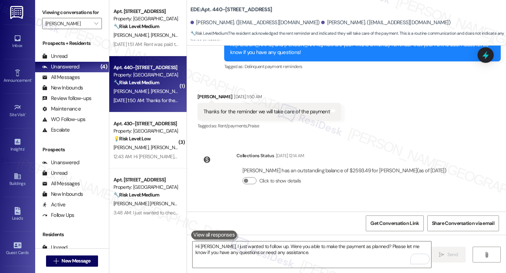
scroll to position [1456, 0]
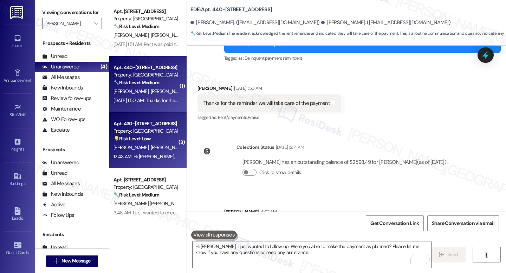
click at [155, 125] on div "Apt. 430-[STREET_ADDRESS]" at bounding box center [145, 123] width 65 height 7
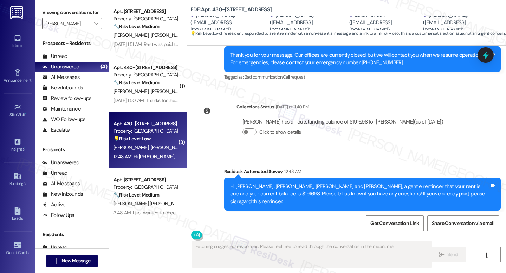
scroll to position [1291, 0]
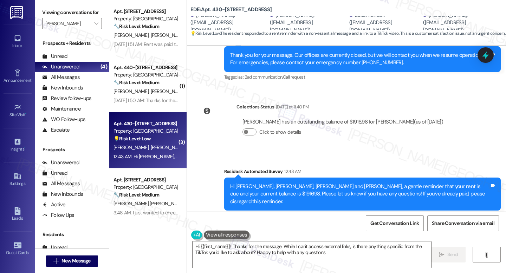
type textarea "Hi {{first_name}}! Thanks for the message. While I can't access external links,…"
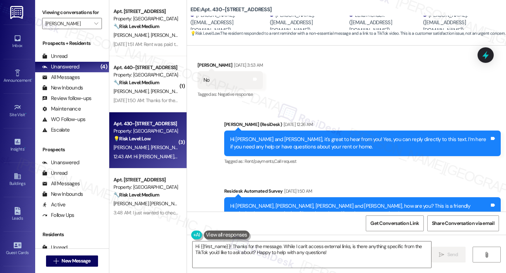
scroll to position [907, 0]
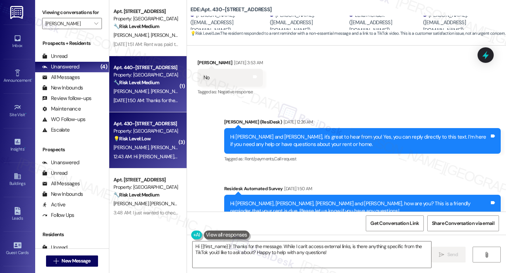
click at [158, 81] on div "🔧 Risk Level: Medium The resident acknowledged the rent reminder and indicated …" at bounding box center [145, 82] width 65 height 7
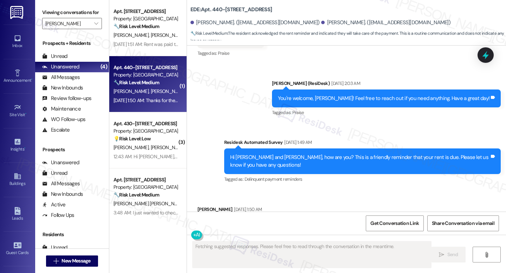
scroll to position [1467, 0]
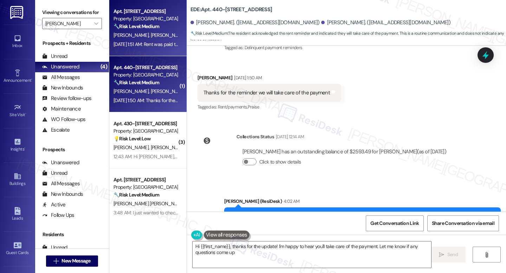
type textarea "Hi {{first_name}}, thanks for the update! I'm happy to hear you'll take care of…"
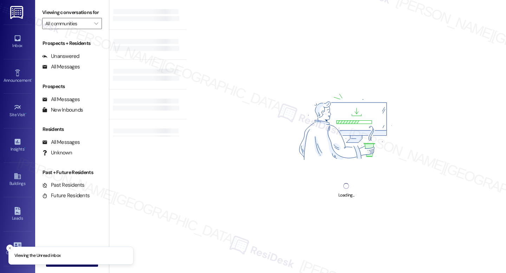
type input "[PERSON_NAME]"
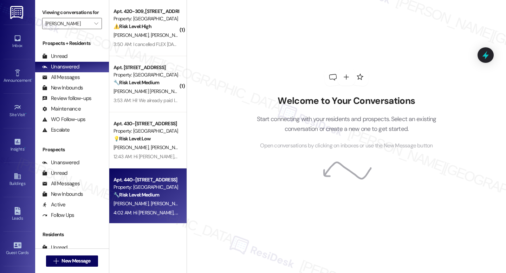
click at [143, 206] on div "[PERSON_NAME] [PERSON_NAME]" at bounding box center [146, 204] width 66 height 9
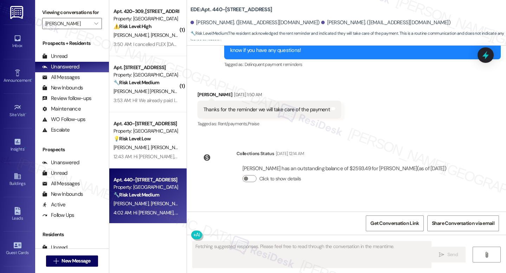
scroll to position [1467, 0]
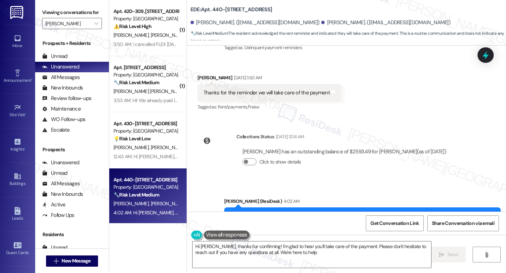
type textarea "Hi [PERSON_NAME], thanks for confirming! I'm glad to hear you'll take care of t…"
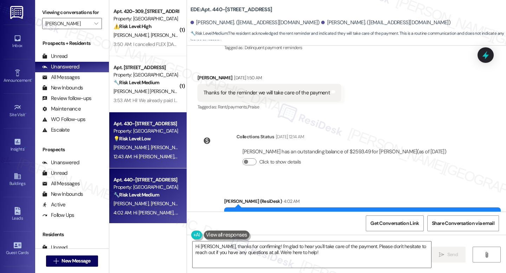
click at [135, 136] on strong "💡 Risk Level: Low" at bounding box center [131, 139] width 37 height 6
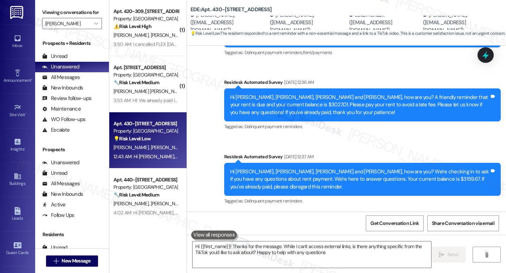
type textarea "Hi {{first_name}}! Thanks for the message. While I can't access external links,…"
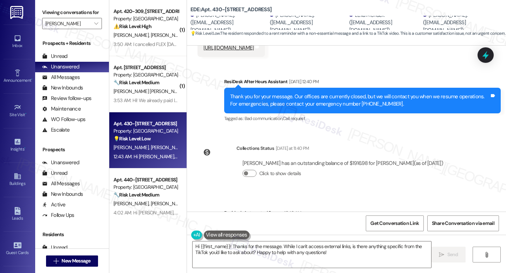
scroll to position [1291, 0]
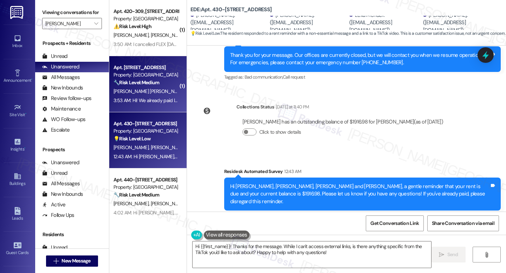
click at [145, 82] on strong "🔧 Risk Level: Medium" at bounding box center [136, 82] width 46 height 6
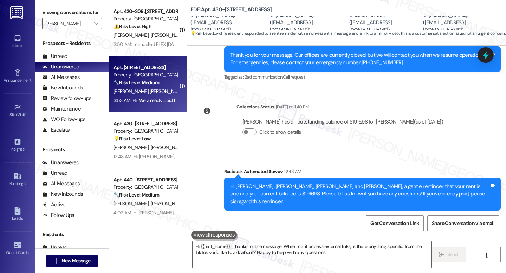
type textarea "Hi {{first_name}}! Thanks for the message. While I can't access external links,…"
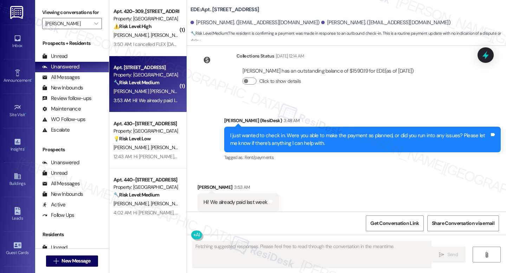
scroll to position [436, 0]
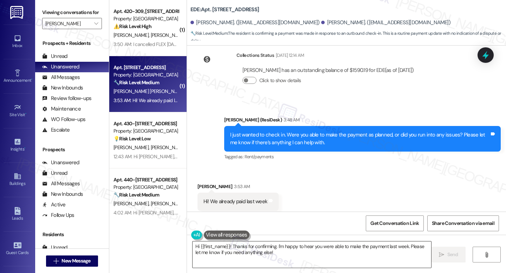
click at [269, 256] on textarea "Hi {{first_name}}! Thanks for confirming. I'm happy to hear you were able to ma…" at bounding box center [312, 255] width 239 height 26
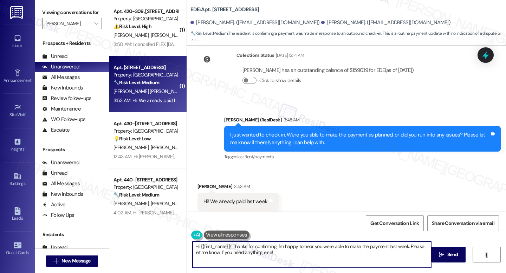
click at [269, 256] on textarea "Hi {{first_name}}! Thanks for confirming. I'm happy to hear you were able to ma…" at bounding box center [312, 255] width 239 height 26
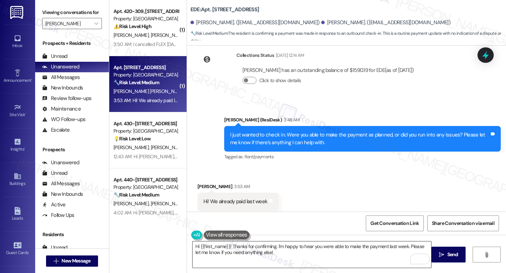
drag, startPoint x: 444, startPoint y: 255, endPoint x: 255, endPoint y: 249, distance: 189.1
click at [270, 251] on div "Hi {{first_name}}! Thanks for confirming. I'm happy to hear you were able to ma…" at bounding box center [346, 261] width 319 height 53
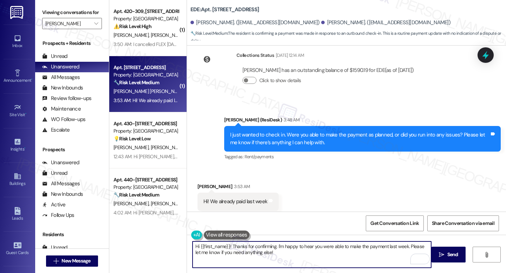
click at [227, 247] on textarea "Hi {{first_name}}! Thanks for confirming. I'm happy to hear you were able to ma…" at bounding box center [312, 255] width 239 height 26
click at [265, 258] on textarea "Hi Diego! Thanks for confirming. I'm happy to hear you were able to make the pa…" at bounding box center [312, 255] width 239 height 26
type textarea "Hi Diego! Thanks for confirming. I'm happy to hear you were able to make the pa…"
click at [439, 247] on button " Send" at bounding box center [448, 255] width 34 height 16
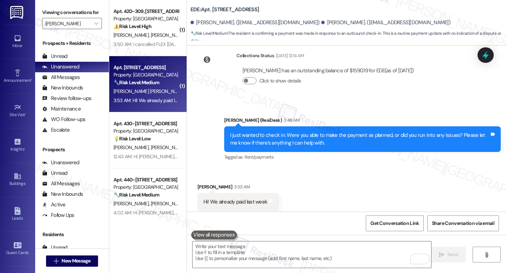
scroll to position [493, 0]
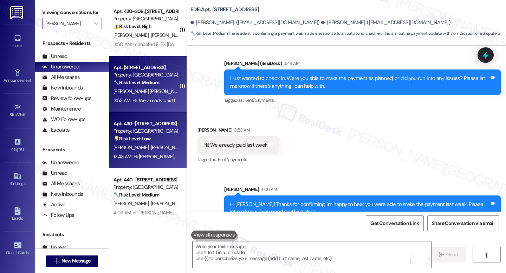
click at [132, 116] on div "Apt. 430-102, 400 East 7th Street Property: EDE 💡 Risk Level: Low The resident …" at bounding box center [147, 140] width 77 height 56
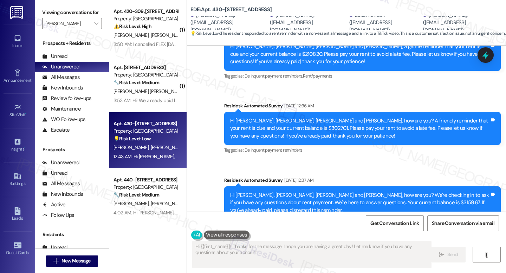
type textarea "Hi {{first_name}}! Thanks for the message. I hope you are having a great day! L…"
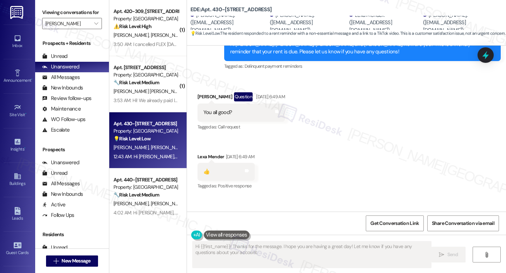
scroll to position [1291, 0]
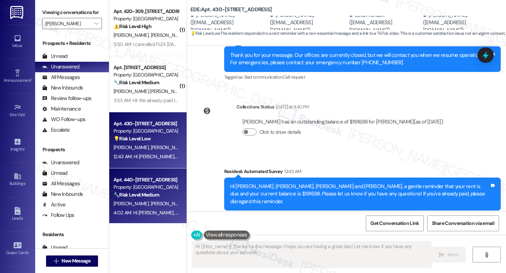
click at [141, 177] on div "Apt. 440-304, 400 East 7th Street" at bounding box center [145, 179] width 65 height 7
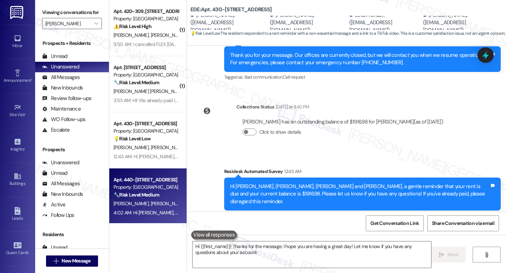
type textarea "Hi {{first_name}}! Thanks for the message. I hope you are having a great day! L…"
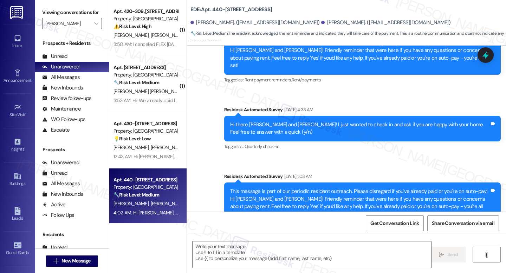
type textarea "Fetching suggested responses. Please feel free to read through the conversation…"
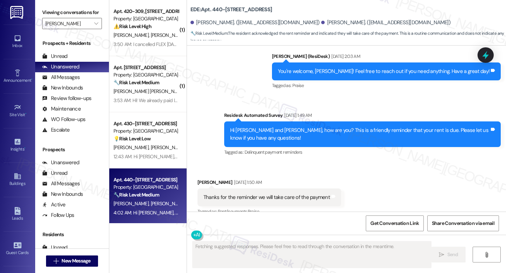
scroll to position [1467, 0]
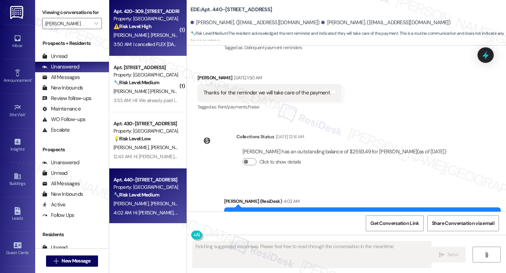
click at [136, 23] on div "⚠️ Risk Level: High The resident is communicating about a rent payment issue, i…" at bounding box center [145, 26] width 65 height 7
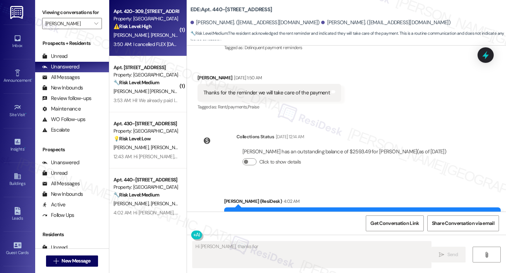
scroll to position [377, 0]
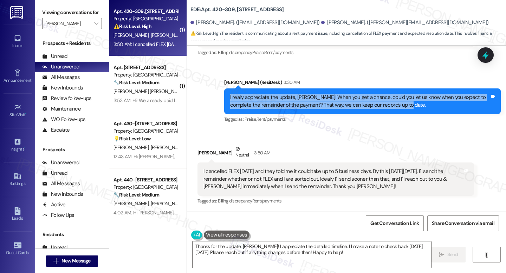
drag, startPoint x: 223, startPoint y: 94, endPoint x: 396, endPoint y: 107, distance: 173.7
click at [396, 107] on div "I really appreciate the update, Stephen! When you get a chance, could you let u…" at bounding box center [362, 102] width 277 height 26
copy div "I really appreciate the update, Stephen! When you get a chance, could you let u…"
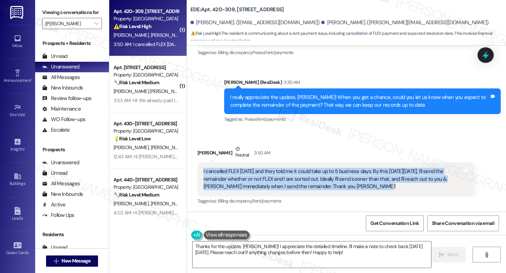
drag, startPoint x: 200, startPoint y: 171, endPoint x: 359, endPoint y: 187, distance: 160.3
click at [359, 187] on div "I cancelled FLEX yesterday and they told me it could take up to 5 business days…" at bounding box center [332, 179] width 259 height 22
copy div "I cancelled FLEX yesterday and they told me it could take up to 5 business days…"
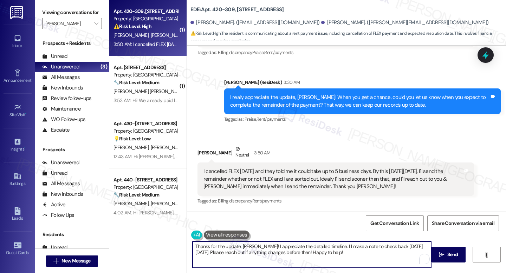
click at [292, 250] on textarea "Thanks for the update, Stephen! I appreciate the detailed timeline. I'll make a…" at bounding box center [312, 255] width 239 height 26
click at [360, 254] on textarea "Thanks for the update, Stephen! I appreciate the detailed timeline. I'll make a…" at bounding box center [312, 255] width 239 height 26
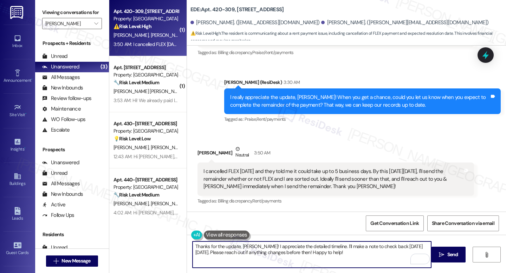
click at [331, 252] on textarea "Thanks for the update, Stephen! I appreciate the detailed timeline. I'll make a…" at bounding box center [312, 255] width 239 height 26
drag, startPoint x: 325, startPoint y: 246, endPoint x: 344, endPoint y: 256, distance: 21.8
click at [344, 256] on textarea "Thanks for the update, Stephen! I appreciate the detailed timeline. I'll make a…" at bounding box center [312, 255] width 239 height 26
paste textarea "Thank you for the detailed update, Stephen! I appreciate you clarifying the sit…"
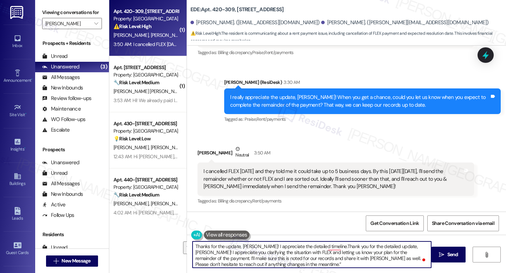
drag, startPoint x: 325, startPoint y: 247, endPoint x: 377, endPoint y: 273, distance: 58.3
click at [420, 253] on textarea "Thanks for the update, Stephen! I appreciate the detailed timeline.Thank you fo…" at bounding box center [312, 255] width 239 height 26
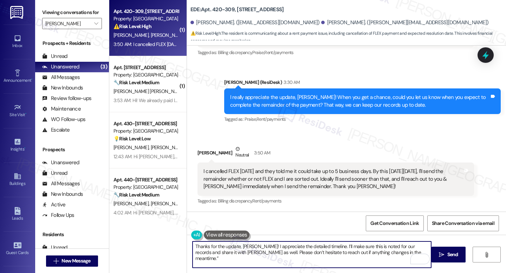
click at [243, 253] on textarea "Thanks for the update, Stephen! I appreciate the detailed timeline. I’ll make s…" at bounding box center [312, 255] width 239 height 26
click at [268, 253] on textarea "Thanks for the update, Stephen! I appreciate the detailed timeline. I’ll make s…" at bounding box center [312, 255] width 239 height 26
click at [330, 254] on textarea "Thanks for the update, Stephen! I appreciate the detailed timeline. I’ll make s…" at bounding box center [312, 255] width 239 height 26
type textarea "Thanks for the update, Stephen! I appreciate the detailed timeline. I’ll make s…"
click at [446, 260] on button " Send" at bounding box center [448, 255] width 34 height 16
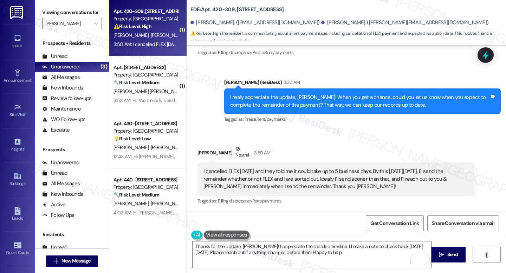
type textarea "Thanks for the update, Stephen! I appreciate the detailed timeline. I'll make a…"
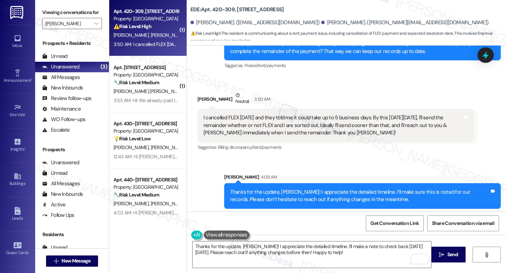
scroll to position [433, 0]
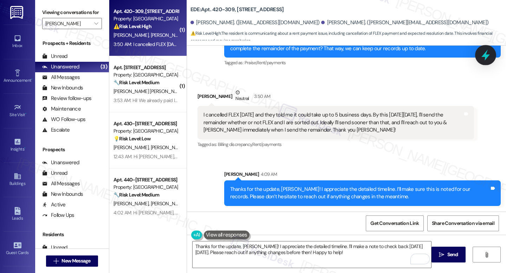
click at [487, 52] on icon at bounding box center [486, 55] width 12 height 12
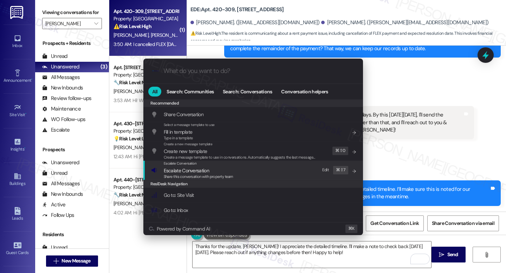
click at [192, 176] on span "Share this conversation with property team" at bounding box center [199, 176] width 70 height 5
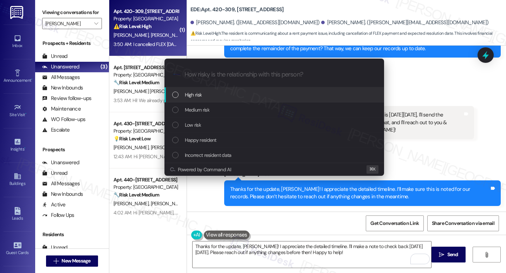
click at [219, 100] on div "High risk" at bounding box center [274, 94] width 220 height 15
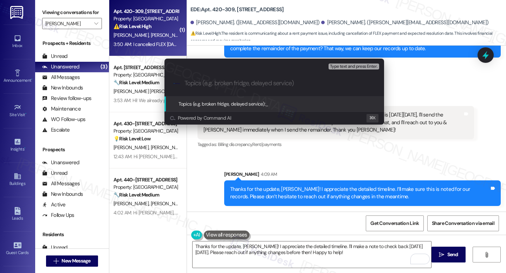
click at [342, 147] on div "Escalate Conversation High risk Topics (e.g. broken fridge, delayed service) An…" at bounding box center [253, 136] width 506 height 273
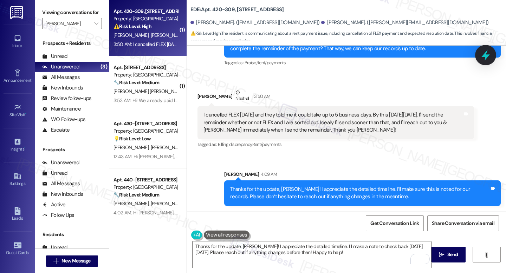
click at [484, 56] on icon at bounding box center [485, 55] width 8 height 11
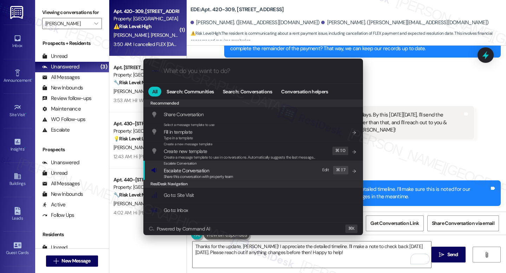
click at [181, 174] on span "Share this conversation with property team" at bounding box center [199, 176] width 70 height 5
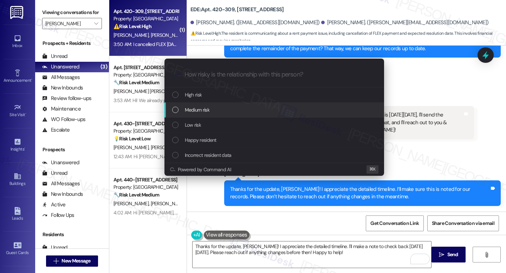
click at [210, 108] on div "Medium risk" at bounding box center [275, 110] width 206 height 8
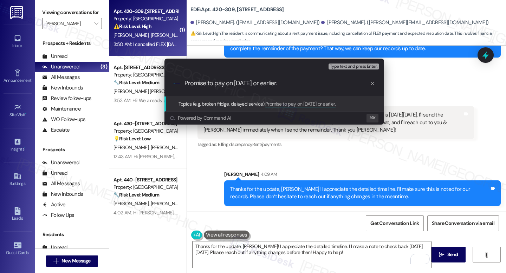
type input "Promise to pay on Sept 16 or earlier."
paste input "Resident promises to pay by Sept 16 (or earlier)"
click at [253, 83] on input "Resident promises to pay by Sept 16 (or earlier)" at bounding box center [276, 83] width 185 height 7
type input "Resident promises to pay remaining due by Sept 16 (or earlier)"
click at [362, 71] on div "Escalate Conversation Medium risk Topics (e.g. broken fridge, delayed service) …" at bounding box center [274, 78] width 220 height 38
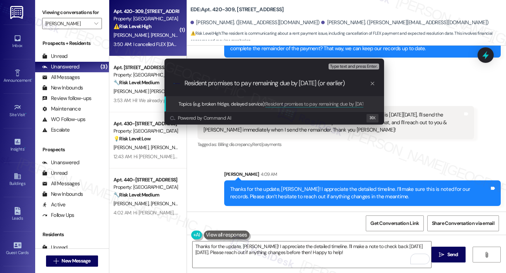
click at [359, 79] on div ".cls-1{fill:#0a055f;}.cls-2{fill:#0cc4c4;} resideskLogoBlueOrange Resident prom…" at bounding box center [274, 83] width 220 height 25
click at [356, 84] on input "Resident promises to pay remaining due by Sept 16 (or earlier)" at bounding box center [276, 83] width 185 height 7
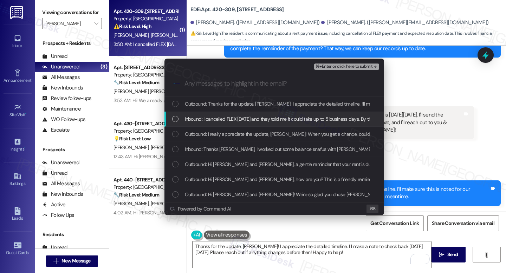
click at [194, 121] on span "Inbound: I cancelled FLEX yesterday and they told me it could take up to 5 busi…" at bounding box center [506, 119] width 643 height 8
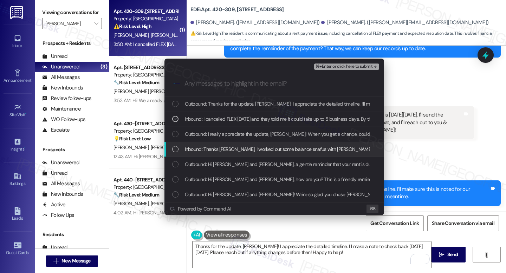
click at [197, 152] on span "Inbound: Thanks Jay, I worked out some balance snafus with Joelle regarding FLE…" at bounding box center [509, 149] width 648 height 8
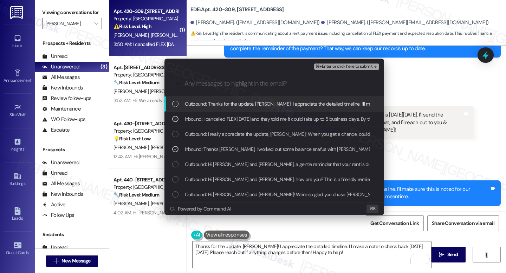
click at [327, 86] on input "Any messages to highlight in the email?" at bounding box center [279, 83] width 191 height 7
click at [176, 104] on icon "List of options" at bounding box center [175, 104] width 5 height 5
click at [336, 68] on span "⌘+Enter or click here to submit" at bounding box center [344, 66] width 57 height 5
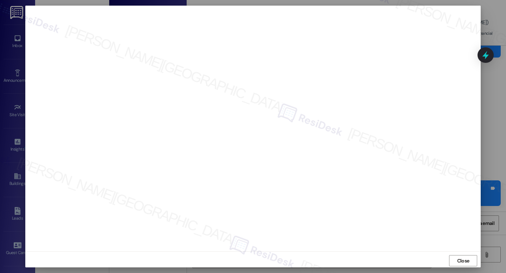
drag, startPoint x: 456, startPoint y: 259, endPoint x: 451, endPoint y: 258, distance: 4.7
click at [457, 259] on span "Close" at bounding box center [463, 261] width 12 height 7
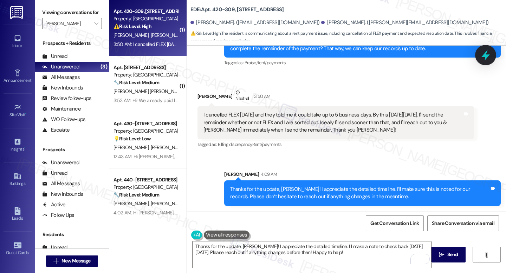
click at [492, 56] on div at bounding box center [485, 55] width 21 height 20
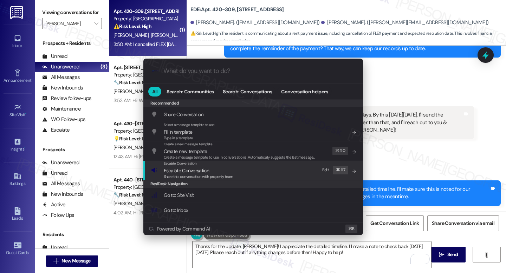
click at [215, 171] on span "Escalate Conversation" at bounding box center [199, 171] width 70 height 8
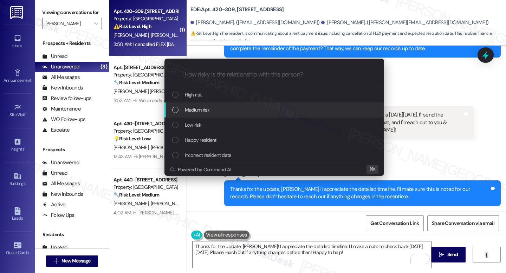
click at [199, 111] on span "Medium risk" at bounding box center [197, 110] width 25 height 8
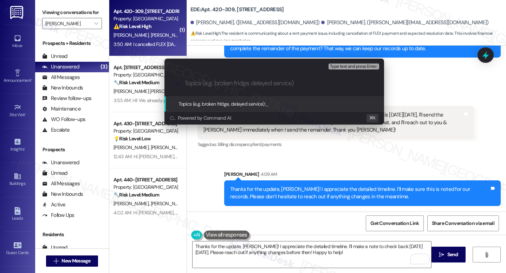
paste input "Resident promises to pay remaining due by Sept 16 (or earlier)"
type input "Resident promises to pay remaining due by Sept 16 (or earlier)"
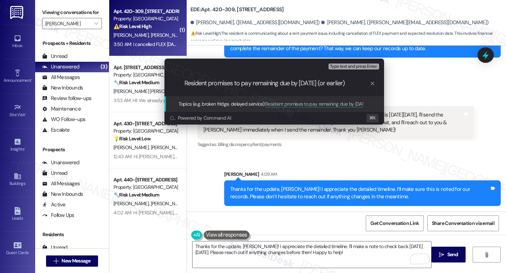
click at [253, 85] on input "Resident promises to pay remaining due by Sept 16 (or earlier)" at bounding box center [276, 83] width 185 height 7
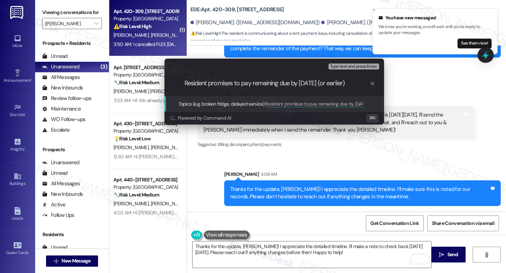
click at [348, 80] on input "Resident promises to pay remaining due by Sept 16 (or earlier)" at bounding box center [276, 83] width 185 height 7
click at [352, 82] on input "Resident promises to pay remaining due by Sept 16 (or earlier)" at bounding box center [276, 83] width 185 height 7
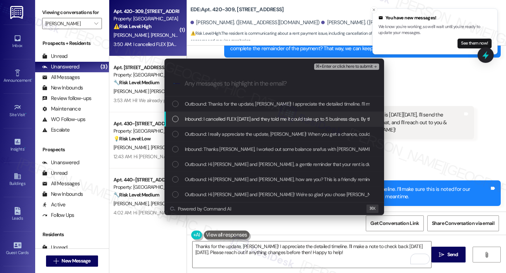
click at [213, 120] on span "Inbound: I cancelled FLEX yesterday and they told me it could take up to 5 busi…" at bounding box center [506, 119] width 643 height 8
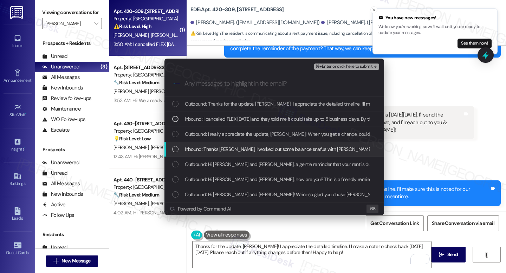
click at [207, 155] on div "Inbound: Thanks Jay, I worked out some balance snafus with Joelle regarding FLE…" at bounding box center [274, 149] width 220 height 15
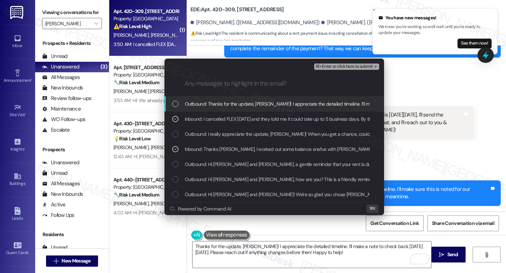
click at [343, 69] on span "⌘+Enter or click here to submit" at bounding box center [344, 66] width 57 height 5
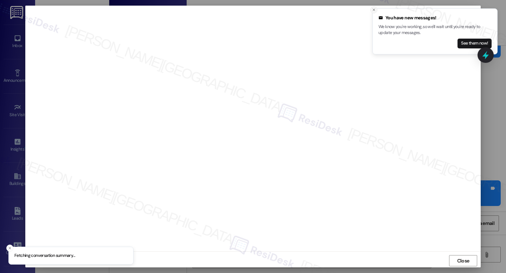
click at [372, 9] on icon "Close toast" at bounding box center [374, 10] width 4 height 4
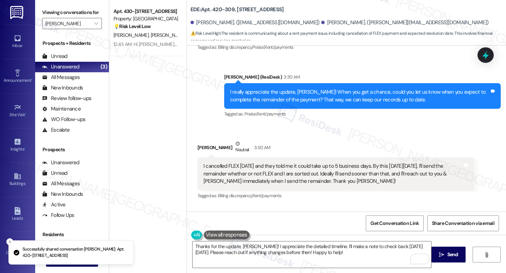
scroll to position [376, 0]
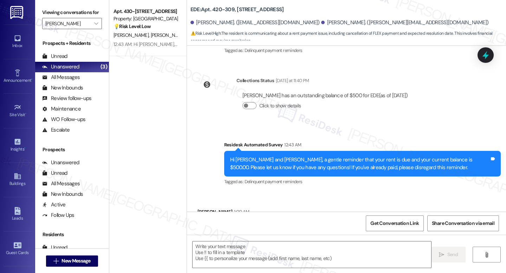
type textarea "Fetching suggested responses. Please feel free to read through the conversation…"
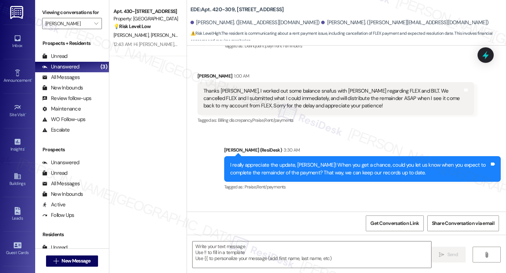
scroll to position [443, 0]
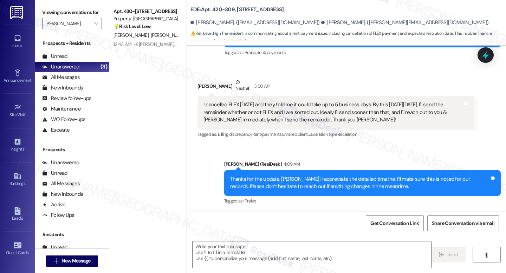
click at [352, 160] on div "Sent via SMS Jay (ResiDesk) 4:09 AM Thanks for the update, Stephen! I appreciat…" at bounding box center [362, 183] width 287 height 56
click at [305, 234] on div "Get Conversation Link Share Conversation via email" at bounding box center [346, 223] width 319 height 23
click at [291, 268] on div at bounding box center [311, 254] width 239 height 27
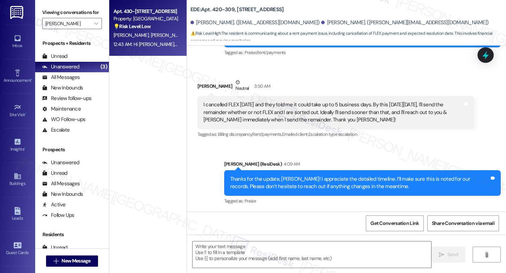
click at [150, 37] on span "L. Mender" at bounding box center [168, 35] width 37 height 6
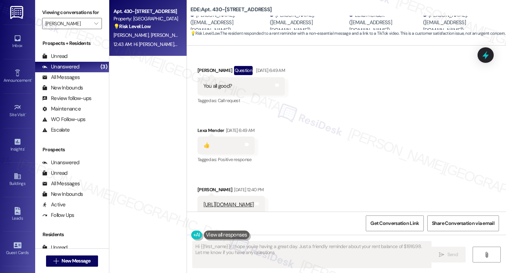
type textarea "Hi {{first_name}}! I hope you're having a great day. Just a friendly reminder a…"
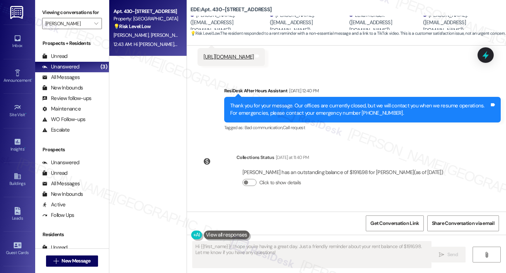
scroll to position [1291, 0]
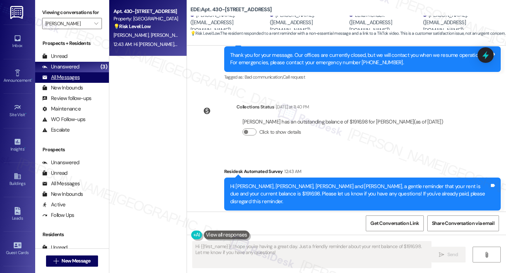
click at [58, 81] on div "All Messages" at bounding box center [61, 77] width 38 height 7
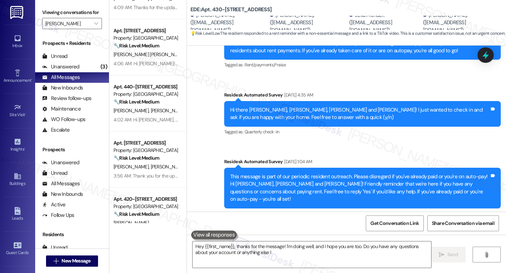
scroll to position [732, 0]
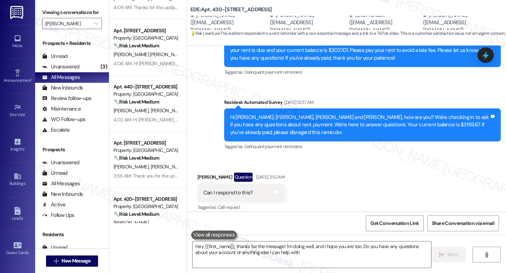
type textarea "Hey {{first_name}}, thanks for the message! I'm doing well, and I hope you are …"
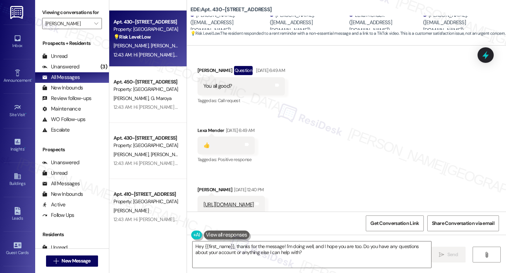
scroll to position [0, 0]
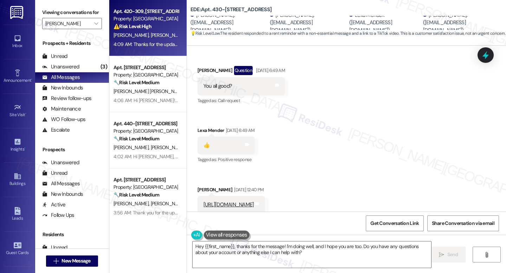
click at [134, 41] on div "4:09 AM: Thanks for the update, Stephen! I appreciate the detailed timeline. I’…" at bounding box center [314, 44] width 402 height 6
type textarea "Hey {{first_name}}, thanks for the message! I'm doing well, and I hope you are …"
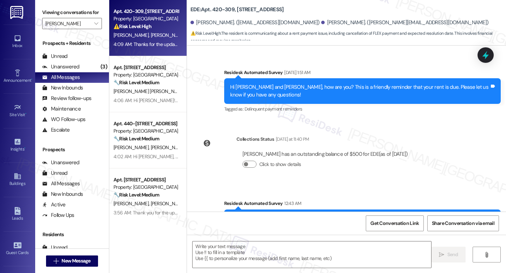
type textarea "Fetching suggested responses. Please feel free to read through the conversation…"
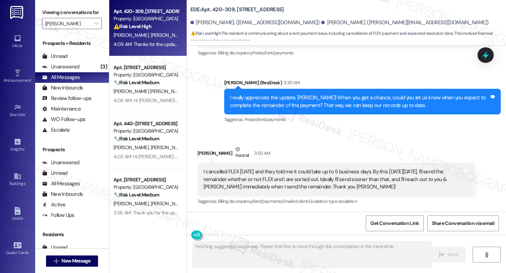
scroll to position [530, 0]
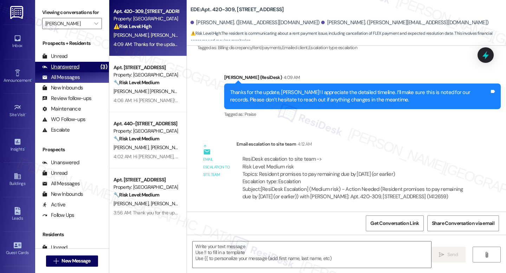
click at [71, 71] on div "Unanswered" at bounding box center [60, 66] width 37 height 7
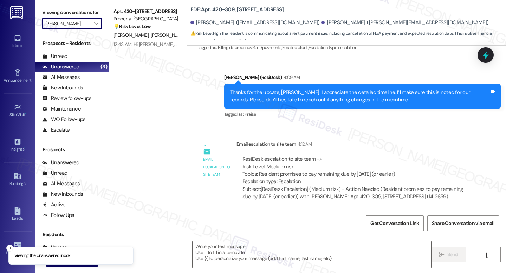
click at [84, 29] on input "[PERSON_NAME]" at bounding box center [67, 23] width 45 height 11
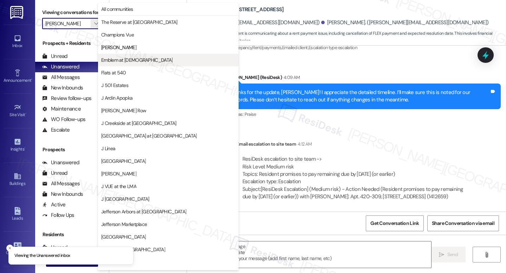
click at [135, 59] on span "Emblem at [DEMOGRAPHIC_DATA]" at bounding box center [136, 60] width 71 height 7
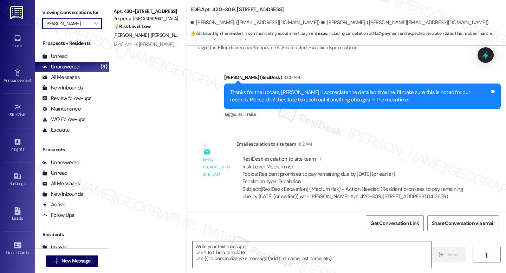
type input "Emblem at [DEMOGRAPHIC_DATA]"
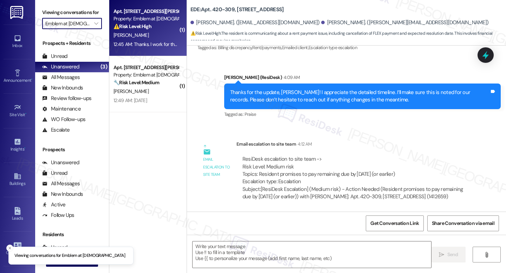
click at [145, 39] on div "K. Johnson" at bounding box center [146, 35] width 66 height 9
type textarea "Fetching suggested responses. Please feel free to read through the conversation…"
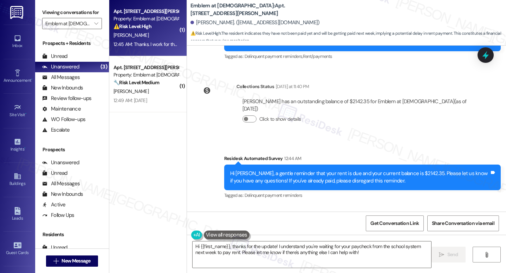
scroll to position [4658, 0]
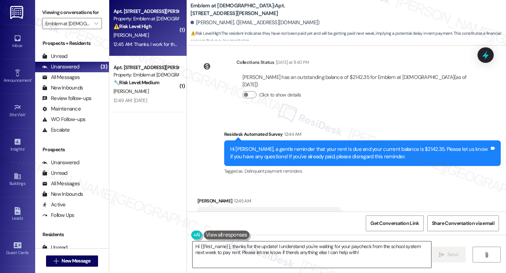
click at [386, 252] on textarea "Hi {{first_name}}, thanks for the update! I understand you're waiting for your …" at bounding box center [312, 255] width 239 height 26
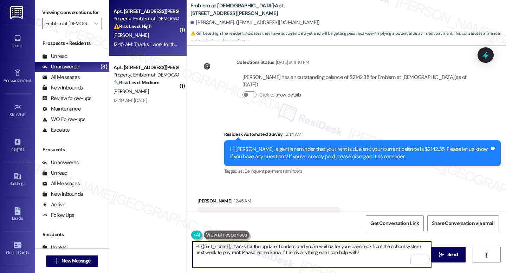
click at [254, 146] on div "Hi Kymisha, a gentle reminder that your rent is due and your current balance is…" at bounding box center [359, 153] width 259 height 15
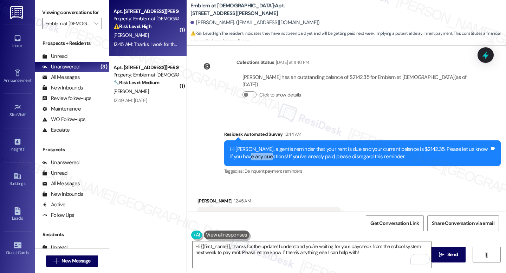
click at [254, 146] on div "Hi Kymisha, a gentle reminder that your rent is due and your current balance is…" at bounding box center [359, 153] width 259 height 15
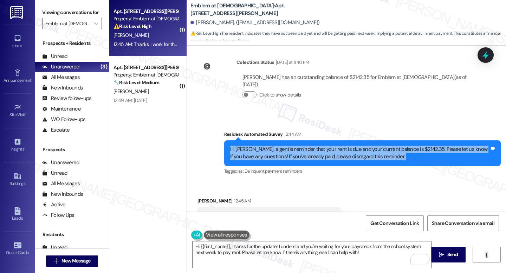
click at [254, 146] on div "Hi Kymisha, a gentle reminder that your rent is due and your current balance is…" at bounding box center [359, 153] width 259 height 15
copy div "Hi Kymisha, a gentle reminder that your rent is due and your current balance is…"
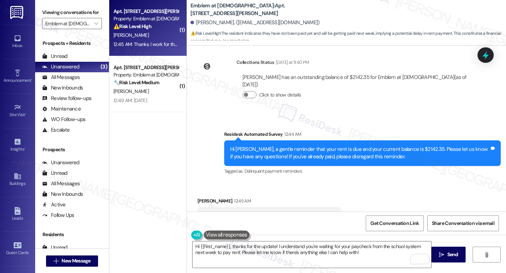
drag, startPoint x: 200, startPoint y: 173, endPoint x: 295, endPoint y: 187, distance: 96.6
click at [295, 213] on div "Thanks. I work for the school system and have not been paid yet. I will be gett…" at bounding box center [266, 224] width 126 height 22
copy div "Thanks. I work for the school system and have not been paid yet. I will be gett…"
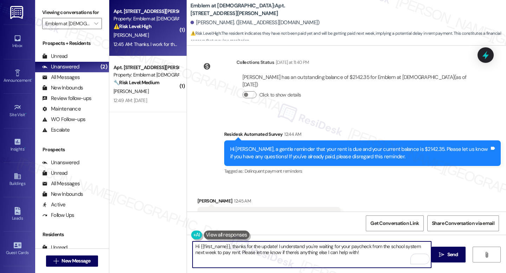
click at [260, 257] on textarea "Hi {{first_name}}, thanks for the update! I understand you're waiting for your …" at bounding box center [312, 255] width 239 height 26
click at [262, 254] on textarea "Hi {{first_name}}, thanks for the update! I understand you're waiting for your …" at bounding box center [312, 255] width 239 height 26
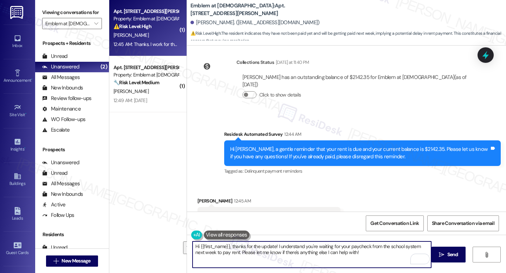
paste textarea "Thank you for letting me know, Kymisha. I understand and appreciate the update.…"
click at [245, 250] on textarea "Thank you for letting me know, Kymisha. I understand and appreciate the update.…" at bounding box center [312, 255] width 239 height 26
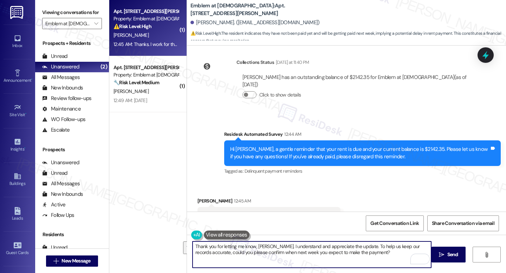
paste textarea "appreciate the update and understand you plan to make the payment next week. Pl…"
click at [285, 260] on textarea "Thank you for letting me know, Kymisha. I appreciate the update and understand …" at bounding box center [312, 255] width 239 height 26
type textarea "Thank you for letting me know, Kymisha. I appreciate the update and understand …"
click at [462, 261] on button " Send" at bounding box center [448, 255] width 34 height 16
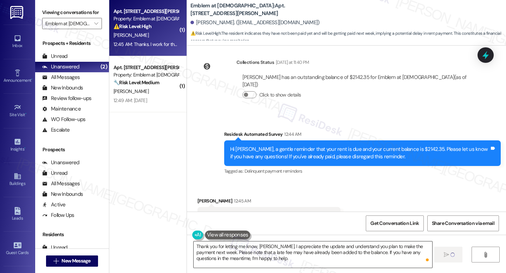
click at [282, 251] on textarea "Thank you for letting me know, Kymisha. I appreciate the update and understand …" at bounding box center [313, 255] width 239 height 26
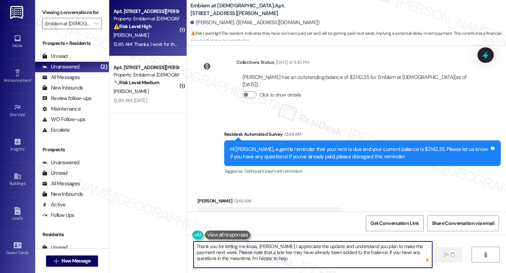
click at [363, 262] on textarea "Thank you for letting me know, Kymisha. I appreciate the update and understand …" at bounding box center [313, 255] width 239 height 26
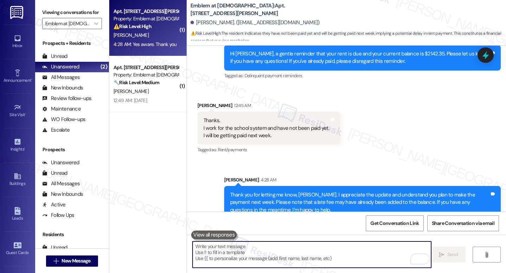
scroll to position [4771, 0]
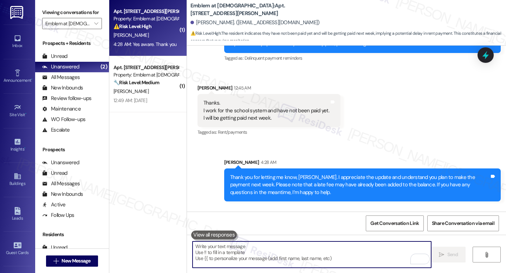
click at [245, 248] on textarea "To enrich screen reader interactions, please activate Accessibility in Grammarl…" at bounding box center [312, 255] width 239 height 26
click at [253, 250] on textarea "To enrich screen reader interactions, please activate Accessibility in Grammarl…" at bounding box center [312, 255] width 239 height 26
click at [213, 238] on div "Yes aware. Thank you" at bounding box center [226, 241] width 47 height 7
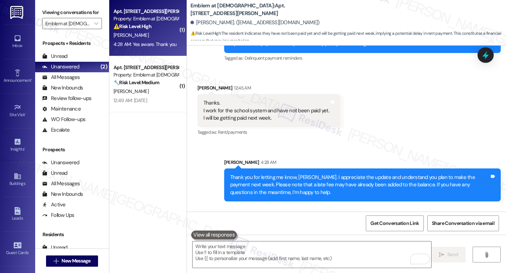
click at [213, 238] on div "Yes aware. Thank you" at bounding box center [226, 241] width 47 height 7
copy div "Yes aware. Thank you Tags and notes"
click at [286, 254] on textarea "To enrich screen reader interactions, please activate Accessibility in Grammarl…" at bounding box center [312, 255] width 239 height 26
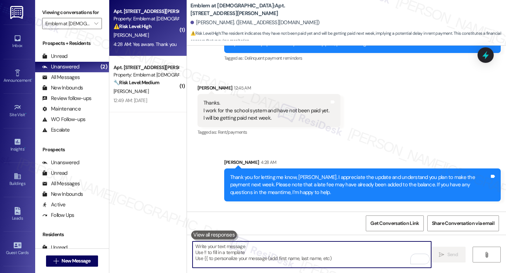
paste textarea "Thank you, Kymisha! I appreciate your quick response. I’ll make sure this is no…"
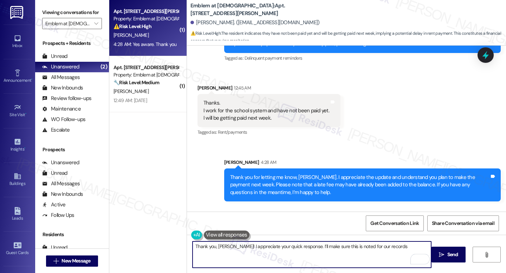
type textarea "Thank you, Kymisha! I appreciate your quick response. I’ll make sure this is no…"
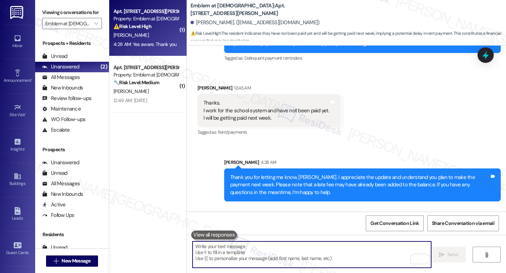
scroll to position [4771, 0]
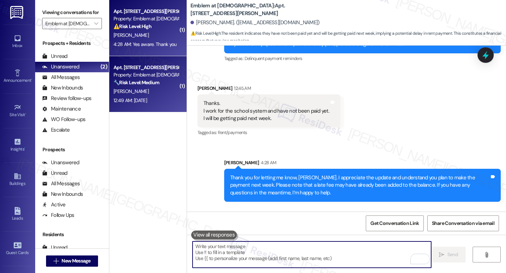
click at [150, 82] on strong "🔧 Risk Level: Medium" at bounding box center [136, 82] width 46 height 6
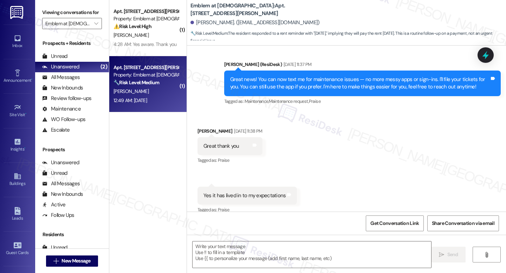
type textarea "Fetching suggested responses. Please feel free to read through the conversation…"
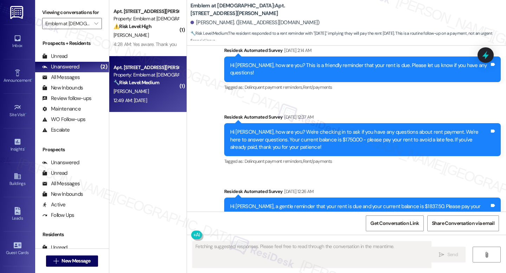
scroll to position [5257, 0]
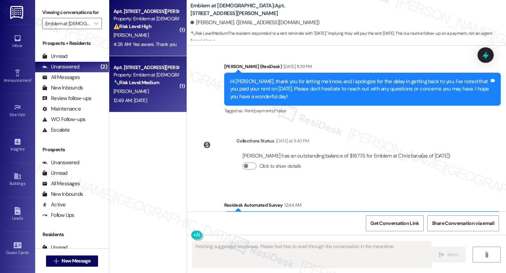
click at [145, 25] on strong "⚠️ Risk Level: High" at bounding box center [132, 26] width 38 height 6
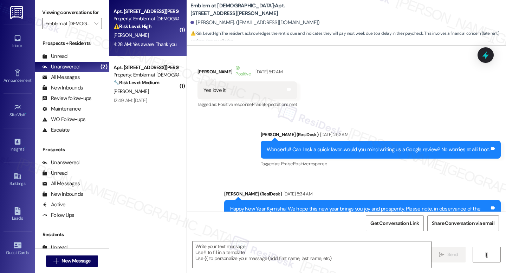
type textarea "Fetching suggested responses. Please feel free to read through the conversation…"
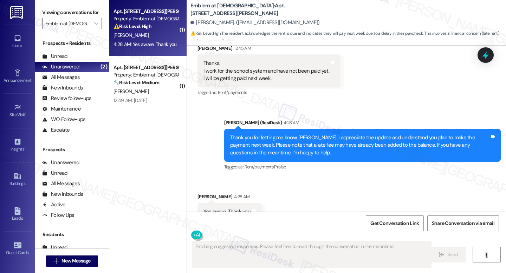
scroll to position [4851, 0]
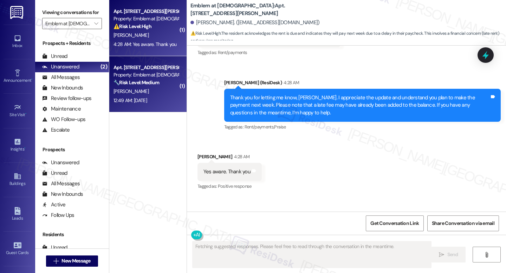
click at [169, 77] on div "Property: Emblem at Christiana" at bounding box center [145, 74] width 65 height 7
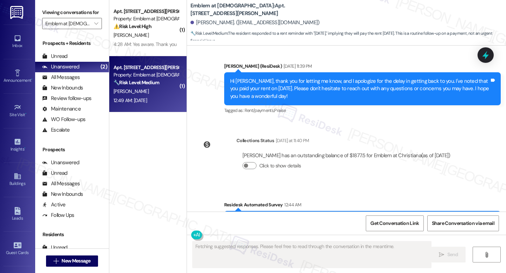
scroll to position [5258, 0]
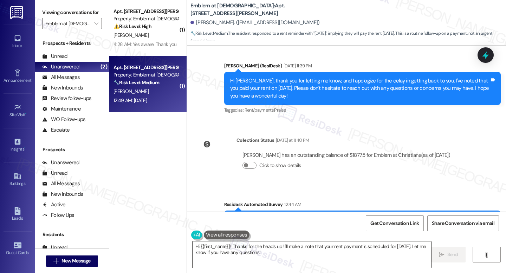
click at [247, 254] on textarea "Hi {{first_name}}! Thanks for the heads up! I'll make a note that your rent pay…" at bounding box center [312, 255] width 239 height 26
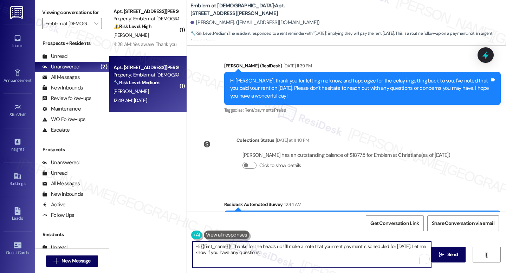
click at [247, 254] on textarea "Hi {{first_name}}! Thanks for the heads up! I'll make a note that your rent pay…" at bounding box center [312, 255] width 239 height 26
click at [246, 254] on textarea "Hi {{first_name}}! Thanks for the heads up! I'll make a note that your rent pay…" at bounding box center [312, 255] width 239 height 26
paste textarea "Thank you for letting me know, {{first_name}}. I completely understand and appr…"
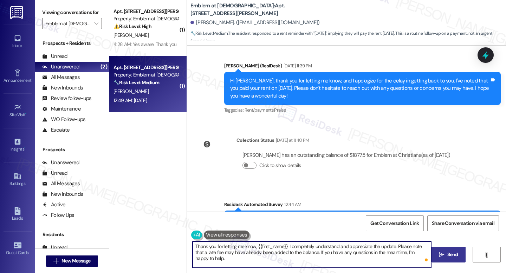
type textarea "Thank you for letting me know, {{first_name}}. I completely understand and appr…"
click at [447, 258] on span "Send" at bounding box center [452, 254] width 11 height 7
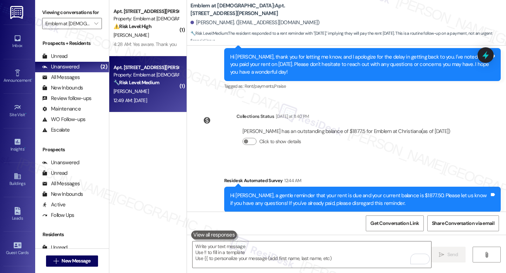
scroll to position [5314, 0]
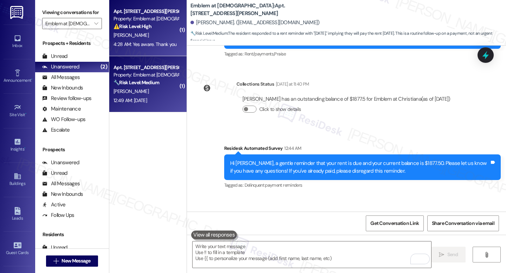
click at [152, 46] on div "4:28 AM: Yes aware. Thank you 4:28 AM: Yes aware. Thank you" at bounding box center [144, 44] width 63 height 6
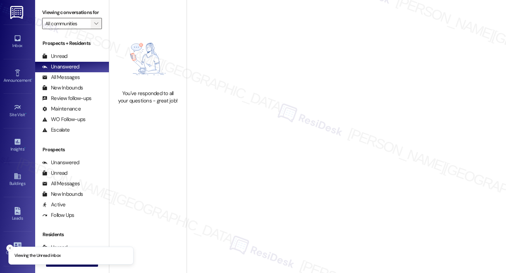
type input "Emblem at [DEMOGRAPHIC_DATA]"
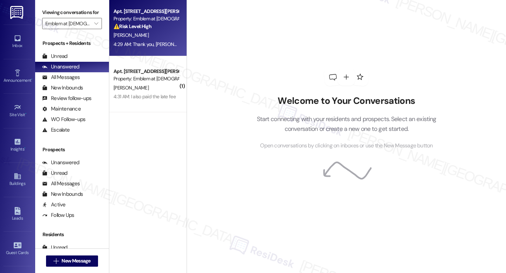
click at [142, 37] on div "[PERSON_NAME]" at bounding box center [146, 35] width 66 height 9
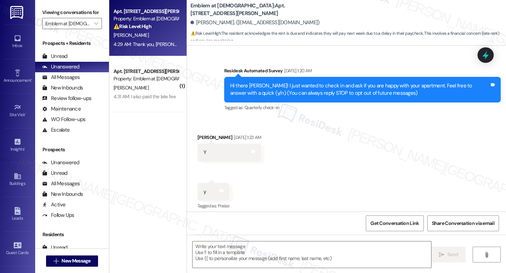
type textarea "Fetching suggested responses. Please feel free to read through the conversation…"
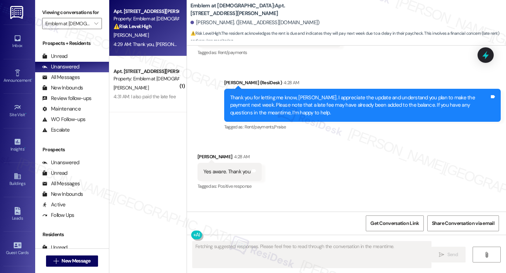
scroll to position [4851, 0]
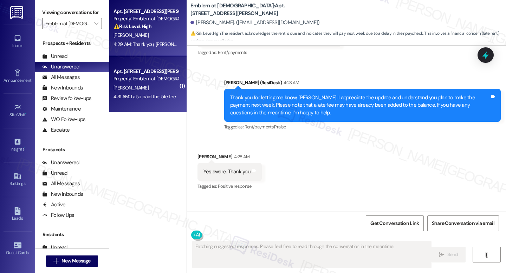
click at [170, 76] on div "Property: Emblem at [DEMOGRAPHIC_DATA]" at bounding box center [145, 78] width 65 height 7
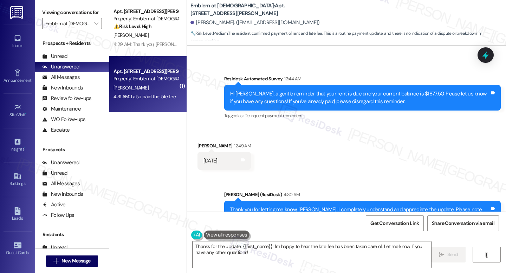
scroll to position [5384, 0]
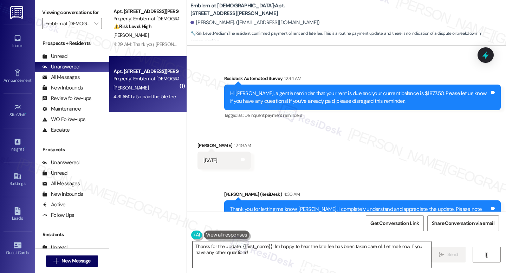
click at [259, 251] on textarea "Thanks for the update, {{first_name}}! I'm happy to hear the late fee has been …" at bounding box center [312, 255] width 239 height 26
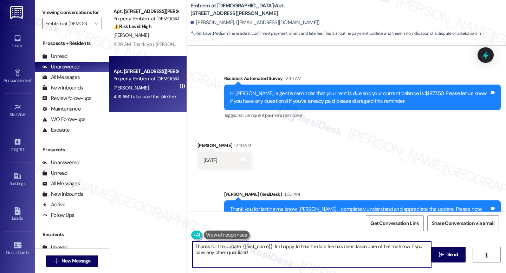
click at [259, 251] on textarea "Thanks for the update, {{first_name}}! I'm happy to hear the late fee has been …" at bounding box center [312, 255] width 239 height 26
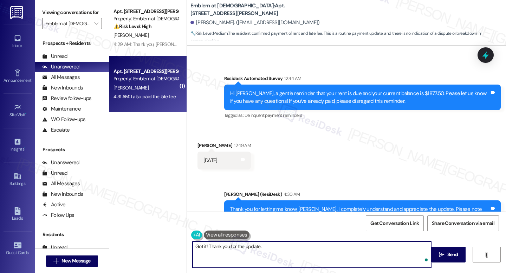
type textarea "Got it! Thank you for the update."
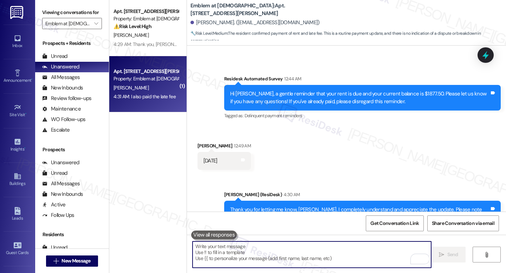
scroll to position [5433, 0]
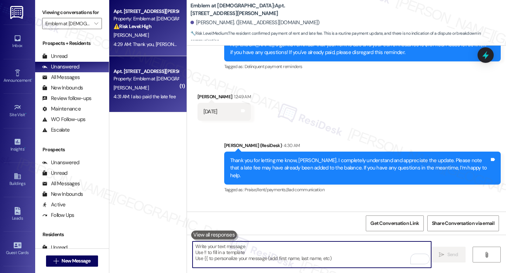
click at [120, 46] on div "4:29 AM: Thank you, Kymisha! I appreciate your quick response. I’ll make sure t…" at bounding box center [229, 44] width 232 height 6
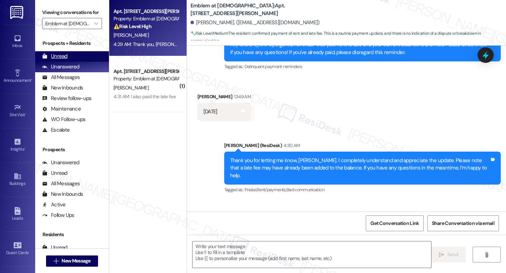
type textarea "Fetching suggested responses. Please feel free to read through the conversation…"
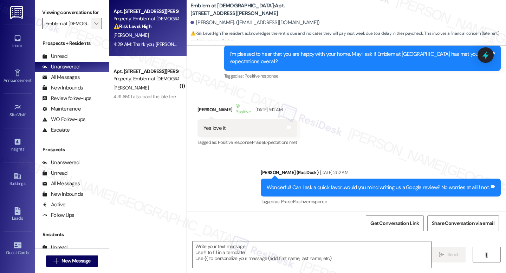
click at [91, 29] on button "" at bounding box center [96, 23] width 11 height 11
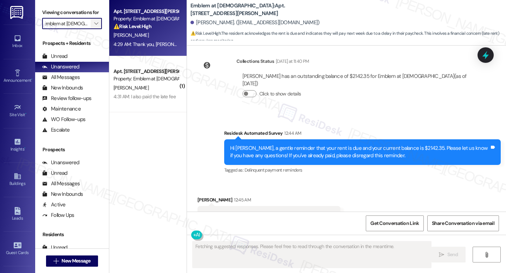
scroll to position [4792, 0]
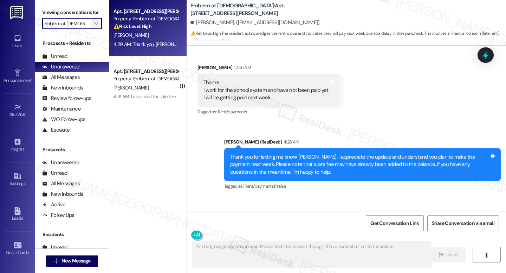
click at [94, 26] on icon "" at bounding box center [96, 24] width 4 height 6
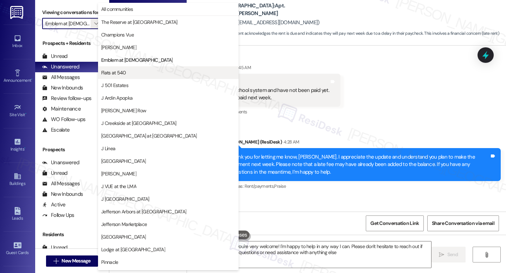
type textarea "Hey {{first_name}}, you're very welcome! I'm happy to help in any way I can. Pl…"
click at [166, 74] on span "Flats at 540" at bounding box center [168, 72] width 134 height 7
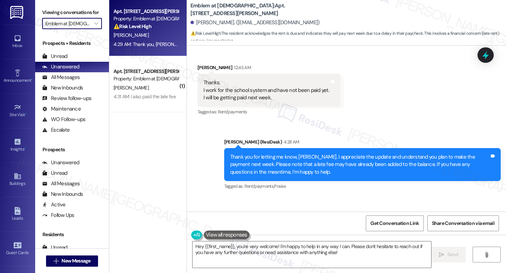
type input "Flats at 540"
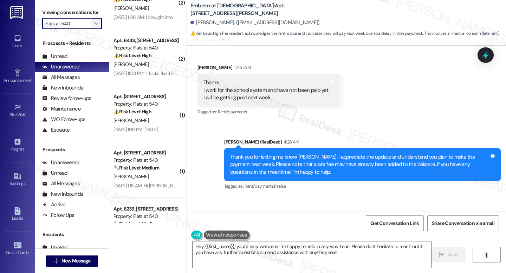
scroll to position [24, 0]
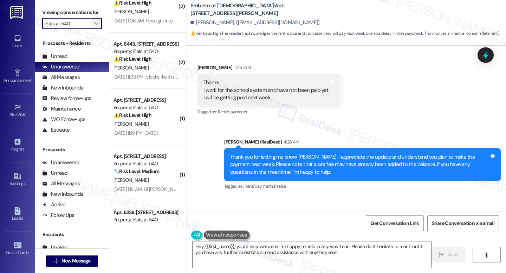
click at [94, 26] on icon "" at bounding box center [96, 24] width 4 height 6
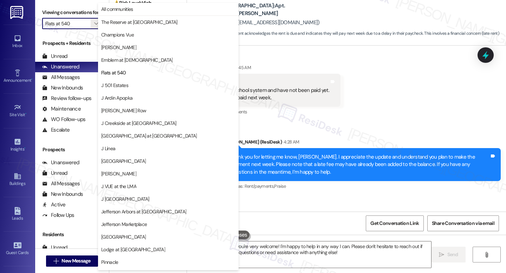
click at [281, 197] on div "Received via SMS Kymisha Johnson 4:28 AM Yes aware. Thank you Tags and notes Ta…" at bounding box center [346, 226] width 319 height 59
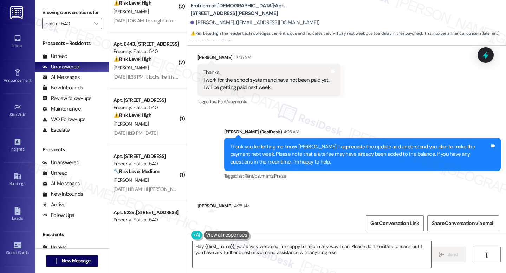
scroll to position [4851, 0]
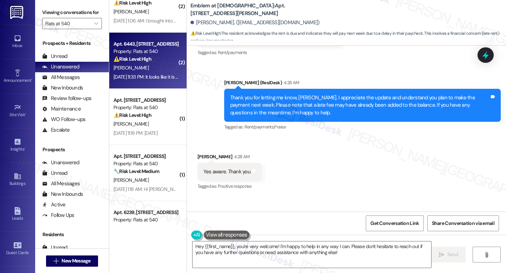
click at [148, 76] on div "Sep 05, 2025 at 11:33 PM: It looks like it is stuck at the 3rd floor Sep 05, 20…" at bounding box center [165, 77] width 104 height 6
type textarea "Fetching suggested responses. Please feel free to read through the conversation…"
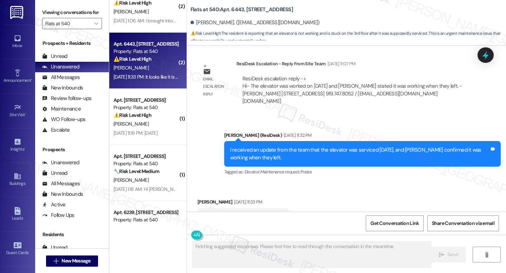
scroll to position [2710, 0]
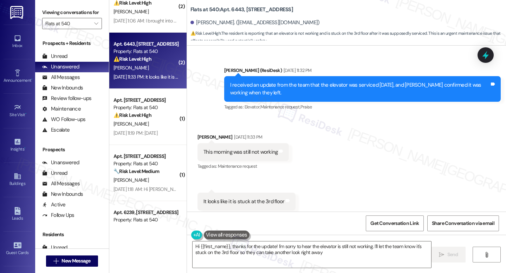
type textarea "Hi {{first_name}}, thanks for the update! I'm sorry to hear the elevator is sti…"
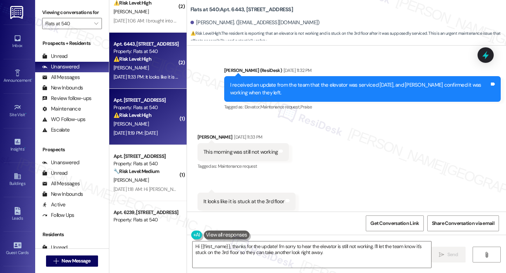
click at [157, 130] on div "Sep 05, 2025 at 11:19 PM: August 22nd Sep 05, 2025 at 11:19 PM: August 22nd" at bounding box center [135, 133] width 44 height 6
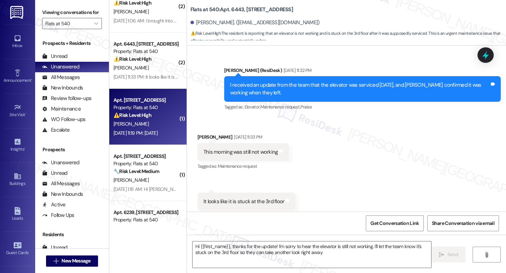
type textarea "Fetching suggested responses. Please feel free to read through the conversation…"
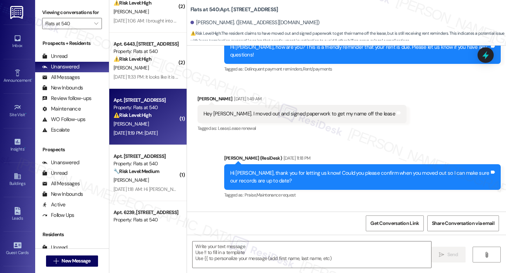
type textarea "Fetching suggested responses. Please feel free to read through the conversation…"
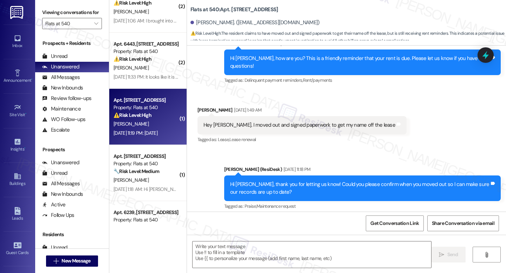
scroll to position [254, 0]
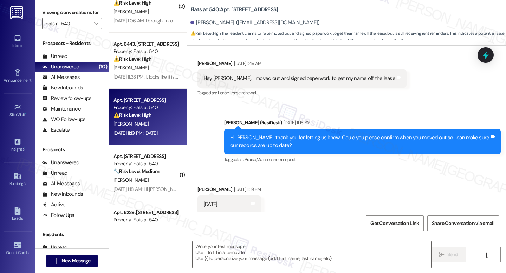
click at [327, 185] on div "Received via SMS Sarah Borland Sep 05, 2025 at 11:19 PM August 22nd Tags and no…" at bounding box center [346, 194] width 319 height 49
click at [252, 134] on div "Hi Sarah, thank you for letting us know! Could you please confirm when you move…" at bounding box center [359, 141] width 259 height 15
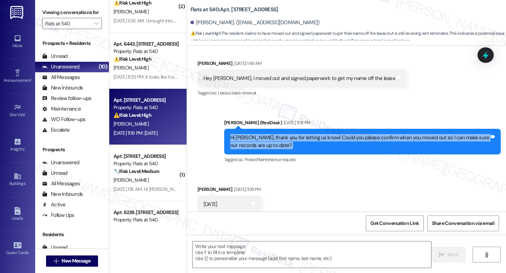
click at [252, 134] on div "Hi Sarah, thank you for letting us know! Could you please confirm when you move…" at bounding box center [359, 141] width 259 height 15
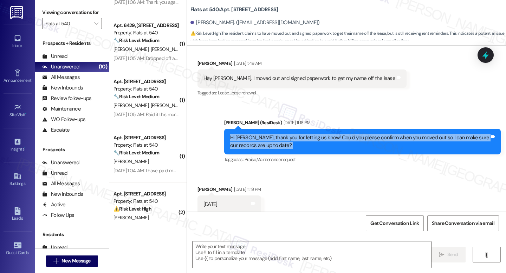
scroll to position [281, 0]
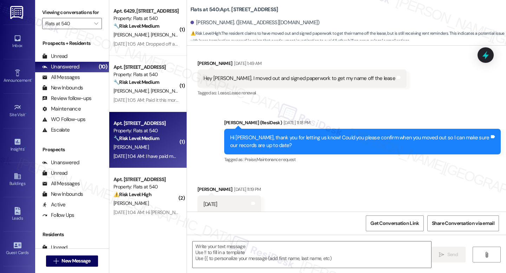
click at [138, 140] on strong "🔧 Risk Level: Medium" at bounding box center [136, 138] width 46 height 6
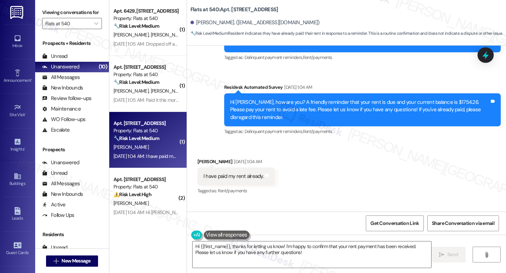
scroll to position [354, 0]
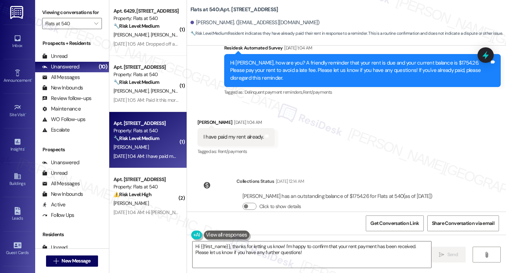
click at [210, 134] on div "I have paid my rent already." at bounding box center [233, 137] width 60 height 7
copy div "I have paid my rent already. Tags and notes"
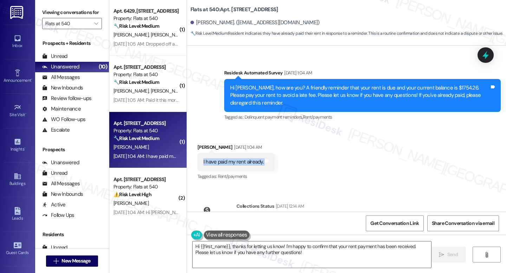
scroll to position [330, 0]
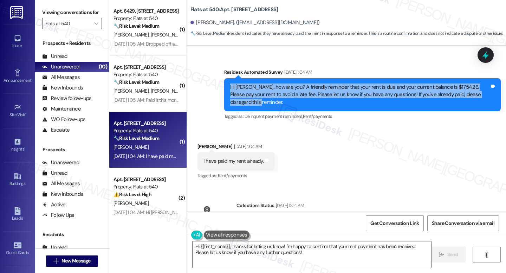
drag, startPoint x: 231, startPoint y: 72, endPoint x: 265, endPoint y: 89, distance: 37.2
click at [265, 89] on div "Hi Judy, how are you? A friendly reminder that your rent is due and your curren…" at bounding box center [362, 94] width 277 height 33
copy div "Hi Judy, how are you? A friendly reminder that your rent is due and your curren…"
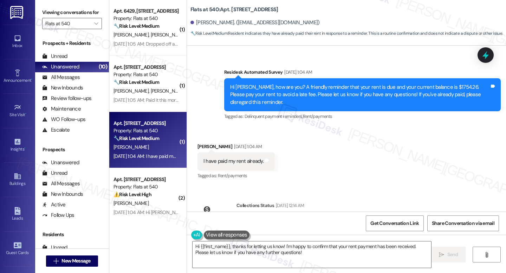
click at [247, 158] on div "I have paid my rent already." at bounding box center [233, 161] width 60 height 7
copy div "I have paid my rent already. Tags and notes"
click at [245, 249] on textarea "Hi {{first_name}}, thanks for letting us know! I'm happy to confirm that your r…" at bounding box center [312, 255] width 239 height 26
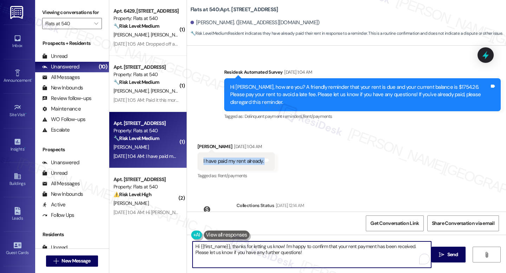
click at [245, 249] on textarea "Hi {{first_name}}, thanks for letting us know! I'm happy to confirm that your r…" at bounding box center [312, 255] width 239 height 26
click at [293, 255] on textarea "Hi {{first_name}}, thanks for letting us know! I'm happy to confirm that your r…" at bounding box center [312, 255] width 239 height 26
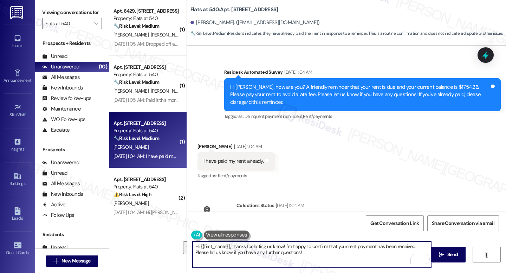
click at [293, 255] on textarea "Hi {{first_name}}, thanks for letting us know! I'm happy to confirm that your r…" at bounding box center [312, 255] width 239 height 26
paste textarea "Thank you for the update, {{first_name}}! I really appreciate you letting us kn…"
type textarea "Thank you for the update, {{first_name}}! I really appreciate you letting us kn…"
click at [437, 259] on button " Send" at bounding box center [448, 255] width 34 height 16
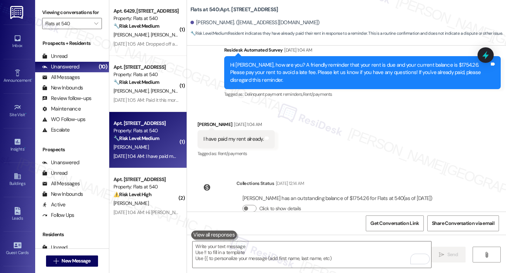
scroll to position [411, 0]
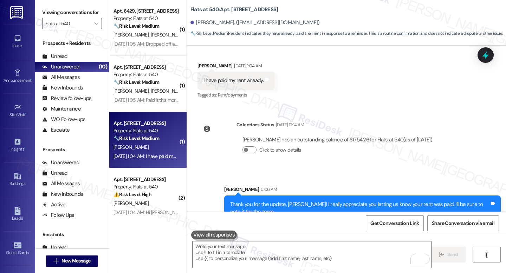
click at [326, 170] on div "Sent via SMS Sarah 5:06 AM Thank you for the update, Judy! I really appreciate …" at bounding box center [346, 198] width 319 height 57
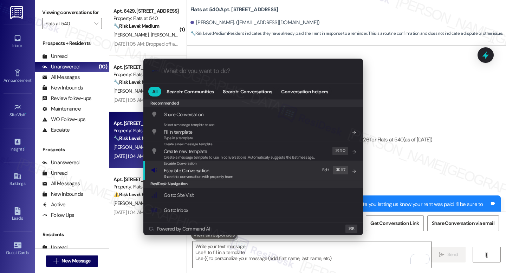
click at [242, 176] on div "Escalate Conversation Escalate Conversation Share this conversation with proper…" at bounding box center [254, 170] width 206 height 19
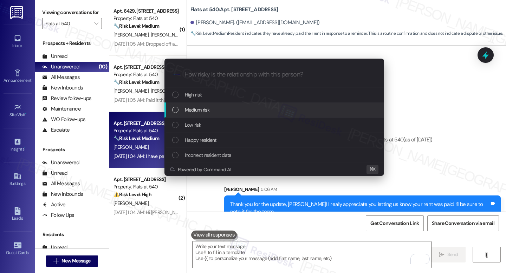
click at [241, 108] on div "Medium risk" at bounding box center [275, 110] width 206 height 8
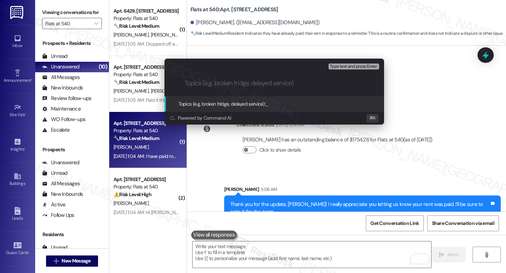
click at [225, 87] on input "Topics (e.g. broken fridge, delayed service)" at bounding box center [279, 83] width 191 height 7
type input "T"
type input "e"
type input "Resident payment confirmation"
click at [278, 89] on div ".cls-1{fill:#0a055f;}.cls-2{fill:#0cc4c4;} resideskLogoBlueOrange Resident paym…" at bounding box center [274, 83] width 220 height 25
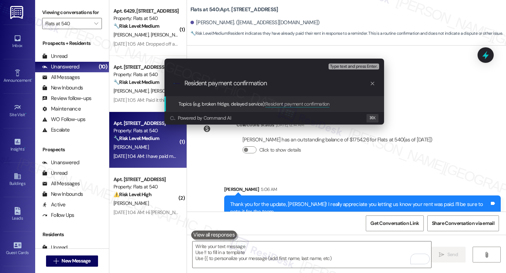
click at [356, 66] on span "Type text and press Enter." at bounding box center [353, 66] width 47 height 5
click at [300, 81] on input "Resident payment confirmation" at bounding box center [276, 83] width 185 height 7
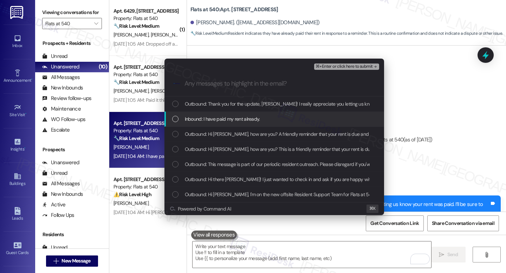
click at [235, 114] on div "Inbound: I have paid my rent already." at bounding box center [274, 119] width 220 height 15
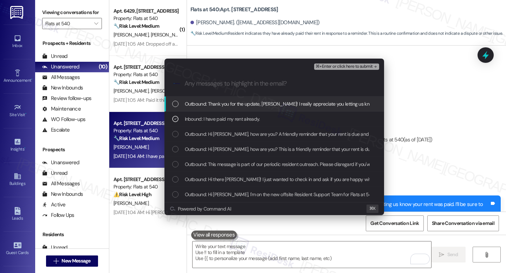
click at [339, 65] on span "⌘+Enter or click here to submit" at bounding box center [344, 66] width 57 height 5
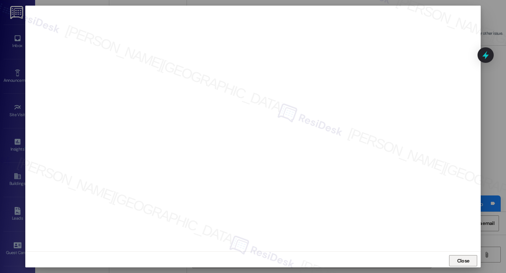
click at [462, 258] on span "Close" at bounding box center [463, 261] width 12 height 7
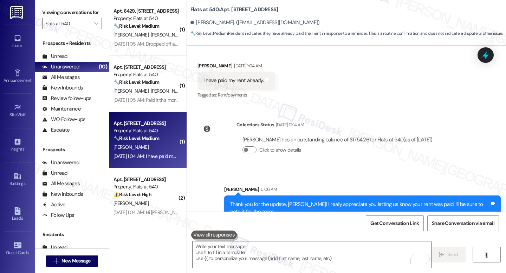
click at [476, 57] on div "Received via SMS Judy Gizzi Sep 06, 2025 at 1:04 AM I have paid my rent already…" at bounding box center [346, 75] width 319 height 59
click at [486, 55] on icon at bounding box center [485, 55] width 8 height 11
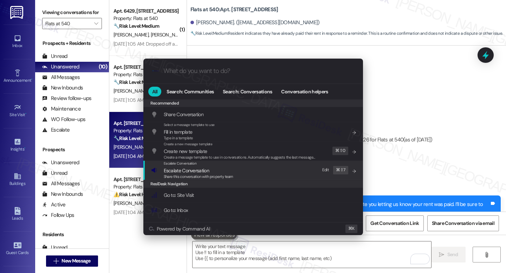
click at [206, 177] on span "Share this conversation with property team" at bounding box center [199, 176] width 70 height 5
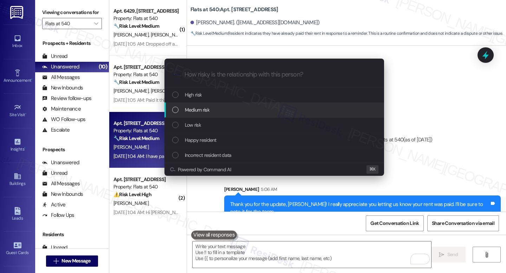
click at [209, 114] on div "Medium risk" at bounding box center [274, 110] width 220 height 15
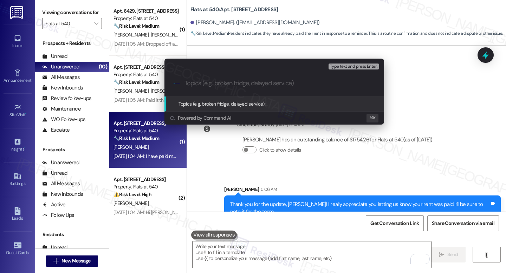
paste input "Resident payment confirmation"
type input "Resident payment confirmation"
click at [348, 69] on span "Type text and press Enter." at bounding box center [353, 66] width 47 height 5
click at [319, 89] on div ".cls-1{fill:#0a055f;}.cls-2{fill:#0cc4c4;} resideskLogoBlueOrange Resident paym…" at bounding box center [274, 83] width 220 height 25
click at [314, 91] on div ".cls-1{fill:#0a055f;}.cls-2{fill:#0cc4c4;} resideskLogoBlueOrange Resident paym…" at bounding box center [274, 83] width 220 height 25
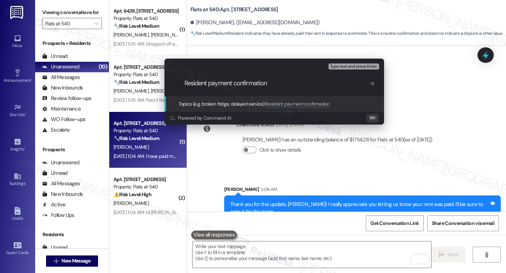
click at [300, 87] on input "Resident payment confirmation" at bounding box center [276, 83] width 185 height 7
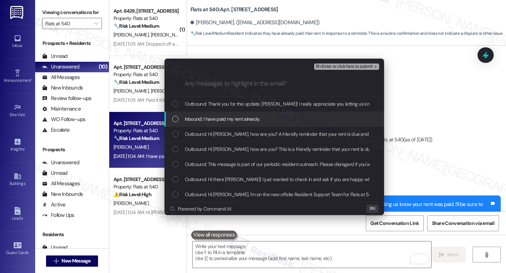
click at [216, 119] on span "Inbound: I have paid my rent already." at bounding box center [222, 119] width 75 height 8
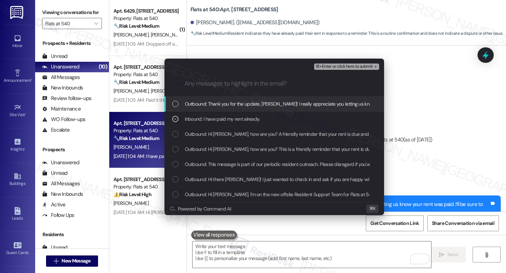
click at [335, 66] on span "⌘+Enter or click here to submit" at bounding box center [344, 66] width 57 height 5
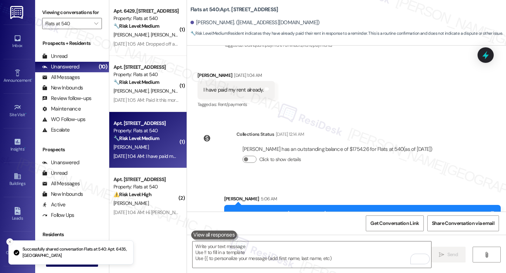
scroll to position [290, 0]
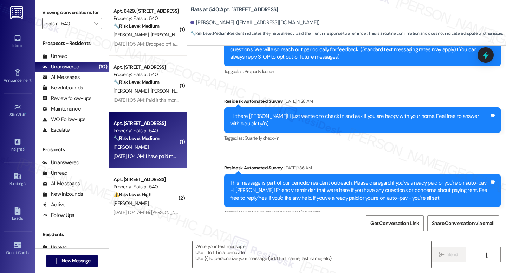
type textarea "Fetching suggested responses. Please feel free to read through the conversation…"
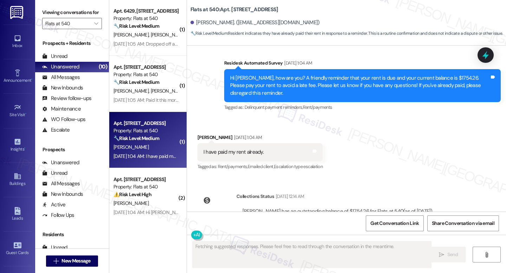
scroll to position [421, 0]
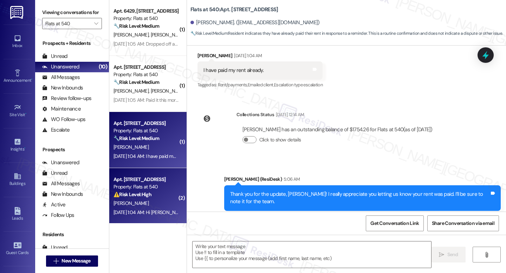
click at [123, 196] on strong "⚠️ Risk Level: High" at bounding box center [132, 194] width 38 height 6
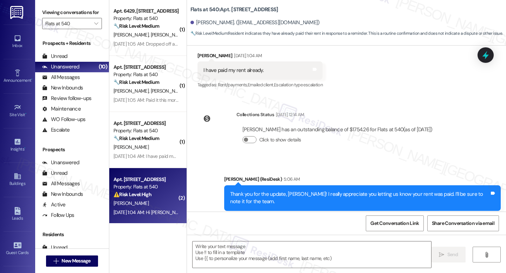
type textarea "Fetching suggested responses. Please feel free to read through the conversation…"
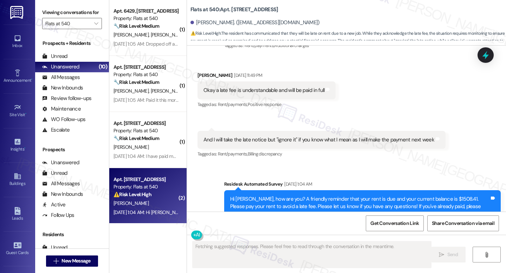
scroll to position [1416, 0]
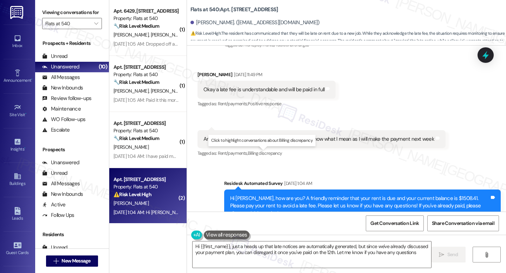
type textarea "Hi {{first_name}}, just a heads up that late notices are automatically generate…"
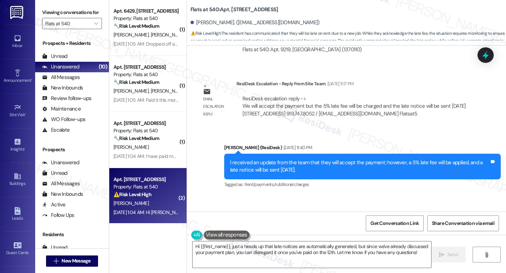
scroll to position [1279, 0]
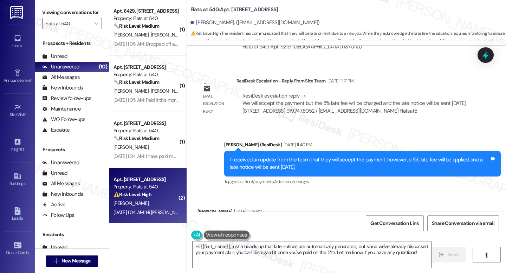
click at [288, 161] on div "I received an update from the team that they will accept the payment; however, …" at bounding box center [359, 163] width 259 height 15
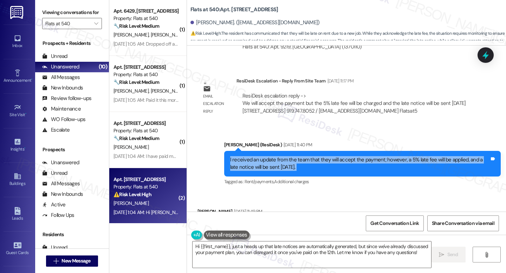
click at [288, 161] on div "I received an update from the team that they will accept the payment; however, …" at bounding box center [359, 163] width 259 height 15
copy div "I received an update from the team that they will accept the payment; however, …"
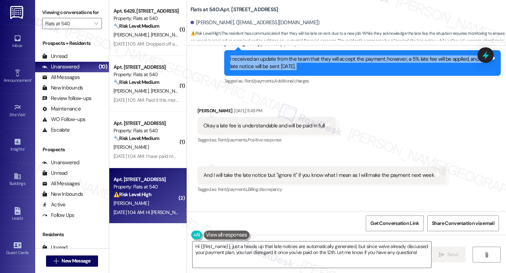
scroll to position [1378, 0]
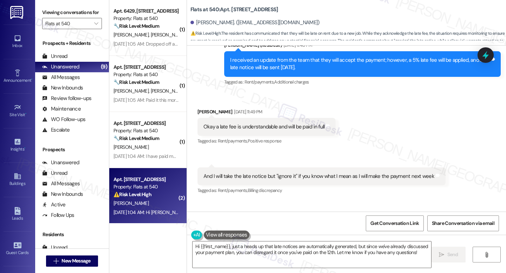
click at [226, 127] on div "Okay a late fee is understandable and will be paid in full" at bounding box center [263, 126] width 121 height 7
copy div "Okay a late fee is understandable and will be paid in full Tags and notes"
click at [279, 176] on div "And I will take the late notice but "ignore it" if you know what I mean as I wi…" at bounding box center [318, 176] width 231 height 7
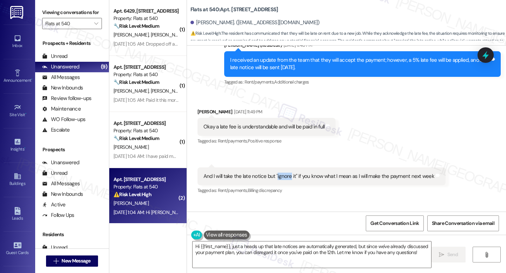
click at [279, 176] on div "And I will take the late notice but "ignore it" if you know what I mean as I wi…" at bounding box center [318, 176] width 231 height 7
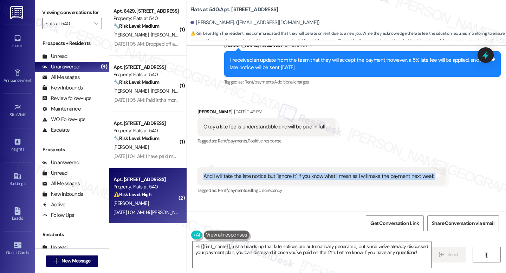
click at [279, 176] on div "And I will take the late notice but "ignore it" if you know what I mean as I wi…" at bounding box center [318, 176] width 231 height 7
copy div "And I will take the late notice but "ignore it" if you know what I mean as I wi…"
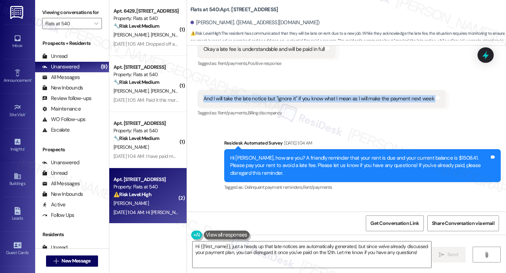
scroll to position [1507, 0]
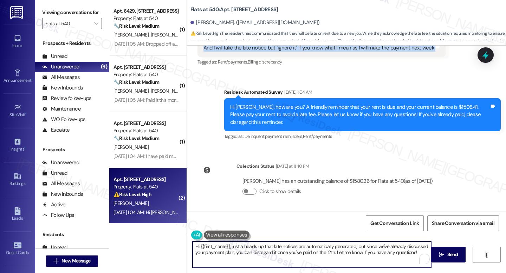
click at [366, 253] on textarea "Hi {{first_name}}, just a heads up that late notices are automatically generate…" at bounding box center [312, 255] width 239 height 26
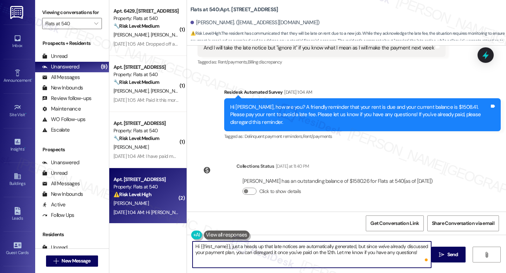
click at [381, 259] on textarea "Hi {{first_name}}, just a heads up that late notices are automatically generate…" at bounding box center [312, 255] width 239 height 26
click at [416, 257] on textarea "Hi {{first_name}}, just a heads up that late notices are automatically generate…" at bounding box center [312, 255] width 239 height 26
click at [447, 256] on span "Send" at bounding box center [452, 254] width 11 height 7
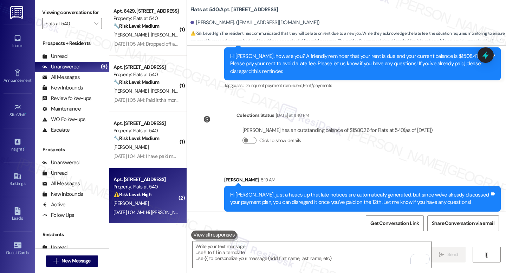
scroll to position [1564, 0]
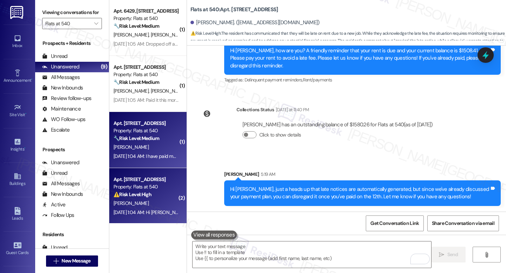
click at [142, 146] on div "J. Gizzi" at bounding box center [146, 147] width 66 height 9
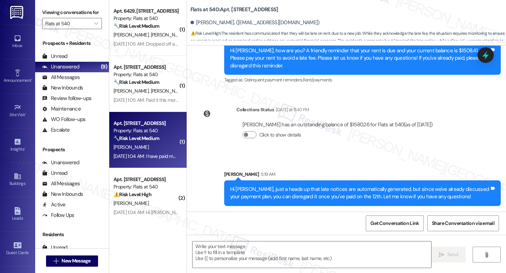
type textarea "Fetching suggested responses. Please feel free to read through the conversation…"
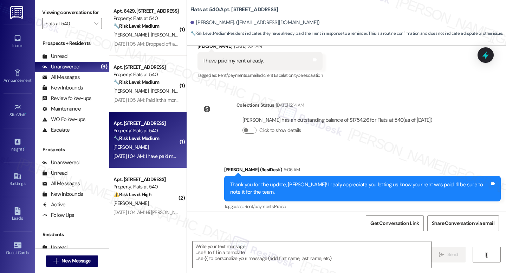
scroll to position [428, 0]
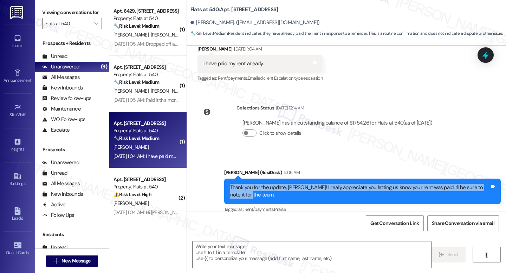
drag, startPoint x: 242, startPoint y: 180, endPoint x: 226, endPoint y: 171, distance: 17.8
click at [230, 184] on div "Thank you for the update, Judy! I really appreciate you letting us know your re…" at bounding box center [359, 191] width 259 height 15
copy div "Thank you for the update, Judy! I really appreciate you letting us know your re…"
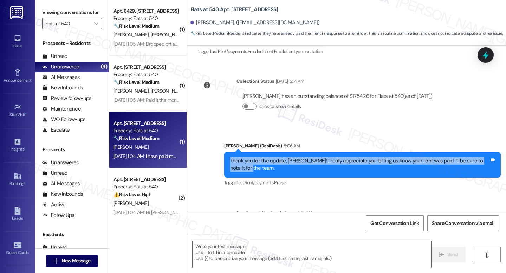
scroll to position [508, 0]
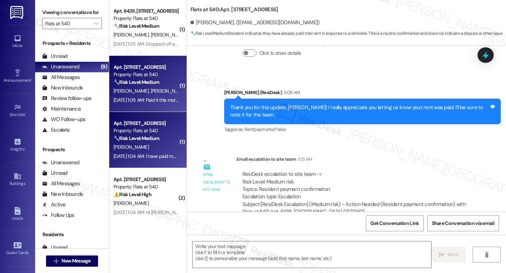
click at [141, 98] on div "Sep 06, 2025 at 1:05 AM: Paid it this morning online Sep 06, 2025 at 1:05 AM: P…" at bounding box center [155, 100] width 84 height 6
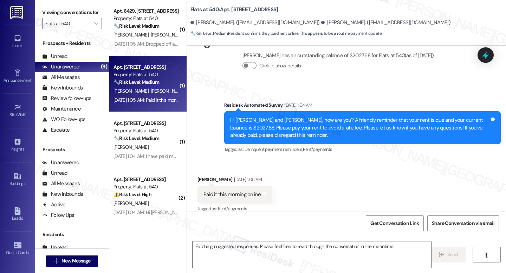
scroll to position [562, 0]
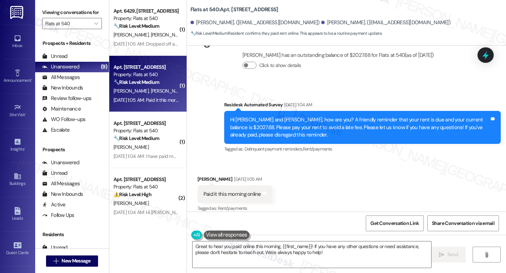
click at [247, 191] on div "Paid it this morning online" at bounding box center [232, 194] width 58 height 7
click at [288, 187] on div "Received via SMS Kymberly Mitro Sep 06, 2025 at 1:05 AM Paid it this morning on…" at bounding box center [346, 189] width 319 height 59
click at [311, 251] on textarea "Great to hear you paid online this morning, {{first_name}}! If you have any oth…" at bounding box center [312, 255] width 239 height 26
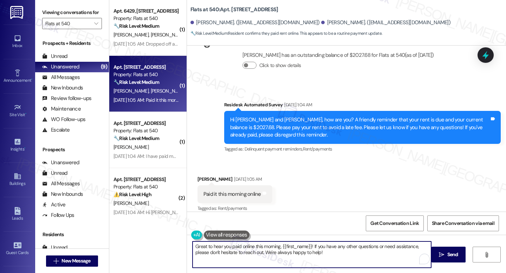
click at [311, 251] on textarea "Great to hear you paid online this morning, {{first_name}}! If you have any oth…" at bounding box center [312, 255] width 239 height 26
paste textarea "Thank you for the update, {{first_name}}! I really appreciate you letting us kn…"
type textarea "Thank you for the update, {{first_name}}! I really appreciate you letting us kn…"
click at [468, 263] on div "Thank you for the update, {{first_name}}! I really appreciate you letting us kn…" at bounding box center [346, 261] width 319 height 53
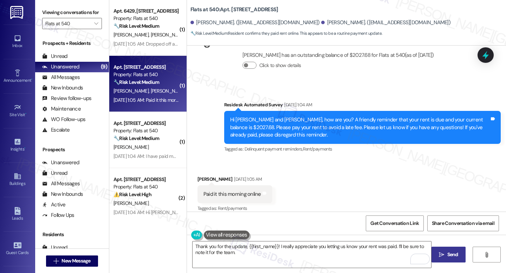
click at [454, 252] on span "Send" at bounding box center [452, 254] width 11 height 7
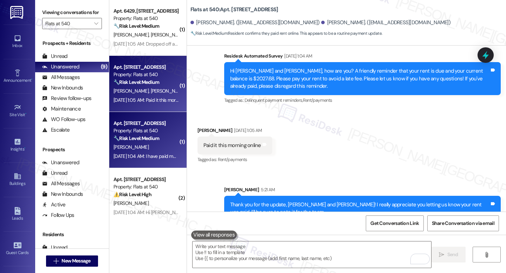
scroll to position [619, 0]
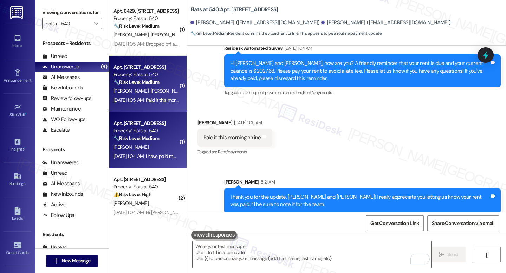
click at [125, 130] on div "Property: Flats at 540" at bounding box center [145, 130] width 65 height 7
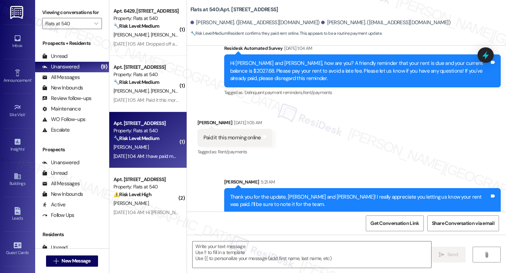
type textarea "Fetching suggested responses. Please feel free to read through the conversation…"
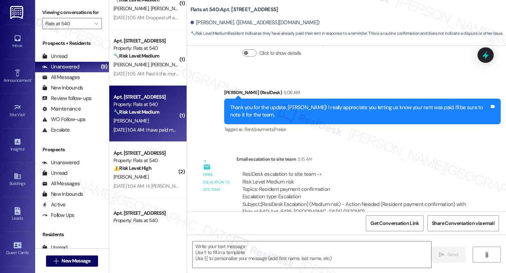
scroll to position [339, 0]
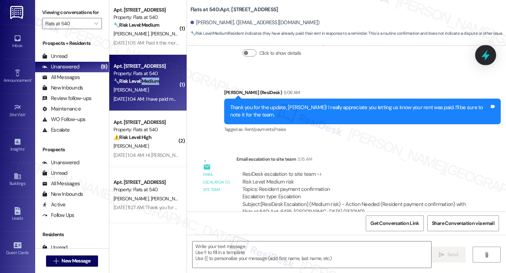
click at [483, 57] on icon at bounding box center [486, 55] width 12 height 12
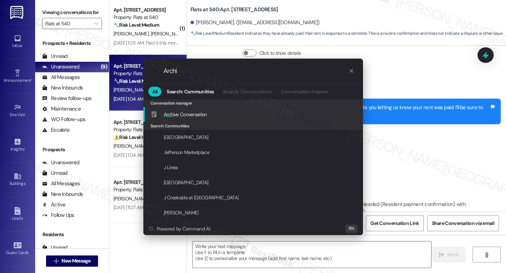
type input "Archi"
click at [233, 118] on div "Archi ve Conversation Add shortcut" at bounding box center [253, 114] width 220 height 15
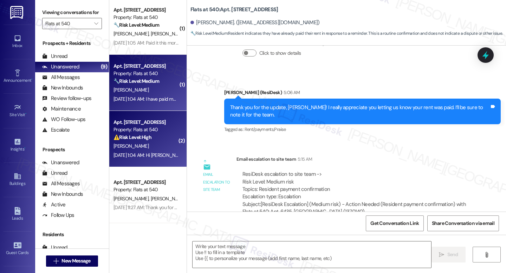
click at [128, 131] on div "Property: Flats at 540" at bounding box center [145, 129] width 65 height 7
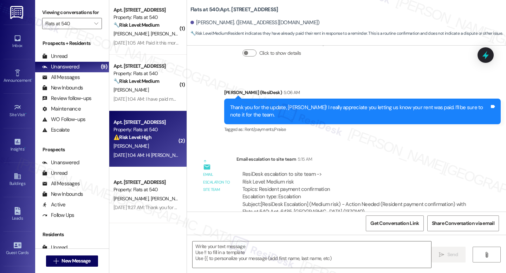
type textarea "Fetching suggested responses. Please feel free to read through the conversation…"
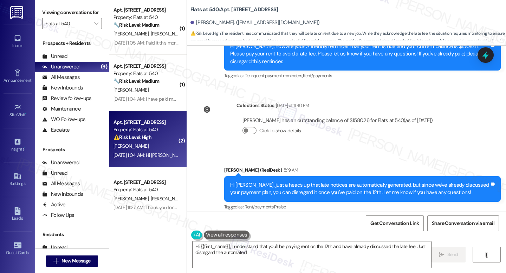
scroll to position [1574, 0]
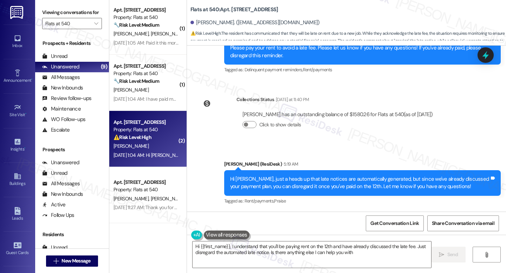
type textarea "Hi {{first_name}}, I understand that you'll be paying rent on the 12th and have…"
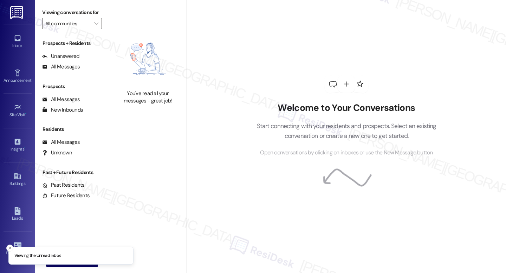
type input "Flats at 540"
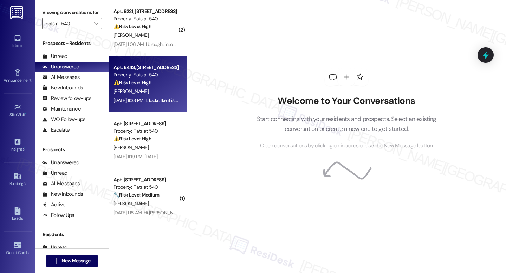
click at [140, 90] on div "[PERSON_NAME]" at bounding box center [146, 91] width 66 height 9
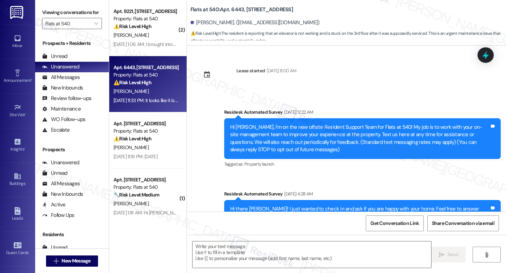
scroll to position [2710, 0]
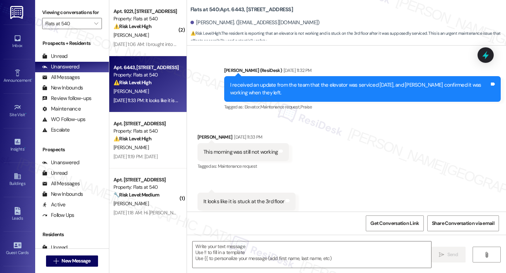
type textarea "Fetching suggested responses. Please feel free to read through the conversation…"
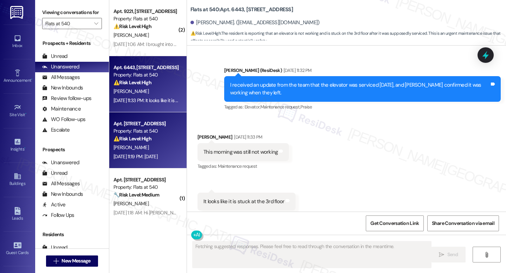
click at [144, 133] on div "Property: Flats at 540" at bounding box center [145, 131] width 65 height 7
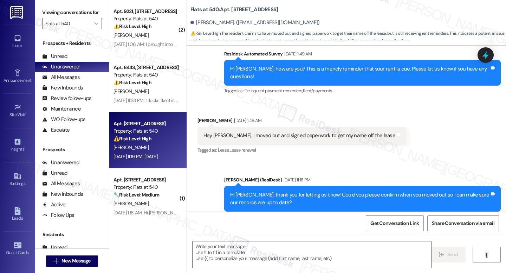
scroll to position [185, 0]
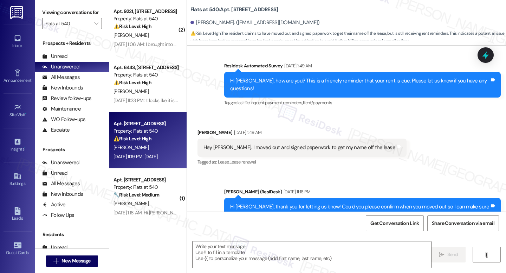
click at [294, 81] on div "Hi [PERSON_NAME], how are you? This is a friendly reminder that your rent is du…" at bounding box center [359, 84] width 259 height 15
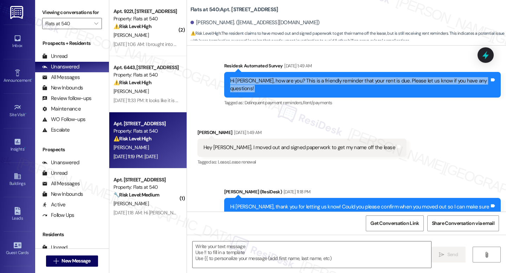
click at [294, 81] on div "Hi [PERSON_NAME], how are you? This is a friendly reminder that your rent is du…" at bounding box center [359, 84] width 259 height 15
copy div "Hi [PERSON_NAME], how are you? This is a friendly reminder that your rent is du…"
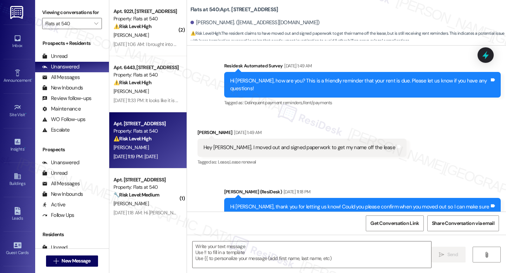
click at [252, 144] on div "Hey [PERSON_NAME]. I moved out and signed paperwork to get my name off the lease" at bounding box center [299, 147] width 192 height 7
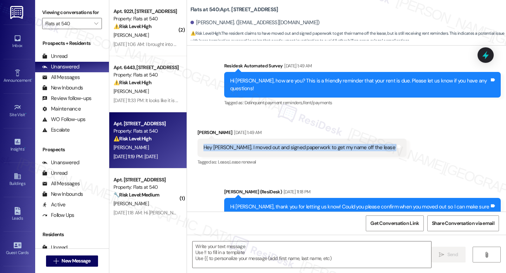
click at [252, 144] on div "Hey [PERSON_NAME]. I moved out and signed paperwork to get my name off the lease" at bounding box center [299, 147] width 192 height 7
copy div "Hey Jay. I moved out and signed paperwork to get my name off the lease Tags and…"
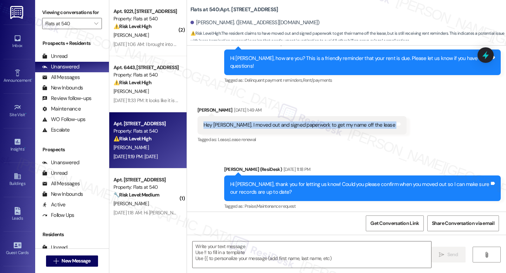
scroll to position [254, 0]
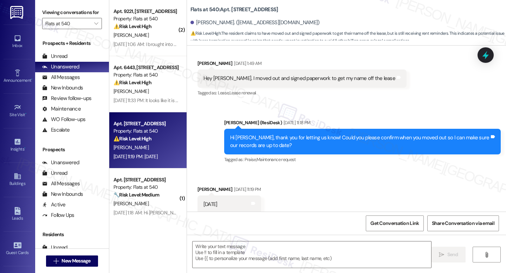
click at [258, 134] on div "Hi Sarah, thank you for letting us know! Could you please confirm when you move…" at bounding box center [359, 141] width 259 height 15
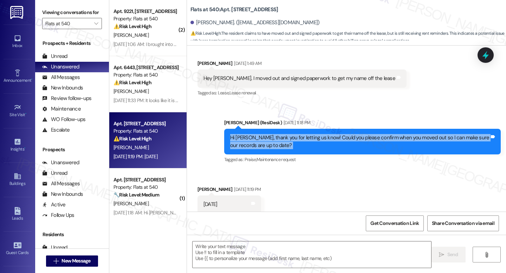
click at [258, 134] on div "Hi Sarah, thank you for letting us know! Could you please confirm when you move…" at bounding box center [359, 141] width 259 height 15
copy div "Hi Sarah, thank you for letting us know! Could you please confirm when you move…"
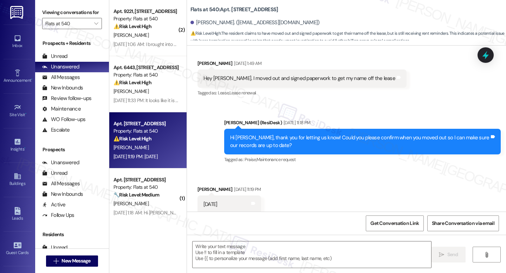
click at [210, 201] on div "August 22nd" at bounding box center [210, 204] width 14 height 7
copy div "August 22nd Tags and notes"
click at [255, 249] on textarea at bounding box center [312, 255] width 239 height 26
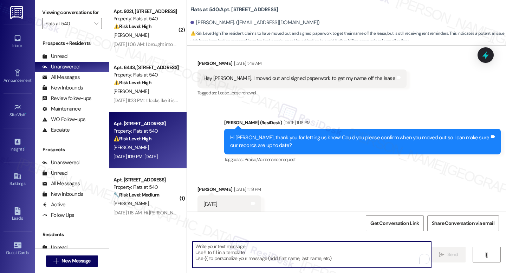
paste textarea "Thank you for confirming, Sarah. I’ll update our records with your move-out dat…"
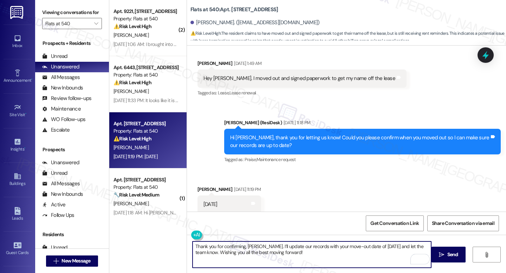
click at [304, 253] on textarea "Thank you for confirming, Sarah. I’ll update our records with your move-out dat…" at bounding box center [312, 255] width 239 height 26
type textarea "Thank you for confirming, Sarah. I’ll update our records with your move-out dat…"
click at [451, 256] on span "Send" at bounding box center [452, 254] width 11 height 7
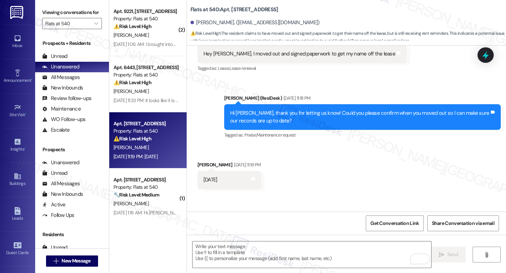
scroll to position [311, 0]
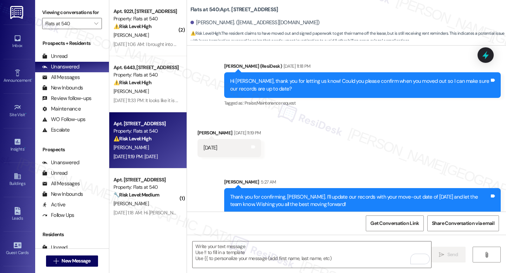
click at [303, 154] on div "Received via SMS Sarah Borland Sep 05, 2025 at 11:19 PM August 22nd Tags and no…" at bounding box center [346, 137] width 319 height 49
click at [306, 116] on div "Received via SMS Sarah Borland Sep 05, 2025 at 11:19 PM August 22nd Tags and no…" at bounding box center [346, 137] width 319 height 49
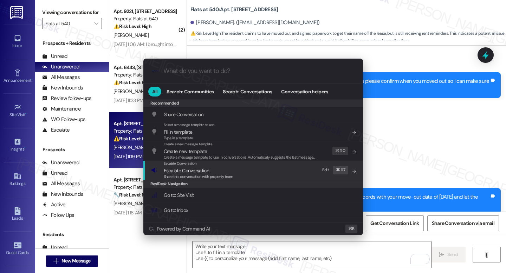
click at [224, 176] on span "Share this conversation with property team" at bounding box center [199, 176] width 70 height 5
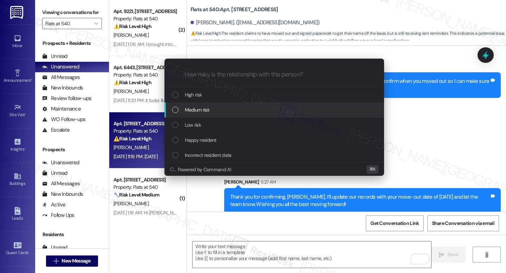
click at [194, 111] on span "Medium risk" at bounding box center [197, 110] width 25 height 8
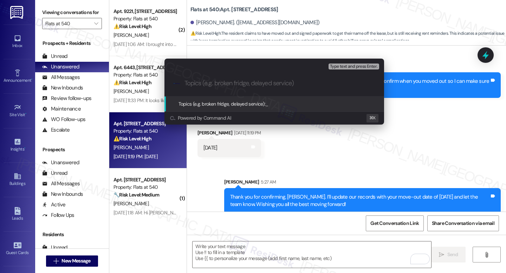
click at [207, 87] on div ".cls-1{fill:#0a055f;}.cls-2{fill:#0cc4c4;} resideskLogoBlueOrange" at bounding box center [274, 83] width 220 height 25
click at [243, 82] on input "Topics (e.g. broken fridge, delayed service)" at bounding box center [279, 83] width 191 height 7
paste input "Action Needed: Record Update for Sarah (Move-Out Aug 22)"
type input "Action Needed: Record Update for Sarah (Move-Out Aug 22)"
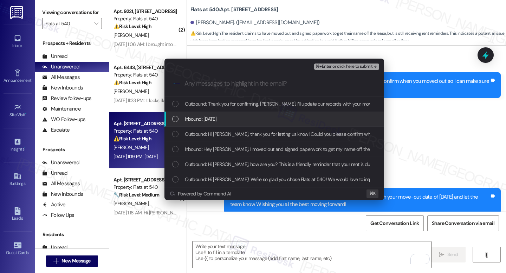
click at [217, 123] on span "Inbound: August 22nd" at bounding box center [201, 119] width 32 height 8
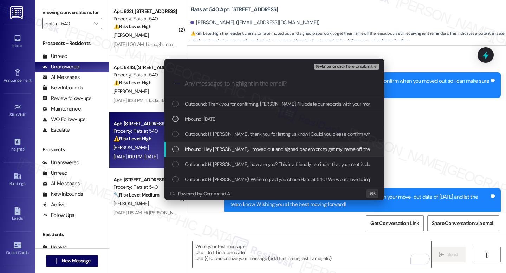
click at [210, 149] on span "Inbound: Hey Jay. I moved out and signed paperwork to get my name off the lease" at bounding box center [283, 149] width 197 height 8
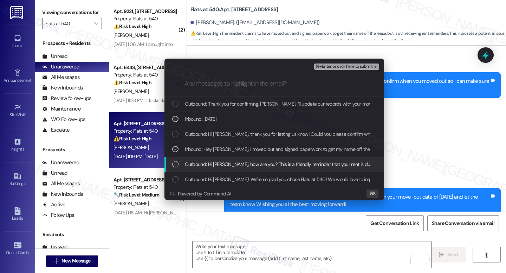
click at [230, 167] on span "Outbound: Hi Sarah, how are you? This is a friendly reminder that your rent is …" at bounding box center [325, 165] width 281 height 8
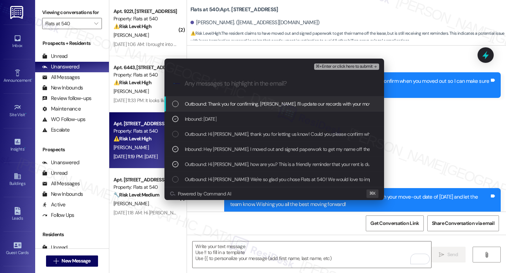
click at [349, 68] on span "⌘+Enter or click here to submit" at bounding box center [344, 66] width 57 height 5
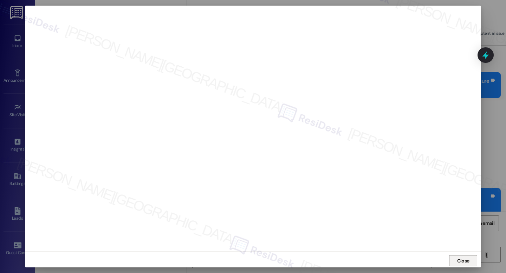
click at [450, 257] on button "Close" at bounding box center [463, 260] width 28 height 11
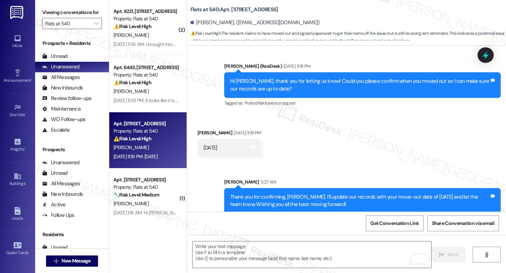
click at [354, 152] on div "Received via SMS Sarah Borland Sep 05, 2025 at 11:19 PM August 22nd Tags and no…" at bounding box center [346, 137] width 319 height 49
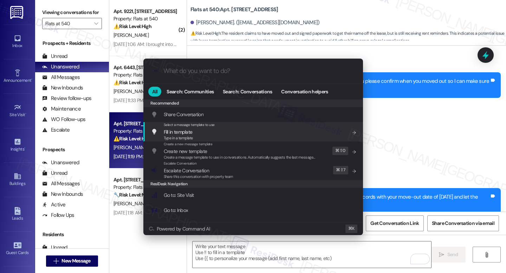
paste input "Action Needed: Record Update for Sarah (Move-Out Aug 22)"
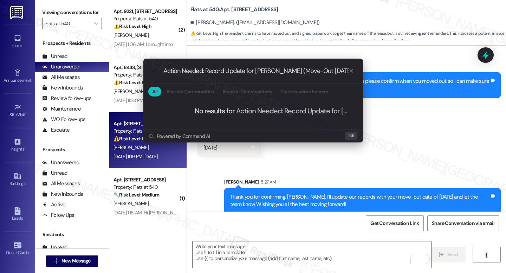
type input "Action Needed: Record Update for Sarah (Move-Out Aug 22)"
click at [352, 70] on icon "progress bar" at bounding box center [352, 71] width 4 height 4
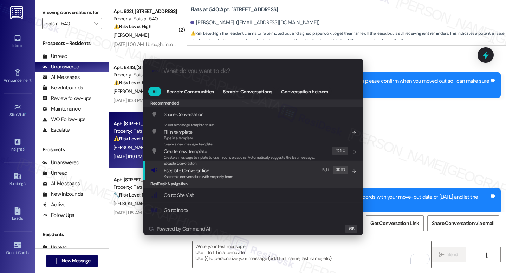
click at [197, 171] on span "Escalate Conversation" at bounding box center [186, 171] width 45 height 6
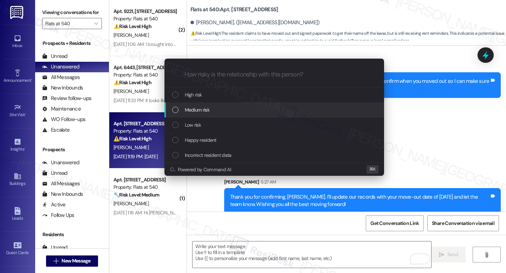
click at [212, 112] on div "Medium risk" at bounding box center [275, 110] width 206 height 8
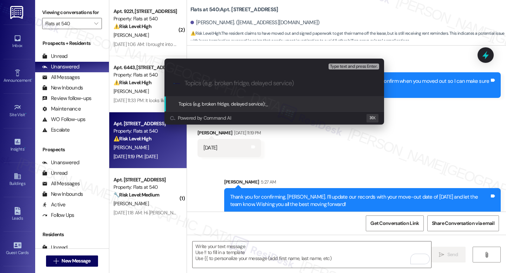
click at [222, 85] on input "Topics (e.g. broken fridge, delayed service)" at bounding box center [279, 83] width 191 height 7
paste input "Action Needed: Record Update for Sarah (Move-Out Aug 22)"
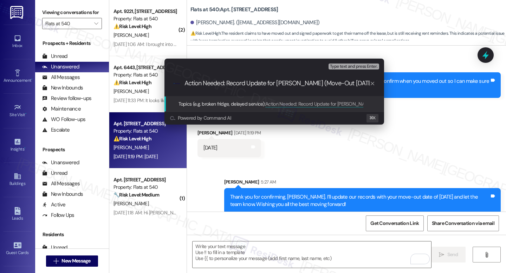
type input "Action Needed: Record Update for Sarah (Move-Out Aug 22)"
click at [341, 70] on div "Type text and press Enter." at bounding box center [355, 66] width 52 height 9
click at [353, 84] on input "Action Needed: Record Update for Sarah (Move-Out Aug 22)" at bounding box center [276, 83] width 185 height 7
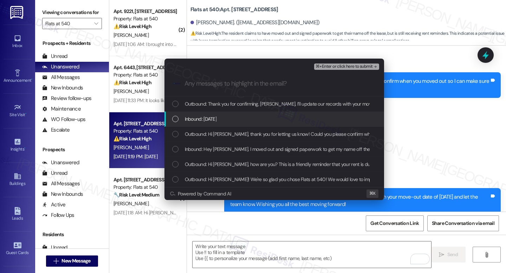
click at [234, 121] on div "Inbound: August 22nd" at bounding box center [275, 119] width 206 height 8
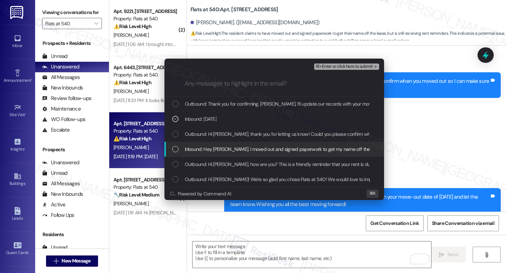
click at [230, 151] on span "Inbound: Hey Jay. I moved out and signed paperwork to get my name off the lease" at bounding box center [283, 149] width 197 height 8
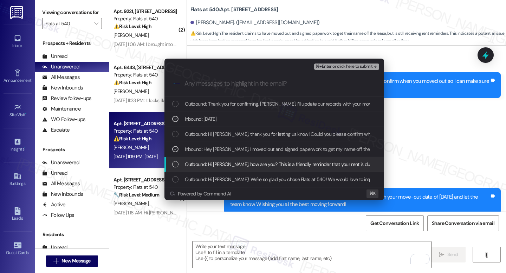
click at [232, 165] on span "Outbound: Hi Sarah, how are you? This is a friendly reminder that your rent is …" at bounding box center [325, 165] width 281 height 8
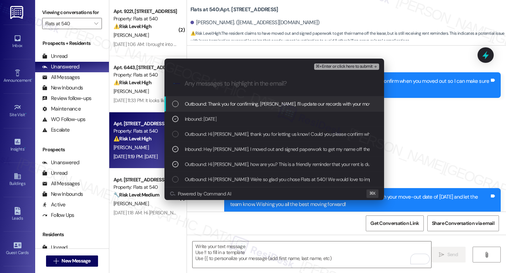
click at [335, 67] on span "⌘+Enter or click here to submit" at bounding box center [344, 66] width 57 height 5
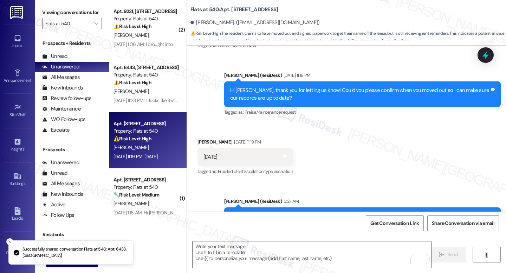
scroll to position [332, 0]
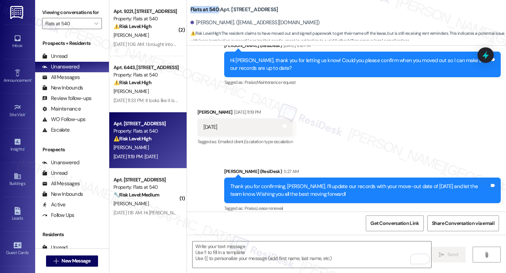
drag, startPoint x: 189, startPoint y: 9, endPoint x: 214, endPoint y: 9, distance: 25.3
click at [214, 9] on b "Flats at 540: Apt. 6433, 4001 Reedybrook Crossing" at bounding box center [234, 9] width 88 height 7
drag, startPoint x: 192, startPoint y: 22, endPoint x: 216, endPoint y: 26, distance: 24.6
click at [222, 22] on div "Sarah Borland. (sarahborland402@gmail.com)" at bounding box center [254, 22] width 129 height 7
copy div "Sarah Borland"
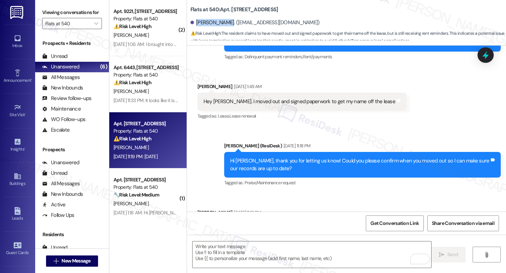
scroll to position [192, 0]
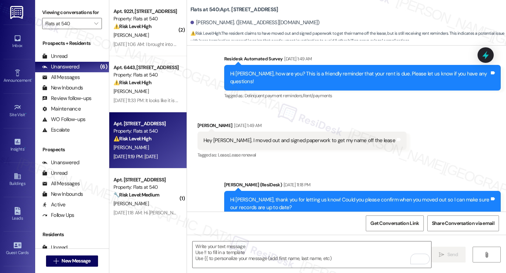
click at [270, 137] on div "Hey Jay. I moved out and signed paperwork to get my name off the lease" at bounding box center [299, 140] width 192 height 7
drag, startPoint x: 256, startPoint y: 132, endPoint x: 359, endPoint y: 135, distance: 103.3
click at [359, 135] on div "Hey Jay. I moved out and signed paperwork to get my name off the lease Tags and…" at bounding box center [301, 141] width 209 height 18
copy div "signed paperwork to get my name off the lease Tags and notes"
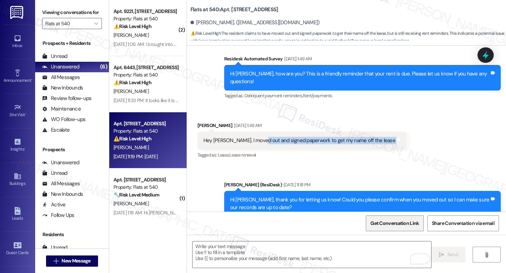
click at [396, 223] on span "Get Conversation Link" at bounding box center [394, 223] width 48 height 7
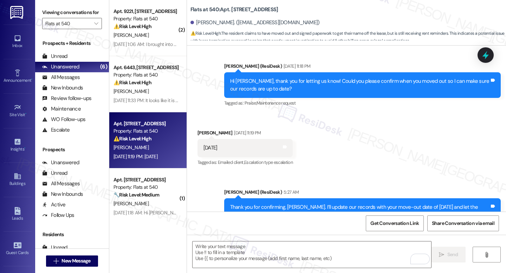
scroll to position [332, 0]
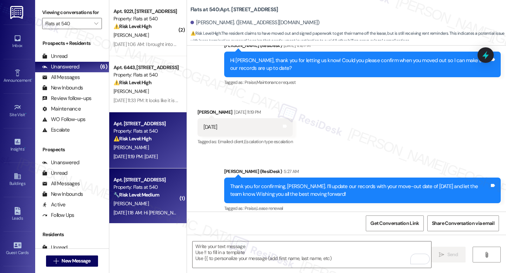
click at [131, 194] on strong "🔧 Risk Level: Medium" at bounding box center [136, 195] width 46 height 6
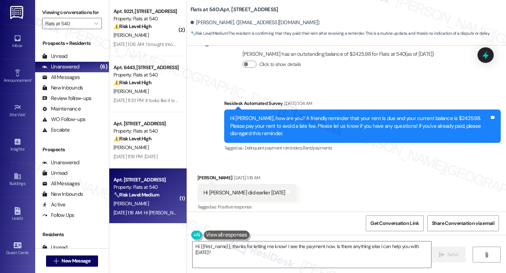
scroll to position [838, 0]
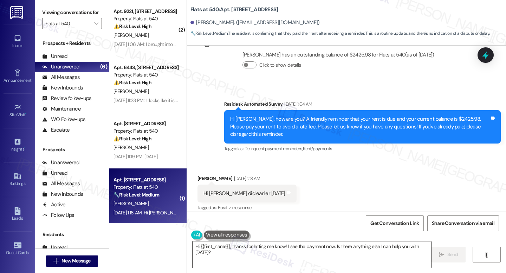
click at [247, 246] on textarea "Hi {{first_name}}, thanks for letting me know! I see the payment now. Is there …" at bounding box center [312, 255] width 239 height 26
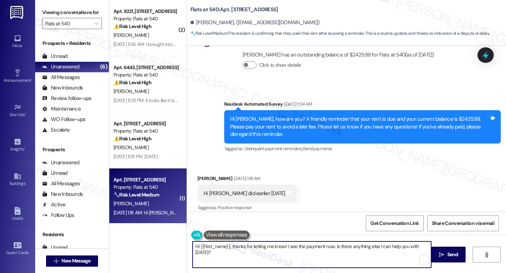
click at [247, 246] on textarea "Hi {{first_name}}, thanks for letting me know! I see the payment now. Is there …" at bounding box center [312, 255] width 239 height 26
click at [246, 246] on textarea "Hi {{first_name}}, thanks for letting me know! I see the payment now. Is there …" at bounding box center [312, 255] width 239 height 26
paste textarea "Thank you for the update, {{first_name}}! I really appreciate you letting us kn…"
click at [258, 260] on textarea "Thank you for the update, {{first_name}}! I really appreciate you letting us kn…" at bounding box center [312, 255] width 239 height 26
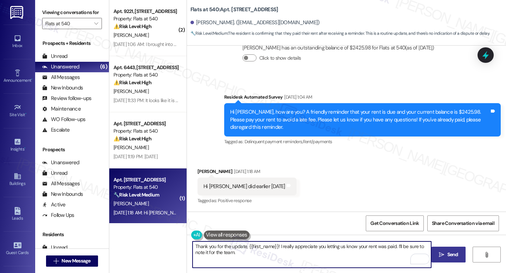
type textarea "Thank you for the update, {{first_name}}! I really appreciate you letting us kn…"
click at [449, 253] on span "Send" at bounding box center [452, 254] width 11 height 7
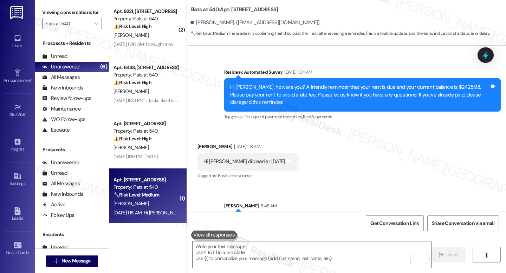
scroll to position [901, 0]
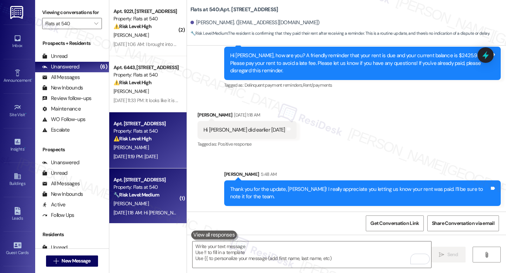
click at [150, 150] on div "S. Borland" at bounding box center [146, 147] width 66 height 9
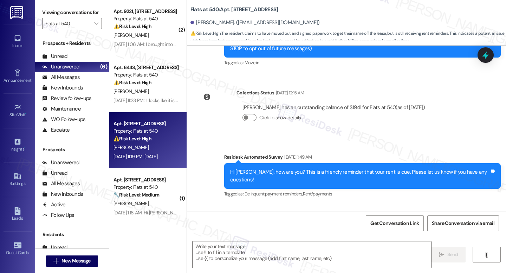
type textarea "Fetching suggested responses. Please feel free to read through the conversation…"
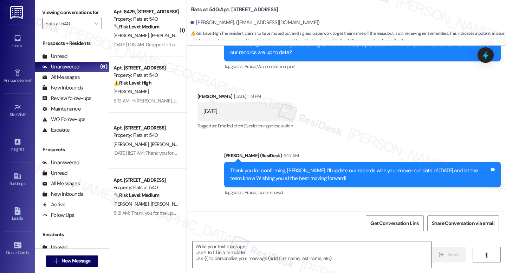
scroll to position [282, 0]
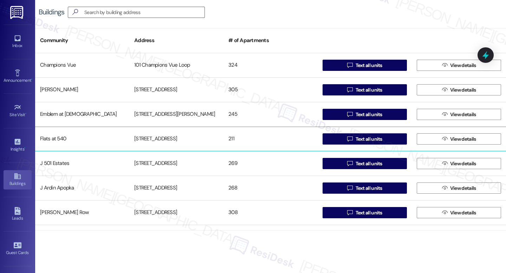
click at [63, 137] on div "Flats at 540" at bounding box center [82, 139] width 94 height 14
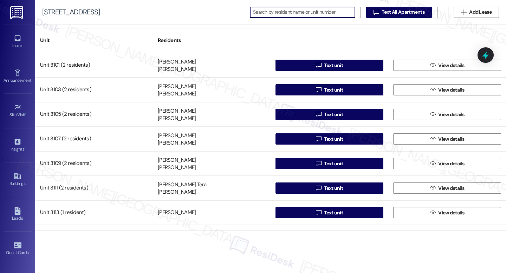
click at [262, 14] on input at bounding box center [304, 12] width 102 height 10
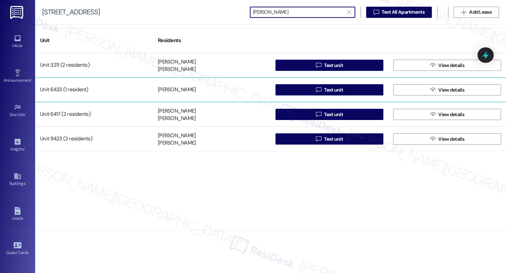
type input "[PERSON_NAME]"
click at [174, 92] on div "[PERSON_NAME]" at bounding box center [177, 89] width 38 height 7
drag, startPoint x: 187, startPoint y: 88, endPoint x: 154, endPoint y: 86, distance: 32.7
click at [187, 88] on div "[PERSON_NAME]" at bounding box center [177, 89] width 38 height 7
click at [80, 90] on div "Unit 6433 (1 resident)" at bounding box center [94, 90] width 118 height 14
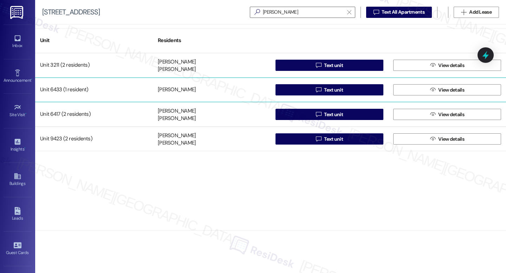
click at [207, 88] on div "[PERSON_NAME]" at bounding box center [212, 90] width 118 height 14
click at [403, 92] on button " View details" at bounding box center [447, 89] width 108 height 11
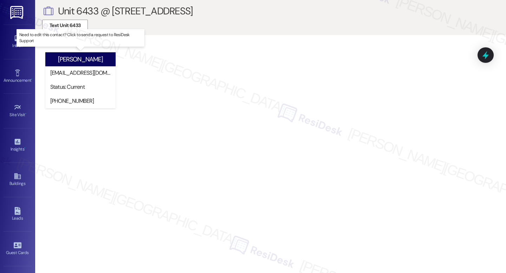
click at [90, 83] on div "Status: Current" at bounding box center [82, 87] width 67 height 14
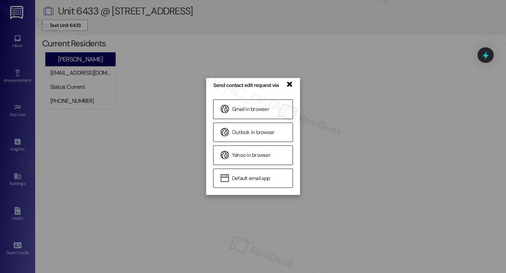
click at [288, 85] on link "×" at bounding box center [289, 83] width 7 height 7
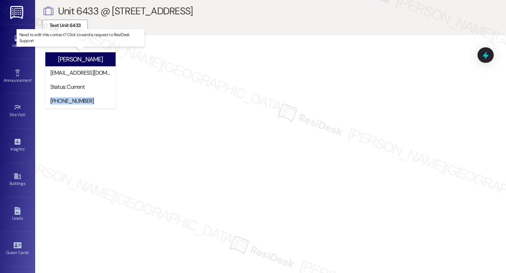
drag, startPoint x: 89, startPoint y: 100, endPoint x: 49, endPoint y: 103, distance: 40.1
click at [49, 103] on div "[PHONE_NUMBER]" at bounding box center [82, 102] width 67 height 14
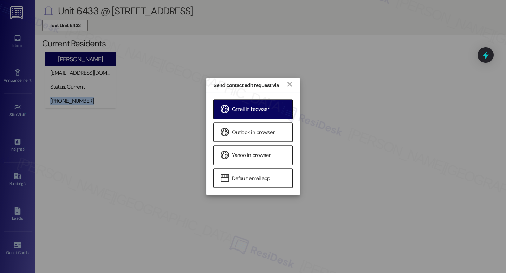
copy div "[PHONE_NUMBER]"
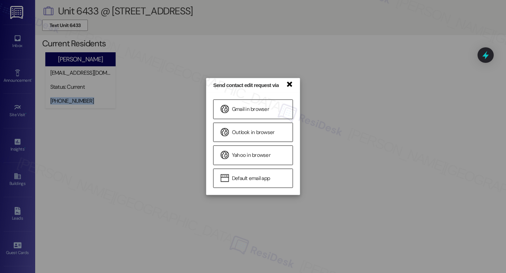
click at [288, 84] on link "×" at bounding box center [289, 83] width 7 height 7
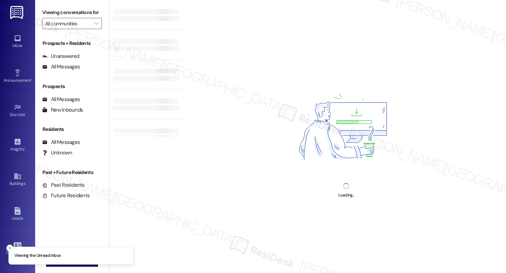
type input "Flats at 540"
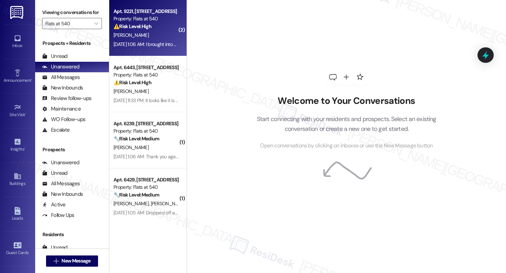
click at [122, 38] on span "[PERSON_NAME]" at bounding box center [130, 35] width 35 height 6
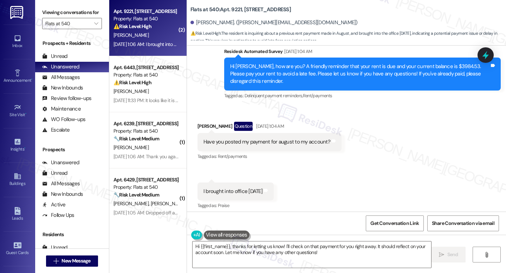
scroll to position [1161, 0]
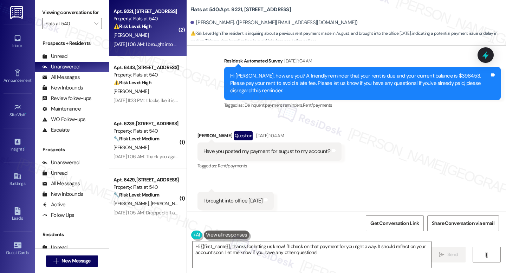
click at [267, 76] on div "Hi [PERSON_NAME], how are you? A friendly reminder that your rent is due and yo…" at bounding box center [359, 83] width 259 height 22
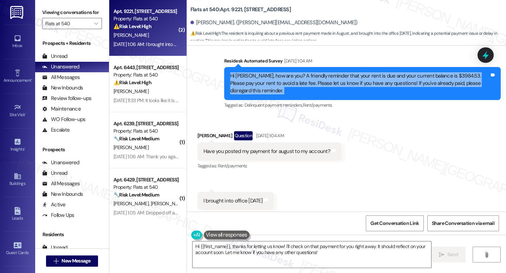
click at [267, 76] on div "Hi [PERSON_NAME], how are you? A friendly reminder that your rent is due and yo…" at bounding box center [359, 83] width 259 height 22
copy div "Hi [PERSON_NAME], how are you? A friendly reminder that your rent is due and yo…"
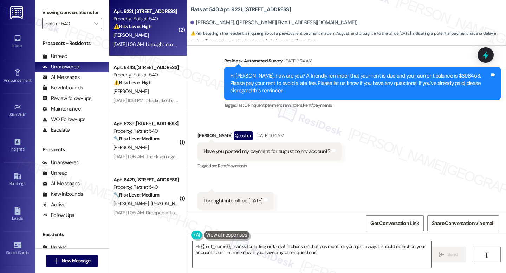
click at [236, 148] on div "Have you posted my payment for august to my account?" at bounding box center [266, 151] width 127 height 7
copy div "Have you posted my payment for august to my account? Tags and notes"
click at [225, 197] on div "I brought into office [DATE]" at bounding box center [232, 200] width 59 height 7
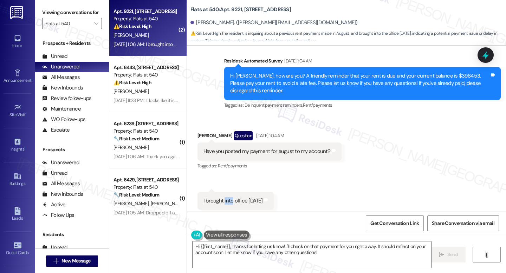
click at [225, 197] on div "I brought into office [DATE]" at bounding box center [232, 200] width 59 height 7
copy div "I brought into office [DATE] Tags and notes"
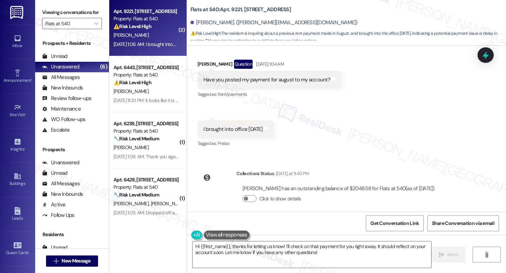
click at [325, 180] on div "[PERSON_NAME] has an outstanding balance of $2048.58 for Flats at 540 (as of [D…" at bounding box center [338, 197] width 204 height 34
click at [247, 195] on button "Click to show details" at bounding box center [249, 198] width 14 height 7
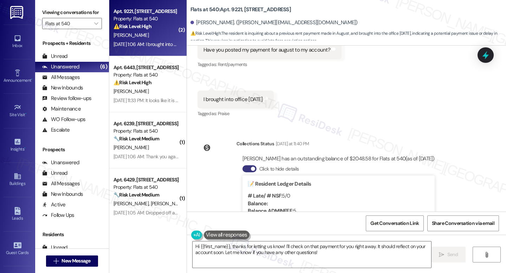
scroll to position [1272, 0]
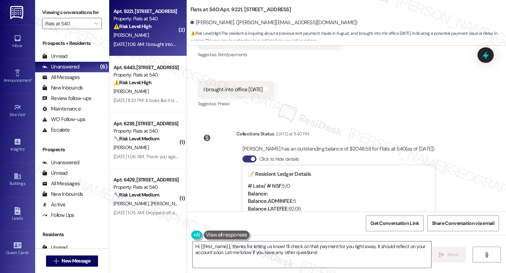
drag, startPoint x: 236, startPoint y: 141, endPoint x: 450, endPoint y: 141, distance: 214.0
click at [450, 141] on div "Lease started [DATE] 8:00 AM Survey, sent via SMS Residesk Automated Survey [DA…" at bounding box center [346, 129] width 319 height 166
copy div "[PERSON_NAME] has an outstanding balance of $2048.58 for Flats at 540 (as of [D…"
click at [252, 243] on textarea "Hi {{first_name}}, thanks for letting us know! I'll check on that payment for y…" at bounding box center [312, 255] width 239 height 26
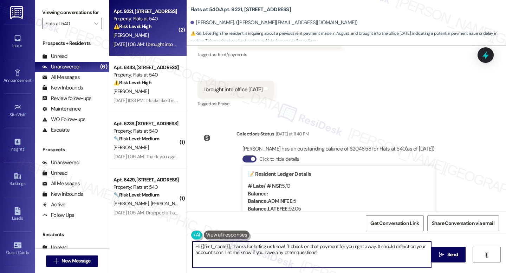
click at [252, 243] on textarea "Hi {{first_name}}, thanks for letting us know! I'll check on that payment for y…" at bounding box center [312, 255] width 239 height 26
paste textarea "[PERSON_NAME], thank you for letting us know, and my apologies for the delayed …"
click at [255, 258] on textarea "Hi [PERSON_NAME], thank you for letting us know, and my apologies for the delay…" at bounding box center [312, 255] width 239 height 26
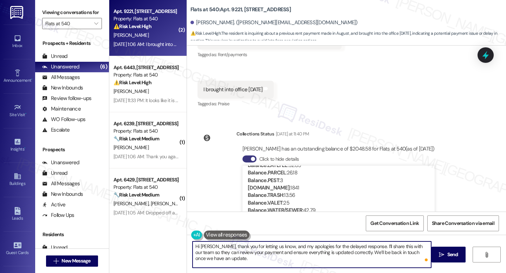
scroll to position [46, 0]
type textarea "Hi [PERSON_NAME], thank you for letting us know, and my apologies for the delay…"
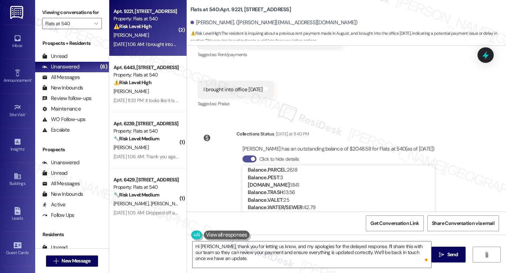
click at [252, 156] on button "Click to hide details" at bounding box center [249, 159] width 14 height 7
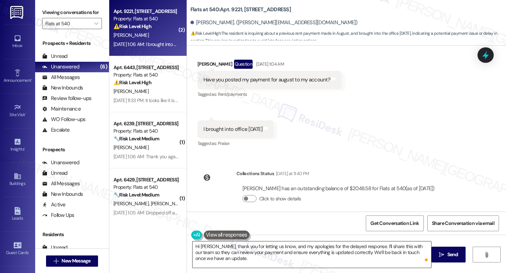
click at [338, 258] on textarea "Hi [PERSON_NAME], thank you for letting us know, and my apologies for the delay…" at bounding box center [312, 255] width 239 height 26
click at [447, 252] on span "Send" at bounding box center [452, 254] width 11 height 7
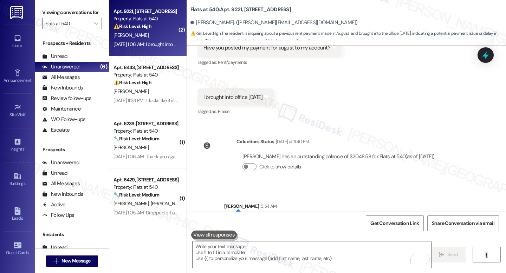
scroll to position [1289, 0]
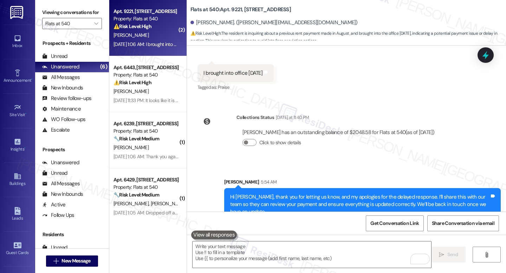
click at [344, 109] on div "Collections Status [DATE] at 11:40 PM [PERSON_NAME] has an outstanding balance …" at bounding box center [319, 136] width 254 height 54
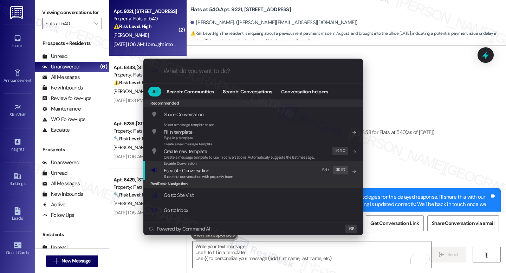
click at [250, 169] on div "Escalate Conversation Escalate Conversation Share this conversation with proper…" at bounding box center [254, 170] width 206 height 19
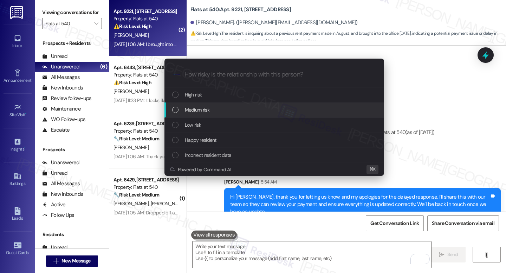
click at [215, 112] on div "Medium risk" at bounding box center [275, 110] width 206 height 8
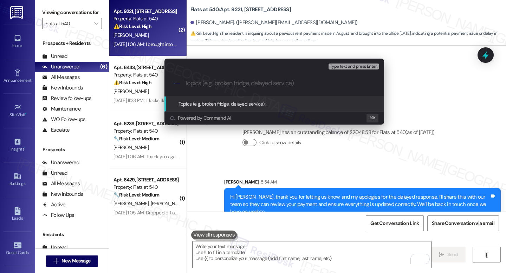
click at [414, 104] on div "Escalate Conversation Medium risk Topics (e.g. broken fridge, delayed service) …" at bounding box center [253, 136] width 506 height 273
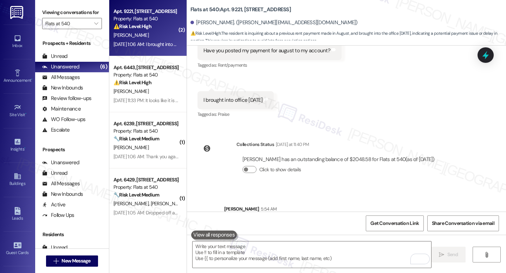
scroll to position [1263, 0]
click at [340, 120] on div "Lease started [DATE] 8:00 AM Survey, sent via SMS Residesk Automated Survey [DA…" at bounding box center [346, 129] width 319 height 166
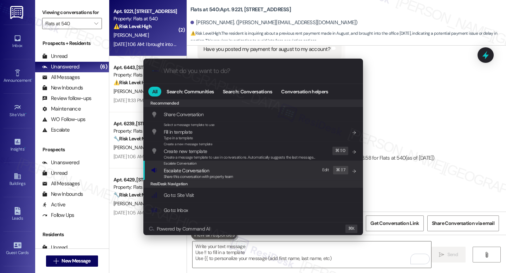
click at [192, 175] on span "Share this conversation with property team" at bounding box center [199, 176] width 70 height 5
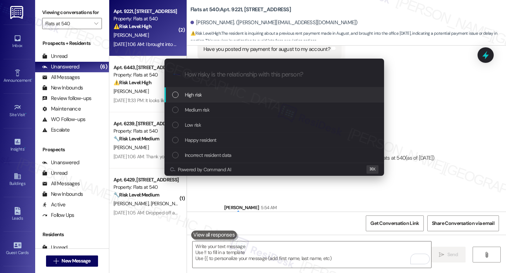
paste input "Payment Confirmation Request – [PERSON_NAME] ([PERSON_NAME])"
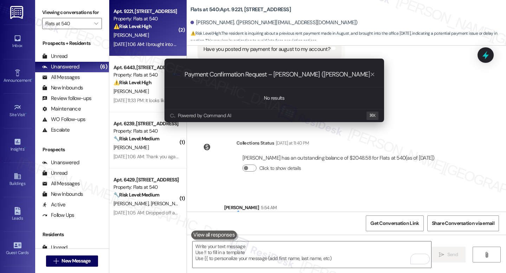
type input "Payment Confirmation Request – [PERSON_NAME] ([PERSON_NAME])"
click at [209, 79] on div ".cls-1{fill:#0a055f;}.cls-2{fill:#0cc4c4;} resideskLogoBlueOrange Payment Confi…" at bounding box center [274, 74] width 220 height 25
click at [274, 74] on input "Payment Confirmation Request – [PERSON_NAME] ([PERSON_NAME])" at bounding box center [276, 74] width 185 height 7
click at [312, 79] on div ".cls-1{fill:#0a055f;}.cls-2{fill:#0cc4c4;} resideskLogoBlueOrange Payment Confi…" at bounding box center [274, 74] width 220 height 25
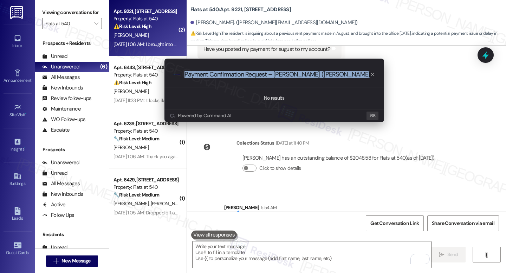
click at [312, 79] on div ".cls-1{fill:#0a055f;}.cls-2{fill:#0cc4c4;} resideskLogoBlueOrange Payment Confi…" at bounding box center [274, 74] width 220 height 25
click at [372, 74] on icon "progress bar" at bounding box center [373, 75] width 4 height 4
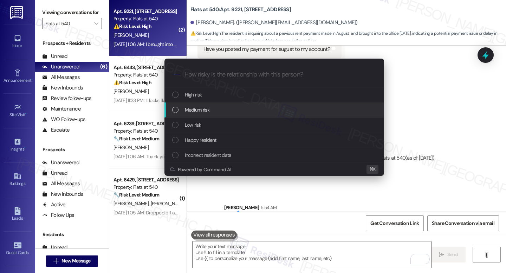
click at [205, 110] on span "Medium risk" at bounding box center [197, 110] width 25 height 8
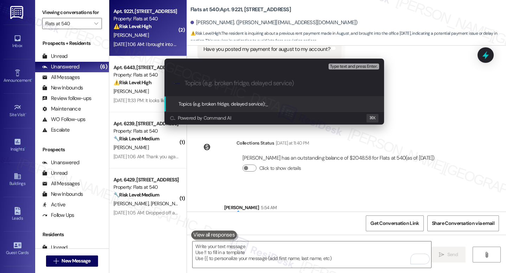
paste input "Payment Confirmation Request – [PERSON_NAME] ([PERSON_NAME])"
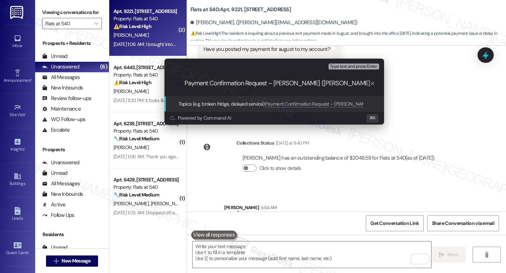
type input "Payment Confirmation Request – [PERSON_NAME] ([PERSON_NAME])"
click at [366, 65] on span "Type text and press Enter." at bounding box center [353, 66] width 47 height 5
click at [357, 84] on input "Payment Confirmation Request – [PERSON_NAME] ([PERSON_NAME])" at bounding box center [276, 83] width 185 height 7
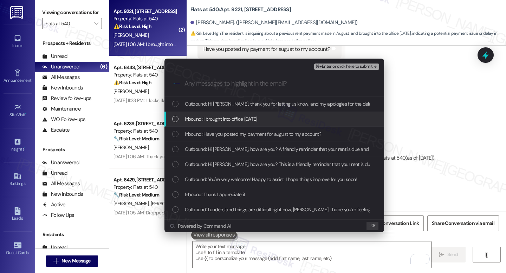
click at [244, 120] on span "Inbound: I brought into office [DATE]" at bounding box center [221, 119] width 72 height 8
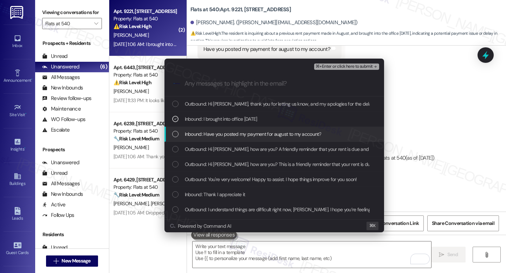
click at [253, 136] on span "Inbound: Have you posted my payment for august to my account?" at bounding box center [253, 134] width 136 height 8
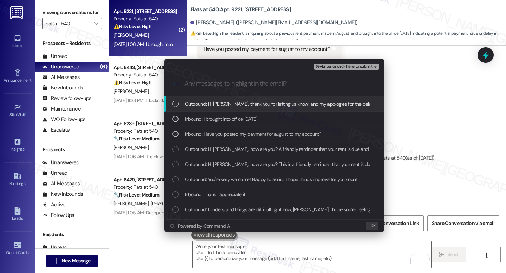
click at [353, 70] on button "⌘+Enter or click here to submit" at bounding box center [346, 67] width 65 height 6
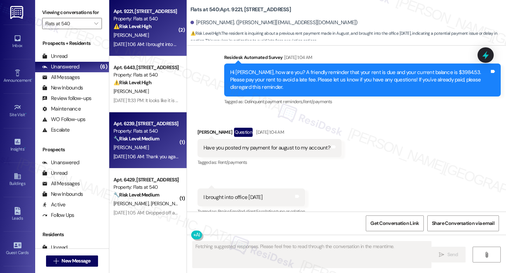
scroll to position [1168, 0]
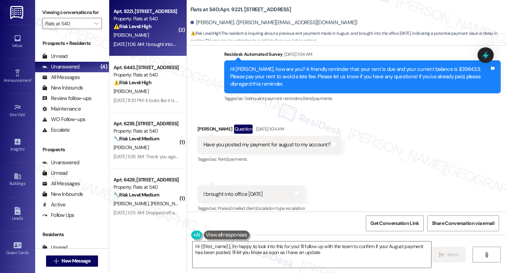
type textarea "Hi {{first_name}}, I'm happy to look into this for you! I'll follow up with the…"
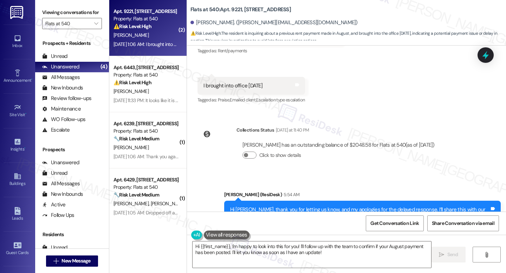
scroll to position [1299, 0]
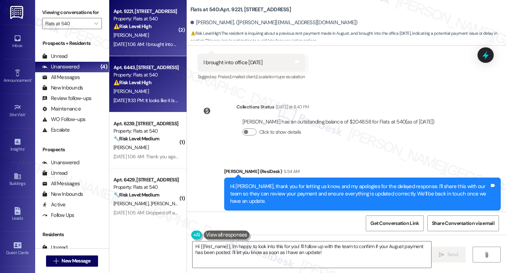
click at [165, 87] on div "Apt. 6443, [STREET_ADDRESS] Property: Flats at 540 ⚠️ Risk Level: High The resi…" at bounding box center [146, 75] width 66 height 24
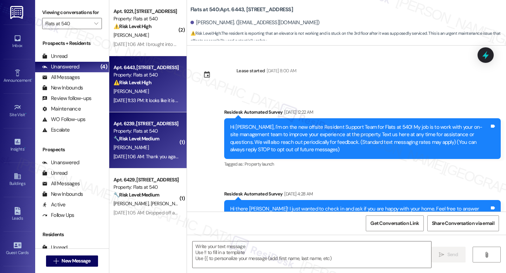
scroll to position [2710, 0]
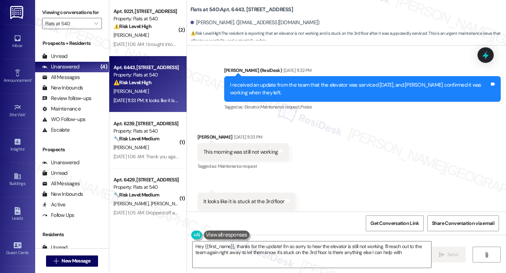
type textarea "Hey {{first_name}}, thanks for the update! I'm so sorry to hear the elevator is…"
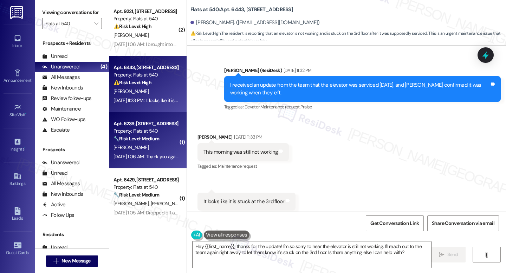
click at [120, 134] on div "Property: Flats at 540" at bounding box center [145, 131] width 65 height 7
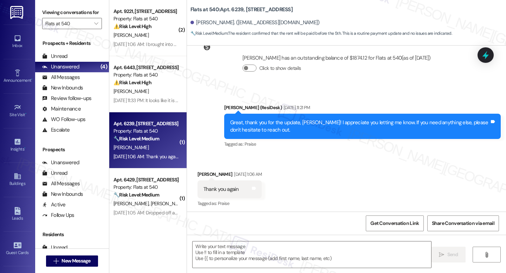
type textarea "Fetching suggested responses. Please feel free to read through the conversation…"
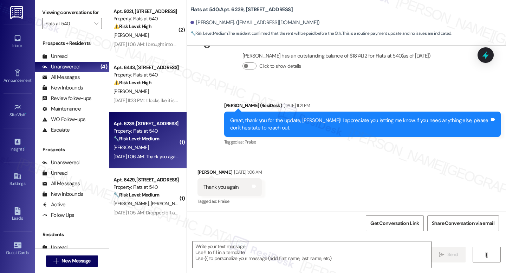
scroll to position [198, 0]
click at [271, 261] on textarea at bounding box center [312, 255] width 239 height 26
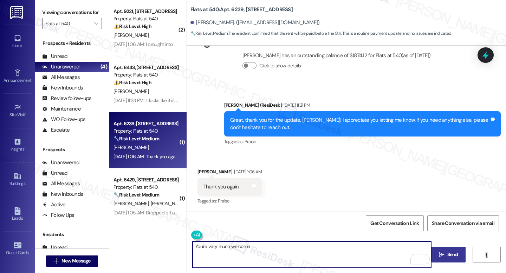
type textarea "You're very much welcome"
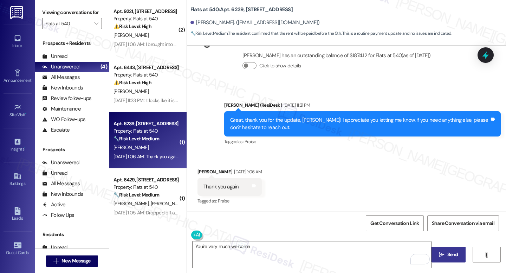
click at [448, 259] on button " Send" at bounding box center [448, 255] width 34 height 16
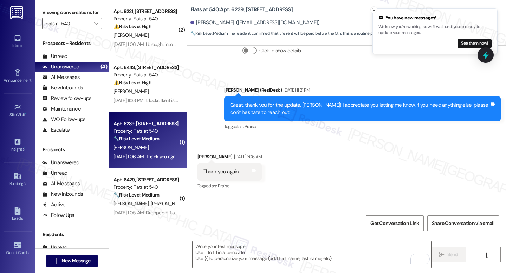
scroll to position [247, 0]
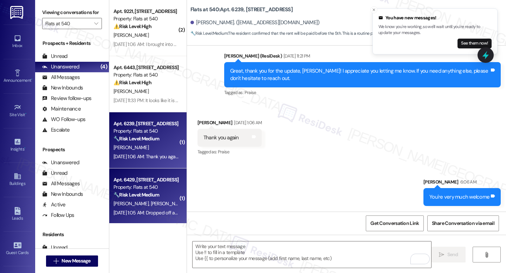
click at [137, 192] on strong "🔧 Risk Level: Medium" at bounding box center [136, 195] width 46 height 6
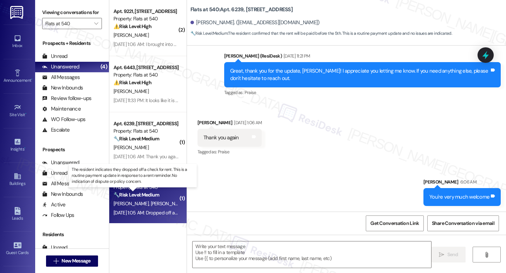
type textarea "Fetching suggested responses. Please feel free to read through the conversation…"
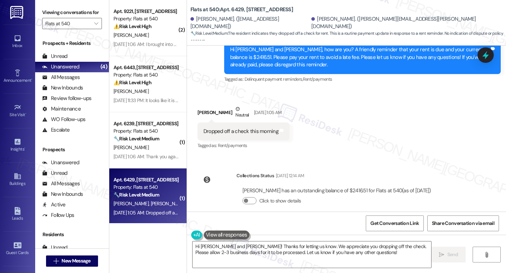
scroll to position [377, 0]
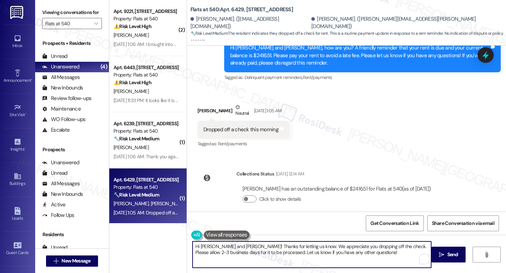
click at [267, 248] on textarea "Hi Nicholas and Joseph! Thanks for letting us know. We appreciate you dropping …" at bounding box center [312, 255] width 239 height 26
paste textarea "{{first_name}}, thank you for letting us know, and my apologies for the delayed…"
type textarea "Hi {{first_name}}, thank you for letting us know, and my apologies for the dela…"
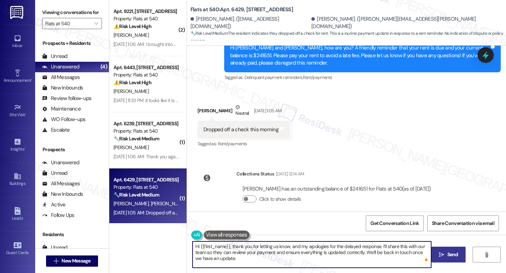
click at [449, 258] on span "Send" at bounding box center [452, 254] width 11 height 7
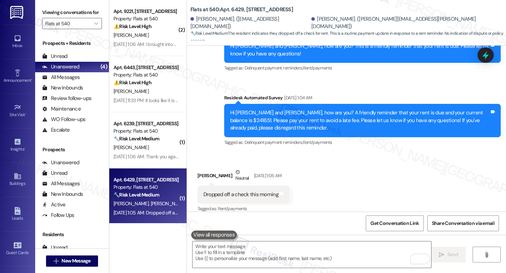
scroll to position [362, 0]
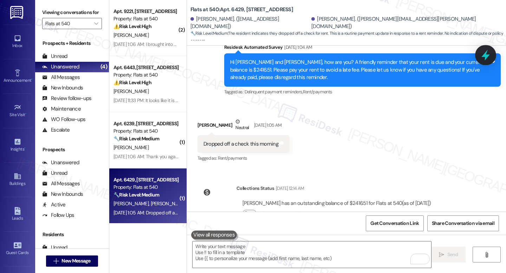
click at [480, 54] on icon at bounding box center [486, 55] width 12 height 12
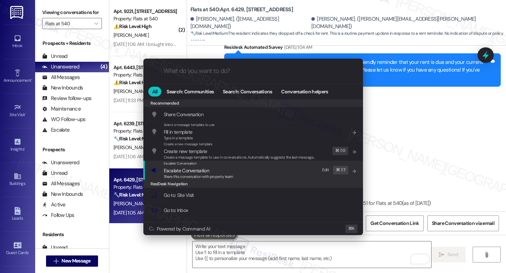
click at [199, 170] on span "Escalate Conversation" at bounding box center [186, 171] width 45 height 6
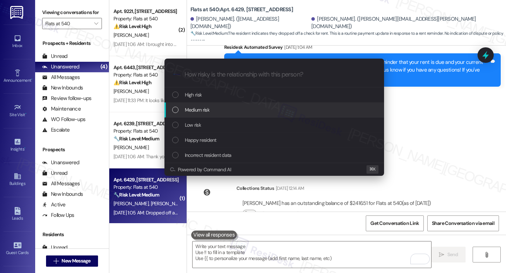
click at [202, 111] on span "Medium risk" at bounding box center [197, 110] width 25 height 8
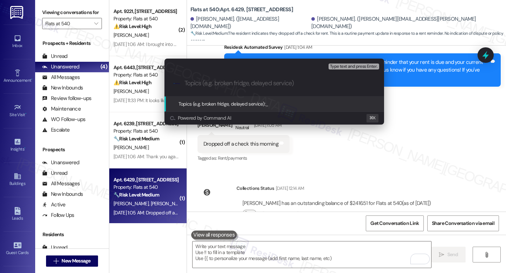
paste input "Resident Payment Review Needed – Resident name"
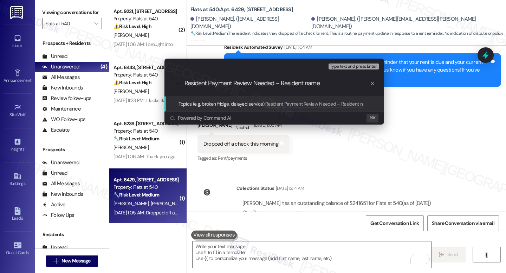
scroll to position [0, 0]
drag, startPoint x: 283, startPoint y: 84, endPoint x: 326, endPoint y: 84, distance: 42.5
click at [326, 84] on input "Resident Payment Review Needed – Resident name" at bounding box center [276, 83] width 185 height 7
type input "Resident Payment Review Needed"
click at [354, 66] on span "Type text and press Enter." at bounding box center [353, 66] width 47 height 5
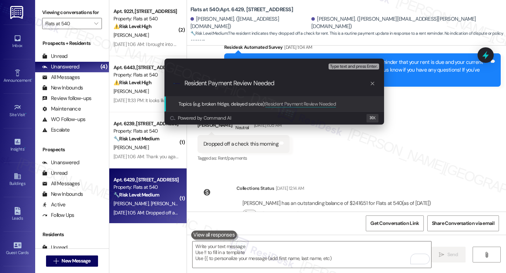
click at [343, 84] on input "Resident Payment Review Needed" at bounding box center [276, 83] width 185 height 7
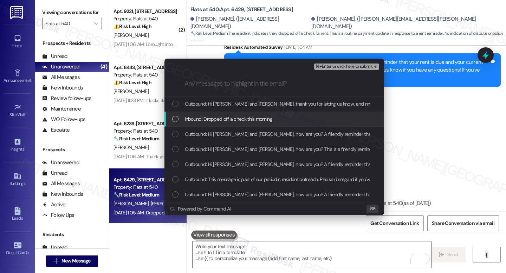
click at [240, 119] on span "Inbound: Dropped off a check this morning" at bounding box center [228, 119] width 87 height 8
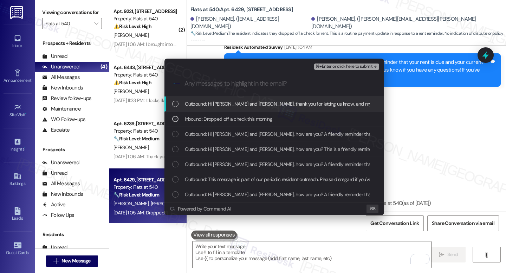
click at [352, 68] on span "⌘+Enter or click here to submit" at bounding box center [344, 66] width 57 height 5
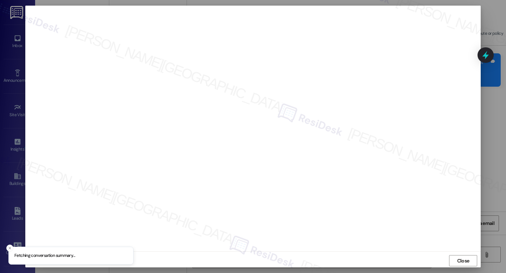
scroll to position [2, 0]
click at [457, 260] on span "Close" at bounding box center [463, 258] width 12 height 7
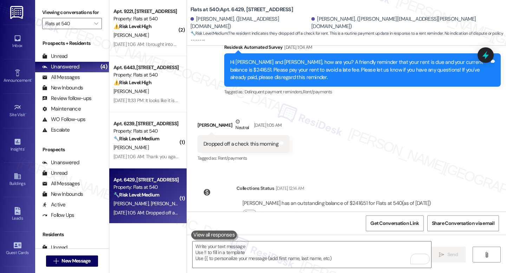
scroll to position [362, 0]
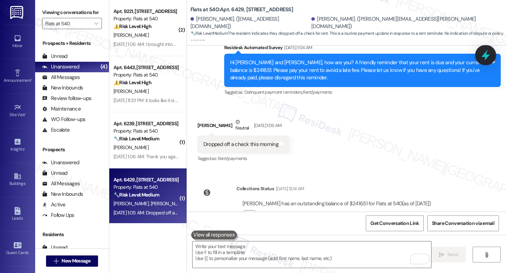
click at [489, 55] on icon at bounding box center [486, 55] width 12 height 12
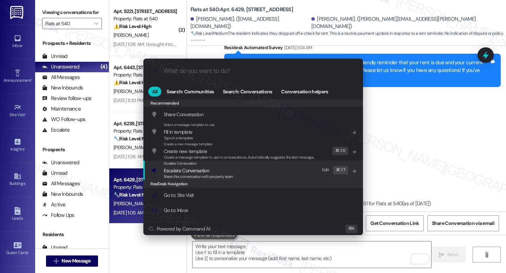
click at [181, 173] on span "Escalate Conversation" at bounding box center [186, 171] width 45 height 6
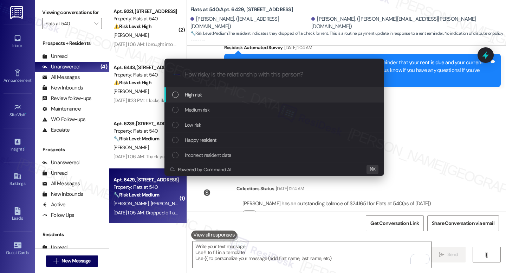
paste input "Resident Payment Review Needed – Resident name"
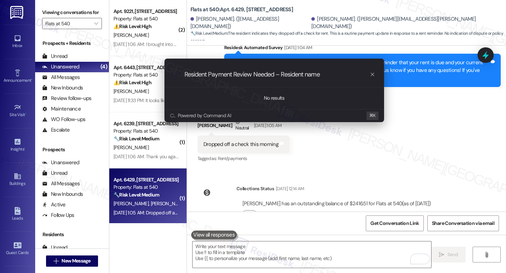
scroll to position [0, 0]
drag, startPoint x: 287, startPoint y: 78, endPoint x: 343, endPoint y: 77, distance: 55.9
click at [343, 77] on input "Resident Payment Review Needed – Resident name" at bounding box center [276, 74] width 185 height 7
click at [297, 73] on input "Resident Payment Review Needed" at bounding box center [276, 74] width 185 height 7
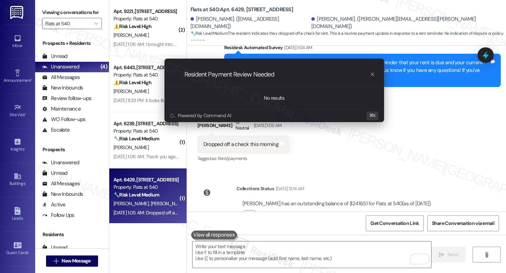
click at [297, 73] on input "Resident Payment Review Needed" at bounding box center [276, 74] width 185 height 7
type input "Resident Payment Review Needed"
click at [371, 74] on icon "progress bar" at bounding box center [373, 75] width 6 height 6
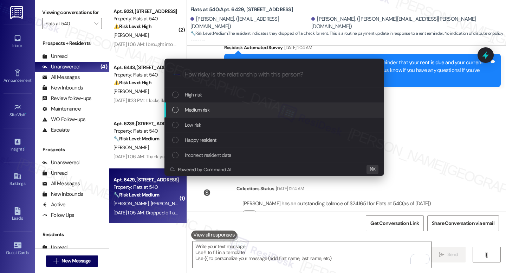
click at [222, 117] on div "Medium risk" at bounding box center [274, 110] width 220 height 15
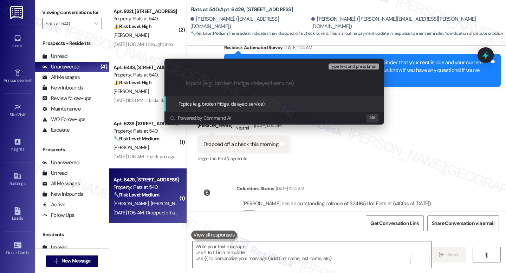
paste input "Resident Payment Review Needed"
type input "Resident Payment Review Needed"
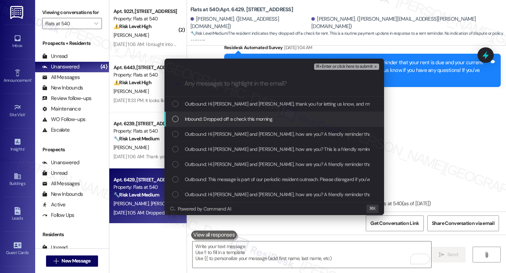
click at [257, 121] on span "Inbound: Dropped off a check this morning" at bounding box center [228, 119] width 87 height 8
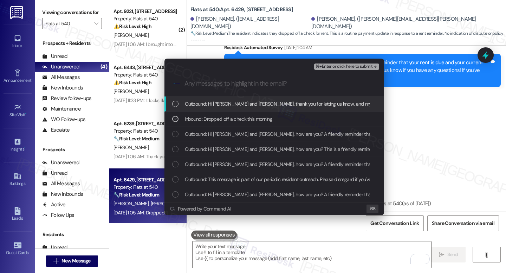
click at [351, 66] on span "⌘+Enter or click here to submit" at bounding box center [344, 66] width 57 height 5
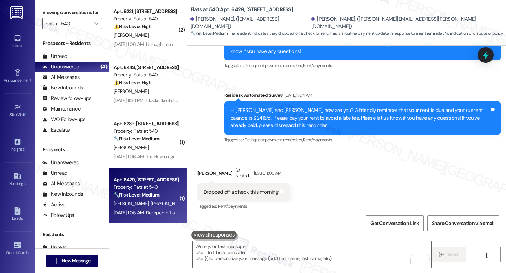
scroll to position [312, 0]
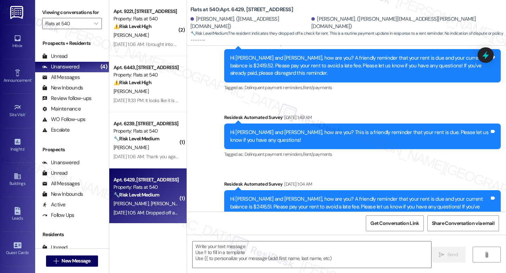
type textarea "Fetching suggested responses. Please feel free to read through the conversation…"
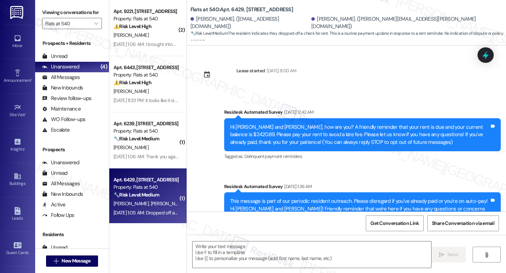
scroll to position [451, 0]
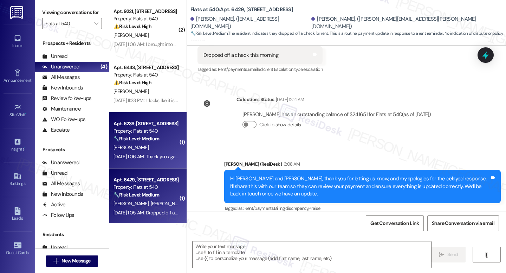
click at [164, 138] on div "🔧 Risk Level: Medium The resident confirmed that the rent will be paid before t…" at bounding box center [145, 138] width 65 height 7
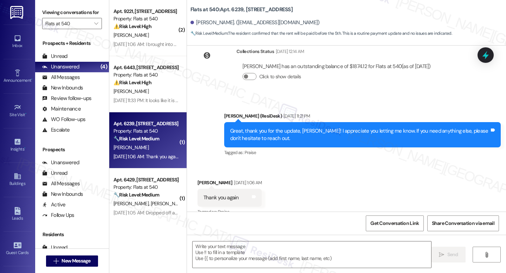
scroll to position [197, 0]
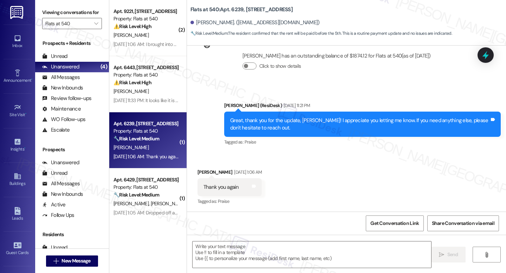
type textarea "Fetching suggested responses. Please feel free to read through the conversation…"
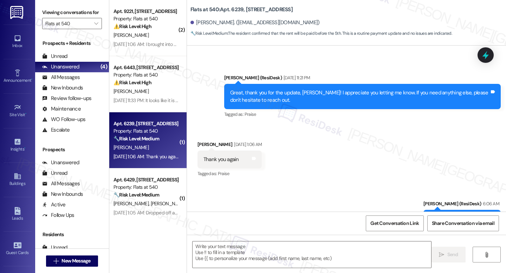
scroll to position [257, 0]
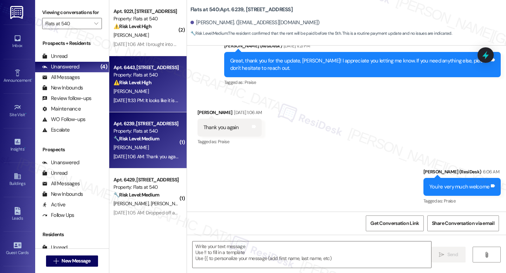
click at [157, 104] on div "Sep 05, 2025 at 11:33 PM: It looks like it is stuck at the 3rd floor Sep 05, 20…" at bounding box center [146, 100] width 66 height 9
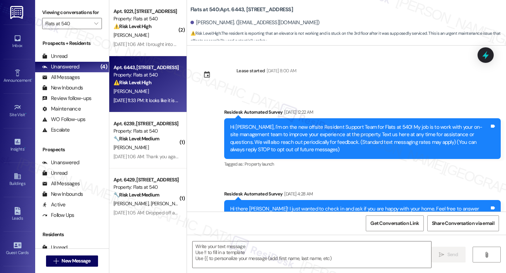
scroll to position [2710, 0]
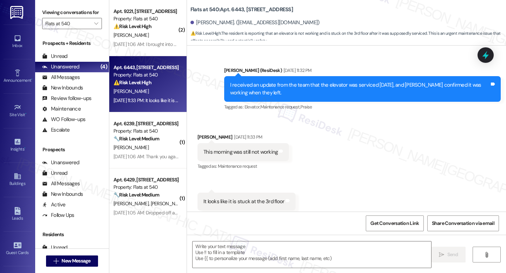
type textarea "Fetching suggested responses. Please feel free to read through the conversation…"
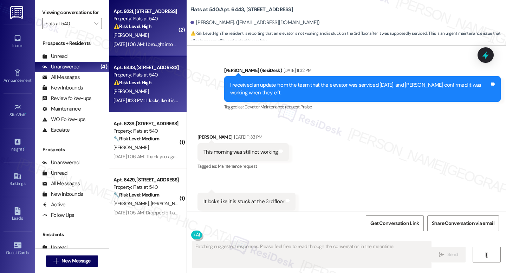
click at [142, 32] on div "D. Smith" at bounding box center [146, 35] width 66 height 9
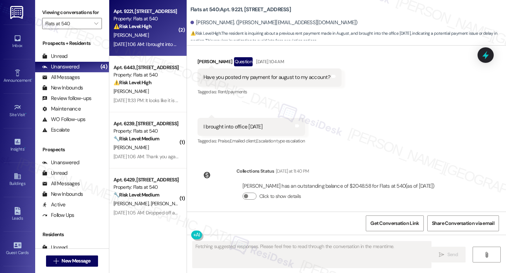
scroll to position [1386, 0]
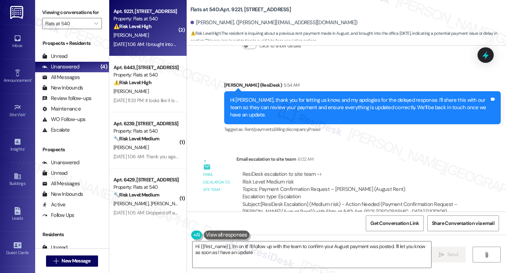
type textarea "Hi {{first_name}}, I'm on it! I'll follow up with the team to confirm your Augu…"
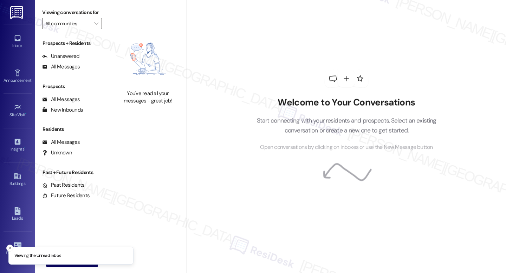
type input "Flats at 540"
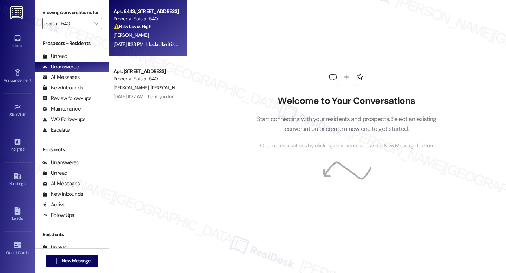
click at [152, 22] on div "Property: Flats at 540" at bounding box center [145, 18] width 65 height 7
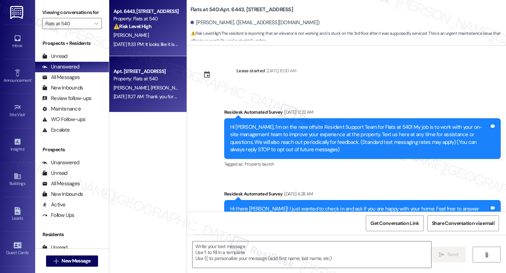
scroll to position [2710, 0]
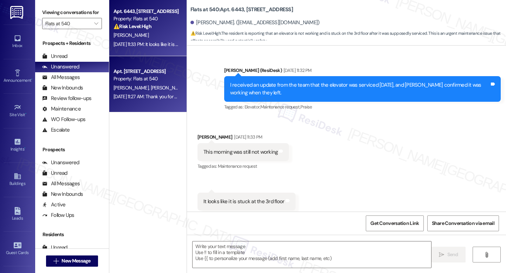
type textarea "Fetching suggested responses. Please feel free to read through the conversation…"
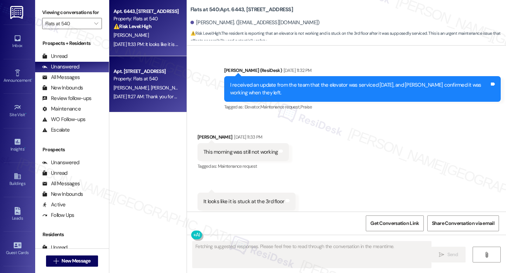
click at [143, 79] on div "Property: Flats at 540" at bounding box center [145, 78] width 65 height 7
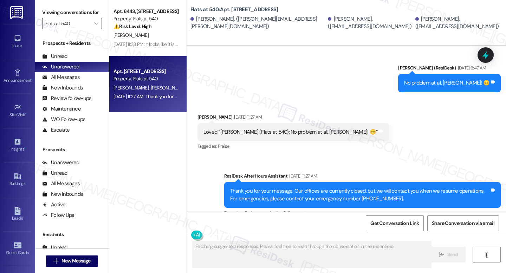
scroll to position [1379, 0]
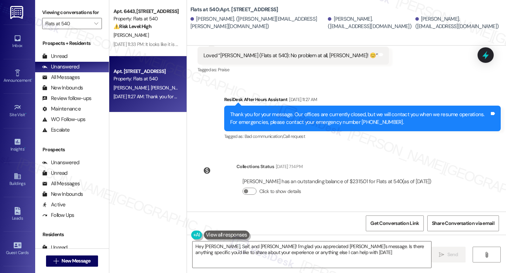
type textarea "Hey [PERSON_NAME], Seif, and [PERSON_NAME]! I'm glad you appreciated [PERSON_NA…"
click at [374, 250] on textarea "Hey [PERSON_NAME], Seif, and [PERSON_NAME]! I'm glad you appreciated [PERSON_NA…" at bounding box center [312, 255] width 239 height 26
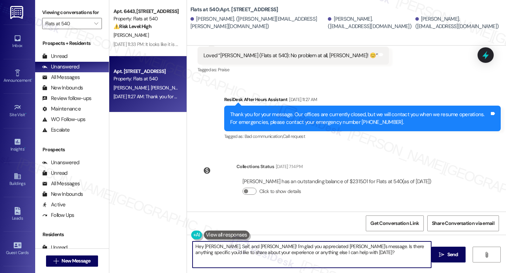
click at [374, 250] on textarea "Hey [PERSON_NAME], Seif, and [PERSON_NAME]! I'm glad you appreciated [PERSON_NA…" at bounding box center [312, 255] width 239 height 26
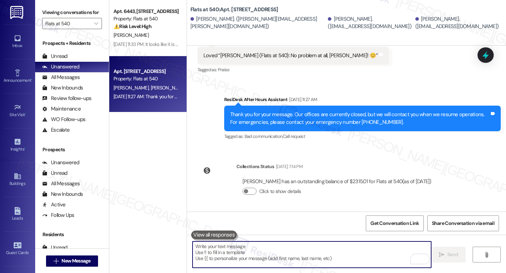
click at [226, 252] on textarea "To enrich screen reader interactions, please activate Accessibility in Grammarl…" at bounding box center [312, 255] width 239 height 26
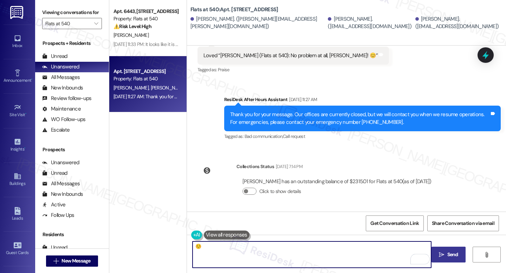
type textarea "☺️"
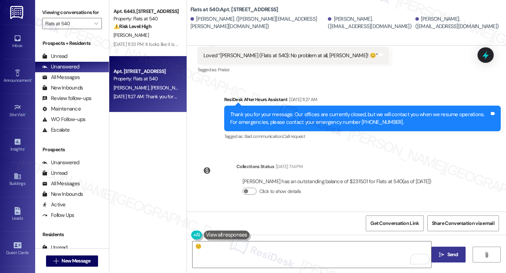
click at [440, 257] on icon "" at bounding box center [441, 255] width 5 height 6
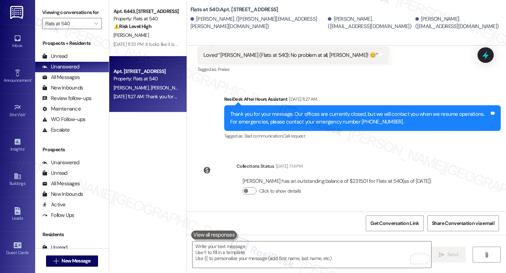
scroll to position [1428, 0]
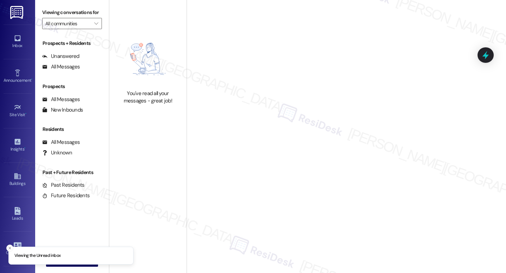
type input "Flats at 540"
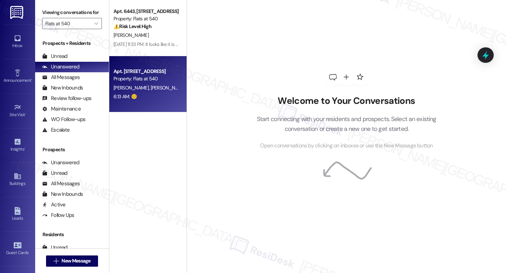
click at [167, 97] on div "6:13 AM: ☺️ 6:13 AM: ☺️" at bounding box center [146, 96] width 66 height 9
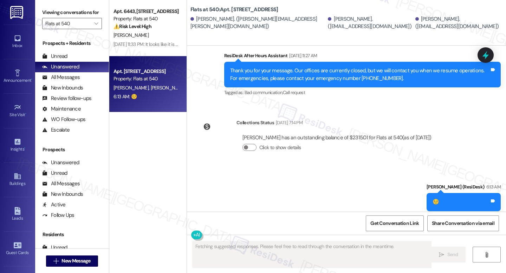
scroll to position [1428, 0]
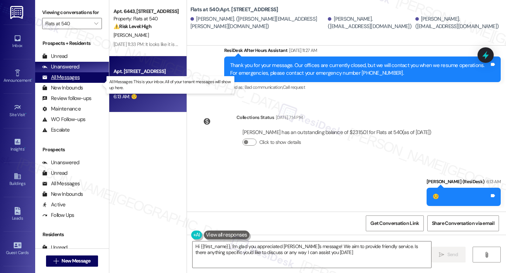
type textarea "Hi {{first_name}}, I'm glad you appreciated [PERSON_NAME]'s message! We aim to …"
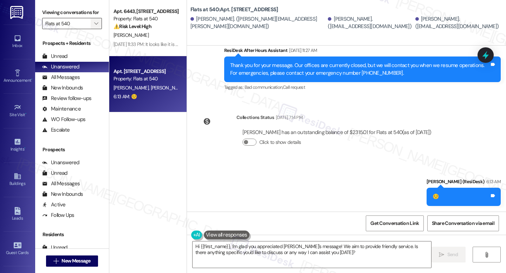
click at [94, 26] on icon "" at bounding box center [96, 24] width 4 height 6
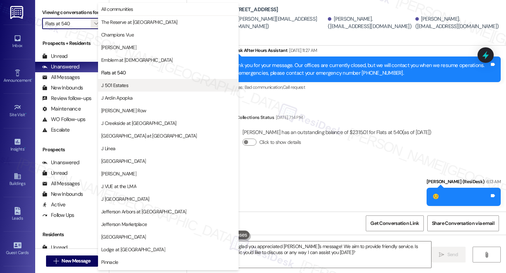
click at [154, 88] on span "J 501 Estates" at bounding box center [168, 85] width 134 height 7
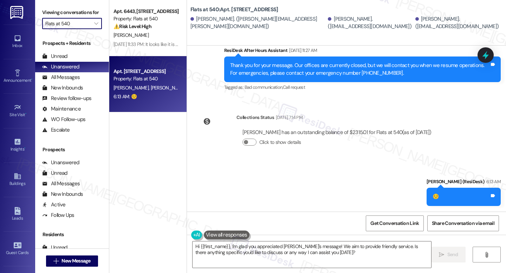
type input "J 501 Estates"
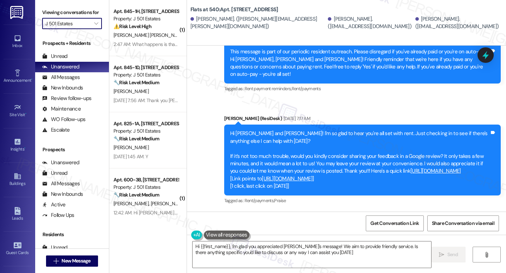
type textarea "Hi {{first_name}}, I'm glad you appreciated [PERSON_NAME]'s message! We aim to …"
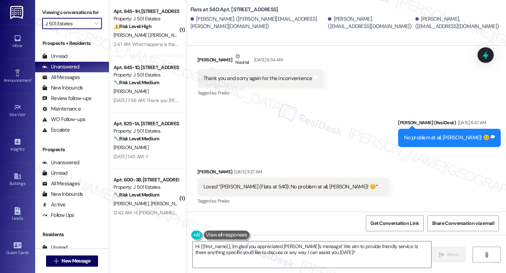
scroll to position [1428, 0]
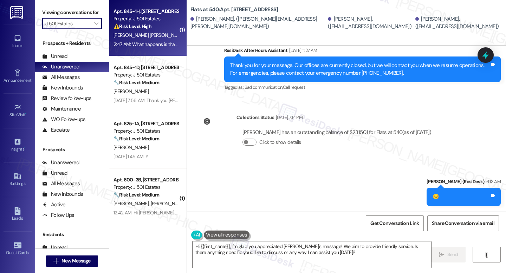
click at [139, 45] on div "2:47 AM: What happens is that the second shelf was never replaced, the one that…" at bounding box center [227, 44] width 229 height 6
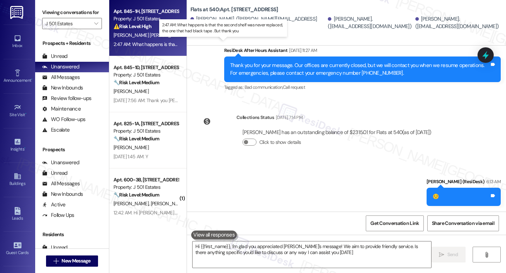
type textarea "Hi {{first_name}}, I'm glad you appreciated [PERSON_NAME]'s message! We aim to …"
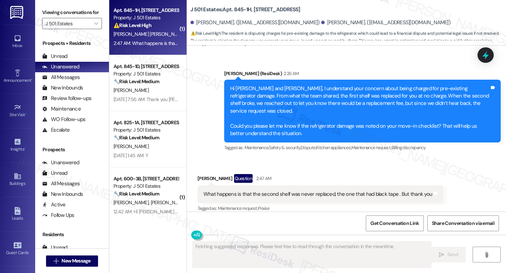
scroll to position [1005, 0]
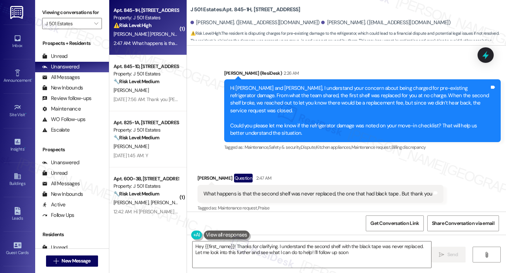
type textarea "Hey {{first_name}}! Thanks for clarifying. I understand the second shelf with t…"
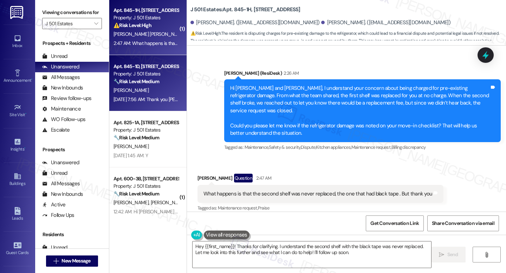
click at [140, 84] on strong "🔧 Risk Level: Medium" at bounding box center [136, 81] width 46 height 6
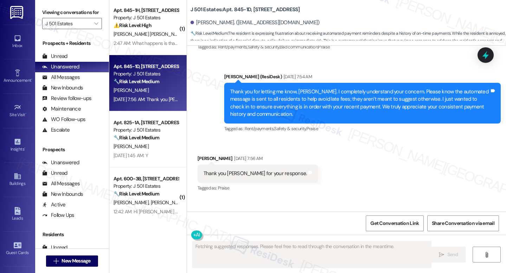
scroll to position [704, 0]
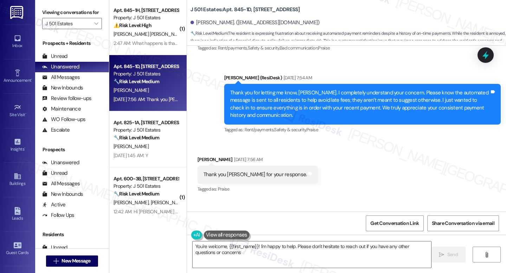
type textarea "You're welcome, {{first_name}}! I'm happy to help. Please don't hesitate to rea…"
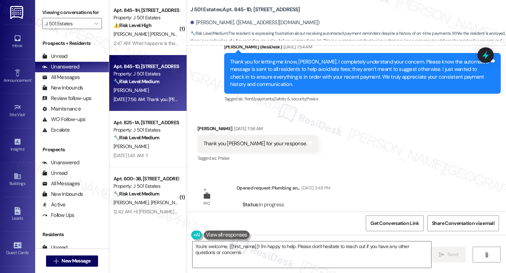
scroll to position [740, 0]
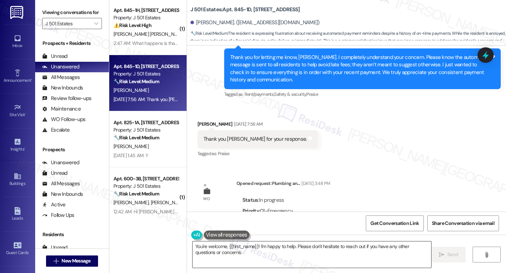
click at [266, 255] on textarea "You're welcome, {{first_name}}! I'm happy to help. Please don't hesitate to rea…" at bounding box center [312, 255] width 239 height 26
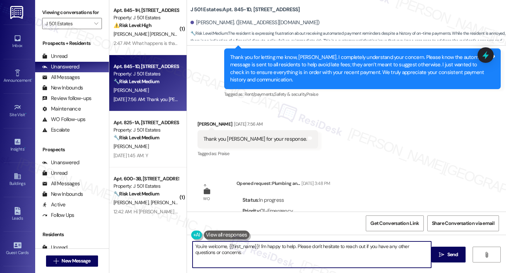
click at [266, 255] on textarea "You're welcome, {{first_name}}! I'm happy to help. Please don't hesitate to rea…" at bounding box center [312, 255] width 239 height 26
click at [454, 254] on span "Send" at bounding box center [452, 254] width 11 height 7
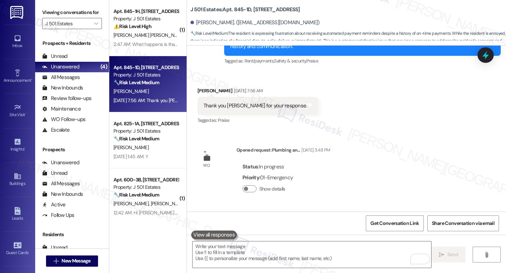
scroll to position [789, 0]
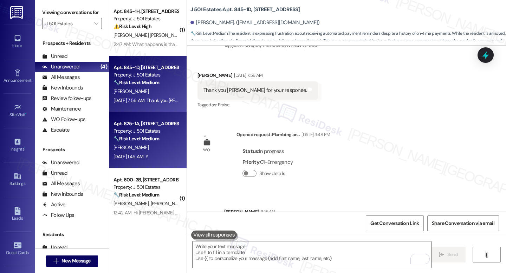
click at [157, 115] on div "Apt. 825-1A, [STREET_ADDRESS] Property: J 501 Estates 🔧 Risk Level: Medium The …" at bounding box center [147, 140] width 77 height 56
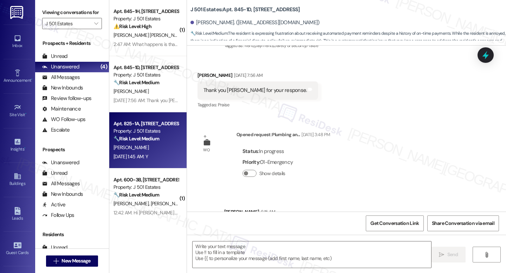
type textarea "Fetching suggested responses. Please feel free to read through the conversation…"
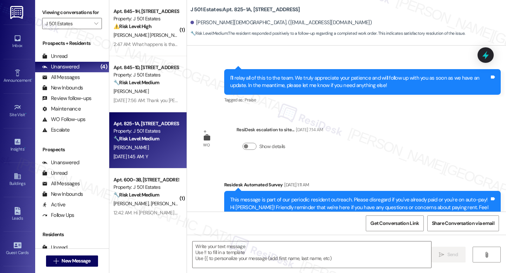
type textarea "Fetching suggested responses. Please feel free to read through the conversation…"
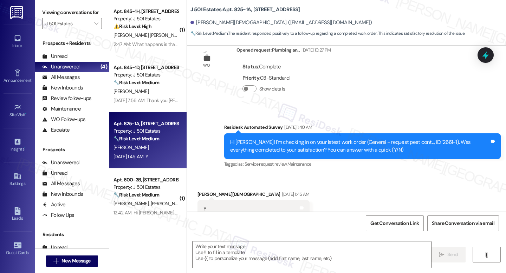
scroll to position [1864, 0]
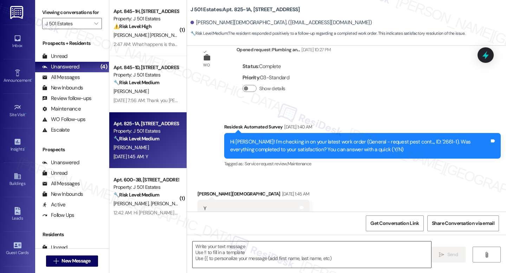
click at [283, 253] on textarea at bounding box center [312, 255] width 239 height 26
click at [485, 54] on icon at bounding box center [485, 55] width 8 height 11
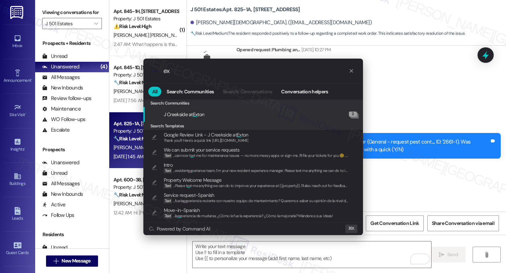
type input "e"
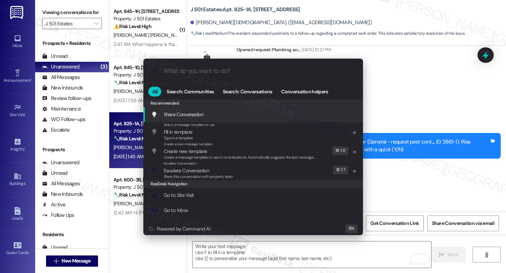
click at [397, 70] on div ".cls-1{fill:#0a055f;}.cls-2{fill:#0cc4c4;} resideskLogoBlueOrange All Search: C…" at bounding box center [253, 136] width 506 height 273
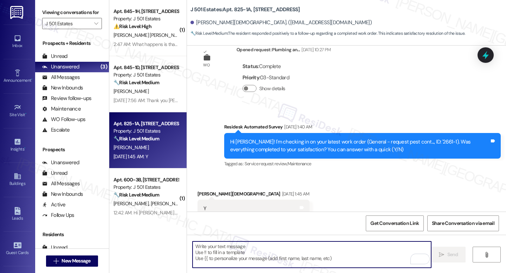
click at [259, 258] on textarea "To enrich screen reader interactions, please activate Accessibility in Grammarl…" at bounding box center [312, 255] width 239 height 26
paste textarea "I'm happy the work order was completed to your satisfaction! We'd also love to …"
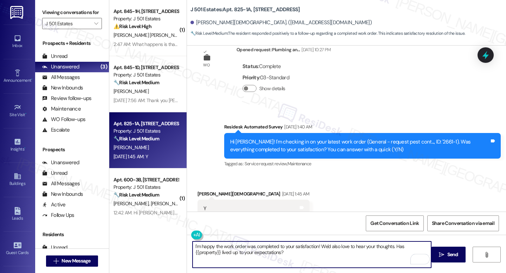
click at [291, 261] on textarea "I'm happy the work order was completed to your satisfaction! We'd also love to …" at bounding box center [312, 255] width 239 height 26
type textarea "I'm happy the work order was completed to your satisfaction! We'd also love to …"
click at [450, 251] on span "Send" at bounding box center [452, 254] width 11 height 7
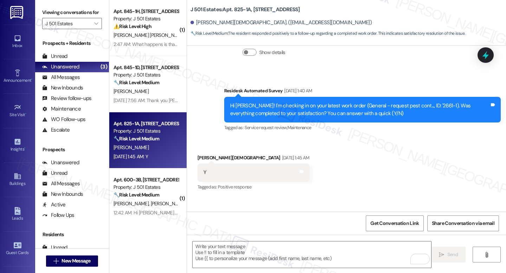
scroll to position [1920, 0]
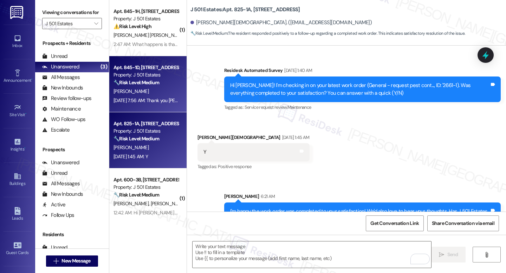
click at [150, 108] on div "Apt. 845-1D, 240 Ivy Meadow Ln Property: J 501 Estates 🔧 Risk Level: Medium The…" at bounding box center [147, 84] width 77 height 56
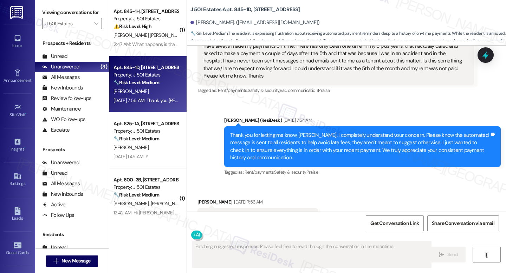
scroll to position [799, 0]
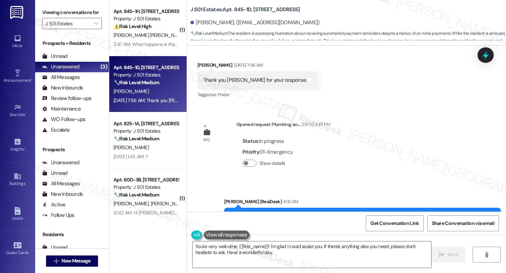
type textarea "You're very welcome, {{first_name}}! I'm glad I could assist you. If there's an…"
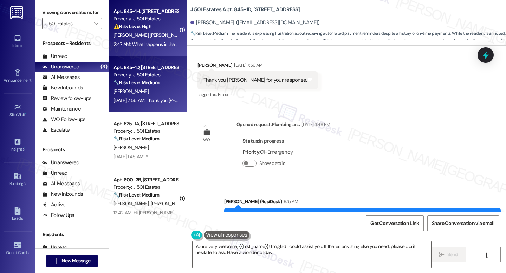
click at [145, 44] on div "2:47 AM: What happens is that the second shelf was never replaced, the one that…" at bounding box center [227, 44] width 229 height 6
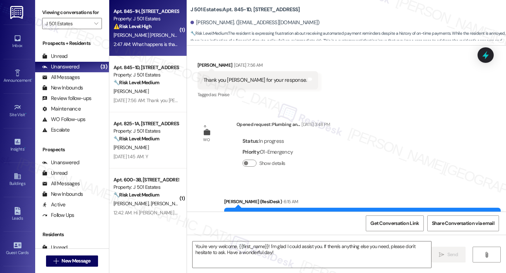
type textarea "Fetching suggested responses. Please feel free to read through the conversation…"
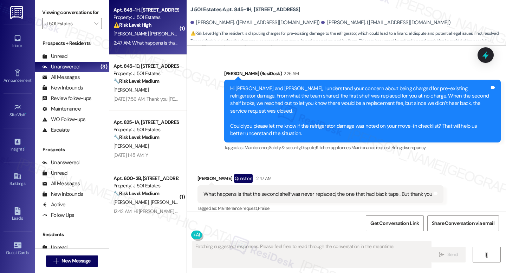
scroll to position [1005, 0]
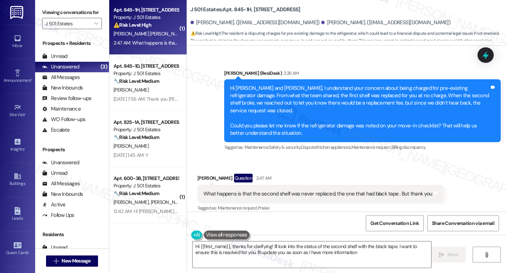
type textarea "Hi {{first_name}}, thanks for clarifying! I'll look into the status of the seco…"
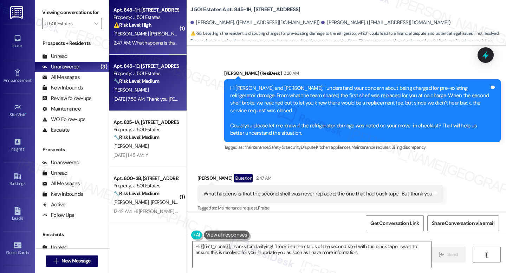
click at [159, 89] on div "J. Mcdonald" at bounding box center [146, 90] width 66 height 9
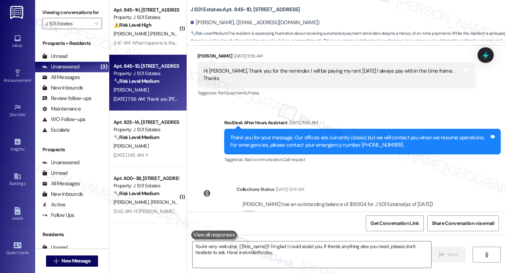
type textarea "You're very welcome, {{first_name}}! I'm glad I could assist you. If there's an…"
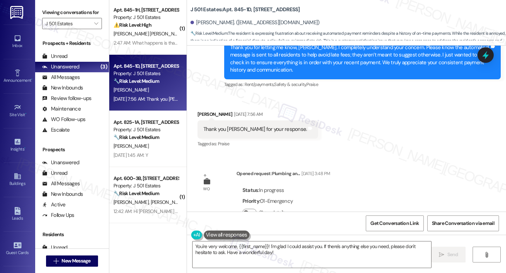
scroll to position [799, 0]
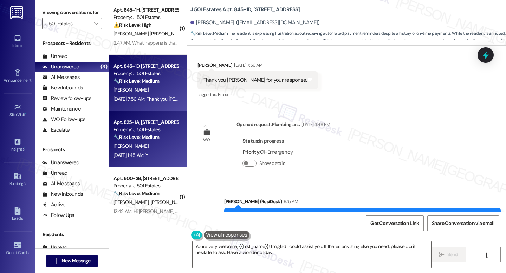
click at [146, 115] on div "Apt. 825-1A, 240 Ivy Meadow Ln Property: J 501 Estates 🔧 Risk Level: Medium The…" at bounding box center [147, 139] width 77 height 56
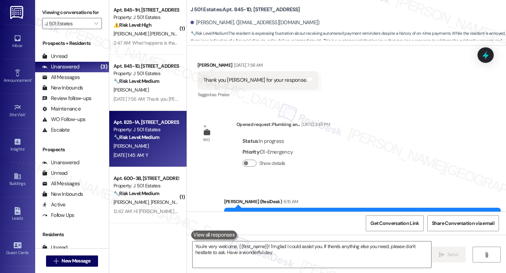
type textarea "You're very welcome, {{first_name}}! I'm glad I could assist you. If there's an…"
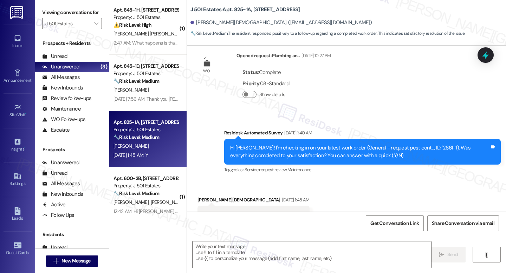
type textarea "Fetching suggested responses. Please feel free to read through the conversation…"
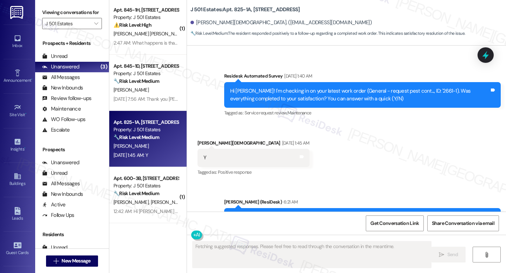
scroll to position [1930, 0]
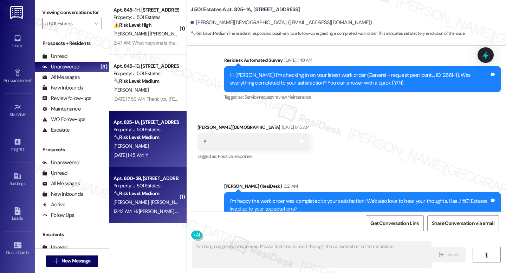
click at [153, 175] on div "Apt. 600-3B, 240 Ivy Meadow Ln" at bounding box center [145, 178] width 65 height 7
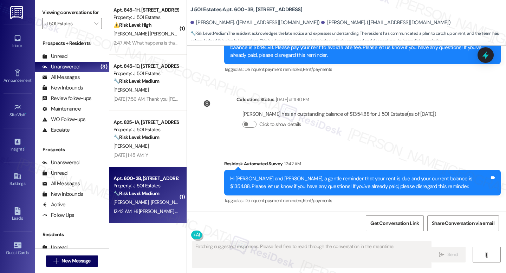
scroll to position [1168, 0]
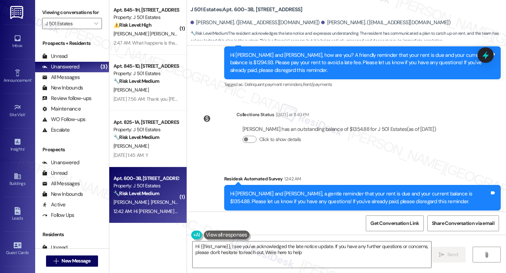
type textarea "Hi {{first_name}}, I see you've acknowledged the late notice update. If you hav…"
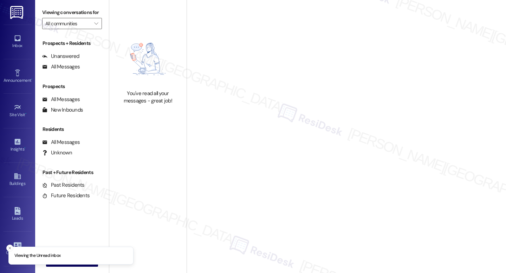
type input "J 501 Estates"
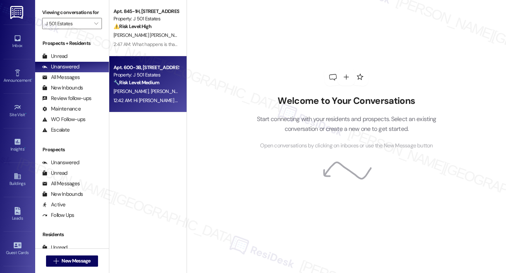
click at [161, 75] on div "Property: J 501 Estates" at bounding box center [145, 74] width 65 height 7
click at [161, 74] on div "Property: J 501 Estates" at bounding box center [145, 74] width 65 height 7
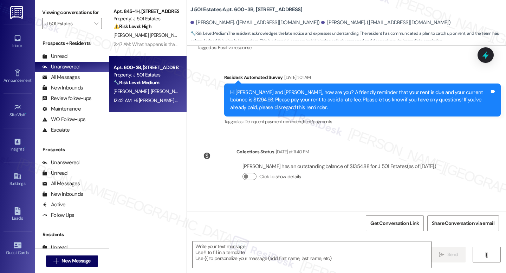
scroll to position [1168, 0]
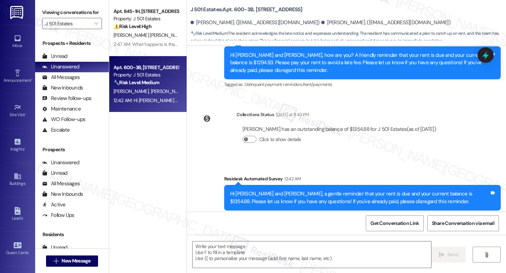
type textarea "Fetching suggested responses. Please feel free to read through the conversation…"
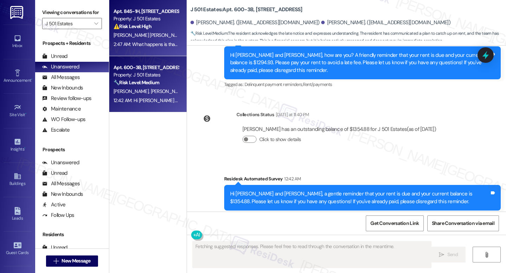
click at [147, 35] on span "[PERSON_NAME] [PERSON_NAME]" at bounding box center [149, 35] width 73 height 6
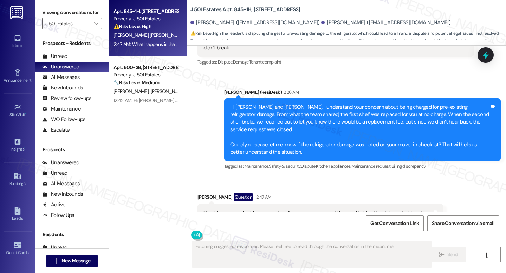
scroll to position [1005, 0]
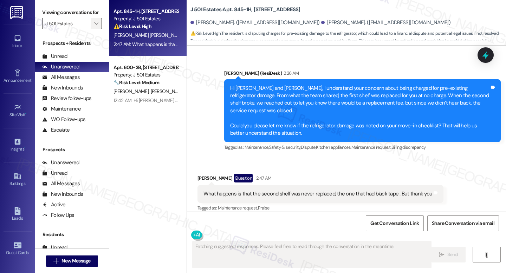
click at [97, 29] on button "" at bounding box center [96, 23] width 11 height 11
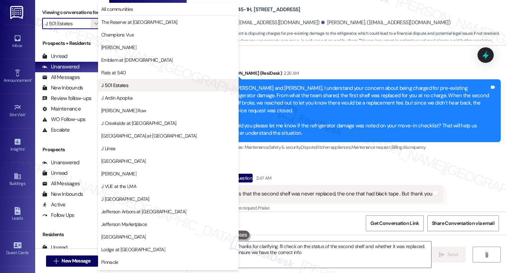
type textarea "Hey {{first_name}}! Thanks for clarifying. I'll check on the status of the seco…"
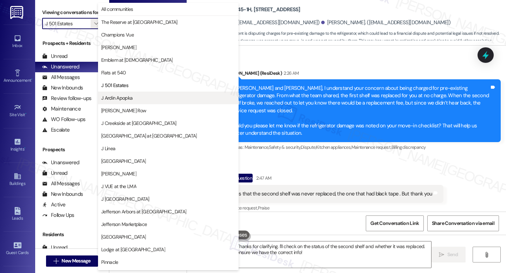
click at [137, 98] on span "J Ardin Apopka" at bounding box center [168, 98] width 134 height 7
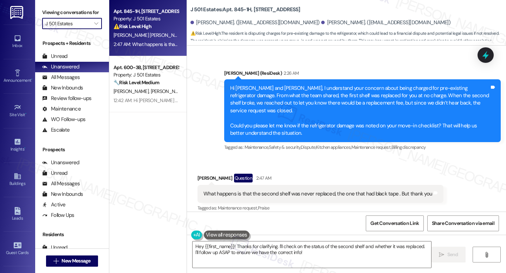
type input "J Ardin Apopka"
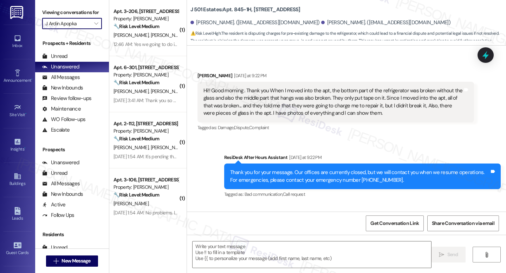
type textarea "Fetching suggested responses. Please feel free to read through the conversation…"
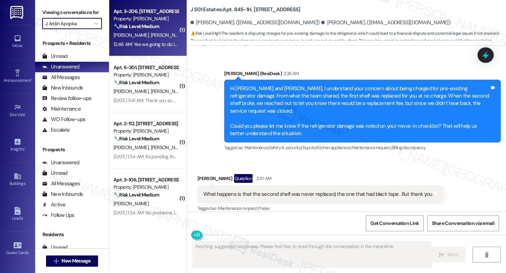
click at [147, 50] on div "Apt. 3-206, 2420 Medicine Lake Drive Property: J Ardin Apopka 🔧 Risk Level: Med…" at bounding box center [147, 28] width 77 height 56
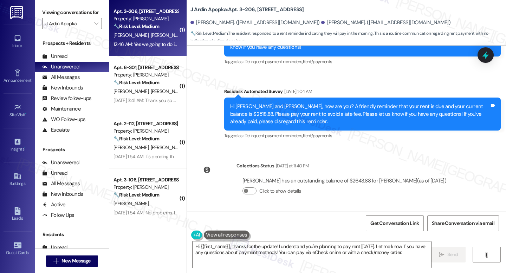
scroll to position [2291, 0]
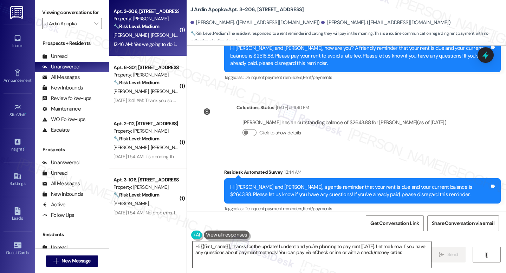
click at [297, 252] on textarea "Hi {{first_name}}, thanks for the update! I understand you're planning to pay r…" at bounding box center [312, 255] width 239 height 26
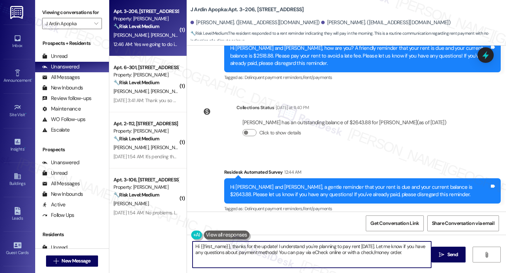
click at [297, 252] on textarea "Hi {{first_name}}, thanks for the update! I understand you're planning to pay r…" at bounding box center [312, 255] width 239 height 26
click at [331, 265] on textarea "Hi {{first_name}}, thanks for the update! I understand you're planning to pay r…" at bounding box center [312, 255] width 239 height 26
click at [345, 247] on textarea "Hi {{first_name}}, thanks for the update! I understand you're planning to pay r…" at bounding box center [312, 255] width 239 height 26
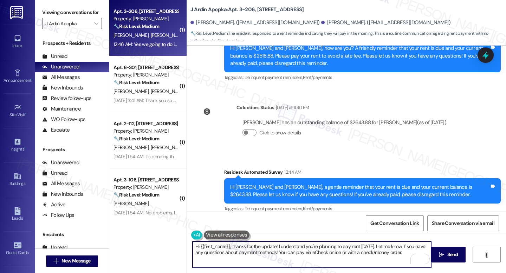
click at [345, 247] on textarea "Hi {{first_name}}, thanks for the update! I understand you're planning to pay r…" at bounding box center [312, 255] width 239 height 26
click at [348, 249] on textarea "Hi {{first_name}}, thanks for the update! I understand you're planning to pay r…" at bounding box center [312, 255] width 239 height 26
drag, startPoint x: 378, startPoint y: 247, endPoint x: 394, endPoint y: 257, distance: 19.1
click at [394, 257] on textarea "Hi {{first_name}}, thanks for the update! I understand you're planning to pay r…" at bounding box center [312, 255] width 239 height 26
paste textarea "Thank you for letting me know, {{first_name}}. I completely understand and appr…"
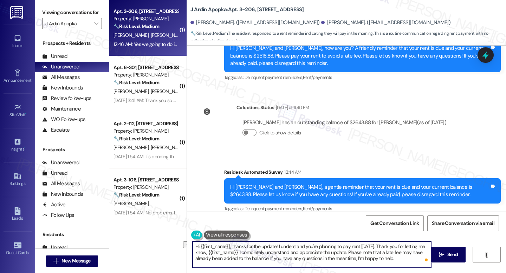
drag, startPoint x: 235, startPoint y: 252, endPoint x: 176, endPoint y: 254, distance: 58.7
click at [176, 254] on div "( 1 ) Apt. 3-206, 2420 Medicine Lake Drive Property: J Ardin Apopka 🔧 Risk Leve…" at bounding box center [307, 136] width 397 height 273
click at [327, 257] on textarea "Hi {{first_name}}, thanks for the update! I understand you're planning to pay r…" at bounding box center [312, 255] width 239 height 26
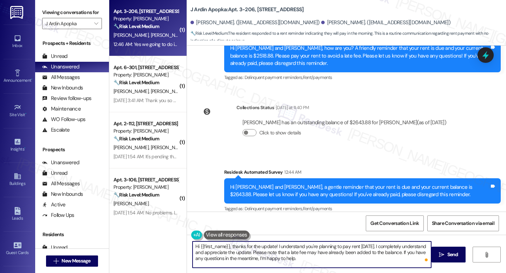
click at [327, 257] on textarea "Hi {{first_name}}, thanks for the update! I understand you're planning to pay r…" at bounding box center [312, 255] width 239 height 26
click at [243, 254] on textarea "Hi {{first_name}}, thanks for the update! I understand you're planning to pay r…" at bounding box center [312, 255] width 239 height 26
paste textarea "you for the update! I understand you’re planning to pay rent tomorrow and appre…"
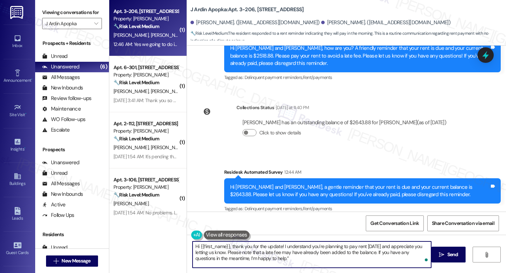
click at [278, 258] on textarea "Hi {{first_name}}, thank you for the update! I understand you’re planning to pa…" at bounding box center [312, 255] width 239 height 26
type textarea "Hi {{first_name}}, thank you for the update! I understand you’re planning to pa…"
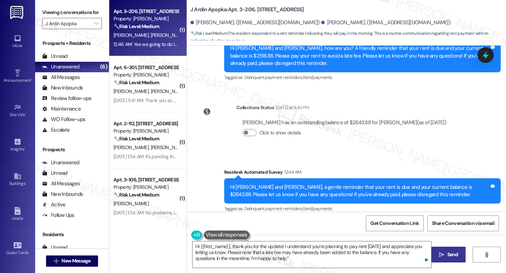
click at [448, 252] on span "Send" at bounding box center [452, 254] width 11 height 7
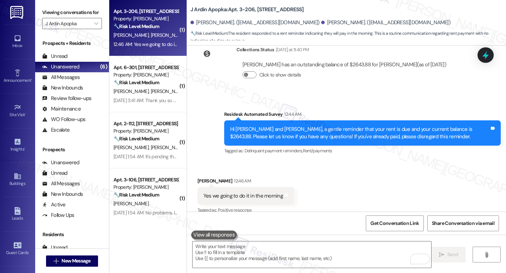
scroll to position [2355, 0]
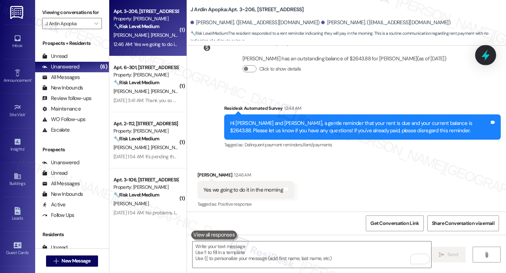
click at [491, 57] on icon at bounding box center [486, 55] width 12 height 12
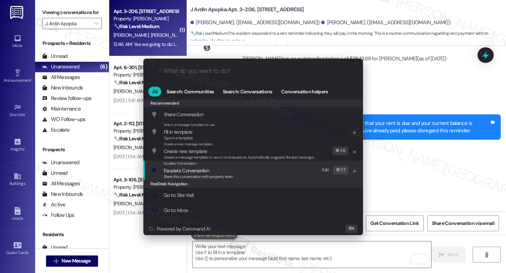
click at [190, 175] on span "Share this conversation with property team" at bounding box center [199, 176] width 70 height 5
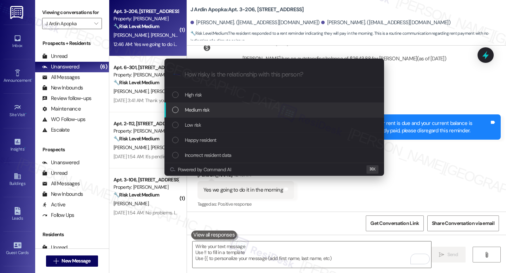
click at [186, 116] on div "Medium risk" at bounding box center [274, 110] width 220 height 15
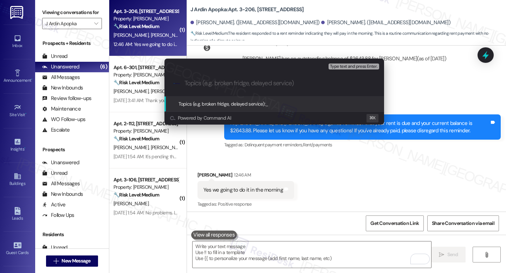
click at [244, 93] on div ".cls-1{fill:#0a055f;}.cls-2{fill:#0cc4c4;} resideskLogoBlueOrange" at bounding box center [274, 83] width 220 height 25
click at [242, 93] on div ".cls-1{fill:#0a055f;}.cls-2{fill:#0cc4c4;} resideskLogoBlueOrange" at bounding box center [274, 83] width 220 height 25
click at [209, 85] on input "Topics (e.g. broken fridge, delayed service)" at bounding box center [279, 83] width 191 height 7
click at [228, 91] on div ".cls-1{fill:#0a055f;}.cls-2{fill:#0cc4c4;} resideskLogoBlueOrange Resident prom…" at bounding box center [274, 83] width 220 height 25
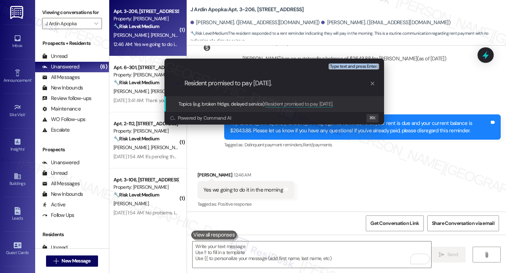
click at [228, 91] on div ".cls-1{fill:#0a055f;}.cls-2{fill:#0cc4c4;} resideskLogoBlueOrange Resident prom…" at bounding box center [274, 83] width 220 height 25
click at [226, 90] on div ".cls-1{fill:#0a055f;}.cls-2{fill:#0cc4c4;} resideskLogoBlueOrange Resident prom…" at bounding box center [274, 83] width 220 height 25
click at [289, 88] on div ".cls-1{fill:#0a055f;}.cls-2{fill:#0cc4c4;} resideskLogoBlueOrange Resident prom…" at bounding box center [274, 83] width 220 height 25
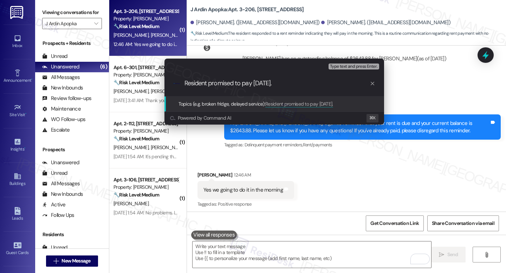
drag, startPoint x: 289, startPoint y: 88, endPoint x: 222, endPoint y: 87, distance: 66.4
click at [222, 87] on div ".cls-1{fill:#0a055f;}.cls-2{fill:#0cc4c4;} resideskLogoBlueOrange Resident prom…" at bounding box center [274, 83] width 220 height 25
click at [222, 87] on input "Resident promised to pay tomorrow." at bounding box center [276, 83] width 185 height 7
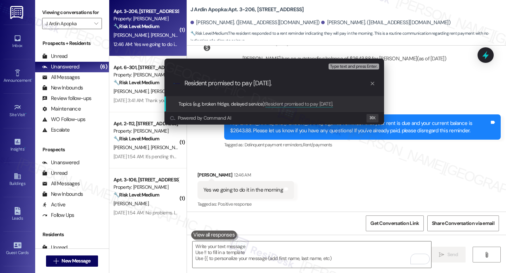
paste input "Commitment to Pay Tomorrow"
type input "Resident Commitment to Pay Tomorrow"
click at [347, 75] on div ".cls-1{fill:#0a055f;}.cls-2{fill:#0cc4c4;} resideskLogoBlueOrange Resident Comm…" at bounding box center [274, 83] width 220 height 25
click at [346, 71] on div ".cls-1{fill:#0a055f;}.cls-2{fill:#0cc4c4;} resideskLogoBlueOrange Resident Comm…" at bounding box center [274, 83] width 220 height 25
click at [328, 89] on div ".cls-1{fill:#0a055f;}.cls-2{fill:#0cc4c4;} resideskLogoBlueOrange Resident Comm…" at bounding box center [274, 83] width 220 height 25
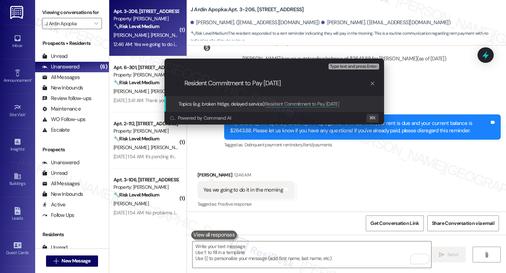
click at [271, 85] on input "Resident Commitment to Pay Tomorrow" at bounding box center [276, 83] width 185 height 7
click at [310, 89] on div ".cls-1{fill:#0a055f;}.cls-2{fill:#0cc4c4;} resideskLogoBlueOrange Resident Comm…" at bounding box center [274, 83] width 220 height 25
click at [402, 93] on div "Escalate Conversation Medium risk Topics (e.g. broken fridge, delayed service) …" at bounding box center [253, 136] width 506 height 273
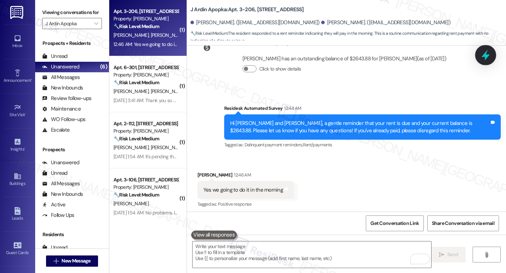
click at [488, 60] on div at bounding box center [485, 55] width 21 height 20
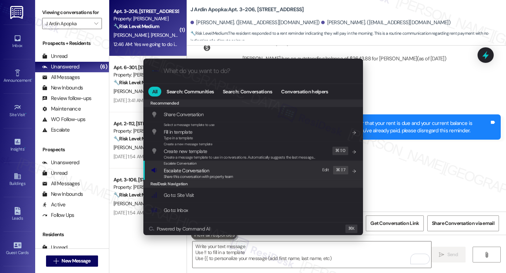
click at [165, 168] on span "Escalate Conversation" at bounding box center [186, 171] width 45 height 6
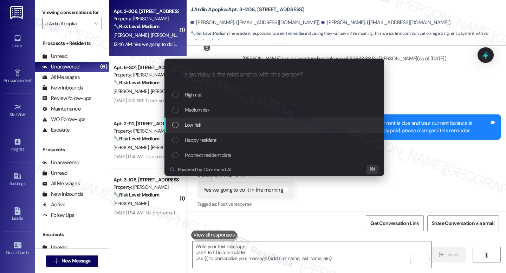
click at [216, 118] on div "Low risk" at bounding box center [274, 125] width 220 height 15
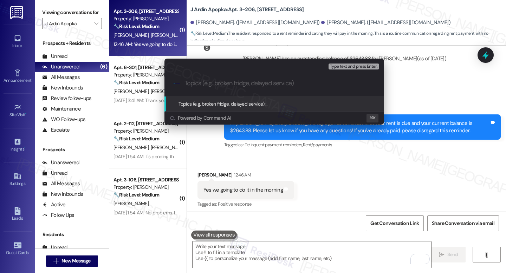
click at [428, 96] on div "Escalate Conversation Low risk Topics (e.g. broken fridge, delayed service) Any…" at bounding box center [253, 136] width 506 height 273
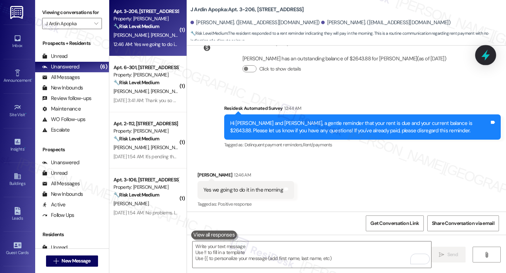
click at [486, 58] on icon at bounding box center [485, 55] width 8 height 11
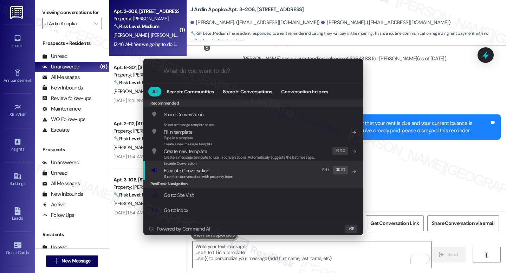
click at [178, 173] on span "Escalate Conversation" at bounding box center [186, 171] width 45 height 6
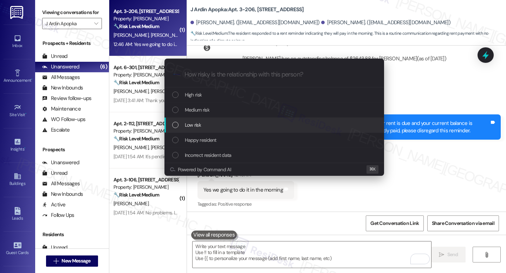
click at [197, 118] on div "Low risk" at bounding box center [274, 125] width 220 height 15
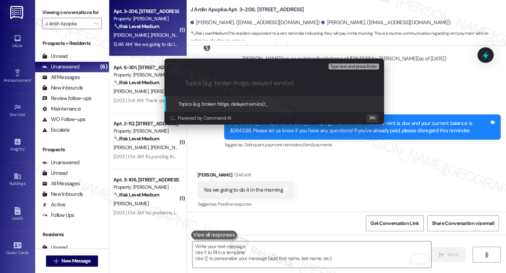
click at [406, 135] on div "Escalate Conversation Low risk Topics (e.g. broken fridge, delayed service) Any…" at bounding box center [253, 136] width 506 height 273
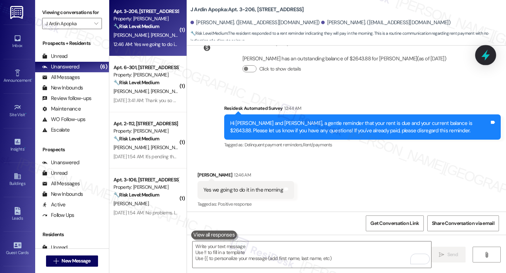
click at [486, 60] on icon at bounding box center [486, 55] width 12 height 12
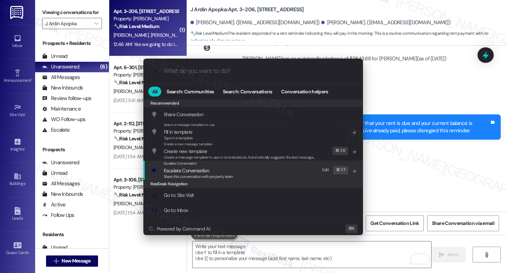
click at [202, 177] on span "Share this conversation with property team" at bounding box center [199, 176] width 70 height 5
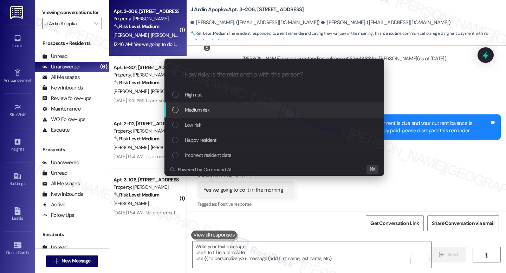
click at [199, 115] on div "Medium risk" at bounding box center [274, 110] width 220 height 15
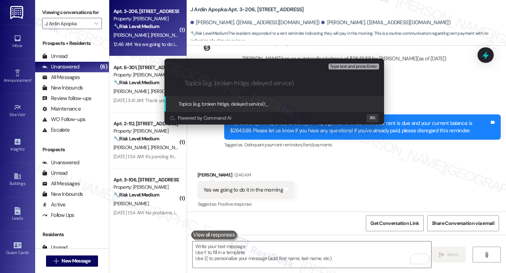
paste input "Resident Commitment to Pay Tomorrow"
type input "Resident Commitment to Pay Tomorrow"
click at [348, 73] on div ".cls-1{fill:#0a055f;}.cls-2{fill:#0cc4c4;} resideskLogoBlueOrange Resident Comm…" at bounding box center [274, 83] width 220 height 25
click at [325, 85] on input "Resident Commitment to Pay Tomorrow" at bounding box center [276, 83] width 185 height 7
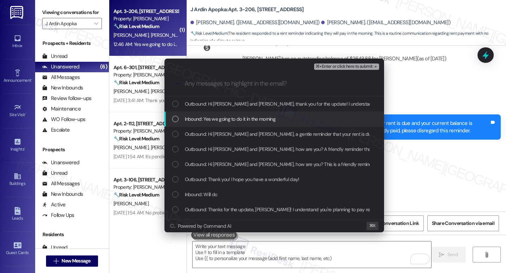
click at [238, 122] on span "Inbound: Yes we going to do it in the morning" at bounding box center [230, 119] width 91 height 8
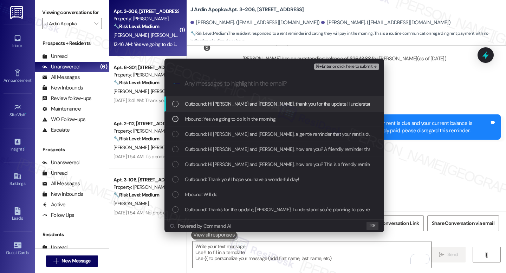
click at [345, 70] on div "⌘+Enter or click here to submit" at bounding box center [347, 66] width 66 height 9
click at [365, 72] on div ".cls-1{fill:#0a055f;}.cls-2{fill:#0cc4c4;} resideskLogoBlueOrange" at bounding box center [274, 83] width 220 height 25
click at [306, 90] on div ".cls-1{fill:#0a055f;}.cls-2{fill:#0cc4c4;} resideskLogoBlueOrange" at bounding box center [274, 83] width 220 height 25
click at [326, 71] on div ".cls-1{fill:#0a055f;}.cls-2{fill:#0cc4c4;} resideskLogoBlueOrange" at bounding box center [274, 83] width 220 height 25
click at [285, 88] on div ".cls-1{fill:#0a055f;}.cls-2{fill:#0cc4c4;} resideskLogoBlueOrange" at bounding box center [274, 83] width 220 height 25
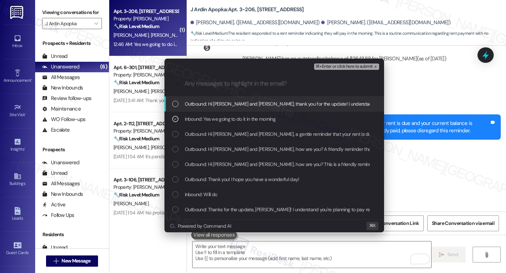
click at [367, 73] on div ".cls-1{fill:#0a055f;}.cls-2{fill:#0cc4c4;} resideskLogoBlueOrange" at bounding box center [274, 83] width 220 height 25
drag, startPoint x: 367, startPoint y: 73, endPoint x: 399, endPoint y: 101, distance: 42.1
click at [367, 73] on div ".cls-1{fill:#0a055f;}.cls-2{fill:#0cc4c4;} resideskLogoBlueOrange" at bounding box center [274, 83] width 220 height 25
drag, startPoint x: 399, startPoint y: 101, endPoint x: 343, endPoint y: 96, distance: 56.1
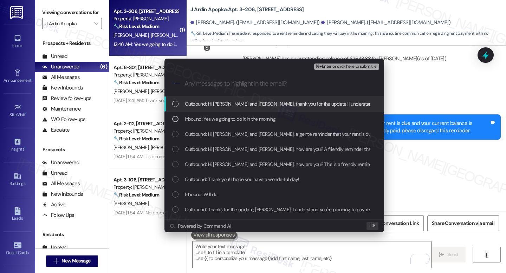
click at [399, 101] on div "Escalate Conversation Medium risk Resident Commitment to Pay Tomorrow Inbound: …" at bounding box center [253, 136] width 506 height 273
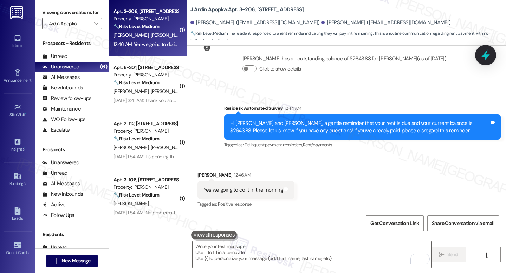
click at [487, 54] on icon at bounding box center [486, 55] width 12 height 12
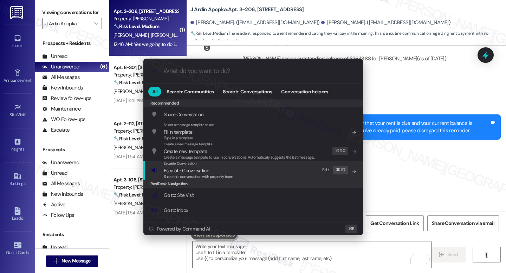
click at [181, 178] on span "Share this conversation with property team" at bounding box center [199, 176] width 70 height 5
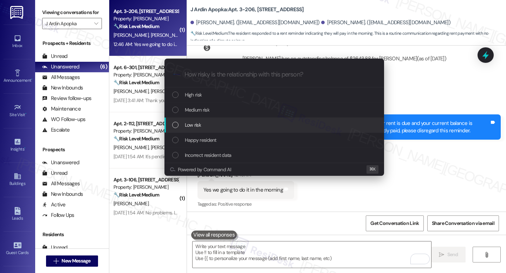
click at [211, 115] on div "Medium risk" at bounding box center [274, 110] width 220 height 15
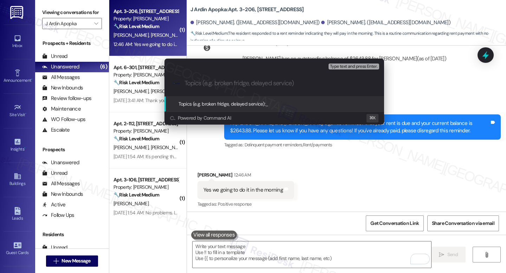
click at [215, 86] on input "Topics (e.g. broken fridge, delayed service)" at bounding box center [279, 83] width 191 height 7
paste input "Resident Commitment to Pay Tomorrow"
type input "Resident Commitment to Pay Tomorrow"
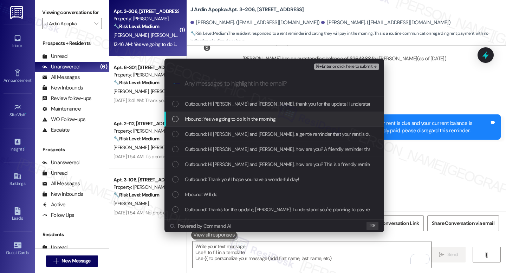
click at [228, 125] on div "Inbound: Yes we going to do it in the morning" at bounding box center [274, 119] width 220 height 15
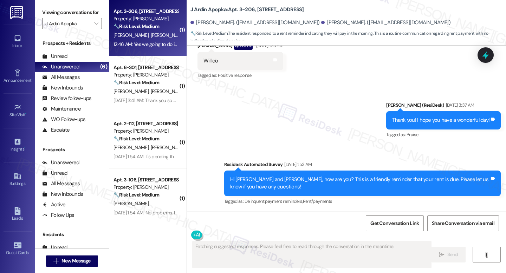
scroll to position [2291, 0]
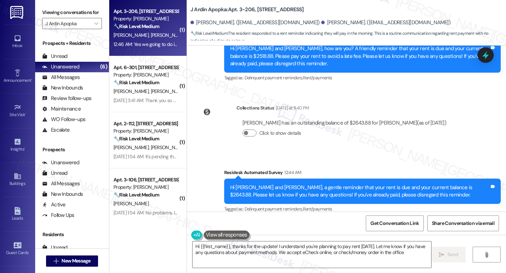
type textarea "Hi {{first_name}}, thanks for the update! I understand you're planning to pay r…"
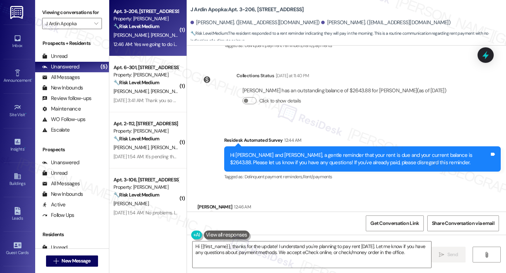
scroll to position [2365, 0]
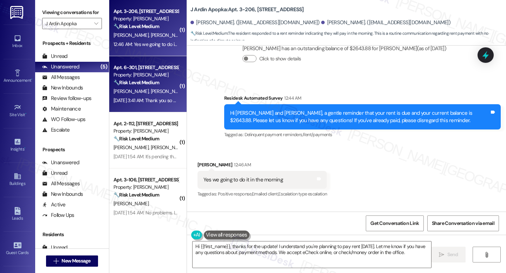
click at [150, 89] on span "E. Smith" at bounding box center [167, 91] width 35 height 6
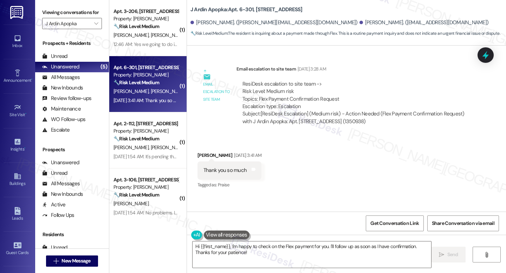
scroll to position [2177, 0]
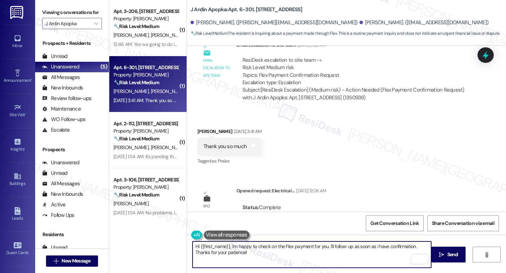
drag, startPoint x: 247, startPoint y: 248, endPoint x: 323, endPoint y: 248, distance: 76.2
click at [323, 248] on textarea "Hi {{first_name}}, I'm happy to check on the Flex payment for you. I'll follow …" at bounding box center [312, 255] width 239 height 26
click at [295, 254] on textarea "Hi {{first_name}}, you're very much welcome. I'll follow up as soon as I have c…" at bounding box center [312, 255] width 239 height 26
click at [342, 254] on textarea "Hi {{first_name}}, you're very much welcome. I'll follow up as soon as I have c…" at bounding box center [312, 255] width 239 height 26
type textarea "Hi {{first_name}}, you're very much welcome. I'll follow up as soon as I have c…"
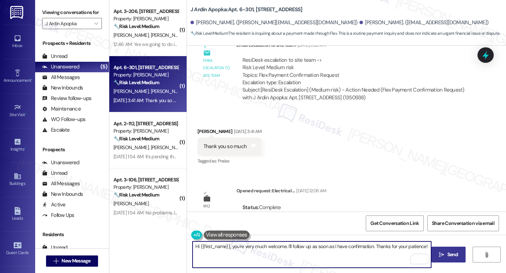
click at [438, 255] on span " Send" at bounding box center [448, 254] width 22 height 7
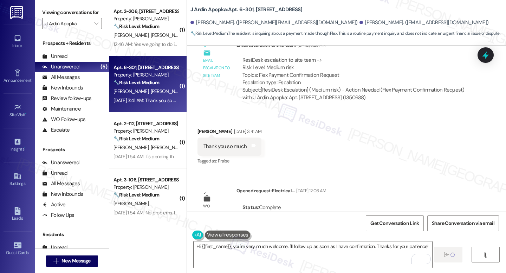
click at [249, 226] on button "Show details" at bounding box center [249, 229] width 14 height 7
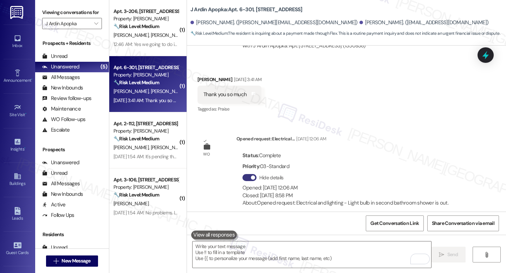
scroll to position [2249, 0]
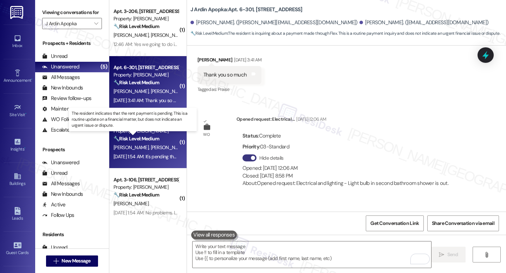
click at [149, 137] on strong "🔧 Risk Level: Medium" at bounding box center [136, 139] width 46 height 6
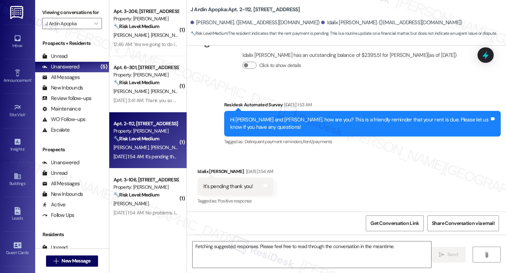
scroll to position [2048, 0]
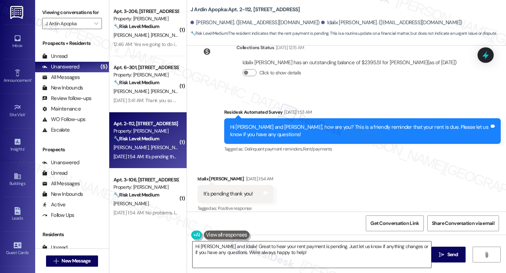
click at [288, 250] on textarea "Hi Jamal and Idalix! Great to hear your rent payment is pending. Just let us kn…" at bounding box center [312, 255] width 239 height 26
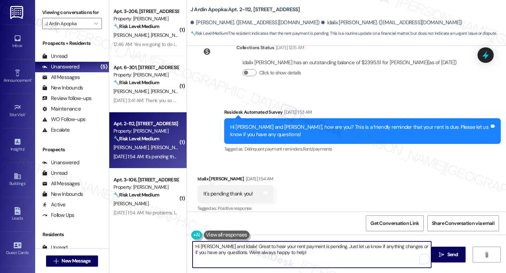
click at [288, 250] on textarea "Hi Jamal and Idalix! Great to hear your rent payment is pending. Just let us kn…" at bounding box center [312, 255] width 239 height 26
paste textarea "Thank you for the update, {{first_name}}! I really appreciate you letting us kn…"
click at [302, 254] on textarea "Thank you for the update, {{first_name}}! I really appreciate you letting us kn…" at bounding box center [312, 255] width 239 height 26
type textarea "Thank you for the update, {{first_name}}! I really appreciate you letting us kn…"
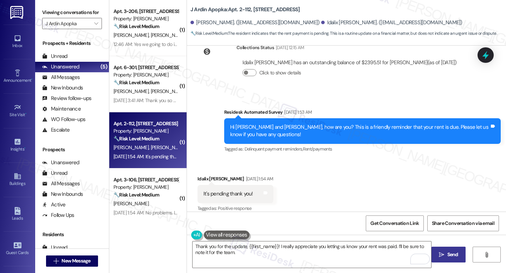
click at [452, 253] on span "Send" at bounding box center [452, 254] width 11 height 7
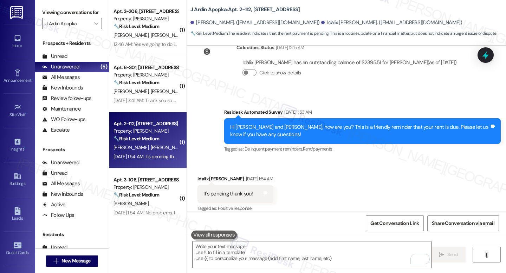
scroll to position [2105, 0]
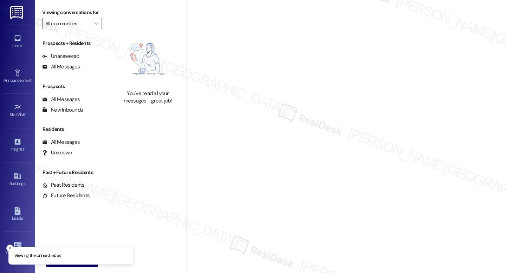
type input "J Ardin Apopka"
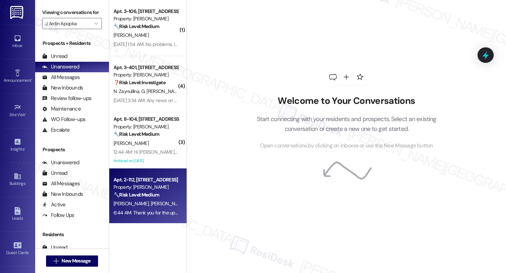
click at [155, 203] on div "[PERSON_NAME] [PERSON_NAME]" at bounding box center [146, 204] width 66 height 9
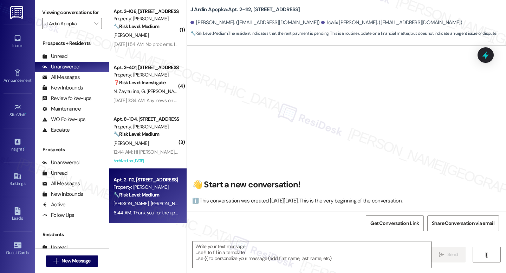
click at [145, 193] on strong "🔧 Risk Level: Medium" at bounding box center [136, 195] width 46 height 6
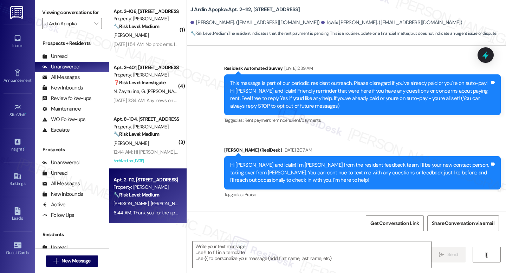
type textarea "Fetching suggested responses. Please feel free to read through the conversation…"
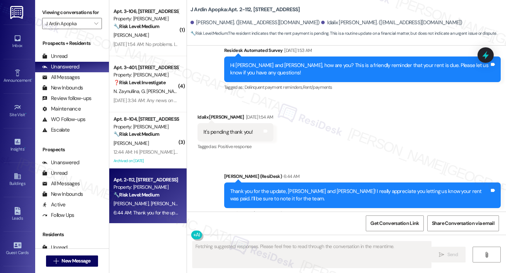
scroll to position [2115, 0]
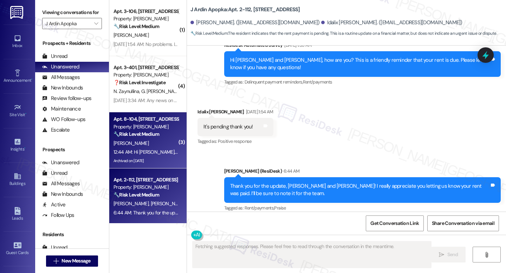
click at [156, 151] on div "12:44 AM: Hi [PERSON_NAME], a gentle reminder that your rent is due and your cu…" at bounding box center [322, 152] width 418 height 6
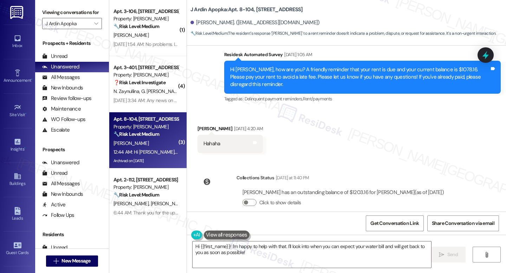
scroll to position [1231, 0]
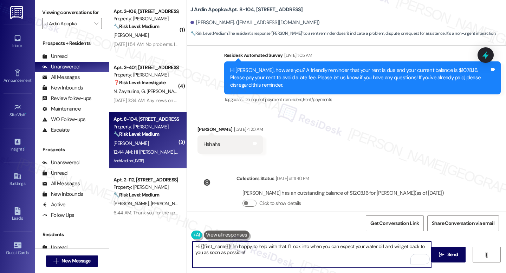
drag, startPoint x: 264, startPoint y: 252, endPoint x: 231, endPoint y: 248, distance: 32.9
click at [234, 249] on textarea "Hi {{first_name}}! I'm happy to help with that. I'll look into when you can exp…" at bounding box center [312, 255] width 239 height 26
drag, startPoint x: 228, startPoint y: 246, endPoint x: 254, endPoint y: 249, distance: 25.5
click at [254, 249] on textarea "Hi {{first_name}}! I'm happy to help with that. I'll look into when you can exp…" at bounding box center [312, 255] width 239 height 26
drag, startPoint x: 253, startPoint y: 254, endPoint x: 228, endPoint y: 248, distance: 25.9
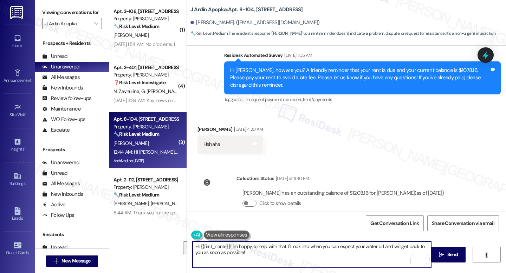
click at [228, 248] on textarea "Hi {{first_name}}! I'm happy to help with that. I'll look into when you can exp…" at bounding box center [312, 255] width 239 height 26
drag, startPoint x: 255, startPoint y: 247, endPoint x: 256, endPoint y: 252, distance: 5.0
click at [255, 248] on textarea "Hi {{first_name}}! I'm happy to help with that. I'll look into when you can exp…" at bounding box center [312, 255] width 239 height 26
drag, startPoint x: 254, startPoint y: 254, endPoint x: 262, endPoint y: 251, distance: 9.0
click at [229, 247] on textarea "Hi {{first_name}}! I'm happy to help with that. I'll look into when you can exp…" at bounding box center [312, 255] width 239 height 26
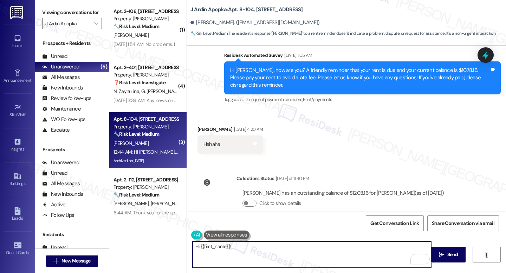
paste textarea "Please don’t hesitate to let me know if there’s anything I can help you with.”"
type textarea "Hi {{first_name}}! Please don’t hesitate to let me know if there’s anything I c…"
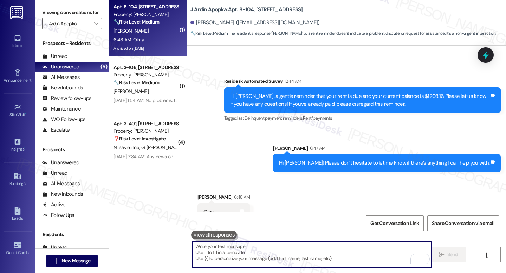
scroll to position [1393, 0]
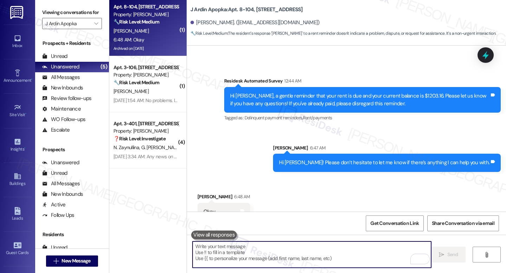
click at [338, 254] on textarea "To enrich screen reader interactions, please activate Accessibility in Grammarl…" at bounding box center [312, 255] width 239 height 26
click at [216, 233] on button at bounding box center [214, 235] width 46 height 9
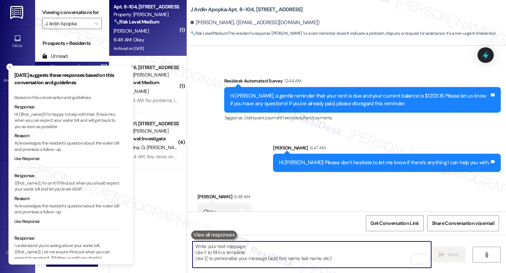
click at [301, 263] on textarea "To enrich screen reader interactions, please activate Accessibility in Grammarl…" at bounding box center [312, 255] width 239 height 26
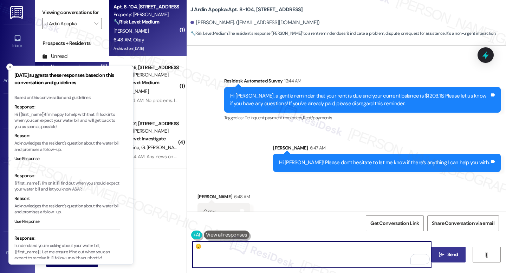
type textarea "☺️"
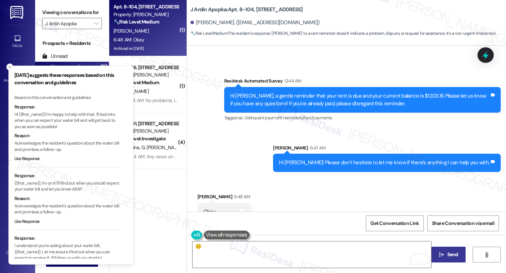
click at [439, 254] on icon "" at bounding box center [441, 255] width 5 height 6
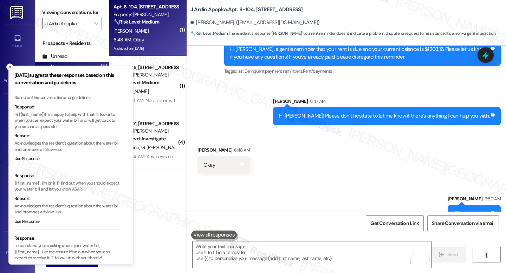
scroll to position [1442, 0]
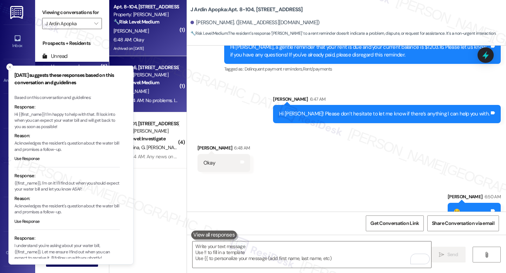
click at [159, 108] on div "Apt. 3-106, 2420 Medicine Lake Drive Property: J Ardin Apopka 🔧 Risk Level: Med…" at bounding box center [147, 84] width 77 height 56
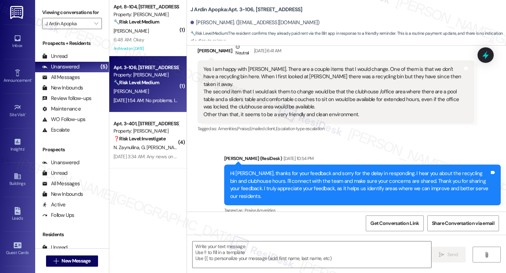
type textarea "Fetching suggested responses. Please feel free to read through the conversation…"
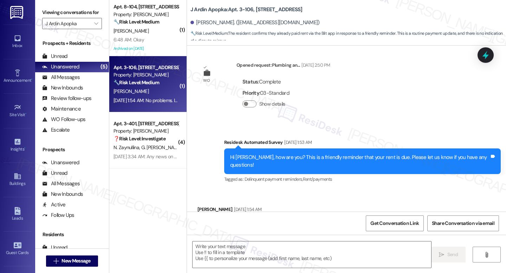
scroll to position [1137, 0]
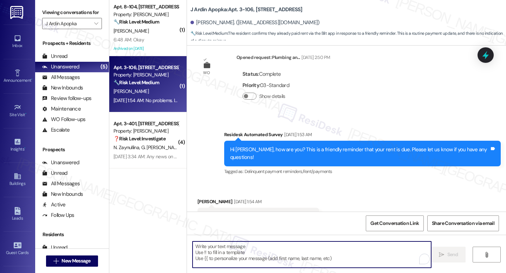
click at [266, 248] on textarea "To enrich screen reader interactions, please activate Accessibility in Grammarl…" at bounding box center [312, 255] width 239 height 26
paste textarea "Thank you for the update, {{first_name}}! I really appreciate you letting us kn…"
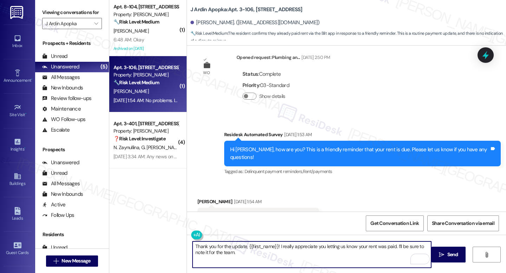
click at [223, 249] on textarea "Thank you for the update, {{first_name}}! I really appreciate you letting us kn…" at bounding box center [312, 255] width 239 height 26
paste textarea "Hi {{first_name}}, thank you for letting us know, and my apologies for the dela…"
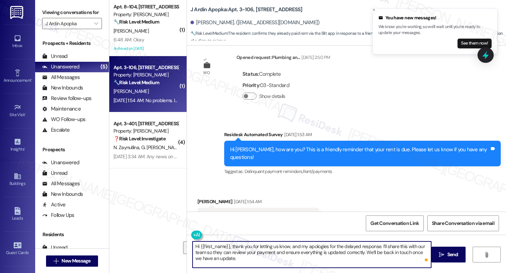
drag, startPoint x: 363, startPoint y: 252, endPoint x: 371, endPoint y: 267, distance: 17.0
click at [371, 267] on textarea "Hi {{first_name}}, thank you for letting us know, and my apologies for the dela…" at bounding box center [312, 255] width 239 height 26
click at [367, 251] on textarea "Hi {{first_name}}, thank you for letting us know, and my apologies for the dela…" at bounding box center [312, 255] width 239 height 26
click at [368, 256] on textarea "Hi {{first_name}}, thank you for letting us know, and my apologies for the dela…" at bounding box center [312, 255] width 239 height 26
paste textarea "In the meantime, I’ll be glad to help with anything else you might need. Just l…"
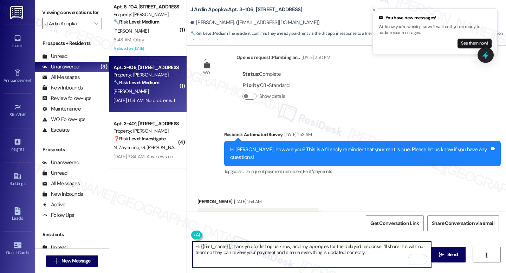
type textarea "Hi {{first_name}}, thank you for letting us know, and my apologies for the dela…"
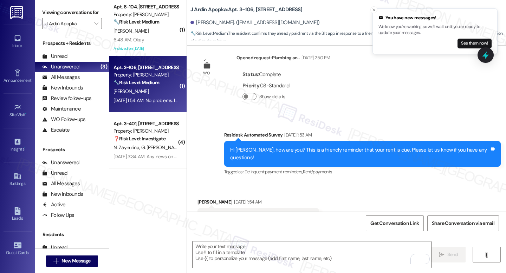
scroll to position [1208, 0]
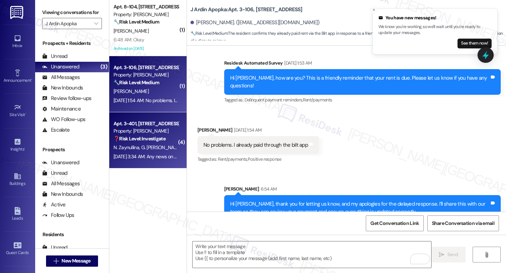
click at [156, 131] on div "Property: J Ardin Apopka" at bounding box center [145, 131] width 65 height 7
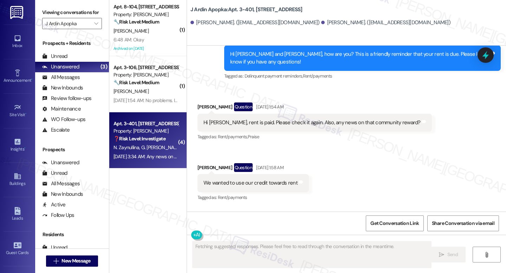
scroll to position [2335, 0]
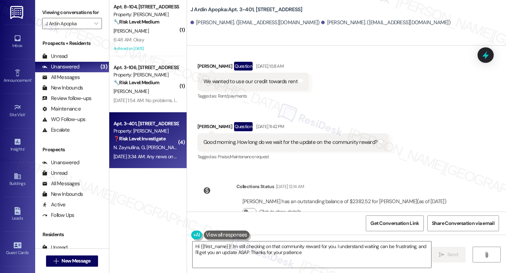
type textarea "Hi {{first_name}}! I'm still checking on that community reward for you. I under…"
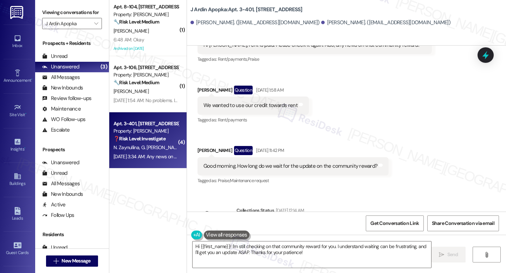
scroll to position [2272, 0]
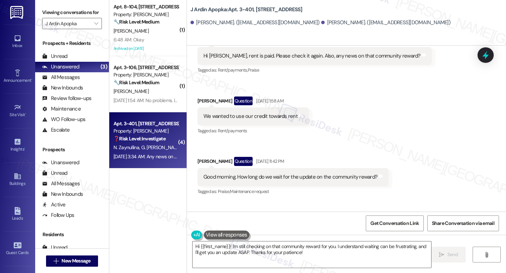
click at [340, 243] on div "Click to show details" at bounding box center [344, 246] width 204 height 7
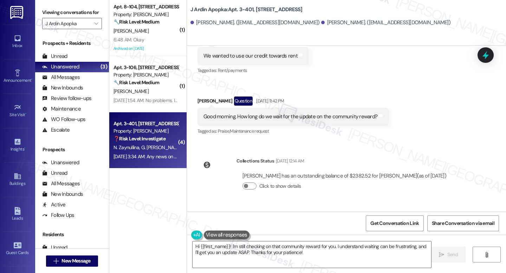
scroll to position [2336, 0]
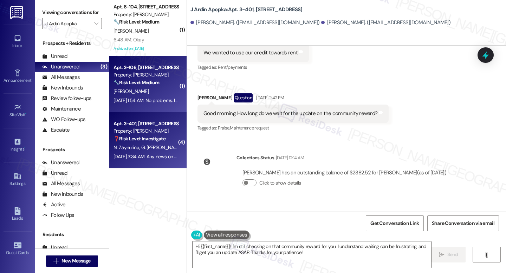
click at [147, 84] on strong "🔧 Risk Level: Medium" at bounding box center [136, 82] width 46 height 6
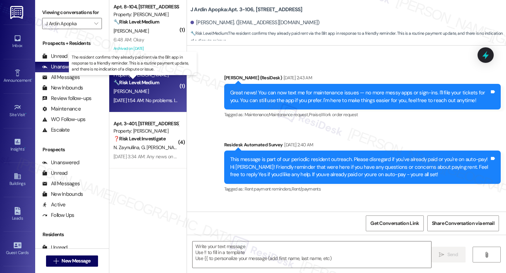
type textarea "Fetching suggested responses. Please feel free to read through the conversation…"
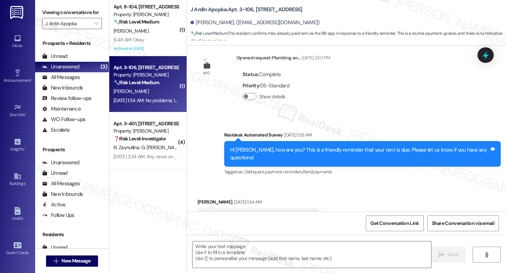
scroll to position [1219, 0]
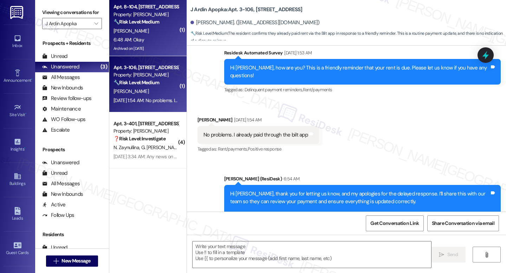
click at [149, 36] on div "6:48 AM: Okay 6:48 AM: Okay" at bounding box center [146, 39] width 66 height 9
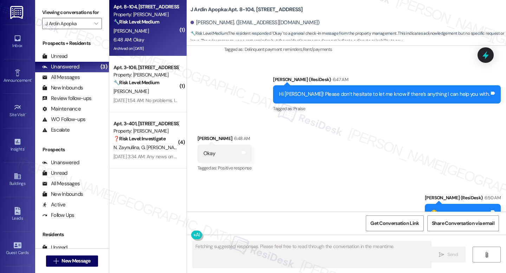
scroll to position [1473, 0]
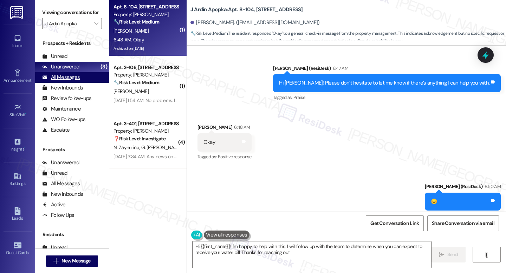
type textarea "Hi {{first_name}}! I'm happy to help with this. I will follow up with the team …"
click at [94, 26] on icon "" at bounding box center [96, 24] width 4 height 6
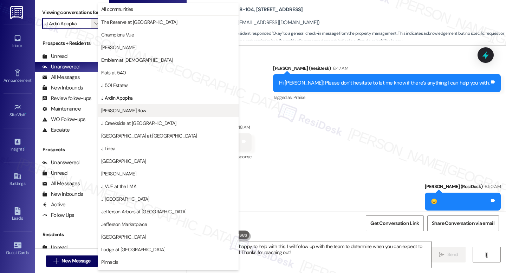
drag, startPoint x: 134, startPoint y: 118, endPoint x: 132, endPoint y: 112, distance: 6.1
click at [132, 112] on div "All communities The Reserve at White Oak Champions Vue EDE Emblem at Christiana…" at bounding box center [168, 180] width 141 height 355
click at [132, 112] on span "J Coopers Row" at bounding box center [168, 110] width 134 height 7
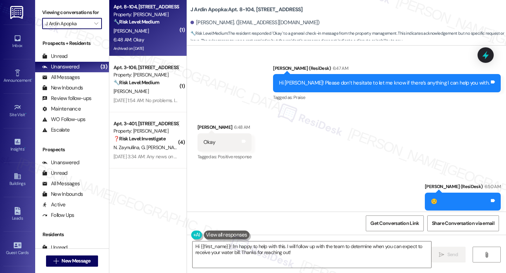
type input "J Coopers Row"
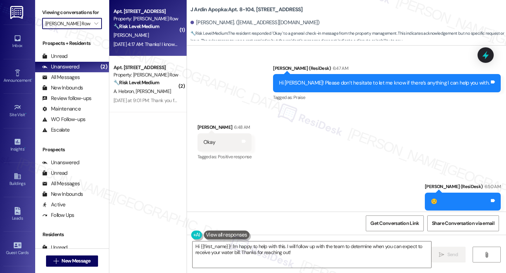
click at [156, 26] on div "🔧 Risk Level: Medium The resident is reporting broken equipment in the Peloton …" at bounding box center [145, 26] width 65 height 7
type textarea "Fetching suggested responses. Please feel free to read through the conversation…"
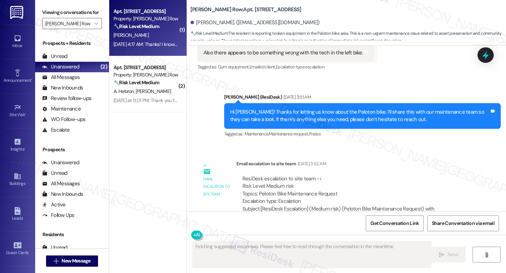
scroll to position [4377, 0]
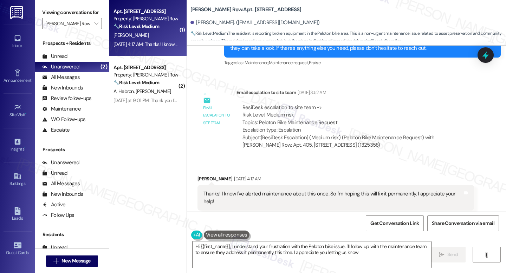
type textarea "Hi {{first_name}}, I understand your frustration with the Peloton bike issue. I…"
click at [282, 249] on textarea "Hi {{first_name}}, I understand your frustration with the Peloton bike issue. I…" at bounding box center [312, 255] width 239 height 26
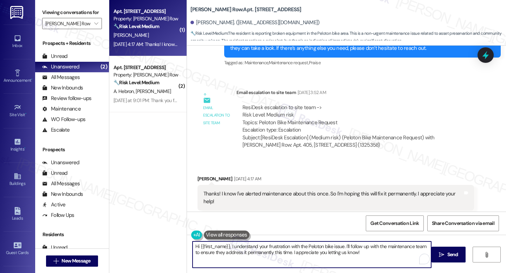
click at [282, 249] on textarea "Hi {{first_name}}, I understand your frustration with the Peloton bike issue. I…" at bounding box center [312, 255] width 239 height 26
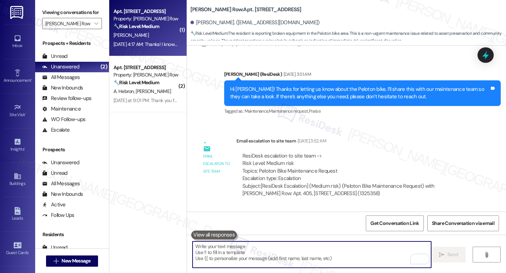
scroll to position [4329, 0]
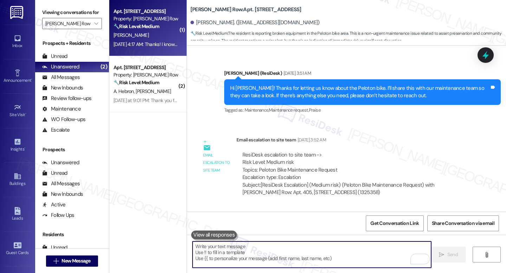
click at [263, 87] on div "Hi Juliette! Thanks for letting us know about the Peloton bike. I’ll share this…" at bounding box center [359, 92] width 259 height 15
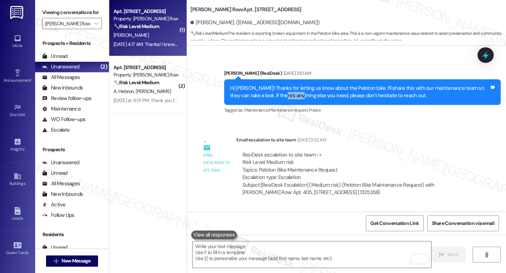
click at [263, 87] on div "Hi Juliette! Thanks for letting us know about the Peloton bike. I’ll share this…" at bounding box center [359, 92] width 259 height 15
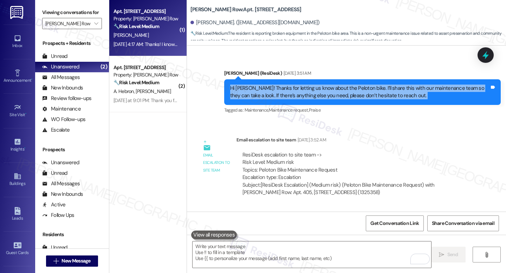
click at [263, 87] on div "Hi Juliette! Thanks for letting us know about the Peloton bike. I’ll share this…" at bounding box center [359, 92] width 259 height 15
copy div "Hi Juliette! Thanks for letting us know about the Peloton bike. I’ll share this…"
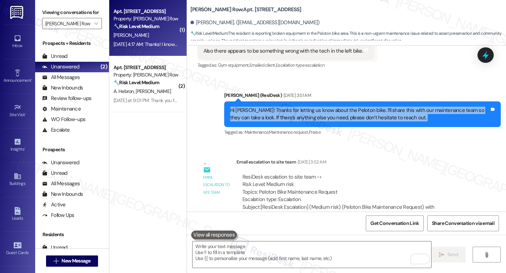
scroll to position [4377, 0]
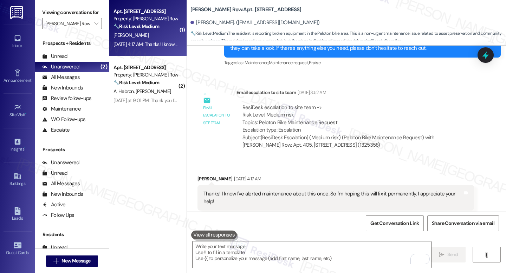
click at [207, 190] on div "Thanks! I know I've alerted maintenance about this once. So I'm hoping this wil…" at bounding box center [332, 197] width 259 height 15
click at [208, 190] on div "Thanks! I know I've alerted maintenance about this once. So I'm hoping this wil…" at bounding box center [332, 197] width 259 height 15
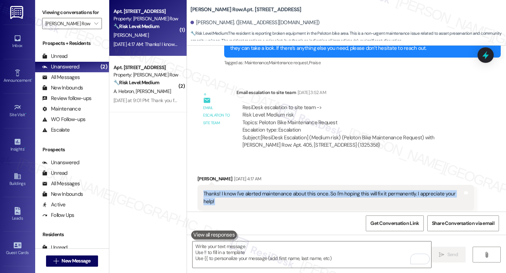
click at [208, 190] on div "Thanks! I know I've alerted maintenance about this once. So I'm hoping this wil…" at bounding box center [332, 197] width 259 height 15
copy div "Thanks! I know I've alerted maintenance about this once. So I'm hoping this wil…"
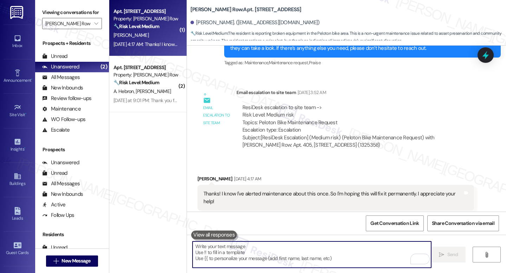
click at [273, 258] on textarea "To enrich screen reader interactions, please activate Accessibility in Grammarl…" at bounding box center [312, 255] width 239 height 26
click at [274, 255] on textarea "To enrich screen reader interactions, please activate Accessibility in Grammarl…" at bounding box center [312, 255] width 239 height 26
paste textarea "Hi Juliette, thank you for your patience and my apologies for the delayed respo…"
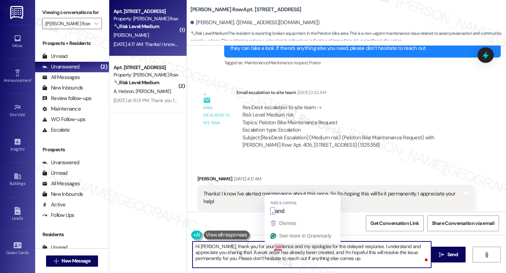
type textarea "Hi Juliette, thank you for your patience, and my apologies for the delayed resp…"
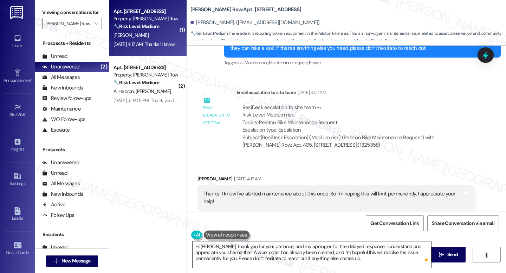
click at [353, 259] on textarea "Hi Juliette, thank you for your patience, and my apologies for the delayed resp…" at bounding box center [312, 255] width 239 height 26
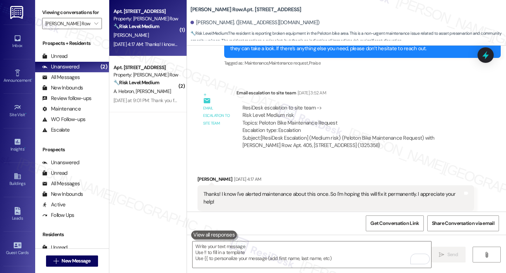
scroll to position [4441, 0]
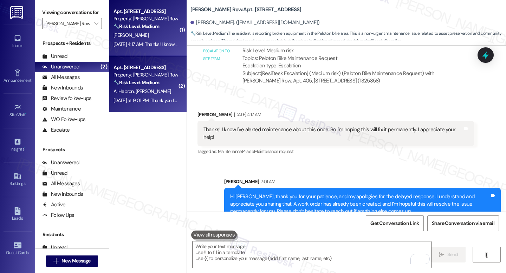
click at [142, 89] on span "C. Maldonado" at bounding box center [153, 91] width 35 height 6
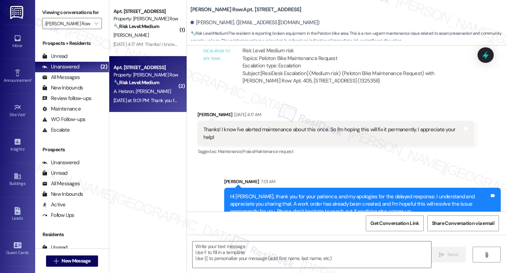
type textarea "Fetching suggested responses. Please feel free to read through the conversation…"
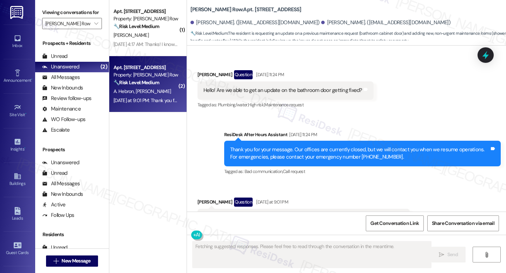
scroll to position [1989, 0]
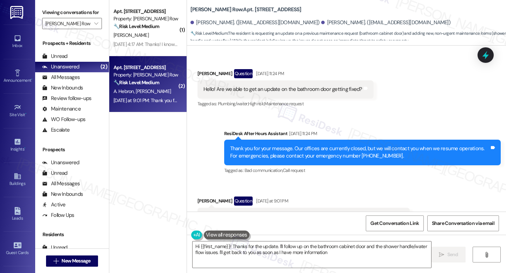
type textarea "Hi {{first_name}}! Thanks for the update. I'll follow up on the bathroom cabine…"
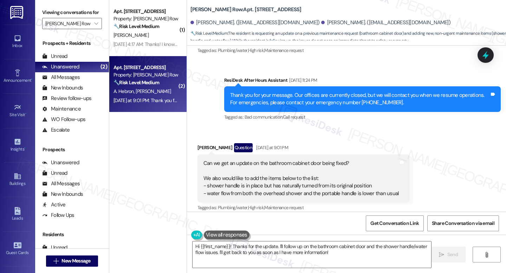
scroll to position [2056, 0]
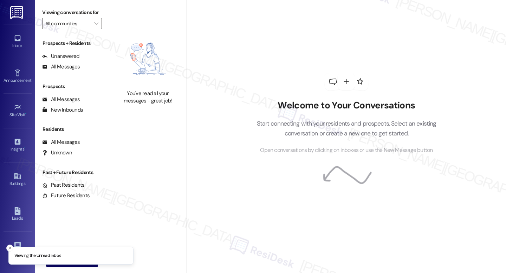
type input "[PERSON_NAME] Row"
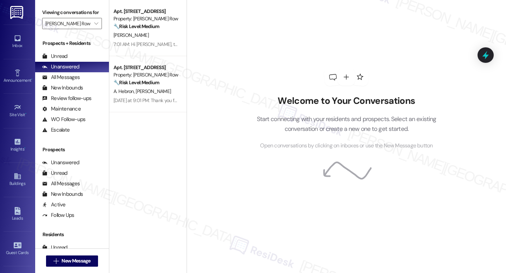
click at [166, 113] on div "Apt. [STREET_ADDRESS] Property: [PERSON_NAME] Row 🔧 Risk Level: Medium The resi…" at bounding box center [147, 111] width 77 height 223
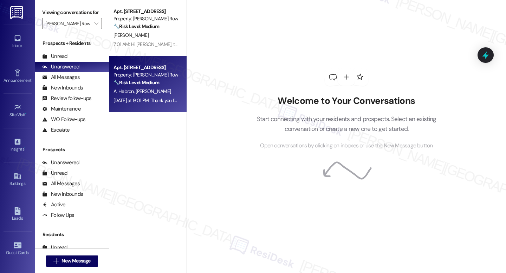
click at [154, 98] on div "[DATE] at 9:01 PM: Thank you for your message. Our offices are currently closed…" at bounding box center [328, 100] width 430 height 6
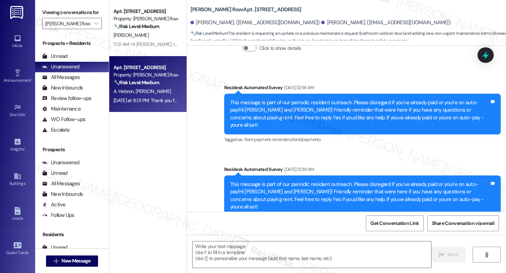
type textarea "Fetching suggested responses. Please feel free to read through the conversation…"
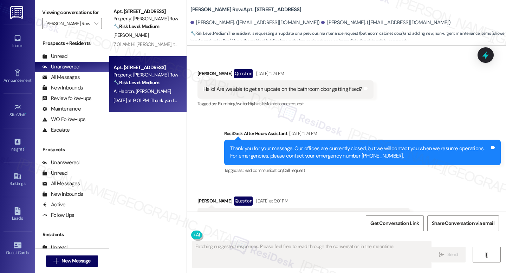
scroll to position [2056, 0]
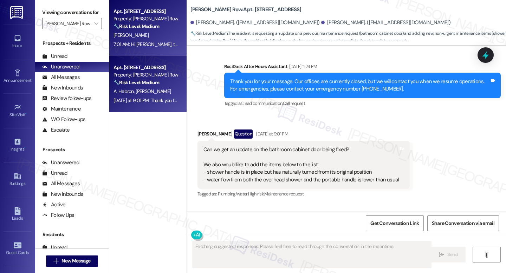
click at [136, 40] on div "7:01 AM: Hi [PERSON_NAME], thank you for your patience, and my apologies for th…" at bounding box center [146, 44] width 66 height 9
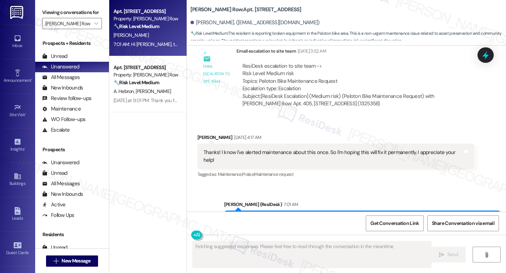
scroll to position [4451, 0]
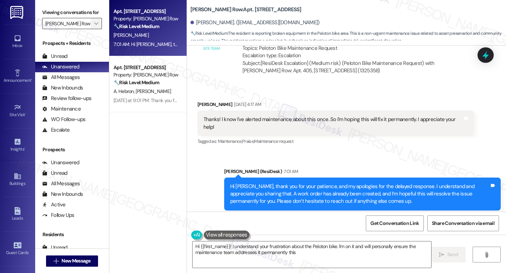
click at [94, 26] on icon "" at bounding box center [96, 24] width 4 height 6
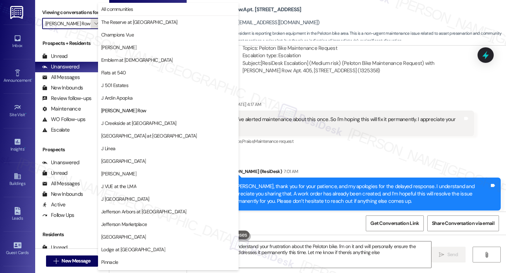
type textarea "Hi {{first_name}}! I understand your frustration about the Peloton bike. I'm on…"
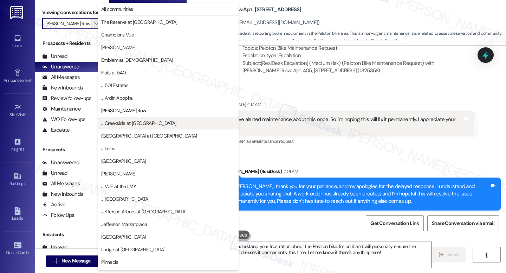
click at [144, 126] on span "J Creekside at [GEOGRAPHIC_DATA]" at bounding box center [168, 123] width 134 height 7
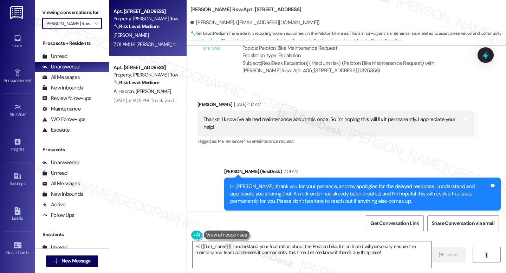
type input "J Creekside at [GEOGRAPHIC_DATA]"
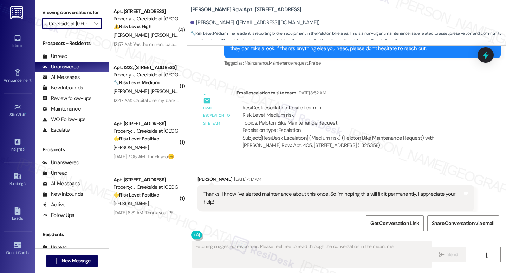
scroll to position [4451, 0]
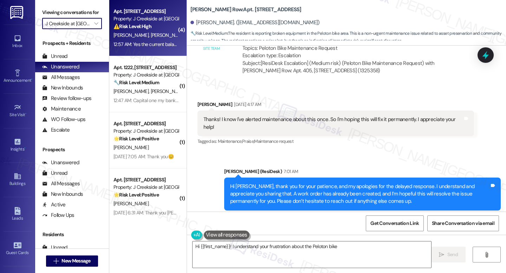
type textarea "Hi {{first_name}}! I understand your frustration about the Peloton bike."
click at [150, 33] on span "[PERSON_NAME]" at bounding box center [167, 35] width 35 height 6
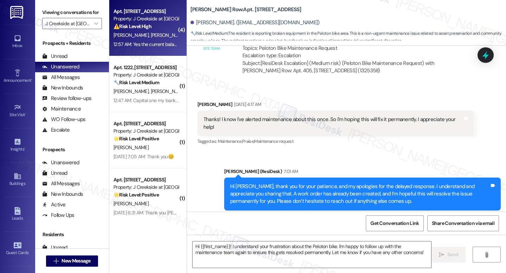
type textarea "Fetching suggested responses. Please feel free to read through the conversation…"
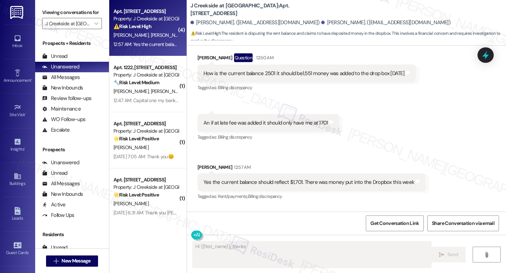
scroll to position [3199, 0]
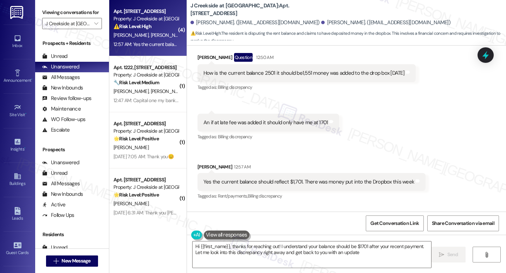
type textarea "Hi {{first_name}}, thanks for reaching out! I understand your balance should be…"
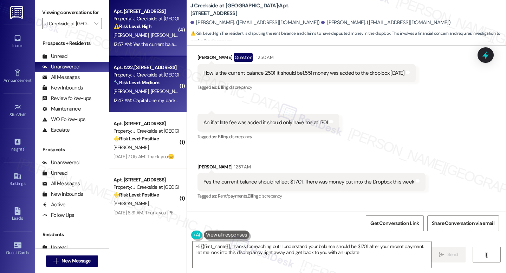
click at [145, 104] on div "12:47 AM: Capital one my bank sent out a cashiers check for $2700 and you shoul…" at bounding box center [146, 100] width 66 height 9
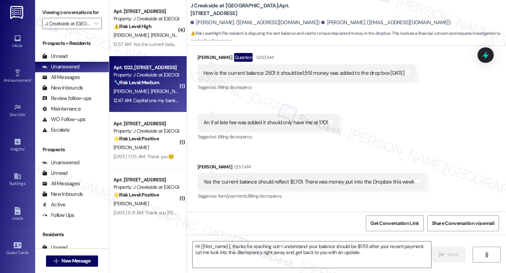
type textarea "Fetching suggested responses. Please feel free to read through the conversation…"
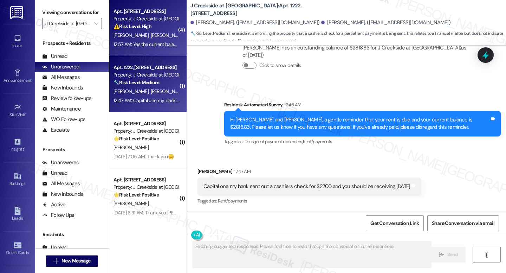
scroll to position [1892, 0]
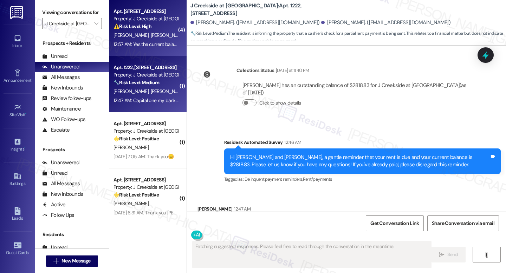
click at [147, 39] on div "Q. Scott M. Robinson" at bounding box center [146, 35] width 66 height 9
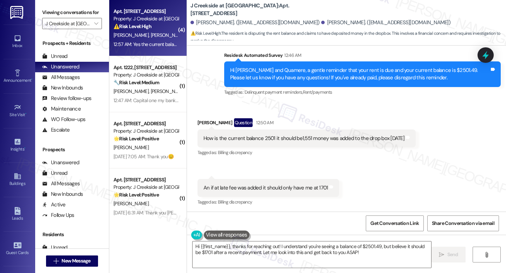
scroll to position [3132, 0]
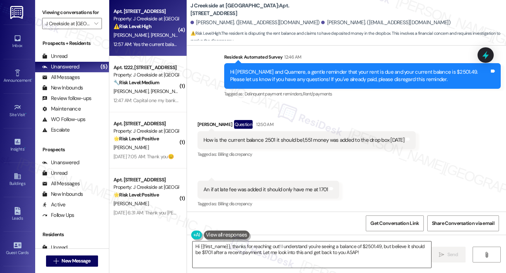
click at [293, 246] on textarea "Hi {{first_name}}, thanks for reaching out! I understand you're seeing a balanc…" at bounding box center [312, 255] width 239 height 26
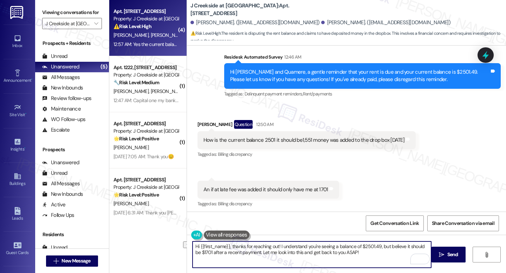
drag, startPoint x: 204, startPoint y: 253, endPoint x: 216, endPoint y: 254, distance: 12.0
click at [216, 254] on textarea "Hi {{first_name}}, thanks for reaching out! I understand you're seeing a balanc…" at bounding box center [312, 255] width 239 height 26
drag, startPoint x: 254, startPoint y: 253, endPoint x: 365, endPoint y: 253, distance: 111.0
click at [365, 253] on textarea "Hi {{first_name}}, thanks for reaching out! I understand you're seeing a balanc…" at bounding box center [312, 255] width 239 height 26
paste textarea "Hi {{first_name}}, thank you for letting us know, and my apologies for the dela…"
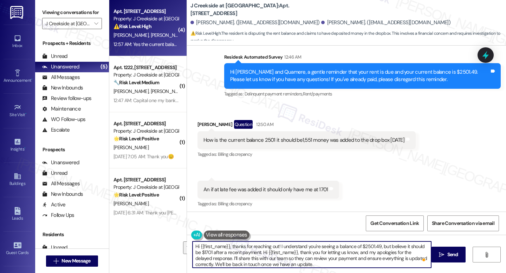
drag, startPoint x: 212, startPoint y: 258, endPoint x: 313, endPoint y: 248, distance: 101.7
click at [260, 254] on textarea "Hi {{first_name}}, thanks for reaching out! I understand you're seeing a balanc…" at bounding box center [312, 255] width 239 height 26
click at [345, 260] on textarea "Hi {{first_name}}, thanks for reaching out! I understand you're seeing a balanc…" at bounding box center [312, 255] width 239 height 26
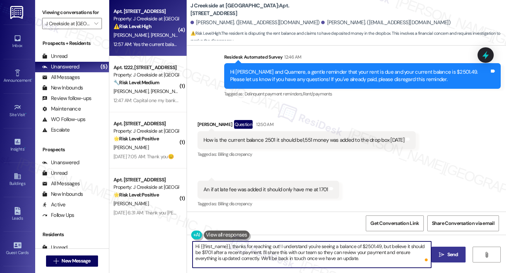
type textarea "Hi {{first_name}}, thanks for reaching out! I understand you're seeing a balanc…"
click at [456, 258] on span "Send" at bounding box center [452, 254] width 11 height 7
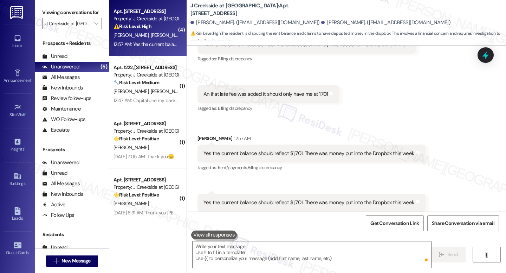
scroll to position [3263, 0]
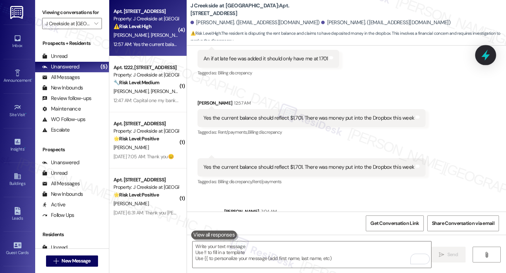
click at [481, 59] on icon at bounding box center [486, 55] width 12 height 12
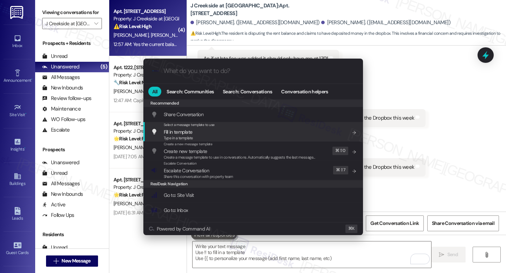
click at [373, 108] on div ".cls-1{fill:#0a055f;}.cls-2{fill:#0cc4c4;} resideskLogoBlueOrange All Search: C…" at bounding box center [253, 136] width 506 height 273
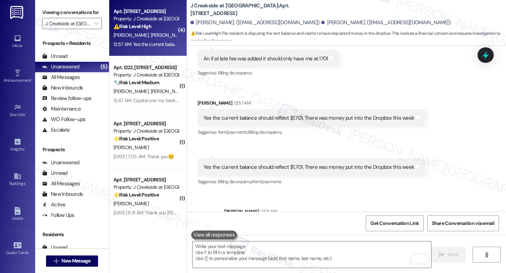
drag, startPoint x: 228, startPoint y: 182, endPoint x: 416, endPoint y: 196, distance: 189.2
click at [416, 223] on div "Hi Mckenzi and Quamere, thanks for reaching out! I understand you're seeing a b…" at bounding box center [359, 234] width 259 height 22
copy div "Hi Mckenzi and Quamere, thanks for reaching out! I understand you're seeing a b…"
click at [400, 150] on div "Lease started Oct 26, 2024 at 8:00 AM Survey, sent via SMS Residesk Automated S…" at bounding box center [346, 129] width 319 height 166
click at [481, 56] on icon at bounding box center [486, 55] width 12 height 12
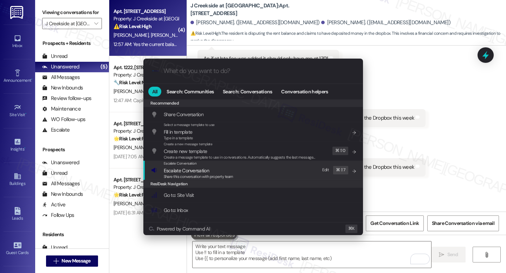
click at [191, 176] on span "Share this conversation with property team" at bounding box center [199, 176] width 70 height 5
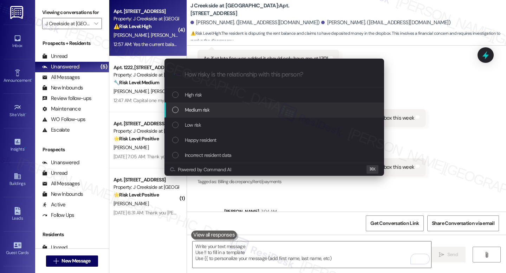
click at [199, 110] on span "Medium risk" at bounding box center [197, 110] width 25 height 8
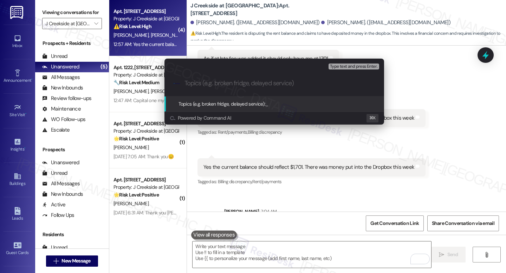
paste input "Resident Payment Review Needed"
type input "Resident Payment Review Needed"
click at [340, 66] on span "Type text and press Enter." at bounding box center [353, 66] width 47 height 5
click at [305, 82] on input "Resident Payment Review Needed" at bounding box center [276, 83] width 185 height 7
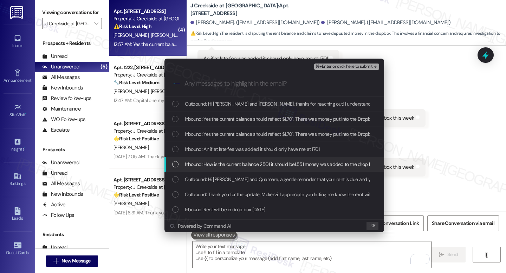
click at [234, 159] on div "Inbound: How is the current balance 2501 it should be1,551 money was added to t…" at bounding box center [274, 164] width 220 height 15
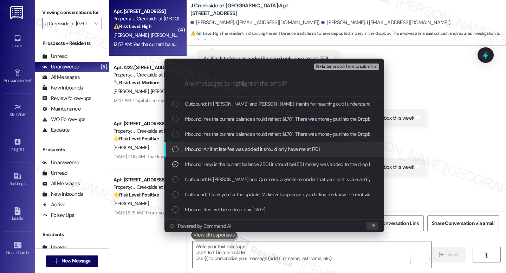
click at [223, 146] on span "Inbound: An if at late fee was added it should only have me at 1701" at bounding box center [252, 149] width 135 height 8
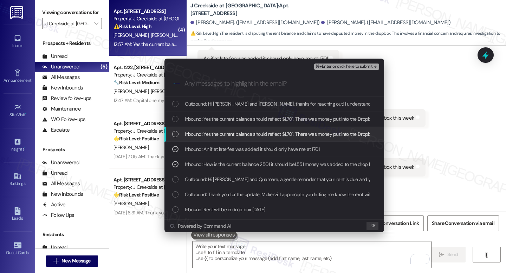
click at [219, 135] on span "Inbound: Yes the current balance should reflect $1,701. There was money put int…" at bounding box center [291, 134] width 212 height 8
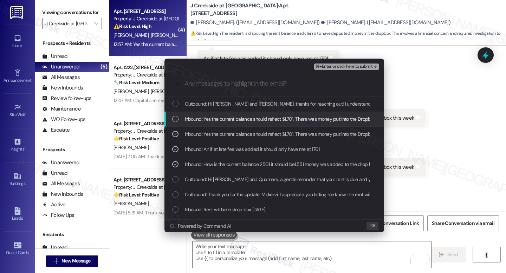
click at [215, 119] on span "Inbound: Yes the current balance should reflect $1,701. There was money put int…" at bounding box center [291, 119] width 212 height 8
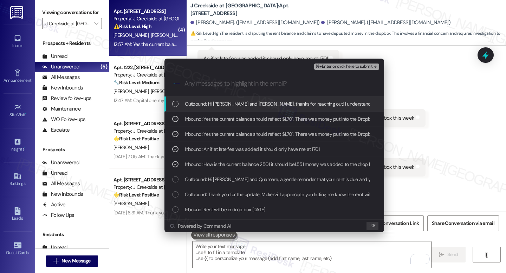
click at [337, 64] on button "⌘+Enter or click here to submit" at bounding box center [346, 67] width 65 height 6
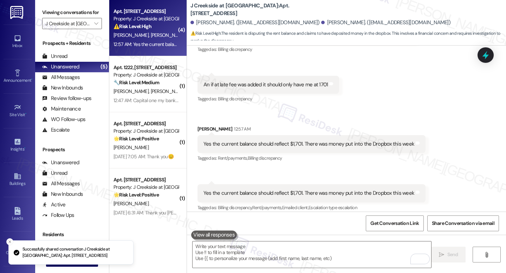
scroll to position [3274, 0]
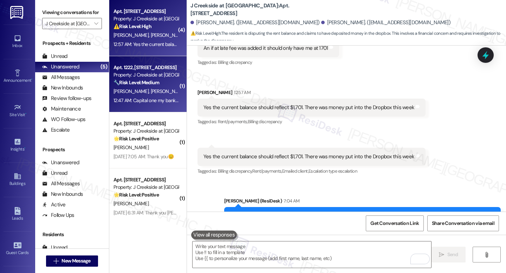
click at [150, 90] on span "S. Mattern" at bounding box center [167, 91] width 35 height 6
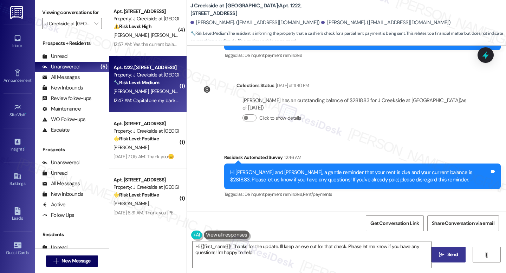
scroll to position [1892, 0]
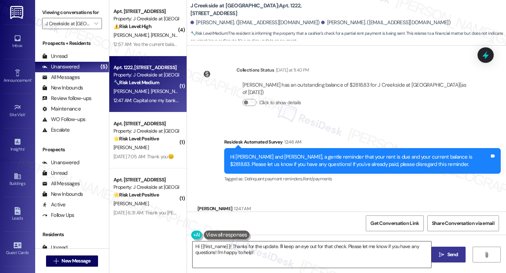
click at [276, 246] on textarea "Hi {{first_name}}! Thanks for the update. I'll keep an eye out for that check. …" at bounding box center [312, 255] width 239 height 26
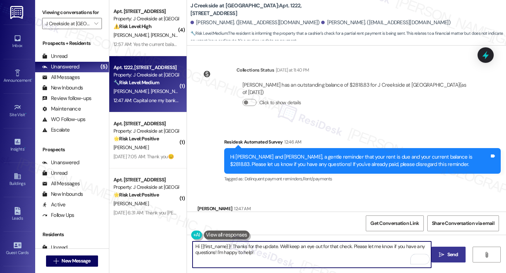
click at [325, 253] on textarea "Hi {{first_name}}! Thanks for the update. We'll keep an eye out for that check.…" at bounding box center [312, 255] width 239 height 26
drag, startPoint x: 348, startPoint y: 247, endPoint x: 352, endPoint y: 250, distance: 4.8
click at [352, 250] on textarea "Hi {{first_name}}! Thanks for the update. We'll keep an eye out for that check.…" at bounding box center [312, 255] width 239 height 26
paste textarea "I’ll share this with our team so they can review your payment and ensure everyt…"
drag, startPoint x: 227, startPoint y: 247, endPoint x: 230, endPoint y: 254, distance: 7.4
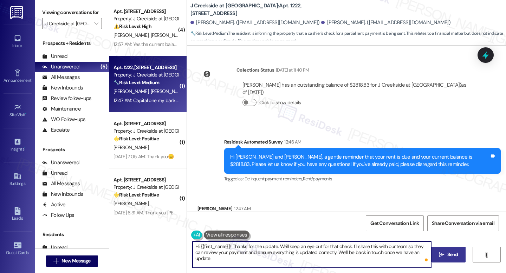
click at [227, 247] on textarea "Hi {{first_name}}! Thanks for the update. We'll keep an eye out for that check.…" at bounding box center [312, 255] width 239 height 26
click at [210, 256] on textarea "Hi Susan! Thanks for the update. We'll keep an eye out for that check. I’ll sha…" at bounding box center [312, 255] width 239 height 26
click at [251, 256] on textarea "Hi Susan! Thanks for the update. We'll keep an eye out for that check. I’ll sha…" at bounding box center [312, 255] width 239 height 26
click at [415, 252] on textarea "Hi Susan! Thanks for the update. We'll keep an eye out for that check. I’ll sha…" at bounding box center [312, 255] width 239 height 26
drag, startPoint x: 256, startPoint y: 247, endPoint x: 213, endPoint y: 248, distance: 42.9
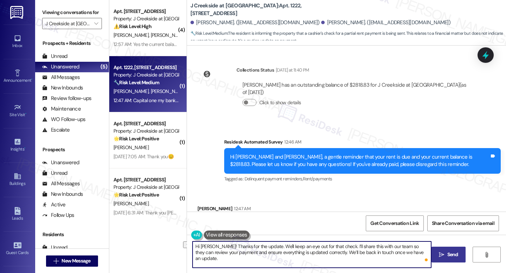
click at [213, 248] on textarea "Hi Susan! Thanks for the update. We'll keep an eye out for that check. I’ll sha…" at bounding box center [312, 255] width 239 height 26
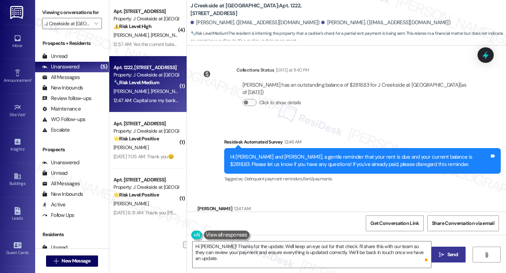
click at [264, 215] on div "Capital one my bank sent out a cashiers check for $2700 and you should be recei…" at bounding box center [309, 224] width 224 height 18
copy div "Capital one my bank sent out a cashiers check for $2700 and you should be recei…"
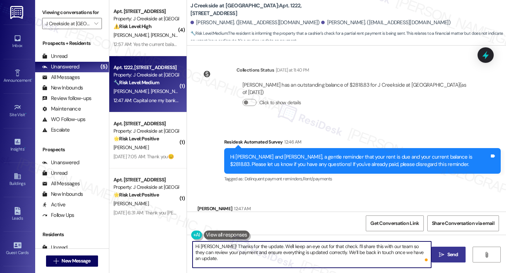
click at [222, 252] on textarea "Hi Susan! Thanks for the update. We'll keep an eye out for that check. I’ll sha…" at bounding box center [312, 255] width 239 height 26
click at [290, 241] on div "Hi Susan! Thanks for the update. We'll keep an eye out for that check. I’ll sha…" at bounding box center [346, 261] width 319 height 53
click at [289, 246] on textarea "Hi Susan! Thanks for the update. We'll keep an eye out for that check. I’ll sha…" at bounding box center [312, 255] width 239 height 26
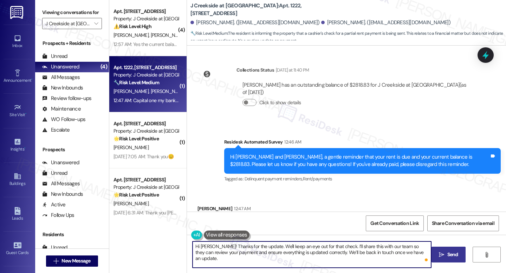
click at [289, 246] on textarea "Hi Susan! Thanks for the update. We'll keep an eye out for that check. I’ll sha…" at bounding box center [312, 255] width 239 height 26
paste textarea "so much for the update — that’s great to hear! We’ll keep an eye out for the ch…"
drag, startPoint x: 282, startPoint y: 246, endPoint x: 286, endPoint y: 247, distance: 3.8
click at [282, 246] on textarea "Hi Susan! Thanks so much for the update — that’s great to hear! We’ll keep an e…" at bounding box center [312, 255] width 239 height 26
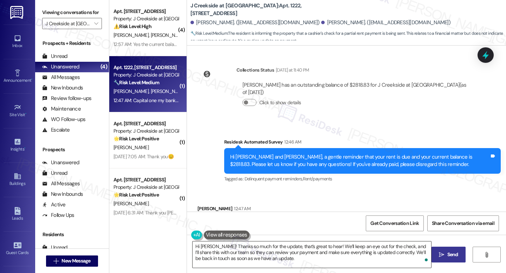
click at [310, 252] on textarea "Hi Susan! Thanks so much for the update, that’s great to hear! We’ll keep an ey…" at bounding box center [312, 255] width 239 height 26
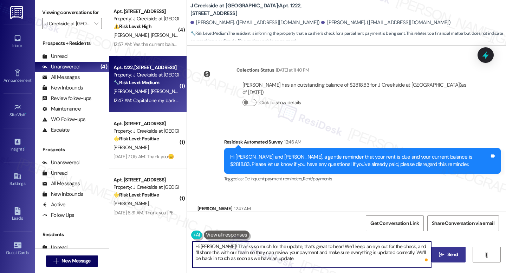
click at [313, 247] on textarea "Hi Susan! Thanks so much for the update, that’s great to hear! We’ll keep an ey…" at bounding box center [312, 255] width 239 height 26
click at [312, 247] on textarea "Hi Susan! Thanks so much for the update, that’s great to hear! We’ll keep an ey…" at bounding box center [312, 255] width 239 height 26
click at [325, 260] on textarea "Hi Susan! Thanks so much for the update, that’s great to know! We’ll keep an ey…" at bounding box center [312, 255] width 239 height 26
type textarea "Hi Susan! Thanks so much for the update, that’s great to know! We’ll keep an ey…"
click at [442, 252] on icon "" at bounding box center [441, 255] width 5 height 6
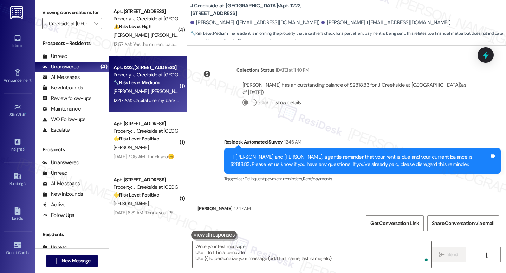
scroll to position [1956, 0]
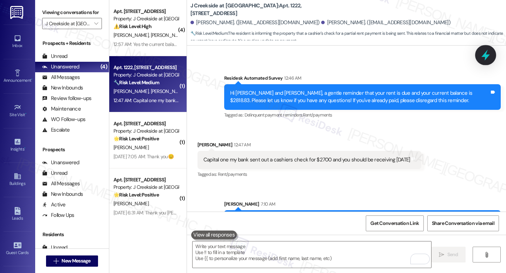
click at [486, 57] on icon at bounding box center [485, 55] width 8 height 11
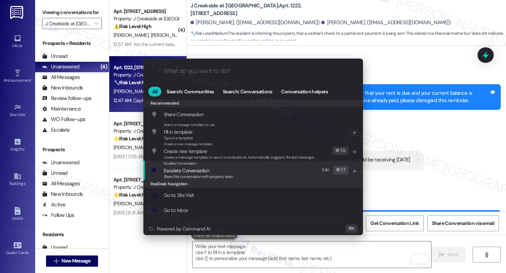
click at [189, 175] on span "Share this conversation with property team" at bounding box center [199, 176] width 70 height 5
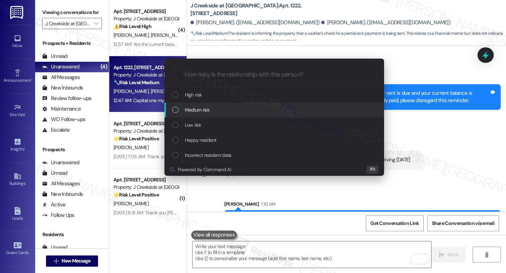
drag, startPoint x: 201, startPoint y: 111, endPoint x: 190, endPoint y: 91, distance: 22.7
click at [201, 111] on span "Medium risk" at bounding box center [197, 110] width 25 height 8
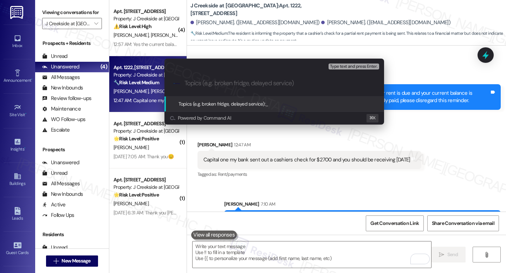
click at [199, 87] on input "Topics (e.g. broken fridge, delayed service)" at bounding box center [279, 83] width 191 height 7
paste input "Resident Payment Review Needed"
type input "Resident Payment Review Needed"
click at [362, 67] on span "Type text and press Enter." at bounding box center [353, 66] width 47 height 5
click at [290, 85] on input "Resident Payment Review Needed" at bounding box center [276, 83] width 185 height 7
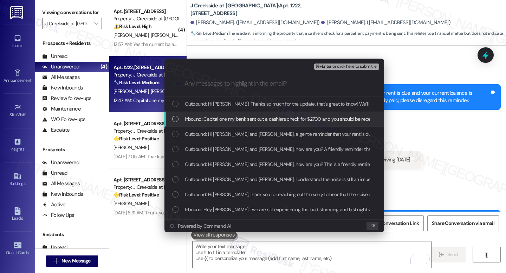
drag, startPoint x: 255, startPoint y: 123, endPoint x: 265, endPoint y: 124, distance: 9.6
click at [256, 123] on span "Inbound: Capital one my bank sent out a cashiers check for $2700 and you should…" at bounding box center [289, 119] width 209 height 8
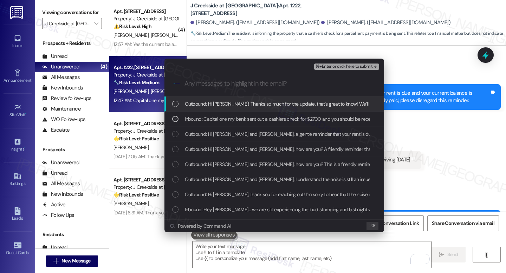
click at [338, 67] on span "⌘+Enter or click here to submit" at bounding box center [344, 66] width 57 height 5
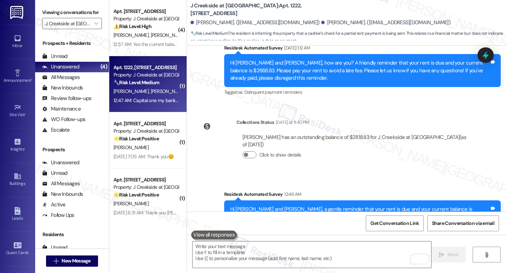
scroll to position [1967, 0]
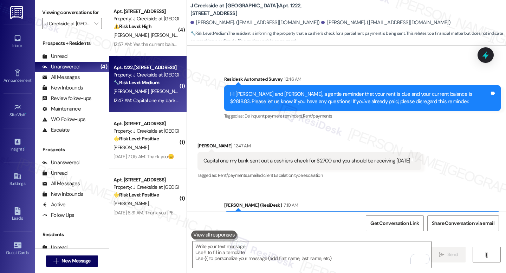
click at [362, 186] on div "Sent via SMS [PERSON_NAME] (ResiDesk) 7:10 AM Hi [PERSON_NAME]! Thanks so much …" at bounding box center [346, 223] width 319 height 74
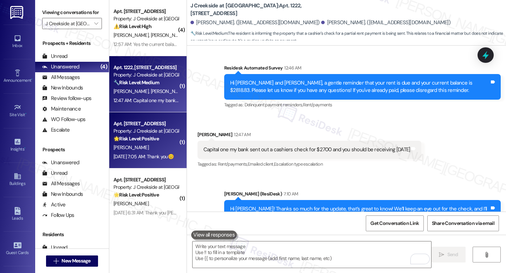
click at [161, 114] on div "Apt. 4203, [STREET_ADDRESS] Property: J Creekside at [GEOGRAPHIC_DATA] 🌟 Risk L…" at bounding box center [147, 140] width 77 height 56
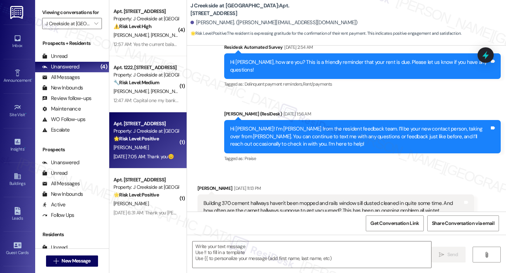
type textarea "Fetching suggested responses. Please feel free to read through the conversation…"
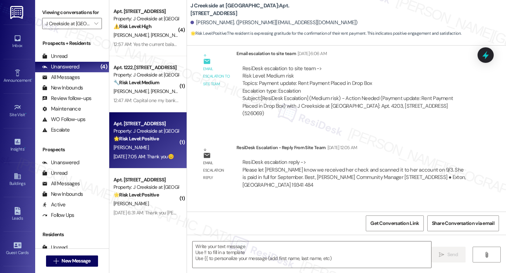
scroll to position [3863, 0]
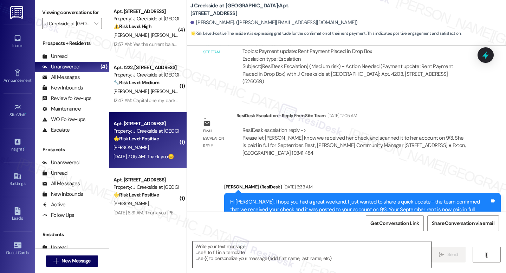
click at [275, 258] on textarea at bounding box center [312, 255] width 239 height 26
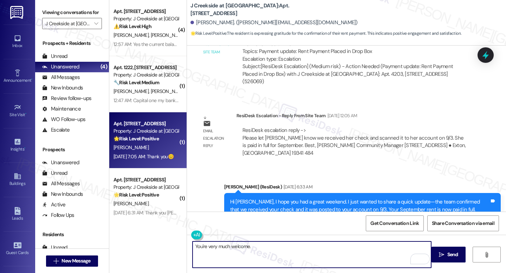
paste textarea "In the meantime, if there’s anything else I can assist you with, please feel fr…"
drag, startPoint x: 296, startPoint y: 255, endPoint x: 302, endPoint y: 255, distance: 6.0
click at [297, 254] on textarea "You're very much welcome. In the meantime, if there’s anything else I can assis…" at bounding box center [312, 255] width 239 height 26
click at [304, 255] on textarea "You're very much welcome. In the meantime, if there’s anything else I can assis…" at bounding box center [312, 255] width 239 height 26
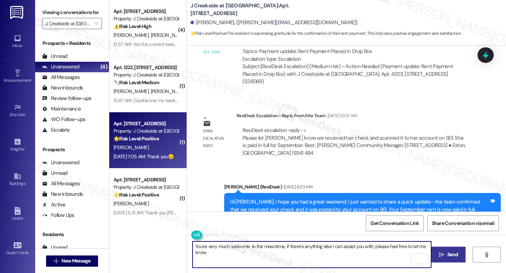
type textarea "You're very much welcome. In the meantime, if there’s anything else I can assis…"
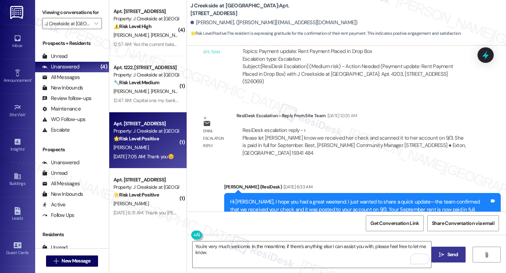
click at [448, 254] on span "Send" at bounding box center [452, 254] width 11 height 7
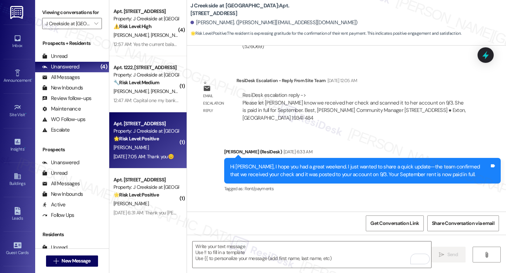
scroll to position [3912, 0]
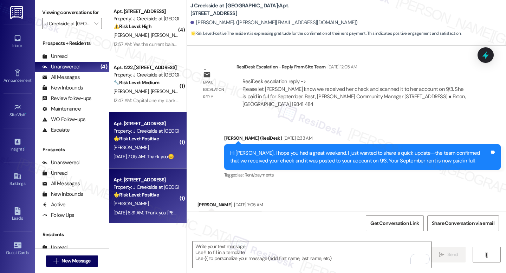
click at [152, 193] on strong "🌟 Risk Level: Positive" at bounding box center [135, 195] width 45 height 6
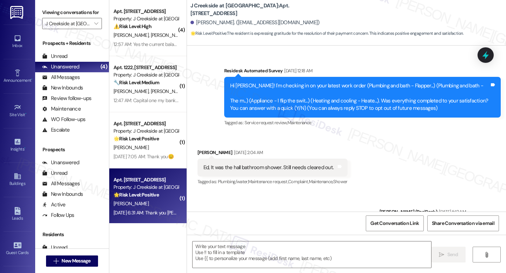
scroll to position [5661, 0]
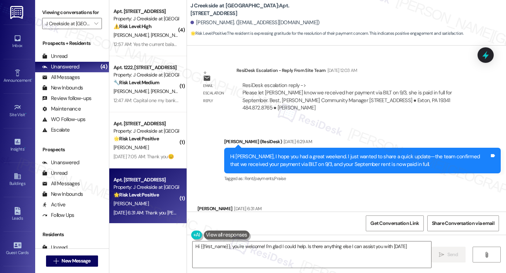
type textarea "Hi {{first_name}}, you're welcome! I'm glad I could help. Is there anything els…"
click at [343, 189] on div "Received via SMS [PERSON_NAME] [DATE] 6:31 AM Thank you [PERSON_NAME]. 💐 Tags a…" at bounding box center [346, 218] width 319 height 59
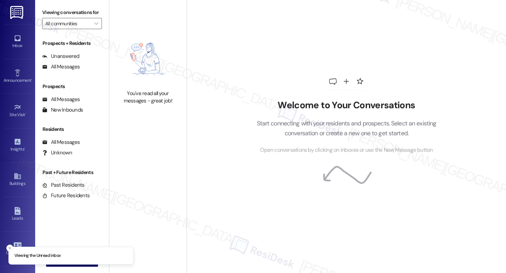
type input "J Creekside at [GEOGRAPHIC_DATA]"
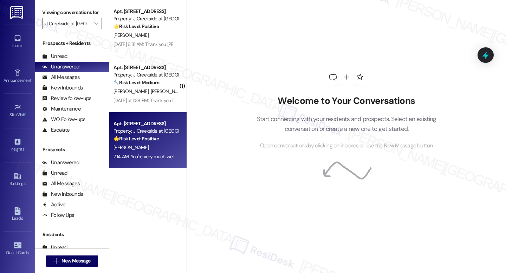
click at [122, 159] on div "7:14 AM: You're very much welcome. In the meantime, if there’s anything else I …" at bounding box center [243, 157] width 261 height 6
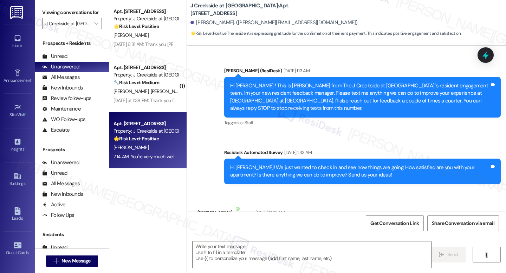
type textarea "Fetching suggested responses. Please feel free to read through the conversation…"
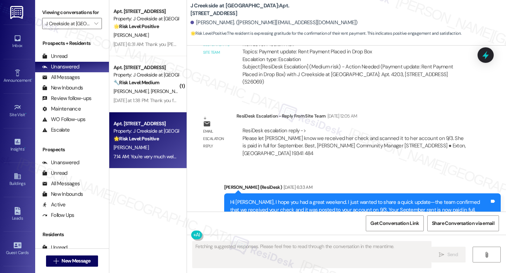
scroll to position [3923, 0]
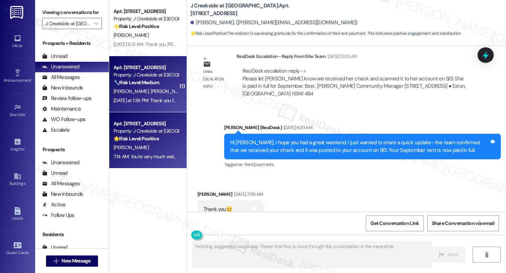
click at [188, 91] on span "[PERSON_NAME]" at bounding box center [205, 91] width 35 height 6
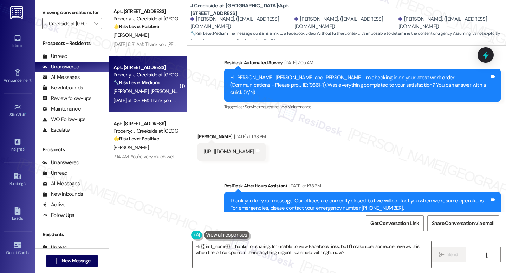
scroll to position [203, 0]
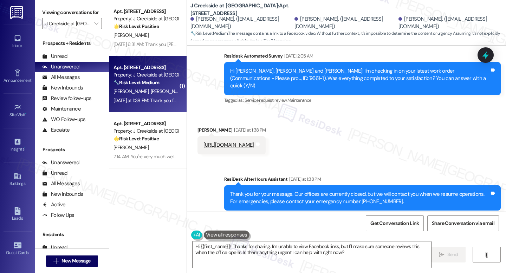
click at [236, 67] on div "Hi [PERSON_NAME], [PERSON_NAME] and [PERSON_NAME]! I'm checking in on your late…" at bounding box center [359, 78] width 259 height 22
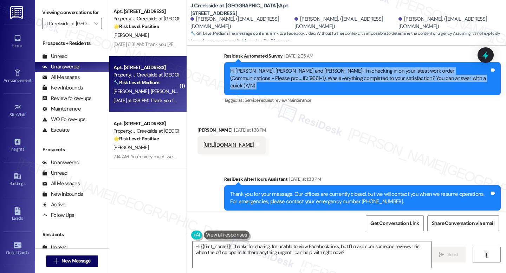
click at [236, 67] on div "Hi [PERSON_NAME], [PERSON_NAME] and [PERSON_NAME]! I'm checking in on your late…" at bounding box center [359, 78] width 259 height 22
copy div "Hi [PERSON_NAME], [PERSON_NAME] and [PERSON_NAME]! I'm checking in on your late…"
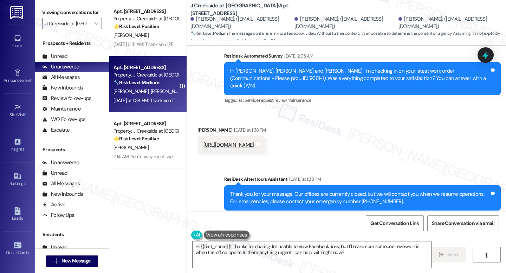
click at [197, 126] on div "[PERSON_NAME] [DATE] at 1:38 PM" at bounding box center [231, 131] width 69 height 10
drag, startPoint x: 199, startPoint y: 127, endPoint x: 308, endPoint y: 133, distance: 109.1
click at [266, 136] on div "[URL][DOMAIN_NAME] Tags and notes" at bounding box center [231, 145] width 69 height 18
copy div "[URL][DOMAIN_NAME] Tags and notes Sent via SMS"
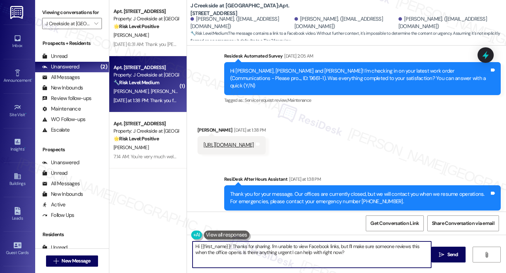
click at [255, 245] on textarea "Hi {{first_name}}! Thanks for sharing. I'm unable to view Facebook links, but I…" at bounding box center [312, 255] width 239 height 26
paste textarea "[PERSON_NAME], [PERSON_NAME], and [PERSON_NAME]! Thank you for your reply. I ju…"
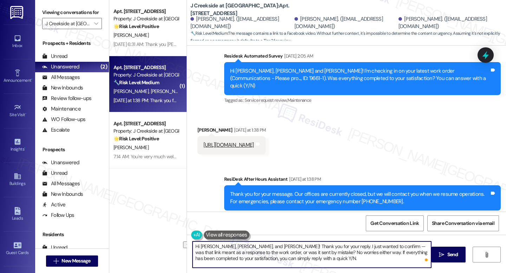
drag, startPoint x: 240, startPoint y: 247, endPoint x: 195, endPoint y: 246, distance: 44.6
click at [195, 246] on textarea "Hi [PERSON_NAME], [PERSON_NAME], and [PERSON_NAME]! Thank you for your reply. I…" at bounding box center [312, 255] width 239 height 26
click at [262, 265] on textarea "Hi [PERSON_NAME]! Thank you for your reply. I just wanted to confirm — was that…" at bounding box center [312, 255] width 239 height 26
click at [321, 247] on textarea "Hi [PERSON_NAME]! Thank you for your reply. I just wanted to confirm — was that…" at bounding box center [312, 255] width 239 height 26
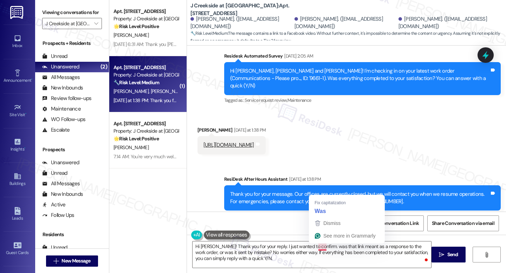
type textarea "Hi [PERSON_NAME]! Thank you for your reply. I just wanted to confirm. Was that …"
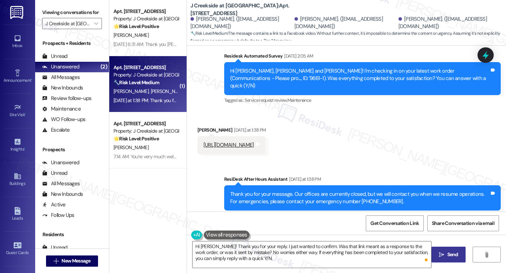
click at [455, 259] on button " Send" at bounding box center [448, 255] width 34 height 16
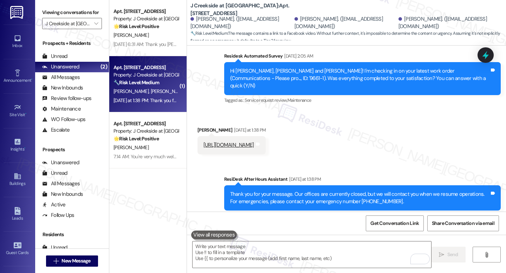
scroll to position [267, 0]
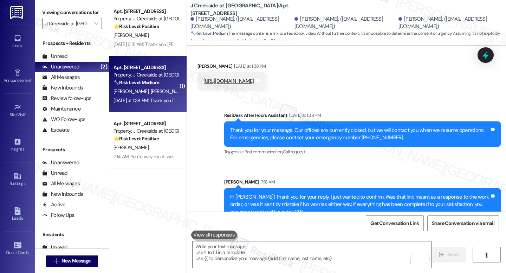
click at [322, 173] on div "Sent via SMS [PERSON_NAME] 7:18 AM Hi [PERSON_NAME]! Thank you for your reply. …" at bounding box center [362, 199] width 287 height 53
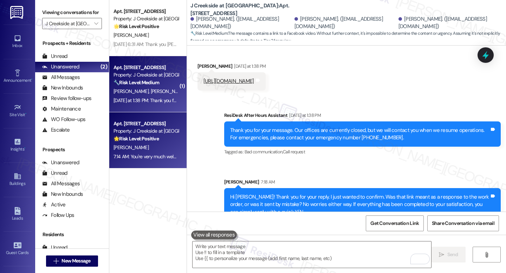
click at [149, 146] on div "[PERSON_NAME]" at bounding box center [146, 147] width 66 height 9
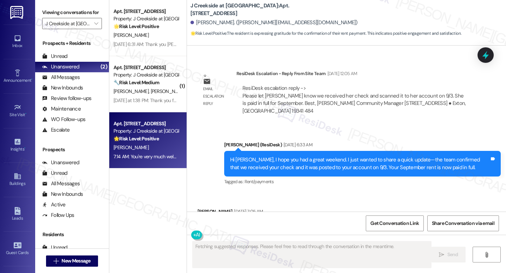
scroll to position [3923, 0]
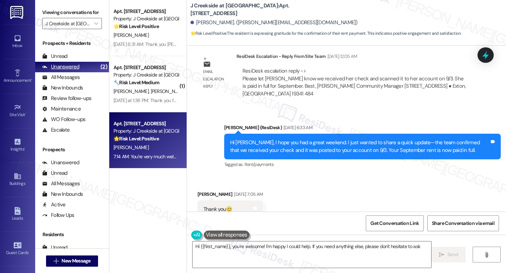
type textarea "Hi {{first_name}}, you're welcome! I'm happy I could help. If you need anything…"
click at [93, 29] on span "" at bounding box center [96, 23] width 7 height 11
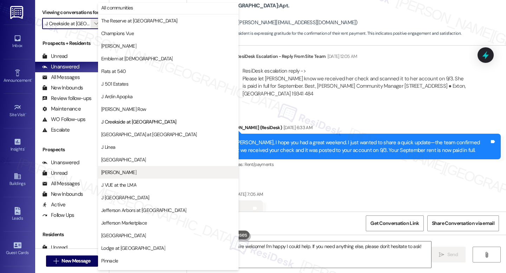
scroll to position [0, 0]
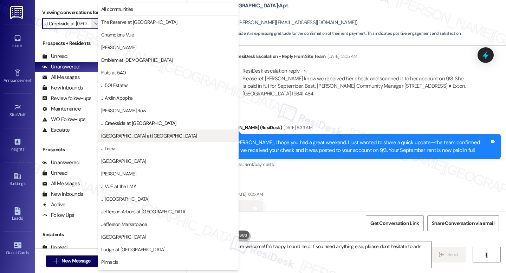
click at [137, 140] on button "[GEOGRAPHIC_DATA] at [GEOGRAPHIC_DATA]" at bounding box center [168, 136] width 141 height 13
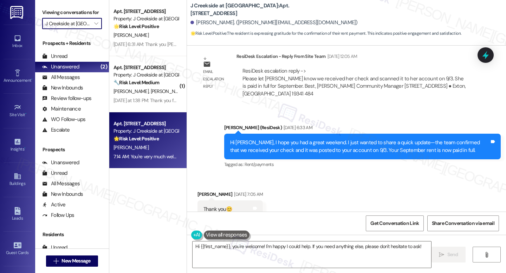
type input "[GEOGRAPHIC_DATA] at [GEOGRAPHIC_DATA]"
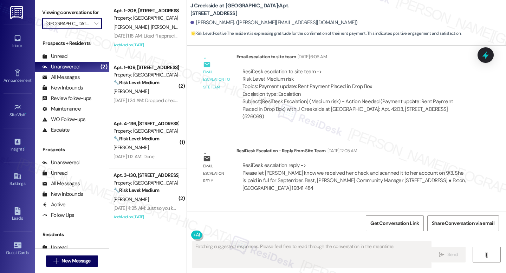
scroll to position [3863, 0]
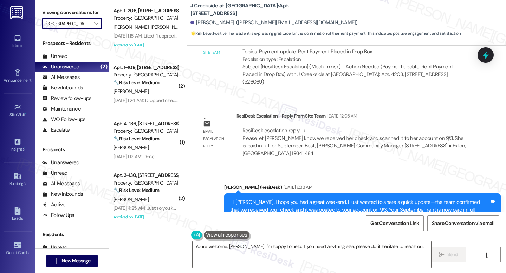
type textarea "You're welcome, [PERSON_NAME]! I'm happy to help. If you need anything else, pl…"
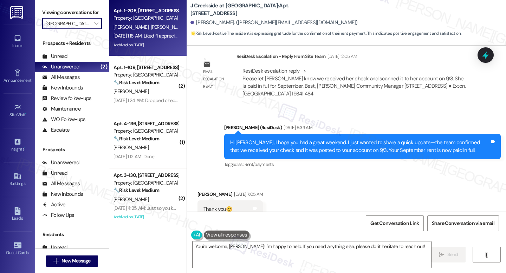
click at [134, 48] on div "Archived on [DATE]" at bounding box center [146, 45] width 66 height 9
type textarea "Fetching suggested responses. Please feel free to read through the conversation…"
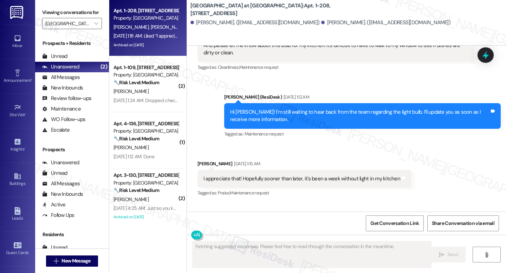
scroll to position [4981, 0]
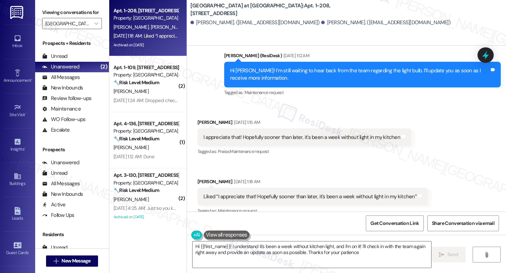
type textarea "Hi {{first_name}}! I understand it's been a week without kitchen light, and I'm…"
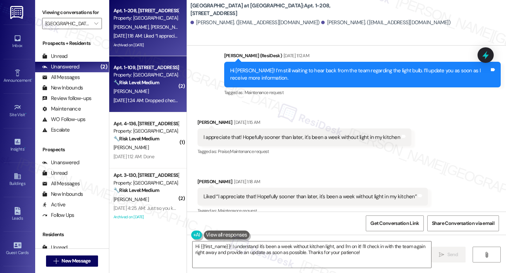
click at [139, 90] on div "[PERSON_NAME]" at bounding box center [146, 91] width 66 height 9
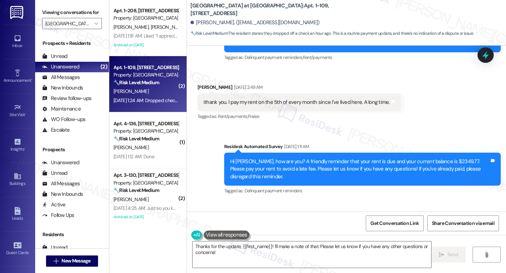
scroll to position [3611, 0]
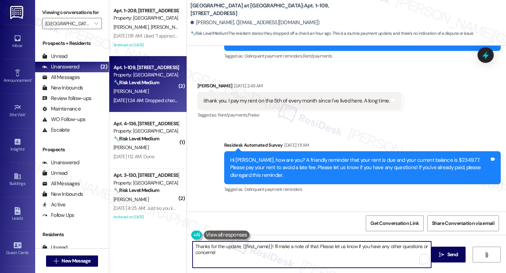
click at [293, 250] on textarea "Thanks for the update, {{first_name}}! I'll make a note of that. Please let us …" at bounding box center [312, 255] width 239 height 26
paste textarea "Hi {{first_name}}, thank you for letting us know, and my apologies for the dela…"
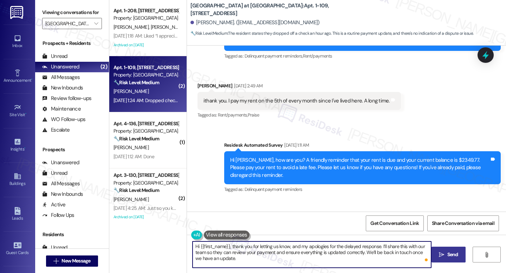
type textarea "Hi {{first_name}}, thank you for letting us know, and my apologies for the dela…"
click at [451, 250] on button " Send" at bounding box center [448, 255] width 34 height 16
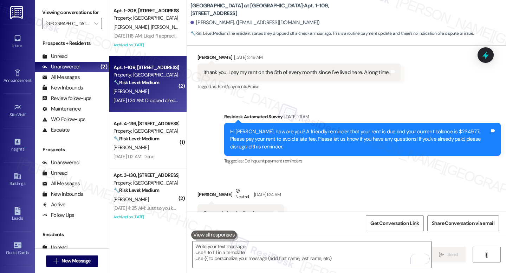
scroll to position [3640, 0]
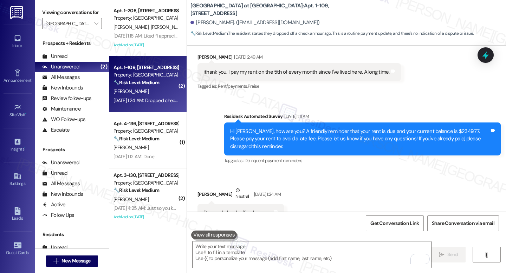
click at [250, 209] on div "Dropped check off an hour ago" at bounding box center [237, 212] width 69 height 7
copy div "Dropped check off an hour ago Tags and notes"
click at [486, 51] on icon at bounding box center [486, 55] width 12 height 12
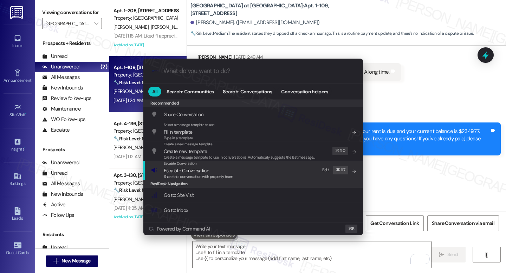
click at [181, 173] on span "Escalate Conversation" at bounding box center [186, 171] width 45 height 6
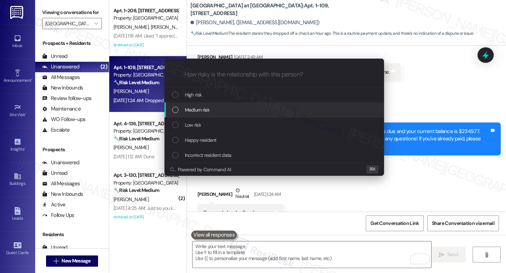
click at [223, 112] on div "Medium risk" at bounding box center [275, 110] width 206 height 8
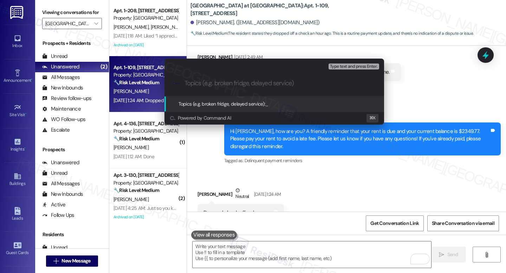
paste input "Resident Payment Review Needed"
type input "Resident Payment Review Needed"
click at [357, 70] on div "Type text and press Enter." at bounding box center [355, 66] width 52 height 9
click at [355, 68] on span "Type text and press Enter." at bounding box center [353, 66] width 47 height 5
click at [295, 86] on input "Resident Payment Review Needed" at bounding box center [276, 83] width 185 height 7
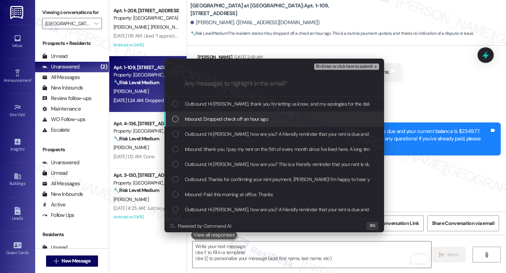
click at [190, 118] on span "Inbound: Dropped check off an hour ago" at bounding box center [226, 119] width 83 height 8
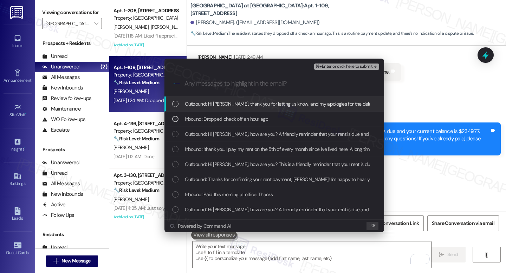
click at [336, 69] on span "⌘+Enter or click here to submit" at bounding box center [344, 66] width 57 height 5
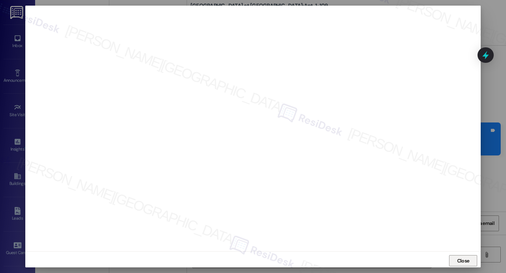
click at [465, 263] on span "Close" at bounding box center [463, 261] width 12 height 7
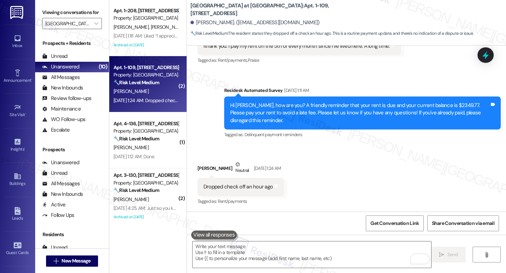
scroll to position [3667, 0]
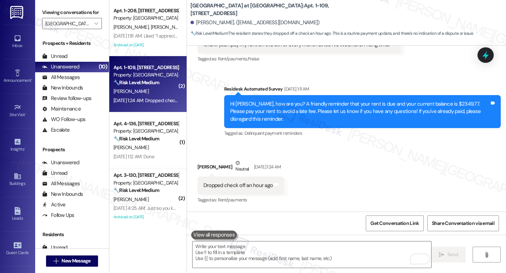
click at [482, 54] on icon at bounding box center [485, 55] width 9 height 9
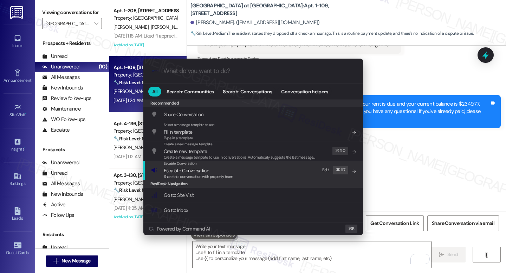
click at [212, 172] on span "Escalate Conversation" at bounding box center [199, 171] width 70 height 8
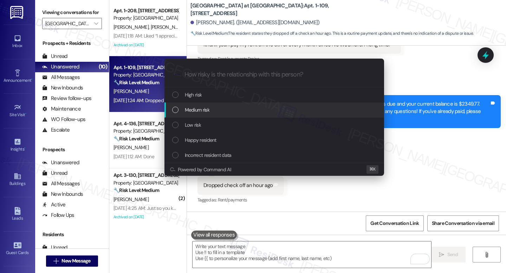
click at [210, 107] on div "Medium risk" at bounding box center [275, 110] width 206 height 8
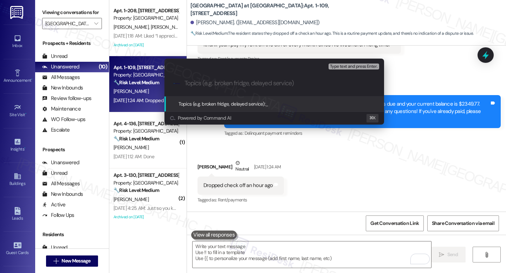
paste input "Resident Payment Review Needed"
type input "Resident Payment Review Needed"
click at [348, 67] on span "Type text and press Enter." at bounding box center [353, 66] width 47 height 5
click at [311, 90] on div ".cls-1{fill:#0a055f;}.cls-2{fill:#0cc4c4;} resideskLogoBlueOrange Resident Paym…" at bounding box center [274, 83] width 220 height 25
click at [299, 83] on input "Resident Payment Review Needed" at bounding box center [276, 83] width 185 height 7
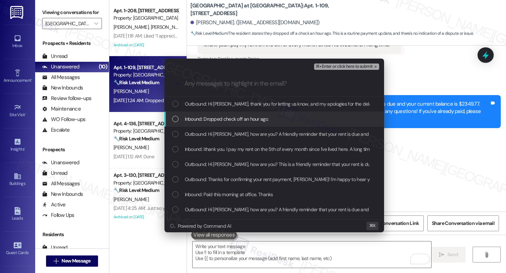
click at [225, 123] on div "Inbound: Dropped check off an hour ago" at bounding box center [274, 119] width 220 height 15
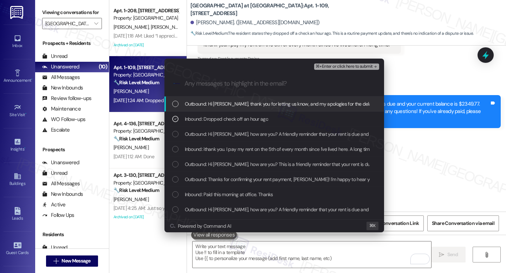
click at [363, 65] on span "⌘+Enter or click here to submit" at bounding box center [344, 66] width 57 height 5
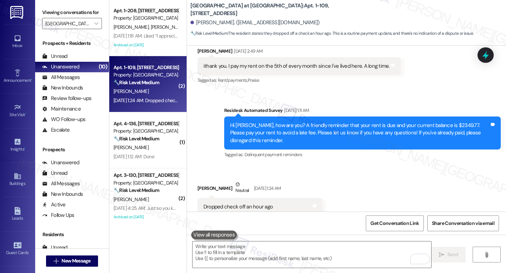
scroll to position [3678, 0]
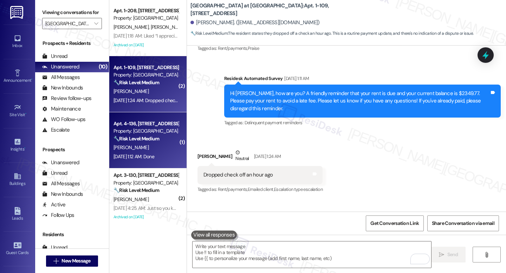
click at [130, 142] on div "🔧 Risk Level: Medium Resident responded 'Done' to a rent reminder, indicating p…" at bounding box center [145, 138] width 65 height 7
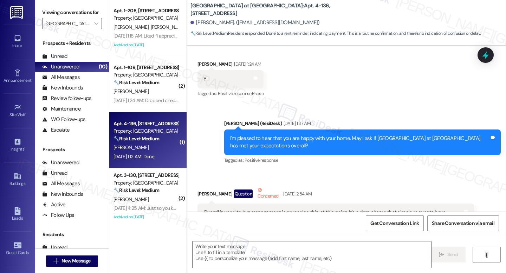
type textarea "Fetching suggested responses. Please feel free to read through the conversation…"
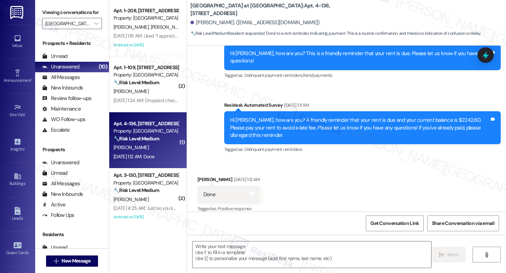
scroll to position [2632, 0]
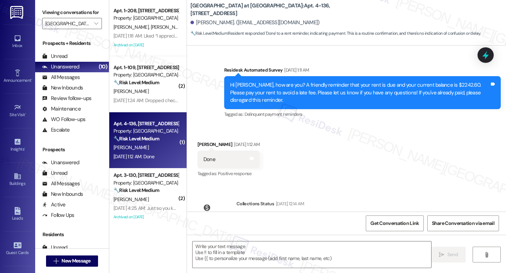
click at [244, 234] on span "button" at bounding box center [246, 236] width 4 height 4
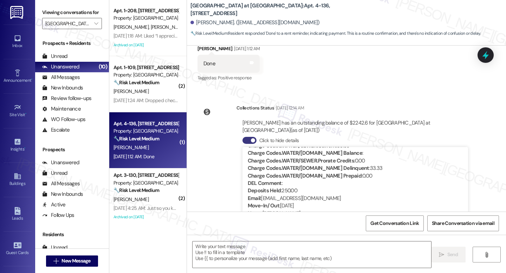
scroll to position [2737, 0]
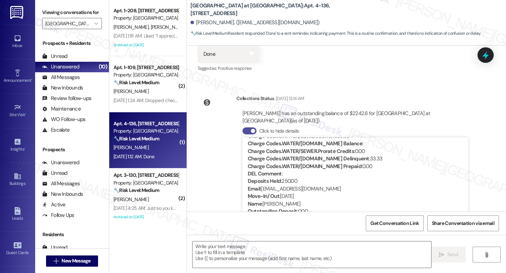
click at [245, 128] on button "Click to hide details" at bounding box center [249, 131] width 14 height 7
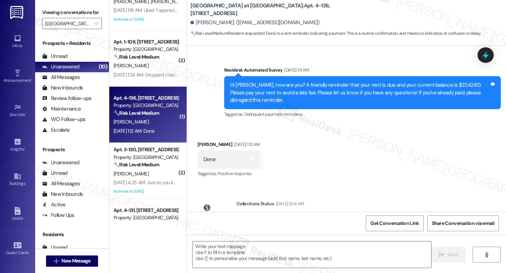
scroll to position [33, 0]
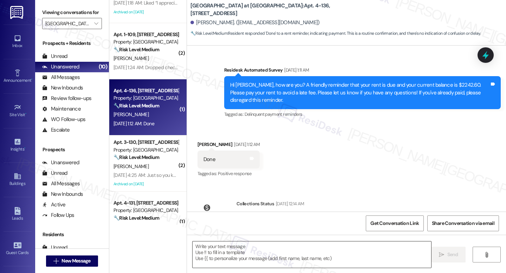
click at [249, 254] on textarea at bounding box center [312, 255] width 239 height 26
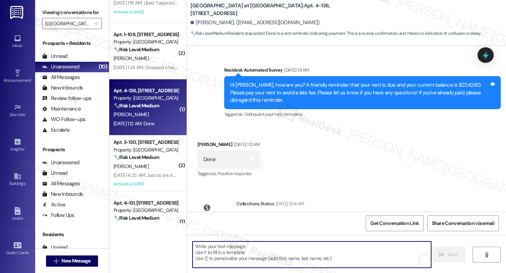
click at [249, 254] on textarea "To enrich screen reader interactions, please activate Accessibility in Grammarl…" at bounding box center [312, 255] width 239 height 26
paste textarea "Hi {{first_name}}, thank you for letting us know, and my apologies for the dela…"
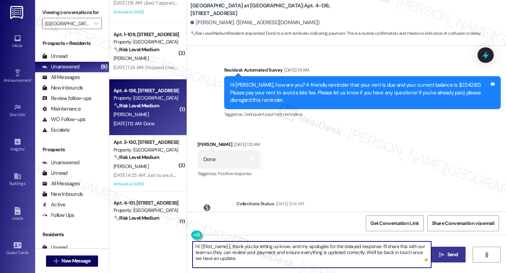
type textarea "Hi {{first_name}}, thank you for letting us know, and my apologies for the dela…"
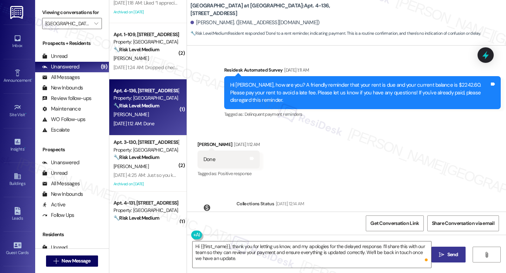
click at [444, 255] on span " Send" at bounding box center [448, 254] width 22 height 7
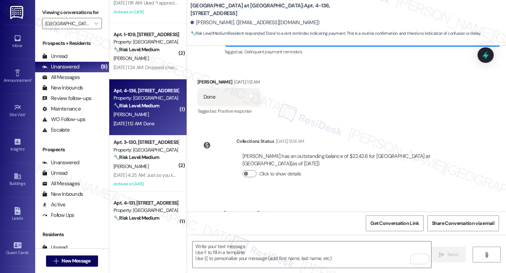
scroll to position [2696, 0]
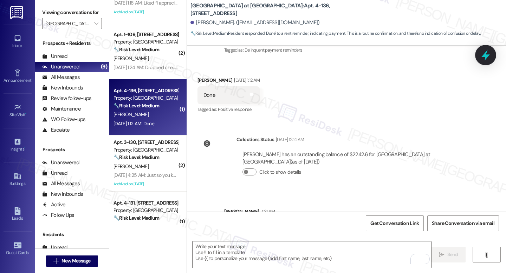
click at [484, 58] on icon at bounding box center [486, 55] width 12 height 12
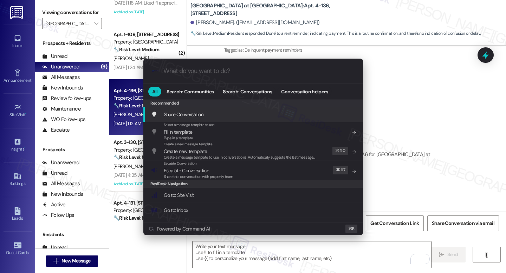
click at [190, 76] on div ".cls-1{fill:#0a055f;}.cls-2{fill:#0cc4c4;} resideskLogoBlueOrange" at bounding box center [253, 71] width 220 height 25
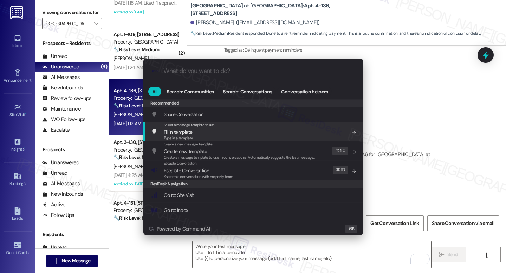
click at [411, 99] on div ".cls-1{fill:#0a055f;}.cls-2{fill:#0cc4c4;} resideskLogoBlueOrange All Search: C…" at bounding box center [253, 136] width 506 height 273
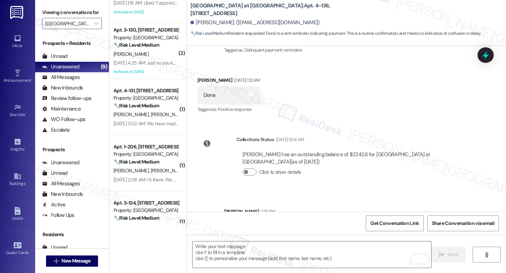
click at [352, 151] on div "Michelle Berman has an outstanding balance of $2242.6 for J Harbor Park at Nort…" at bounding box center [355, 158] width 226 height 15
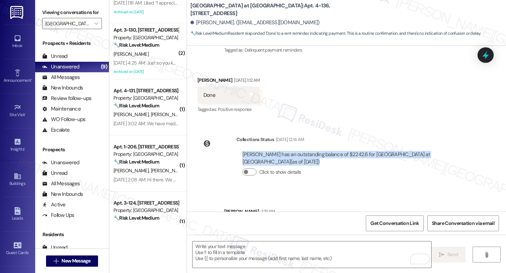
click at [352, 151] on div "Michelle Berman has an outstanding balance of $2242.6 for J Harbor Park at Nort…" at bounding box center [355, 158] width 226 height 15
click at [485, 60] on icon at bounding box center [486, 55] width 12 height 12
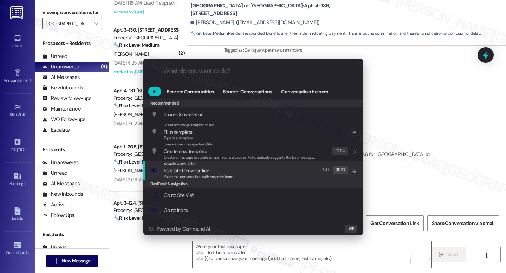
click at [209, 167] on span "Escalate Conversation" at bounding box center [199, 171] width 70 height 8
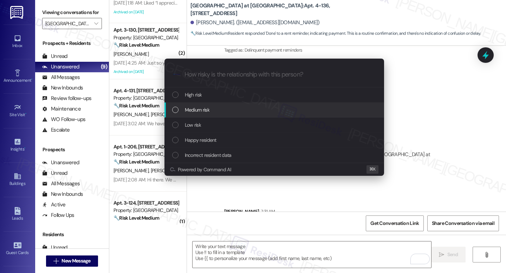
click at [215, 104] on div "Medium risk" at bounding box center [274, 110] width 220 height 15
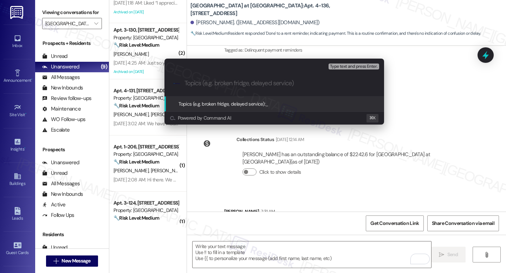
click at [231, 84] on input "Topics (e.g. broken fridge, delayed service)" at bounding box center [279, 83] width 191 height 7
click at [248, 85] on input "Topics (e.g. broken fridge, delayed service)" at bounding box center [279, 83] width 191 height 7
paste input "Resident Payment Review Needed"
click at [321, 88] on div ".cls-1{fill:#0a055f;}.cls-2{fill:#0cc4c4;} resideskLogoBlueOrange Resident Paym…" at bounding box center [274, 83] width 220 height 25
click at [303, 82] on input "Resident Payment Review Needed" at bounding box center [276, 83] width 185 height 7
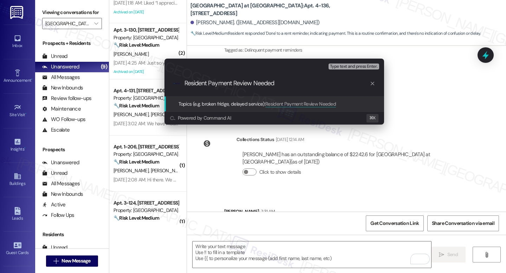
type input "Resident Payment Review Needed"
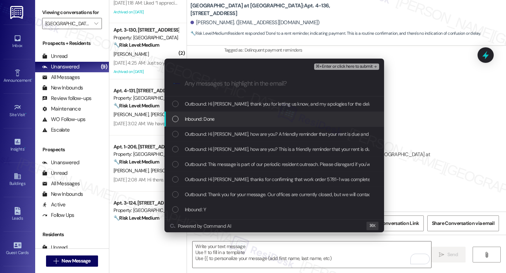
click at [221, 116] on div "Inbound: Done" at bounding box center [275, 119] width 206 height 8
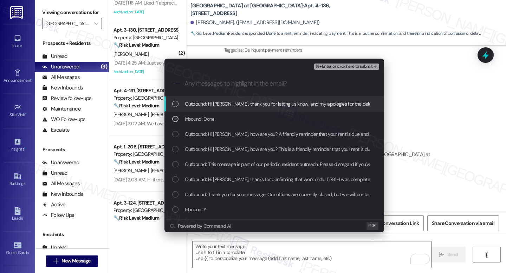
click at [333, 67] on span "⌘+Enter or click here to submit" at bounding box center [344, 66] width 57 height 5
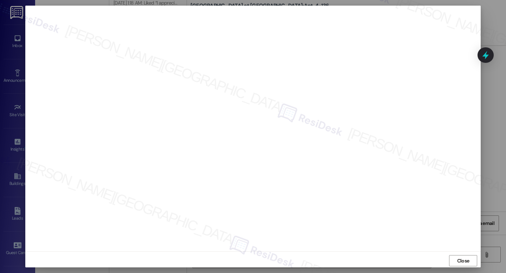
click at [466, 253] on div "Close" at bounding box center [252, 261] width 455 height 19
click at [465, 255] on div "Close" at bounding box center [252, 261] width 455 height 19
click at [464, 261] on span "Close" at bounding box center [463, 261] width 12 height 7
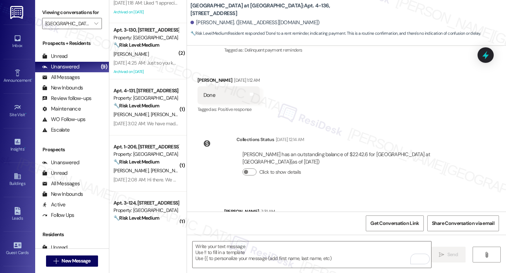
click at [487, 56] on icon at bounding box center [485, 55] width 6 height 8
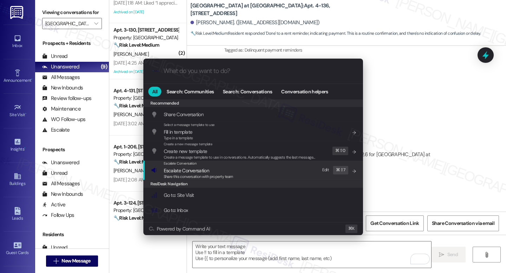
click at [208, 167] on span "Escalate Conversation" at bounding box center [186, 171] width 45 height 8
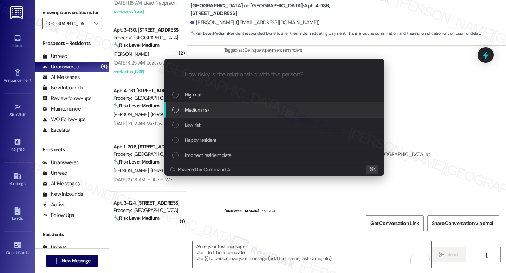
click at [211, 112] on div "Medium risk" at bounding box center [275, 110] width 206 height 8
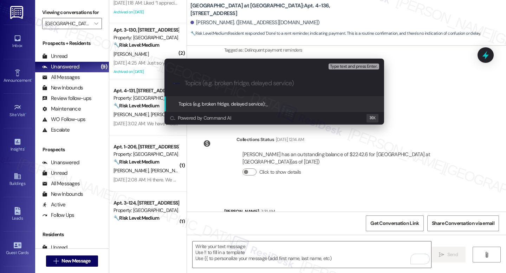
click at [223, 87] on div ".cls-1{fill:#0a055f;}.cls-2{fill:#0cc4c4;} resideskLogoBlueOrange" at bounding box center [274, 83] width 220 height 25
click at [240, 91] on div ".cls-1{fill:#0a055f;}.cls-2{fill:#0cc4c4;} resideskLogoBlueOrange" at bounding box center [274, 83] width 220 height 25
click at [288, 85] on input "Topics (e.g. broken fridge, delayed service)" at bounding box center [279, 83] width 191 height 7
paste input "Resident Payment Review Needed"
type input "Resident Payment Review Needed"
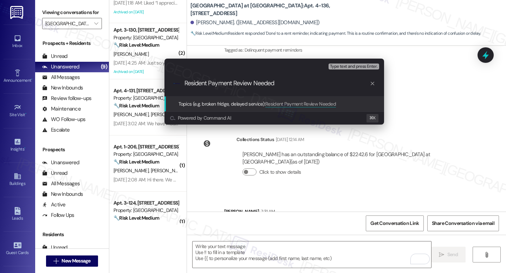
click at [284, 86] on input "Resident Payment Review Needed" at bounding box center [276, 83] width 185 height 7
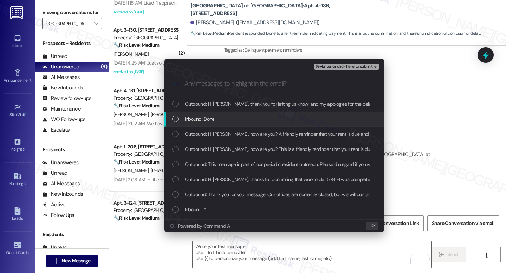
click at [246, 122] on div "Inbound: Done" at bounding box center [275, 119] width 206 height 8
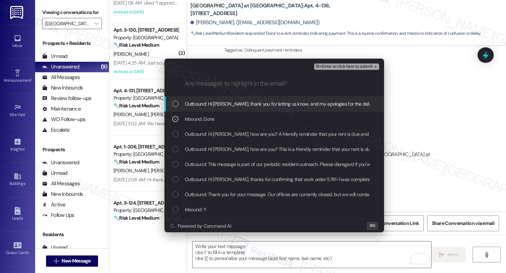
click at [328, 65] on span "⌘+Enter or click here to submit" at bounding box center [344, 66] width 57 height 5
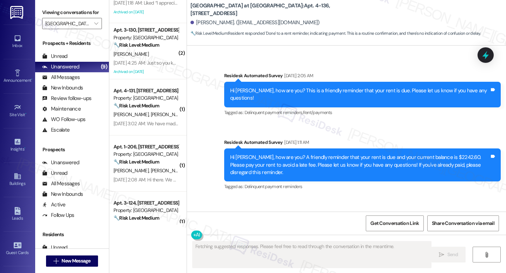
scroll to position [2706, 0]
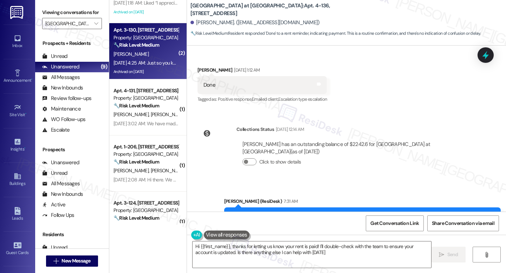
type textarea "Hi {{first_name}}, thanks for letting us know your rent is paid! I'll double-ch…"
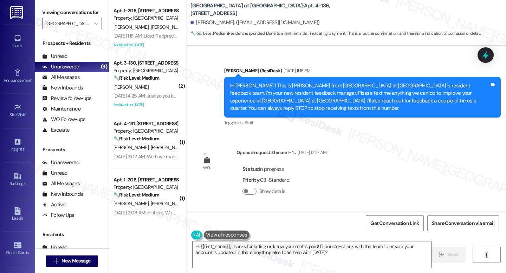
scroll to position [2706, 0]
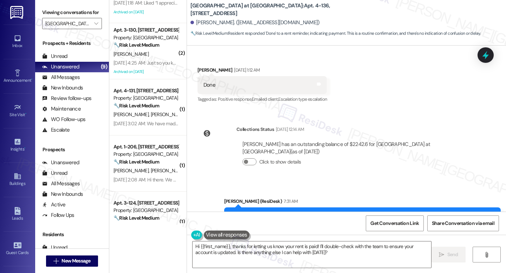
click at [236, 126] on div "Collections Status" at bounding box center [255, 129] width 38 height 7
drag, startPoint x: 234, startPoint y: 85, endPoint x: 269, endPoint y: 85, distance: 35.5
click at [269, 126] on div "Collections Status [DATE] 12:14 AM" at bounding box center [355, 131] width 238 height 10
copy div "Collections Status"
